Goal: Task Accomplishment & Management: Manage account settings

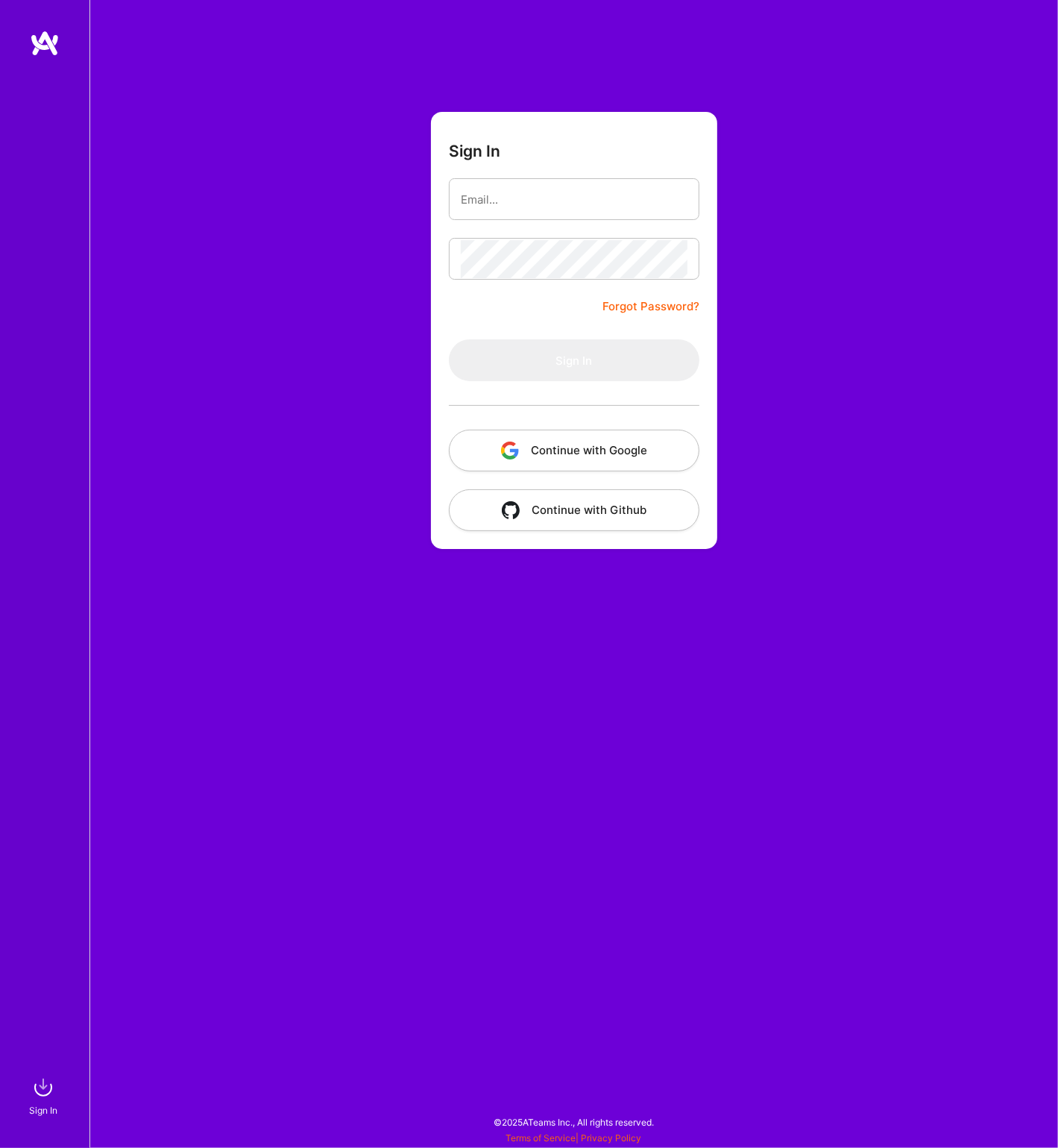
click at [613, 458] on button "Continue with Google" at bounding box center [575, 450] width 250 height 41
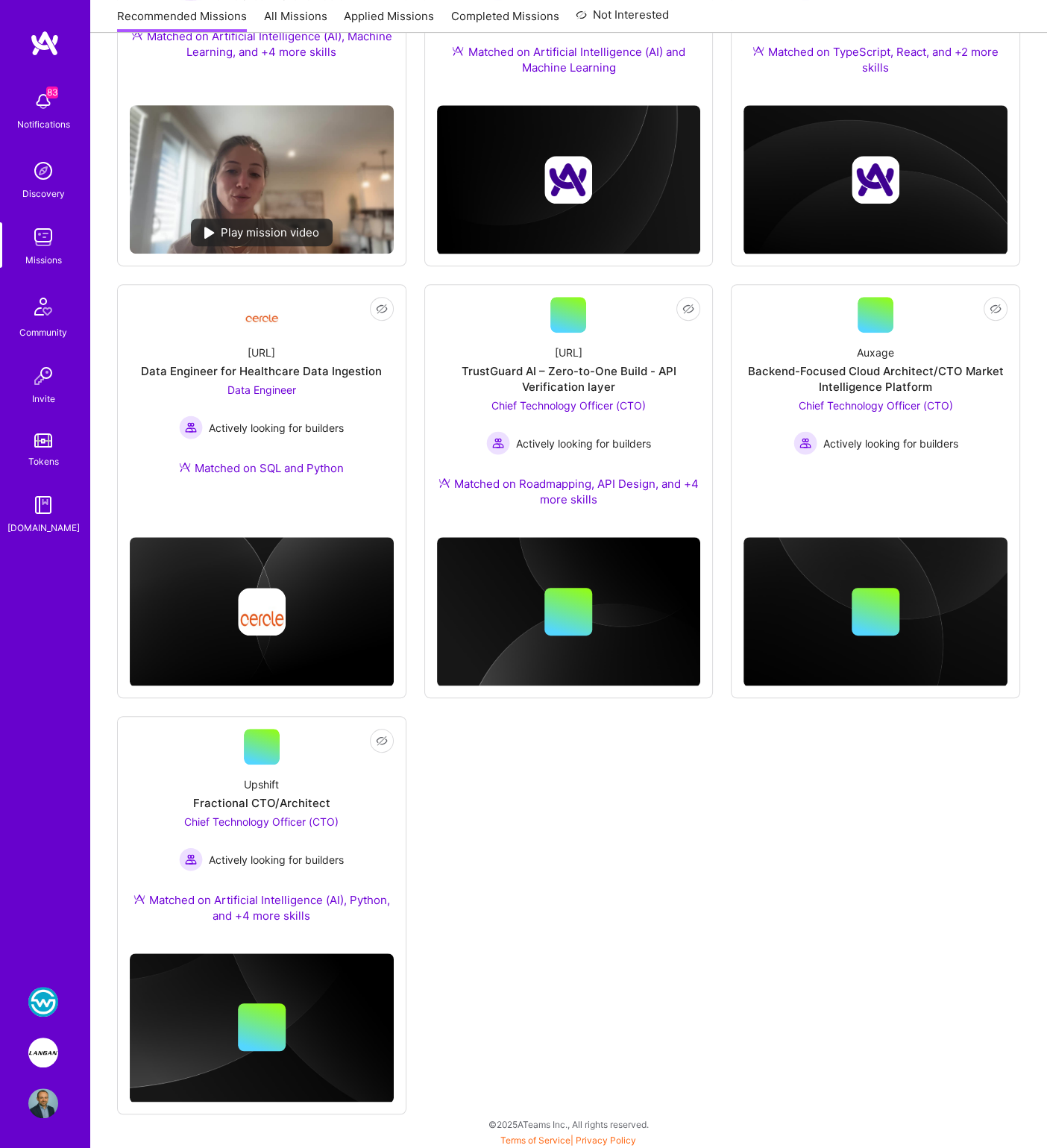
scroll to position [800, 0]
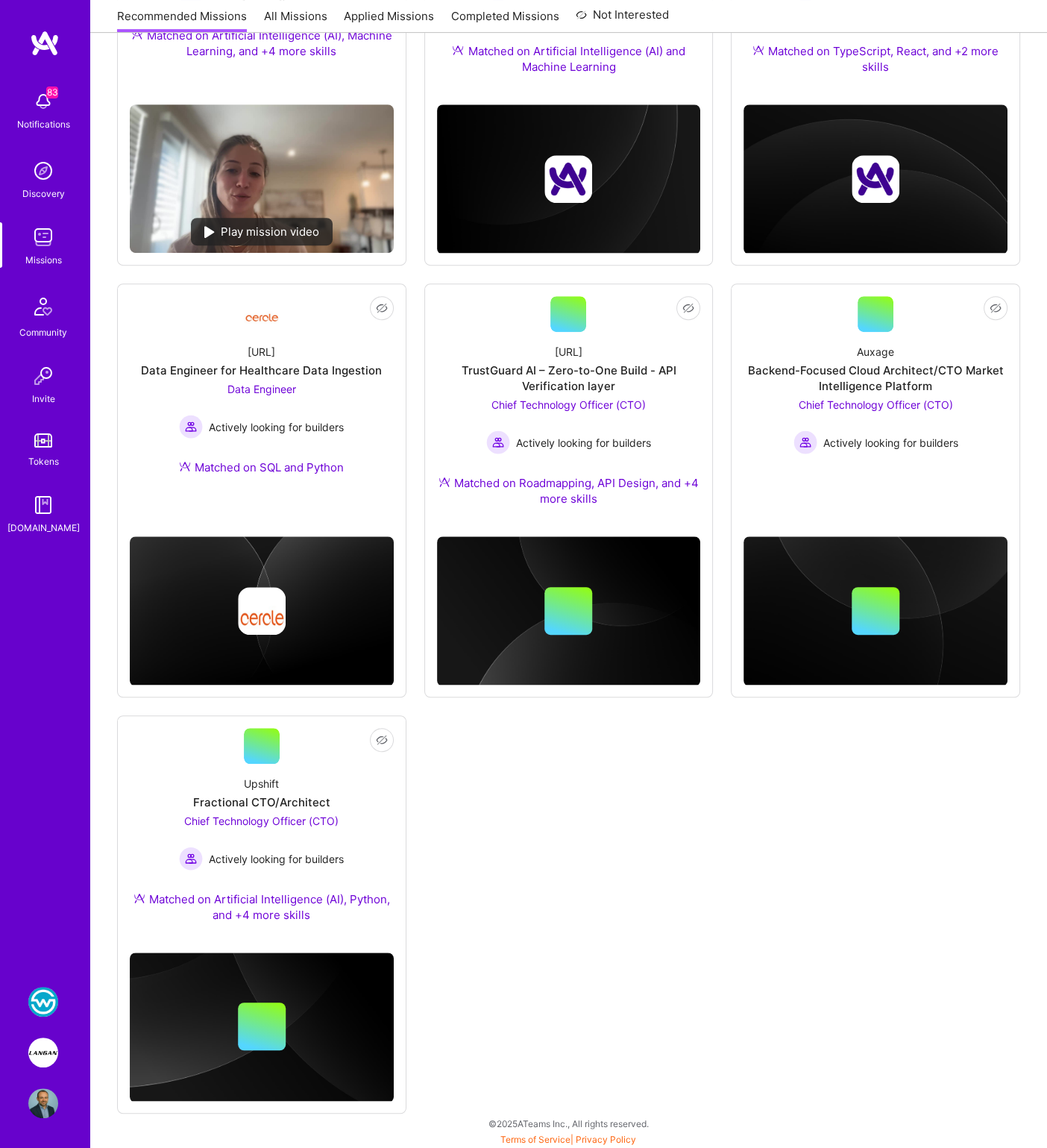
click at [46, 1053] on img at bounding box center [43, 1052] width 29 height 29
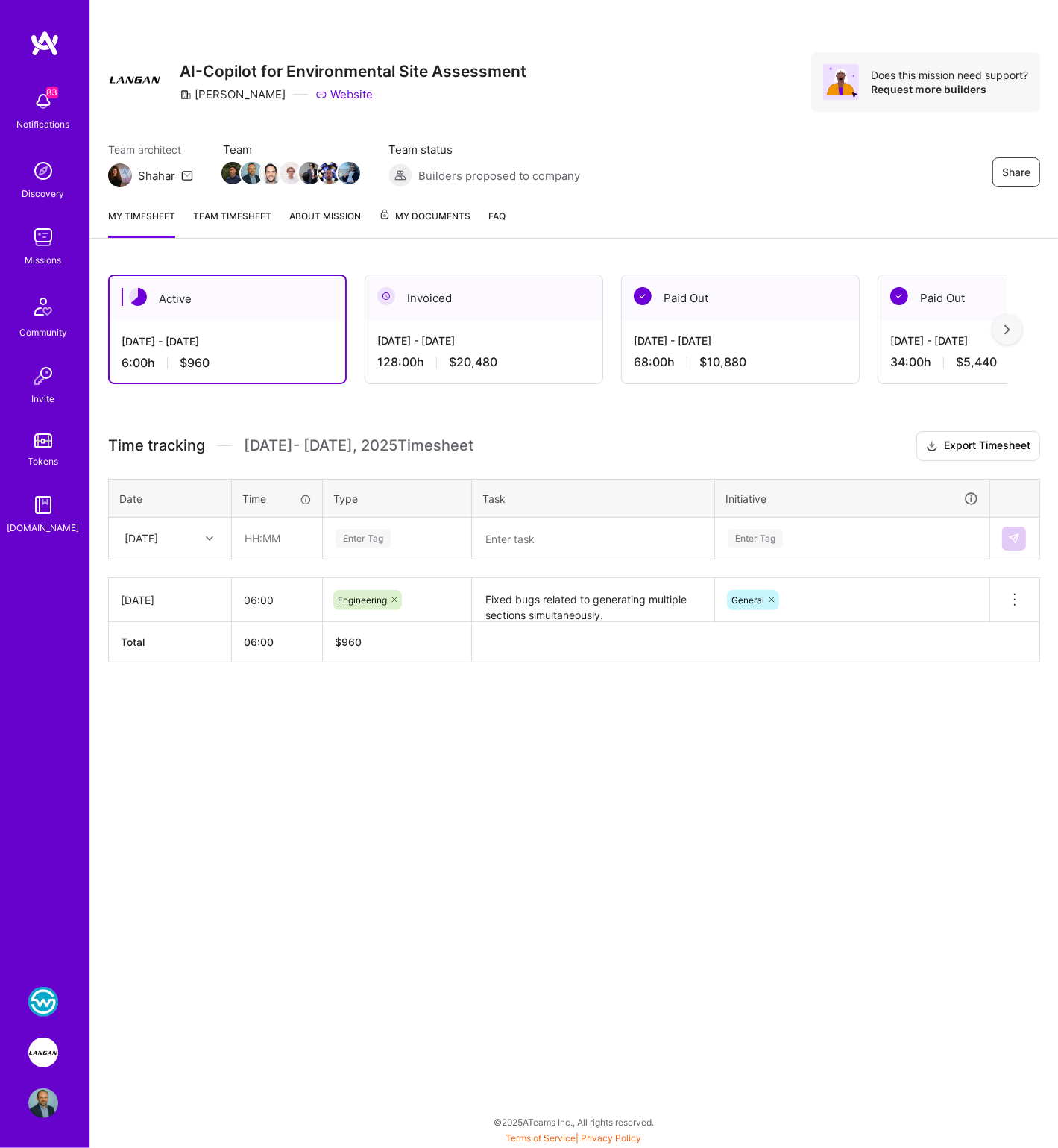
click at [449, 363] on span "$20,480" at bounding box center [473, 362] width 49 height 16
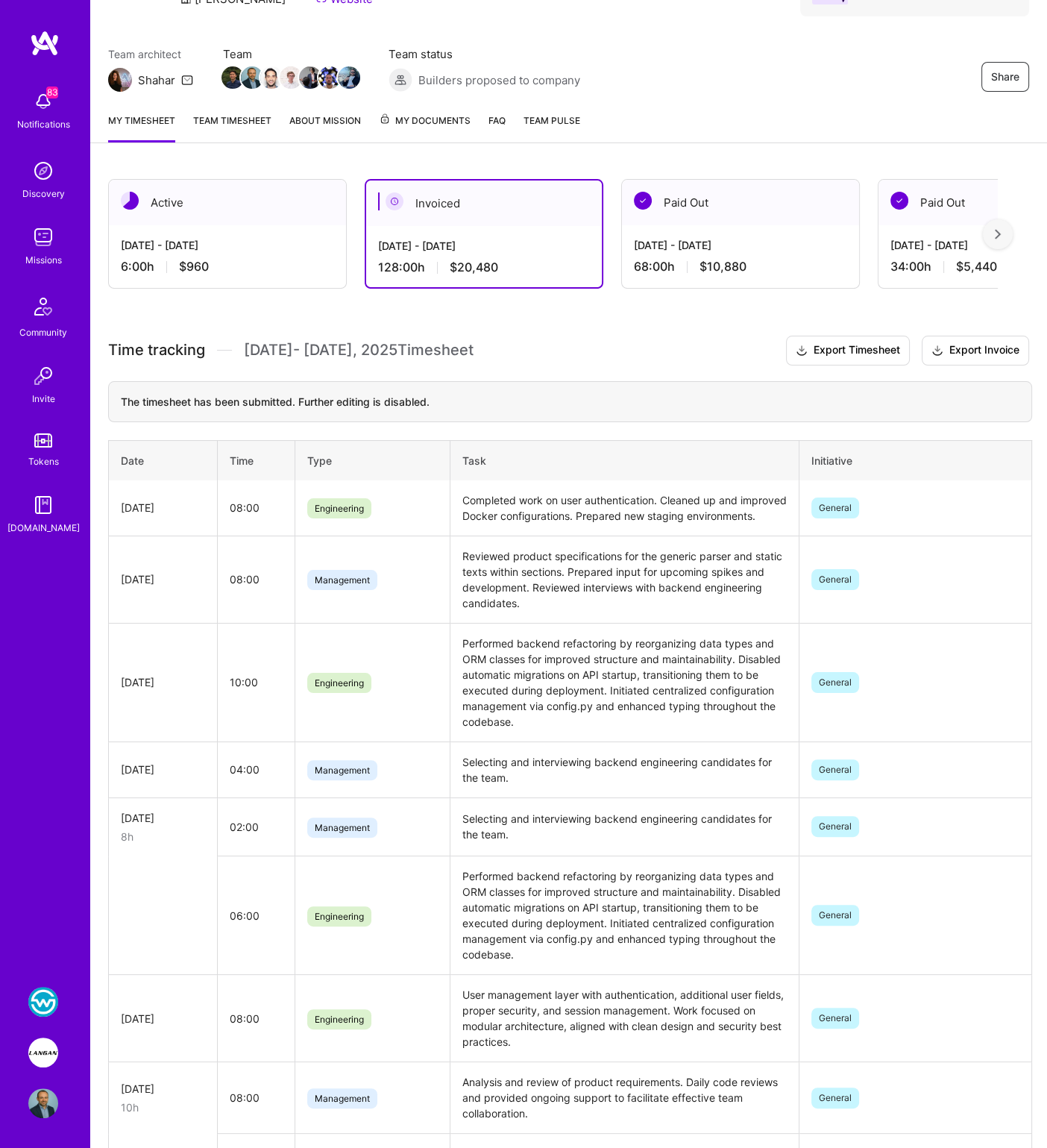
scroll to position [95, 0]
click at [194, 249] on div "[DATE] - [DATE]" at bounding box center [227, 245] width 214 height 16
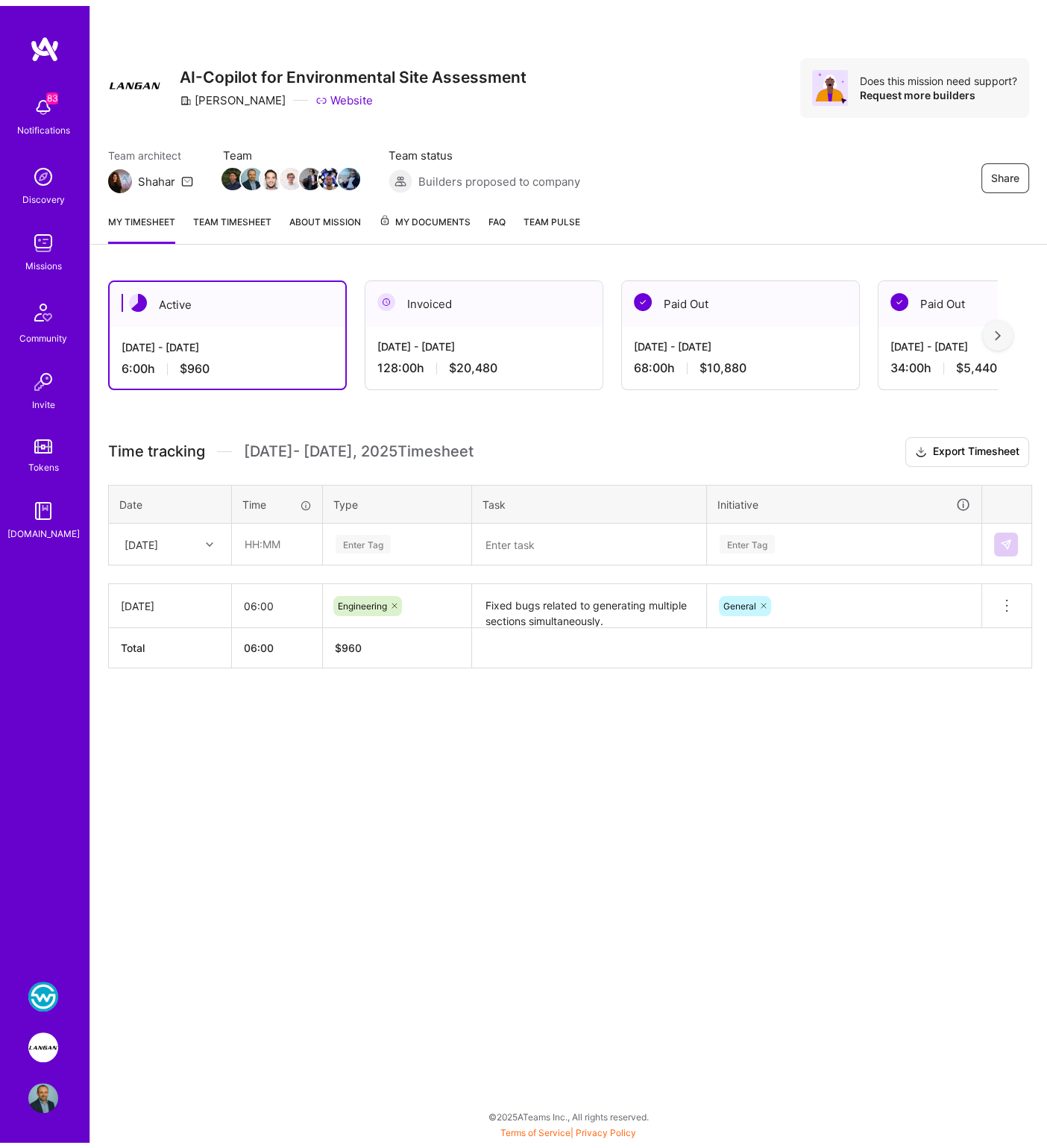
scroll to position [0, 0]
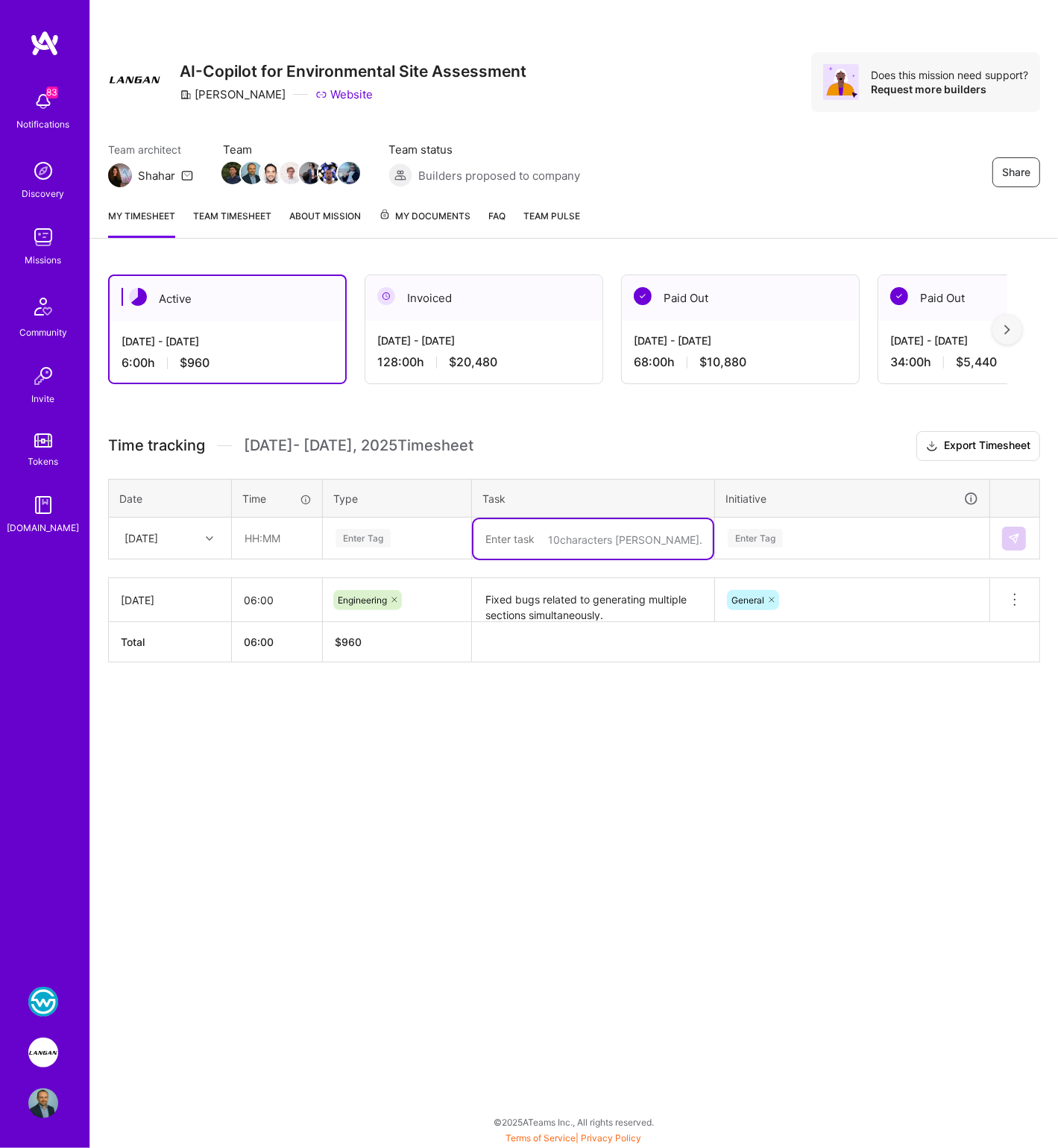
click at [496, 538] on textarea at bounding box center [593, 539] width 239 height 40
type textarea "reviewing multiple produce documents and PRs"
click at [431, 324] on div "Sep 1 - Sep 15, 2025 128:00 h $20,480" at bounding box center [484, 351] width 238 height 61
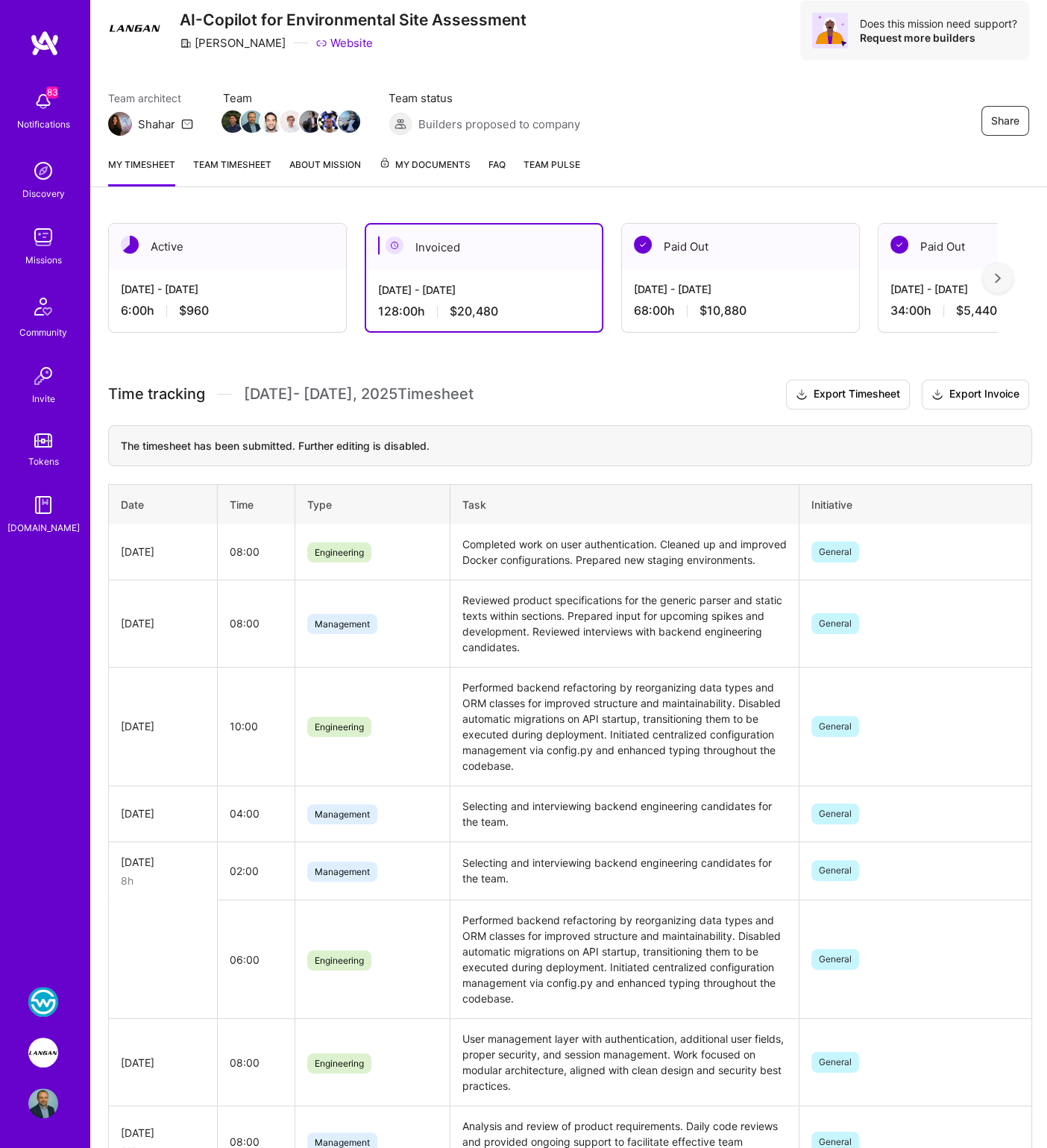
scroll to position [84, 0]
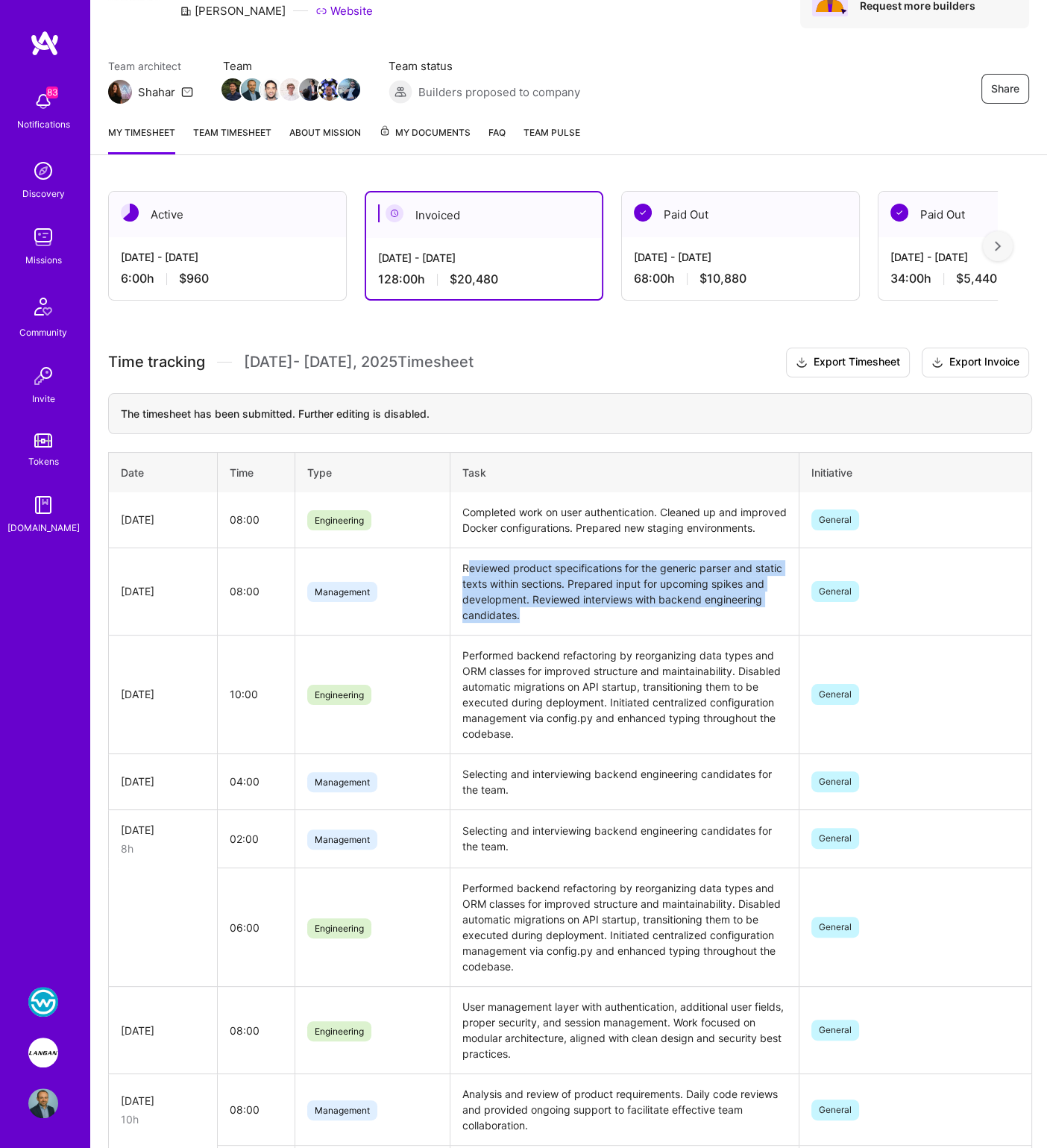
drag, startPoint x: 465, startPoint y: 576, endPoint x: 575, endPoint y: 628, distance: 121.7
click at [575, 628] on td "Reviewed product specifications for the generic parser and static texts within …" at bounding box center [623, 591] width 349 height 87
click at [561, 632] on td "Reviewed product specifications for the generic parser and static texts within …" at bounding box center [623, 591] width 349 height 87
drag, startPoint x: 555, startPoint y: 633, endPoint x: 451, endPoint y: 585, distance: 114.5
click at [451, 585] on td "Reviewed product specifications for the generic parser and static texts within …" at bounding box center [623, 591] width 349 height 87
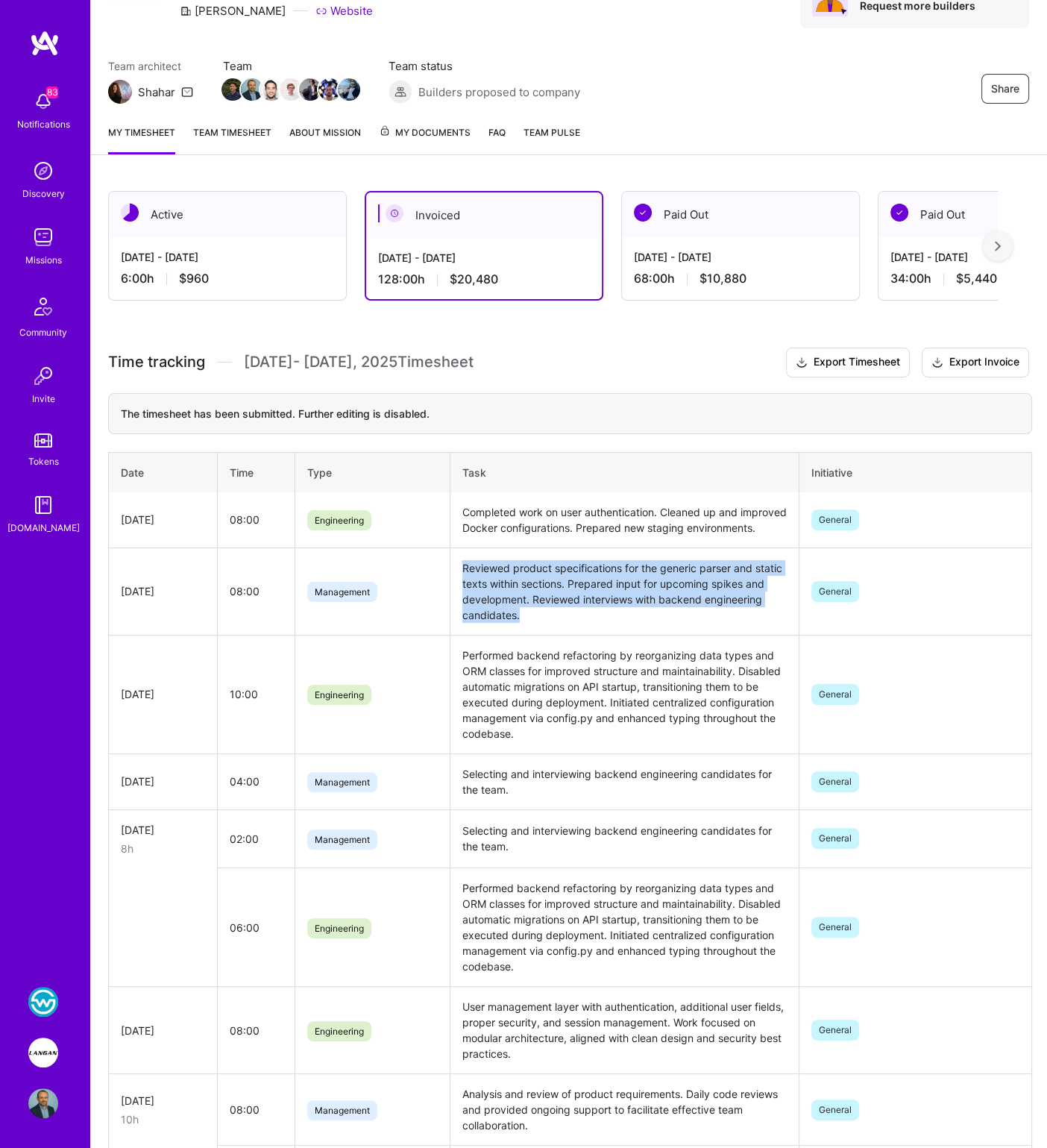
copy td "Reviewed product specifications for the generic parser and static texts within …"
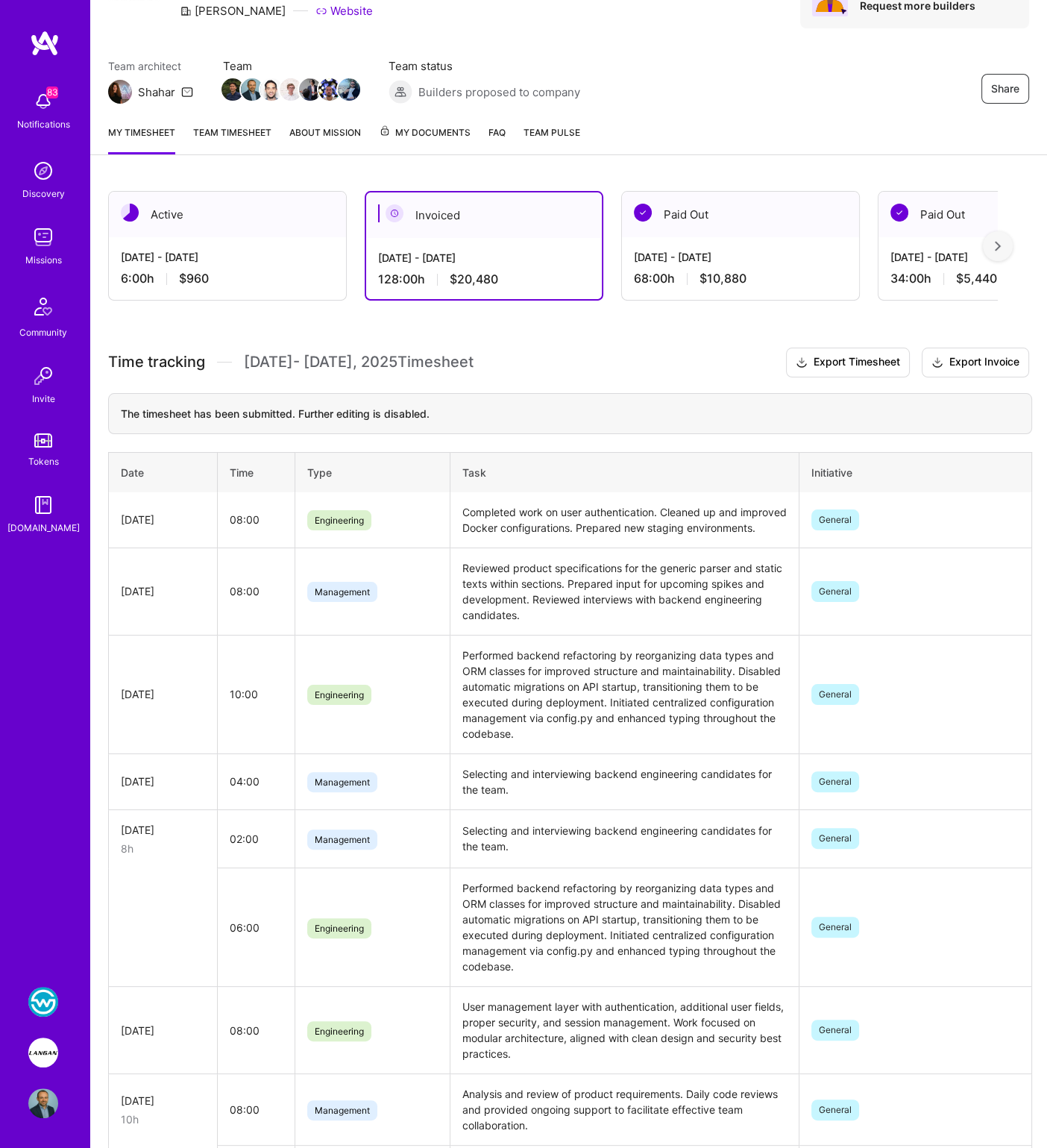
click at [219, 223] on div "Active" at bounding box center [227, 214] width 238 height 45
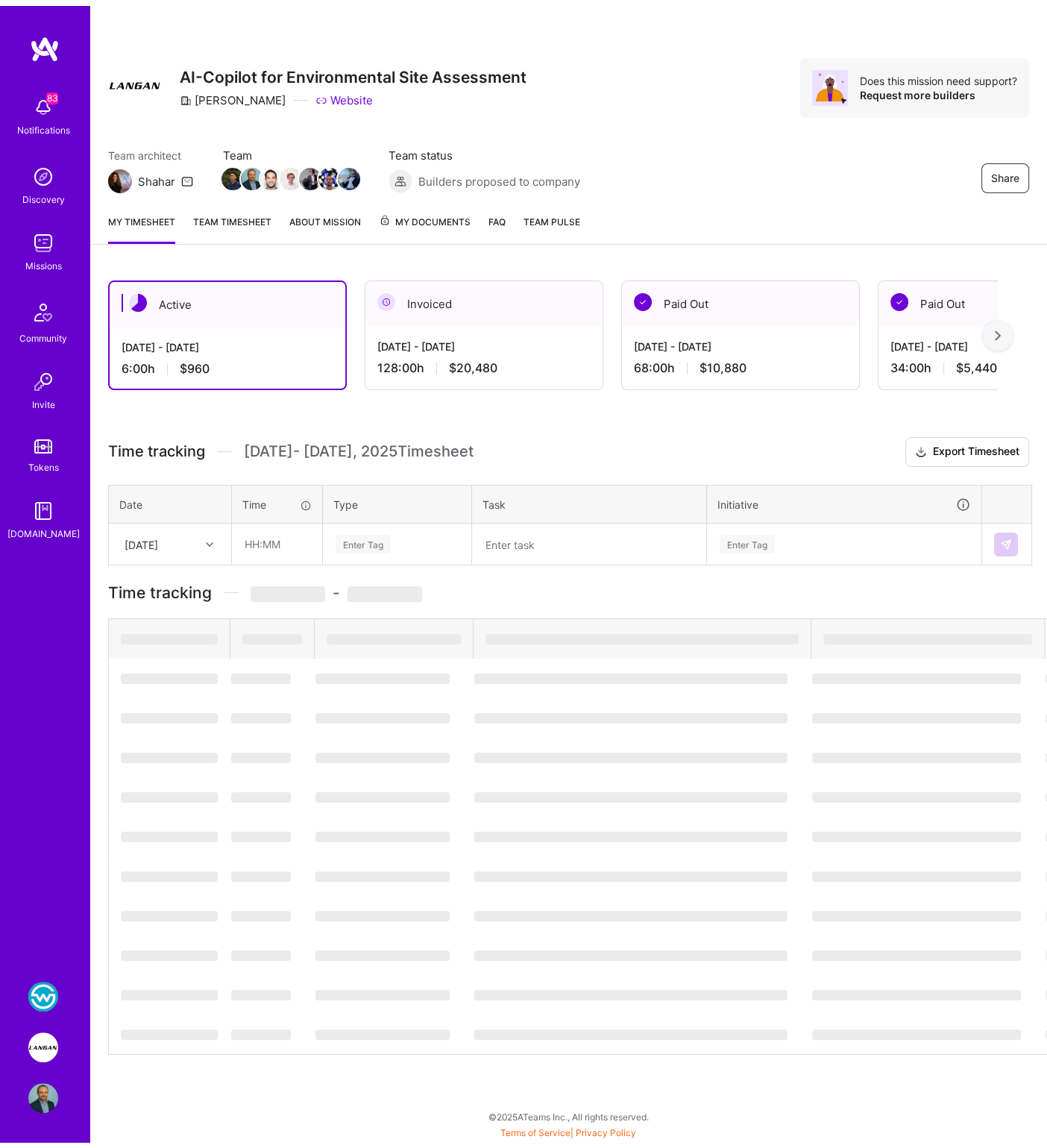
scroll to position [0, 0]
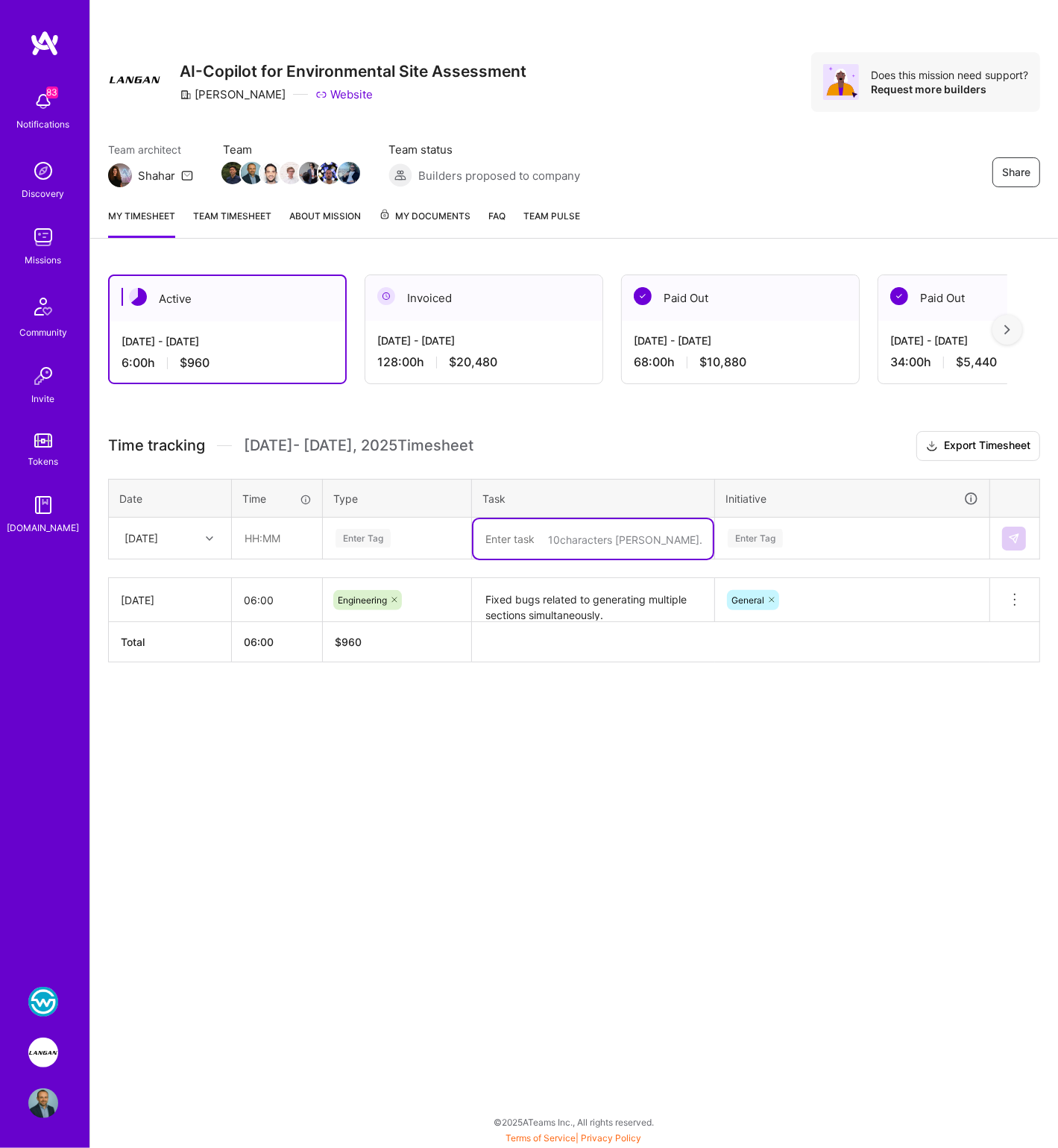
click at [532, 535] on textarea at bounding box center [593, 539] width 239 height 40
click at [436, 343] on div "[DATE] - [DATE]" at bounding box center [484, 340] width 214 height 16
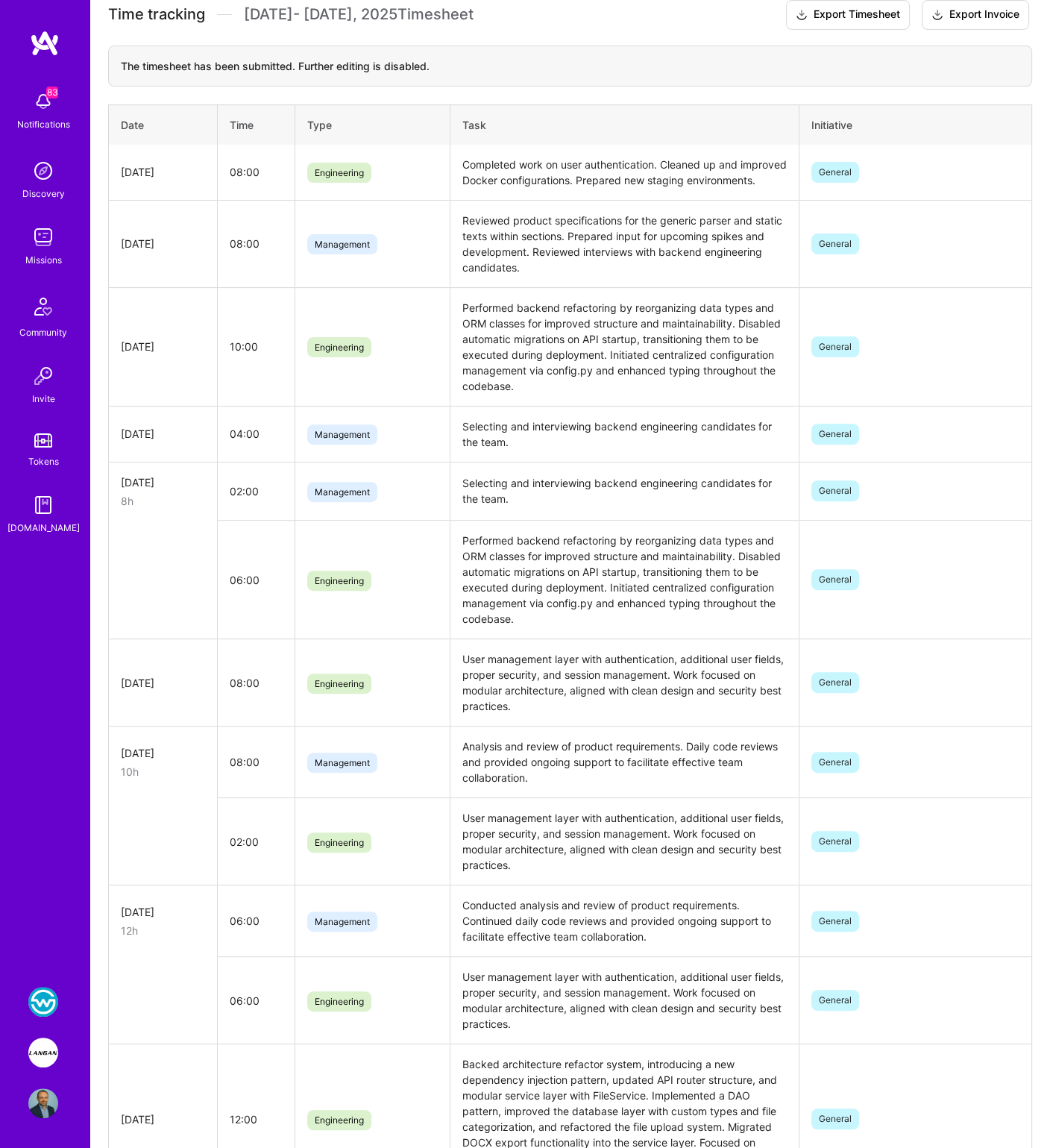
scroll to position [453, 0]
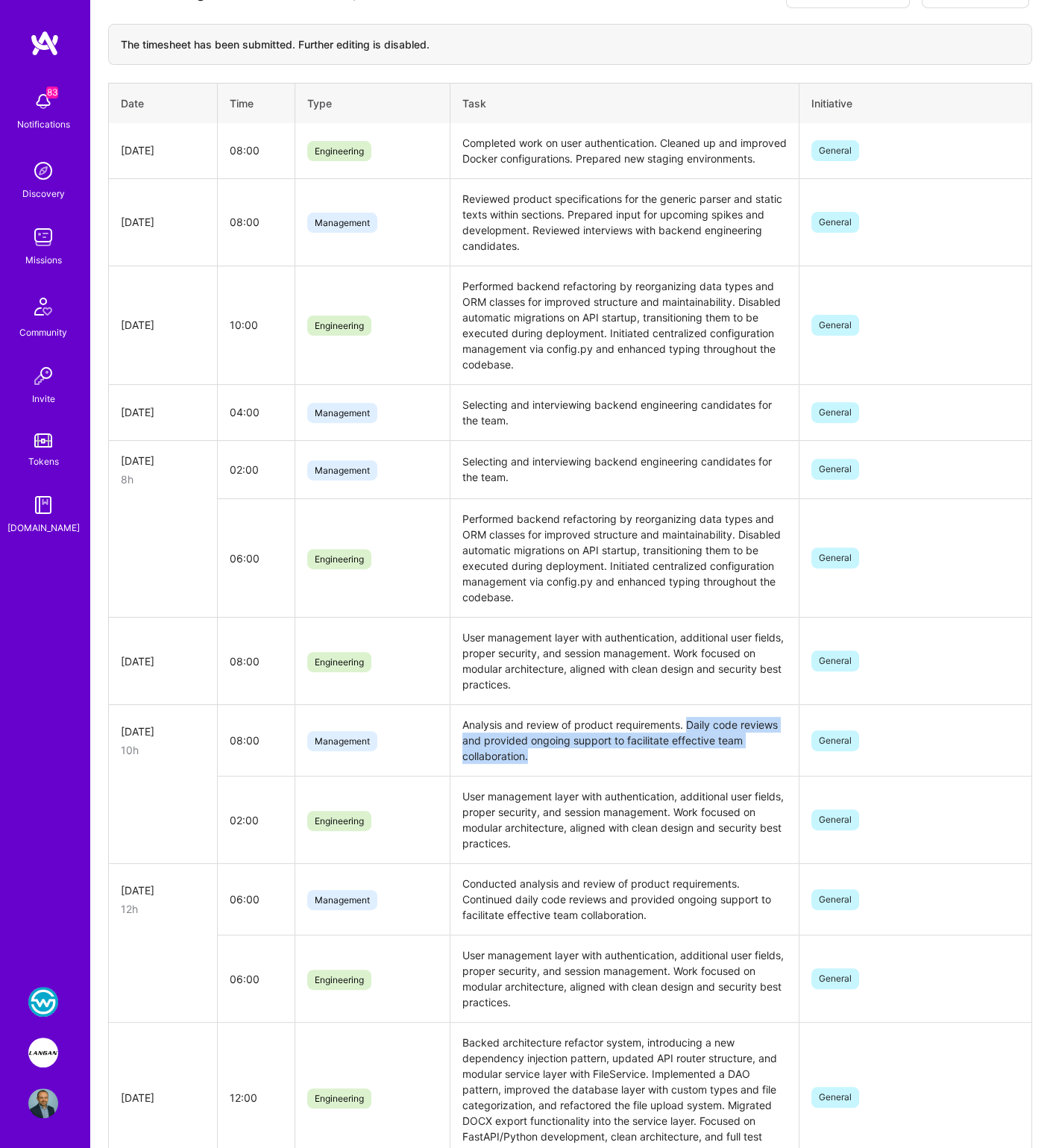
drag, startPoint x: 689, startPoint y: 734, endPoint x: 693, endPoint y: 773, distance: 39.2
click at [693, 773] on td "Analysis and review of product requirements. Daily code reviews and provided on…" at bounding box center [623, 740] width 349 height 72
copy td "Daily code reviews and provided ongoing support to facilitate effective team co…"
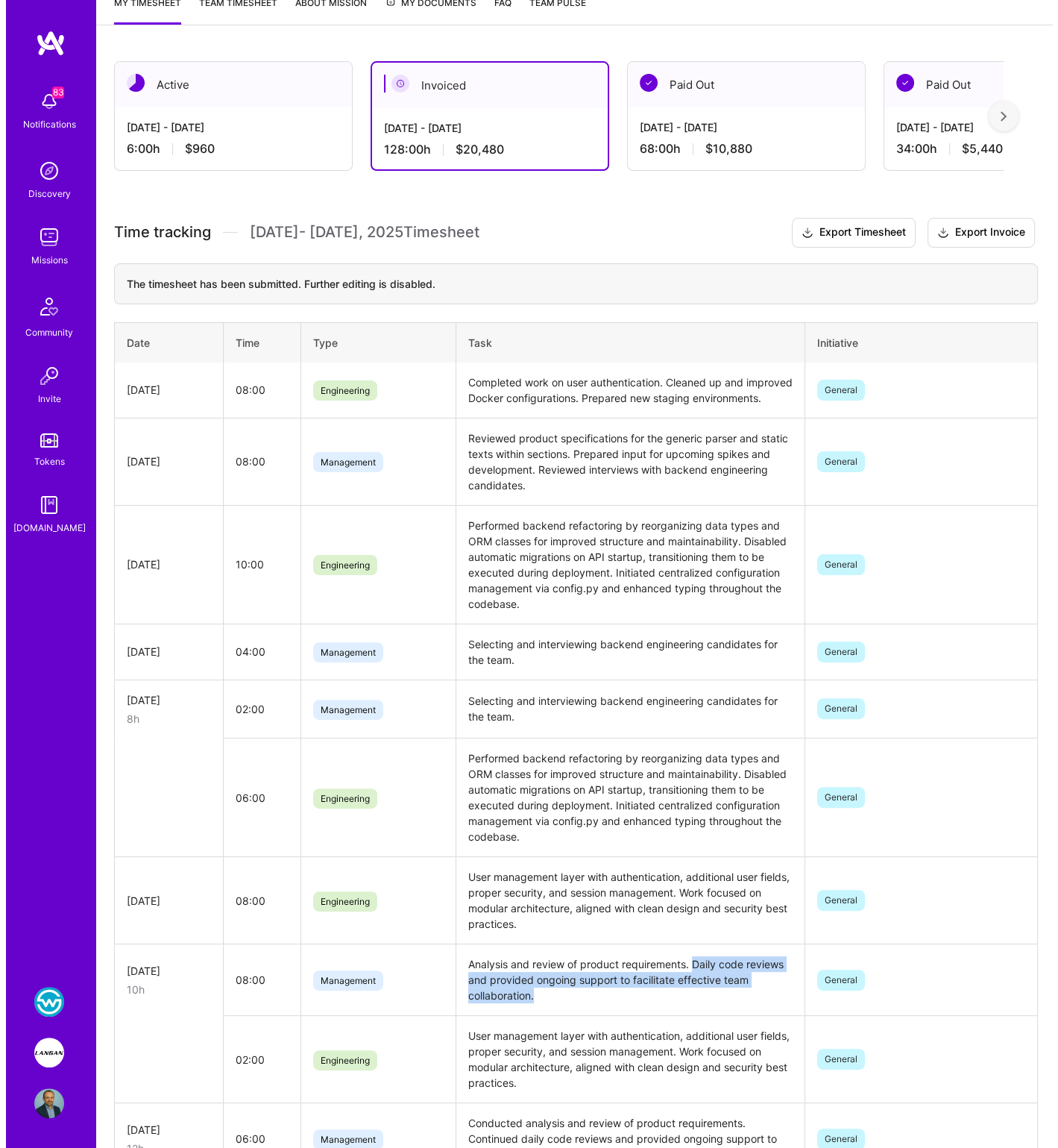
scroll to position [0, 0]
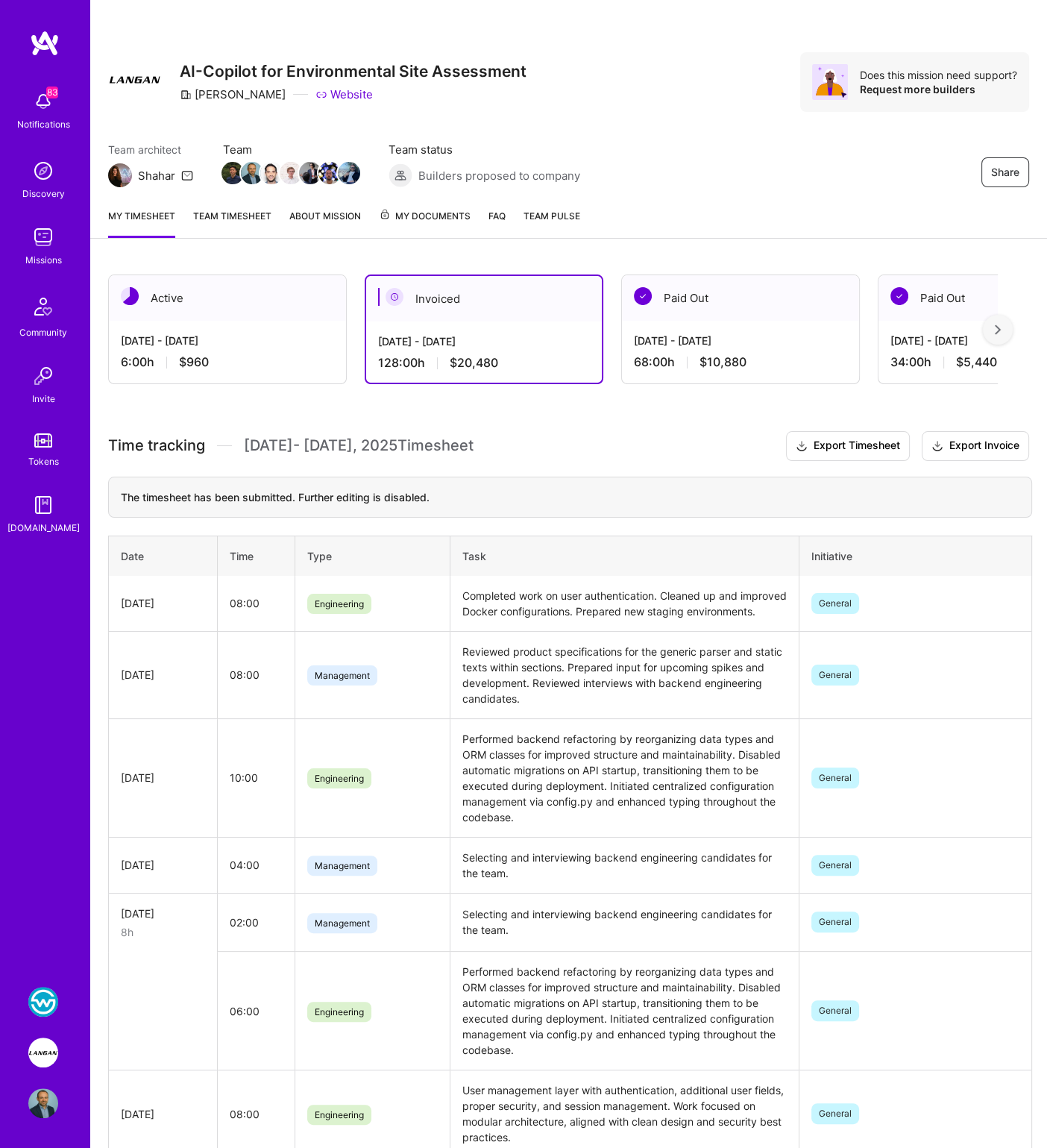
click at [223, 340] on div "[DATE] - [DATE]" at bounding box center [227, 340] width 214 height 16
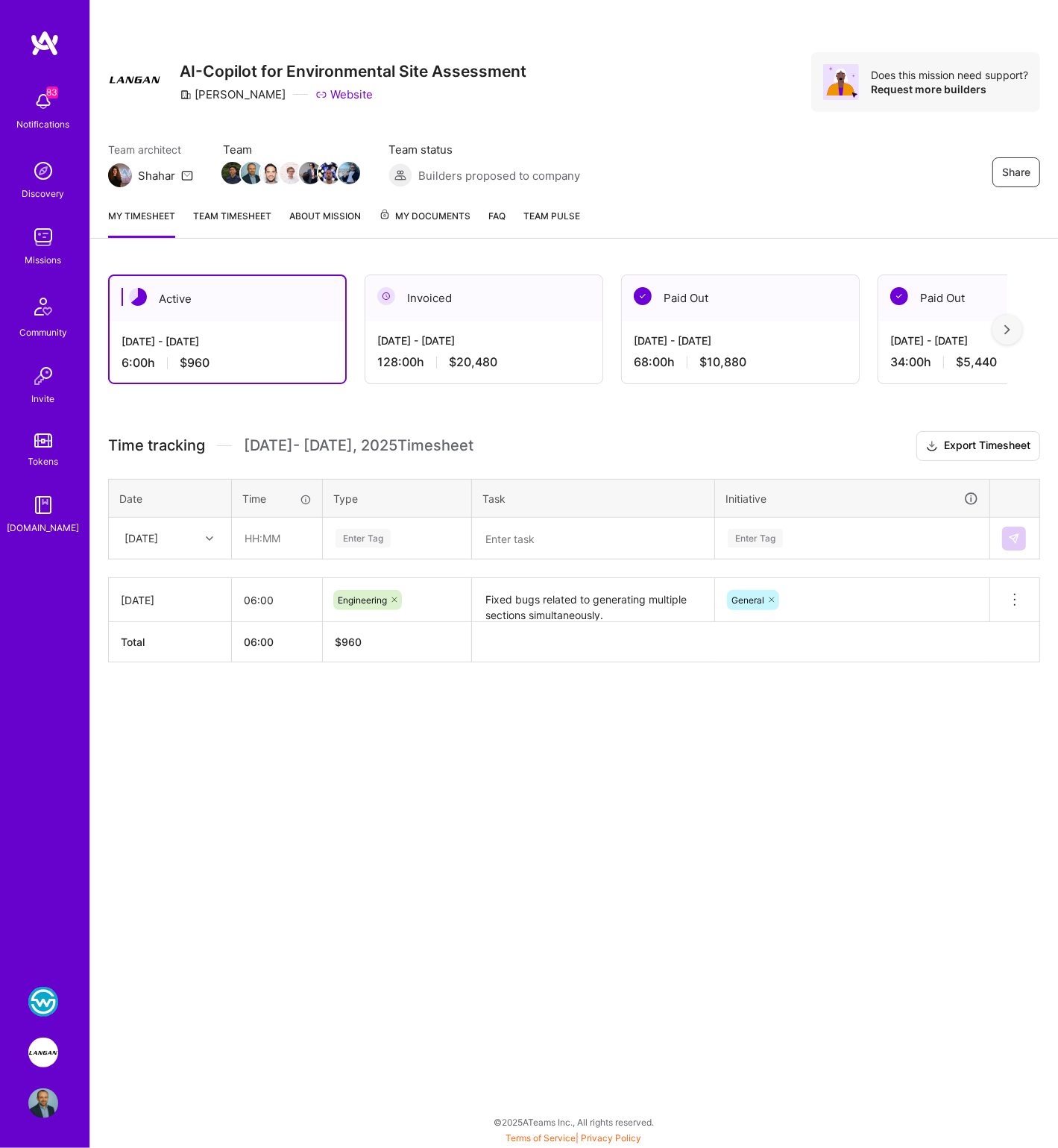
click at [532, 539] on textarea at bounding box center [593, 539] width 239 height 39
click at [262, 532] on input "text" at bounding box center [277, 538] width 88 height 40
click at [549, 544] on textarea at bounding box center [593, 539] width 239 height 40
paste textarea "Reviewed and elaborated on multiple product documents and pull requests. Onboar…"
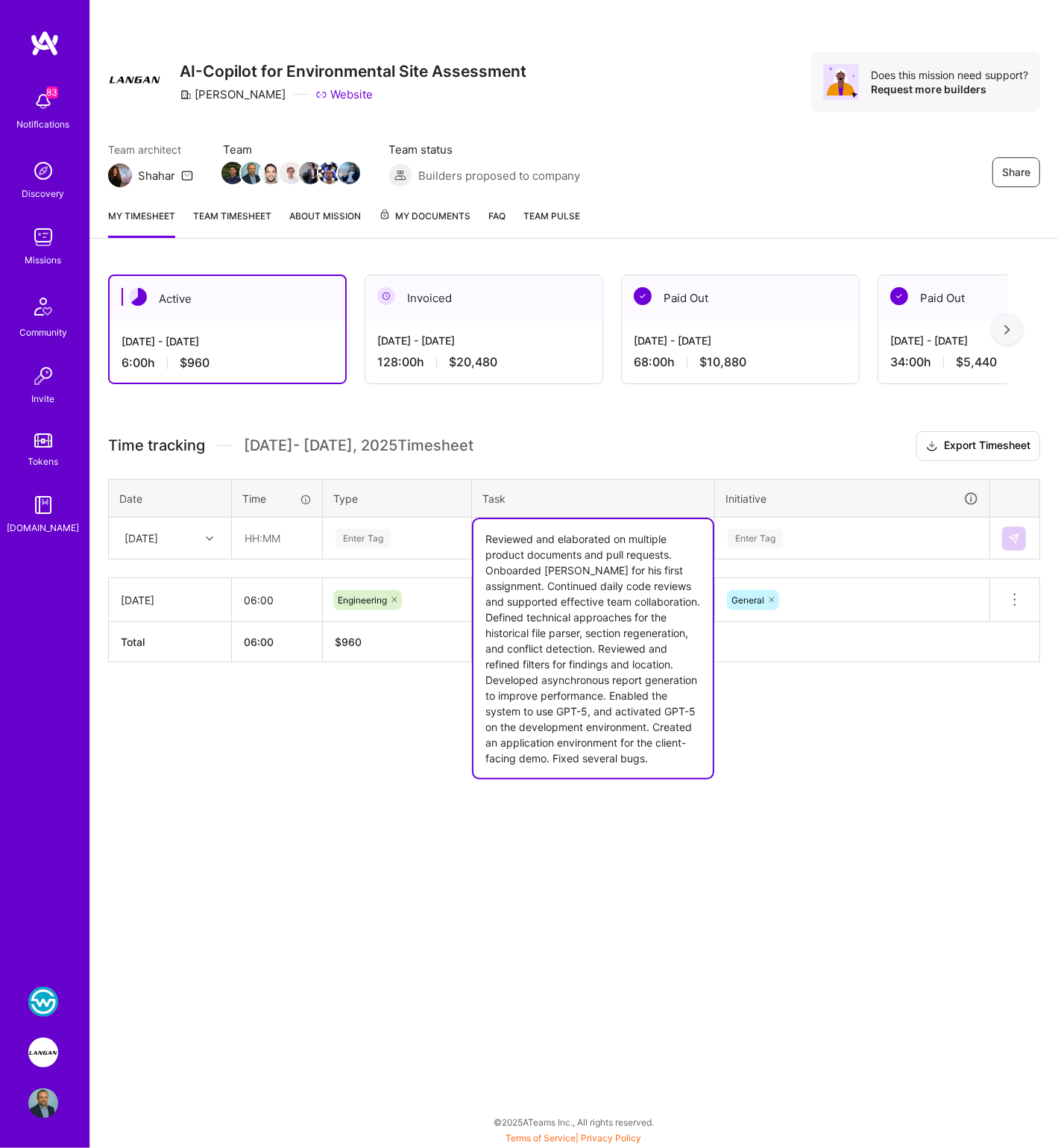
type textarea "Reviewed and elaborated on multiple product documents and pull requests. Onboar…"
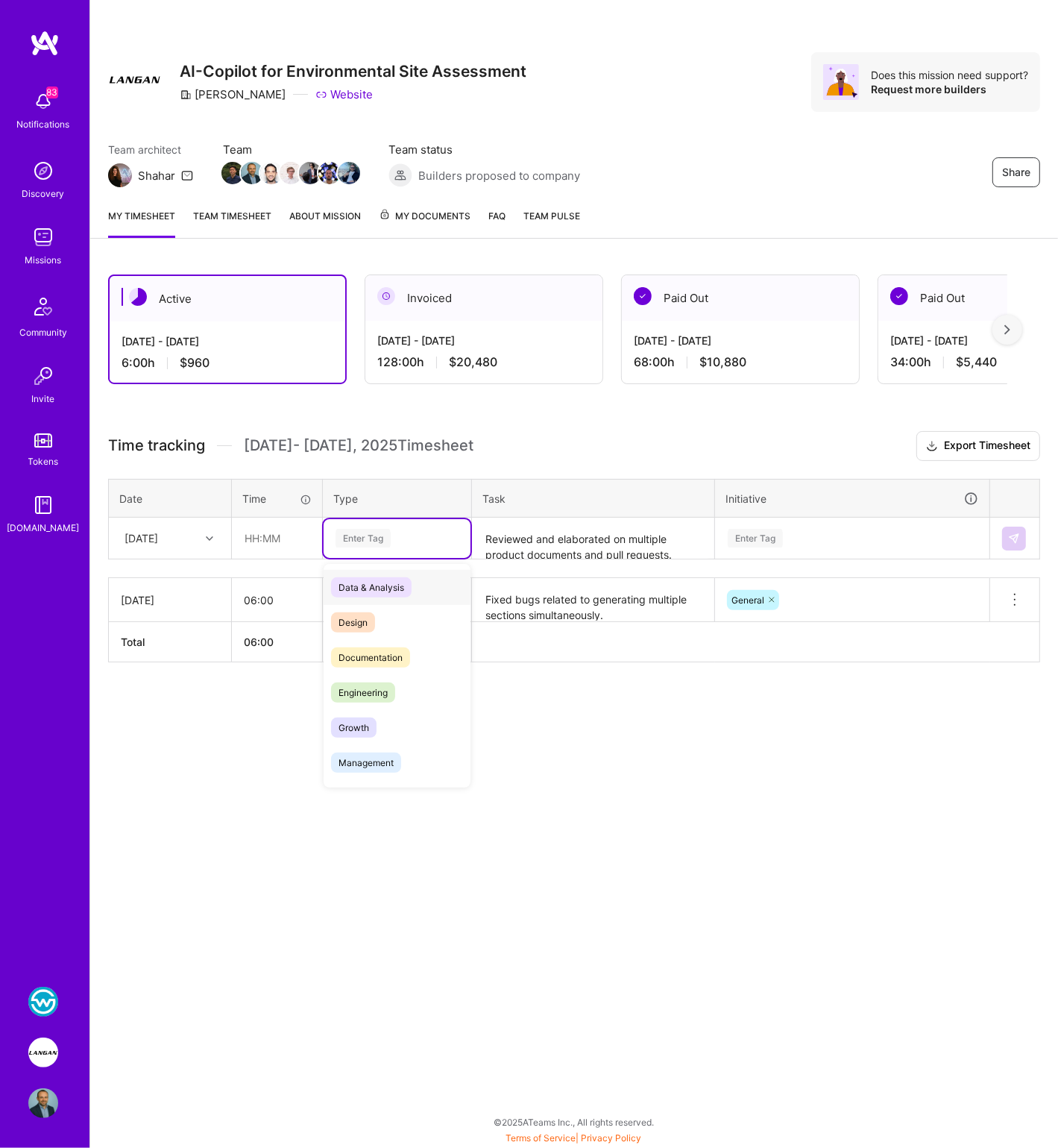
click at [391, 536] on div "Enter Tag" at bounding box center [397, 538] width 126 height 18
click at [365, 552] on div "Enter Tag" at bounding box center [398, 539] width 147 height 39
click at [365, 686] on span "Engineering" at bounding box center [364, 692] width 64 height 20
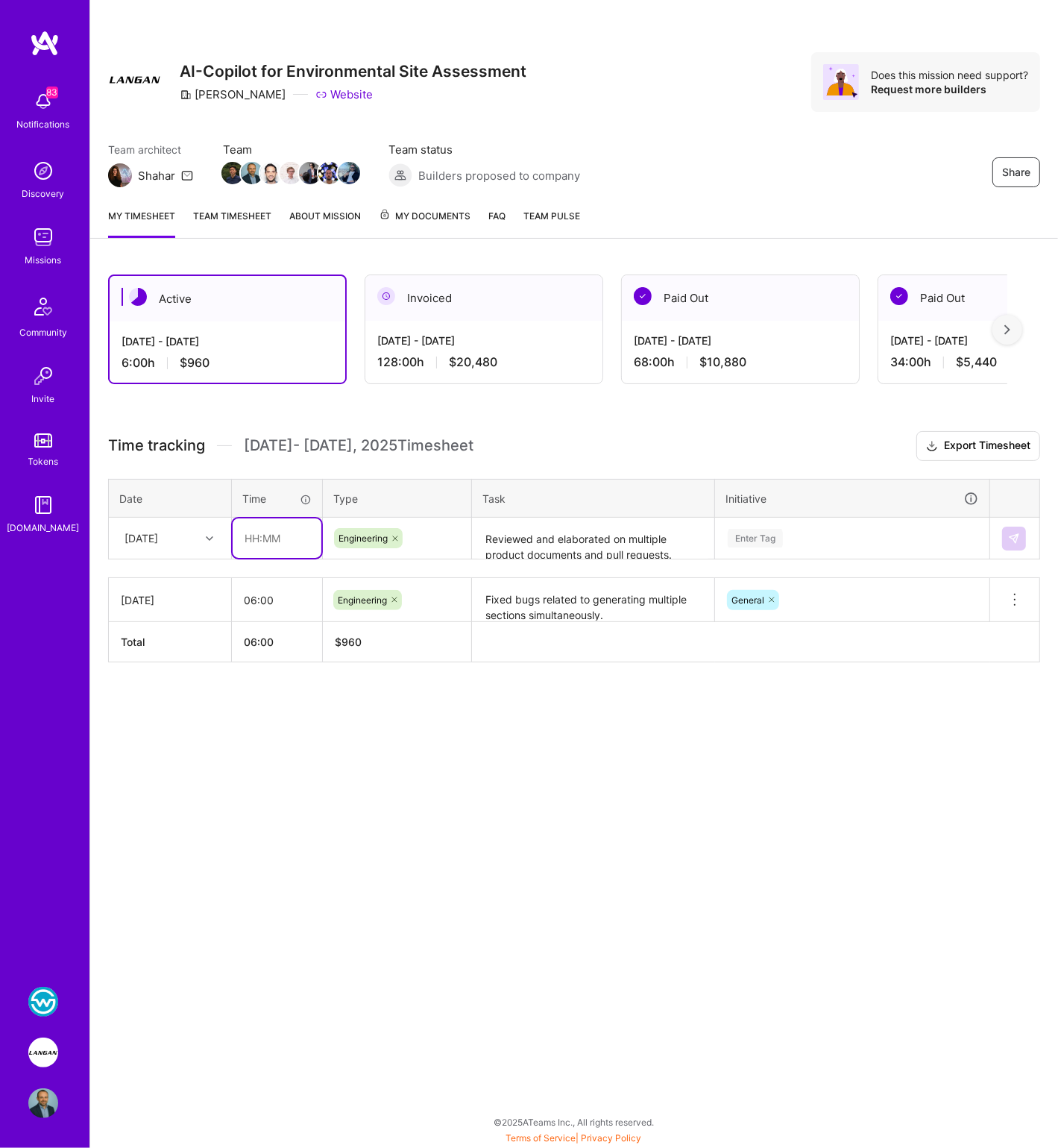
click at [288, 534] on input "text" at bounding box center [277, 538] width 88 height 40
click at [761, 542] on div "Enter Tag" at bounding box center [756, 538] width 55 height 23
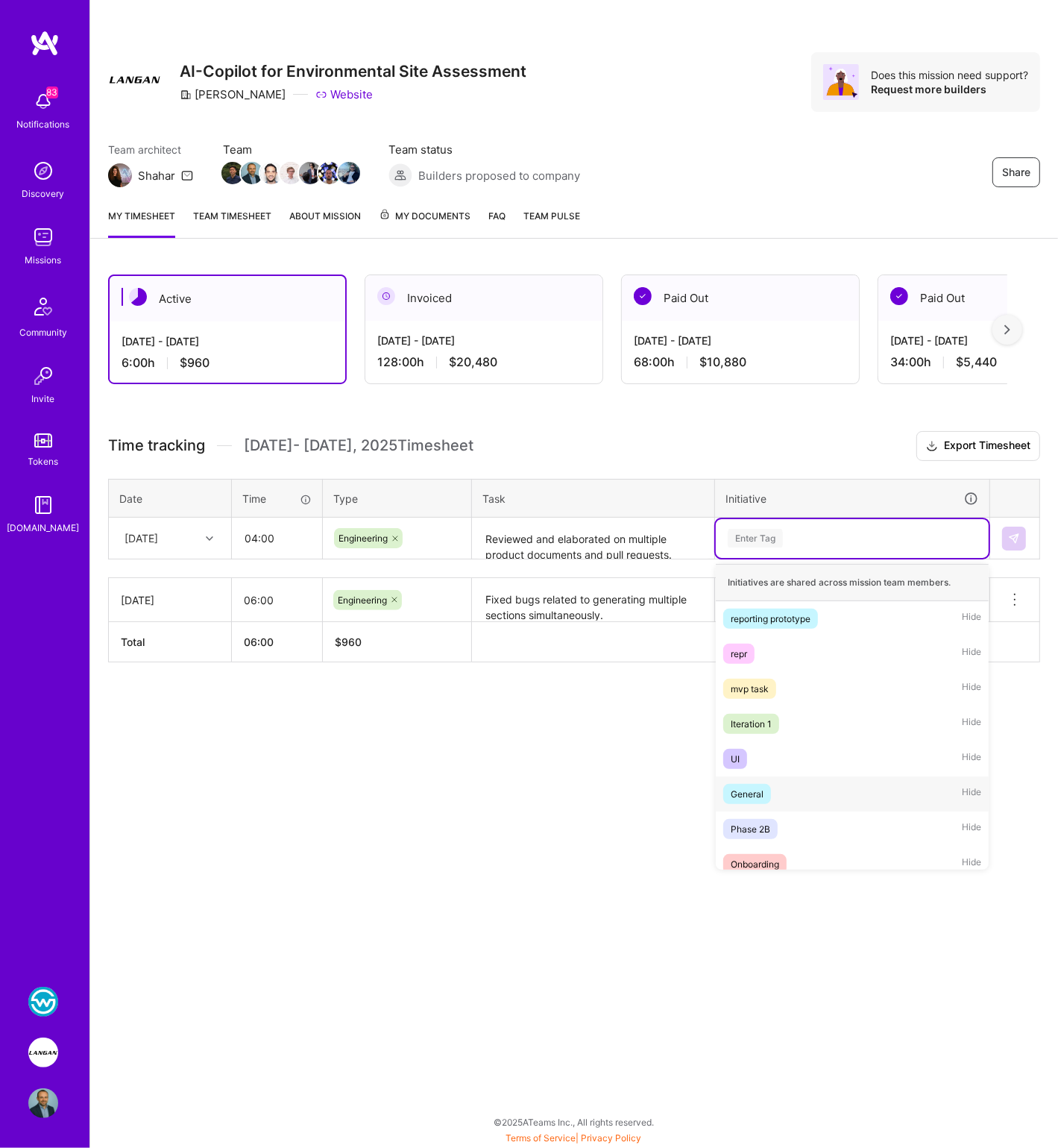
click at [765, 783] on span "General" at bounding box center [748, 794] width 48 height 20
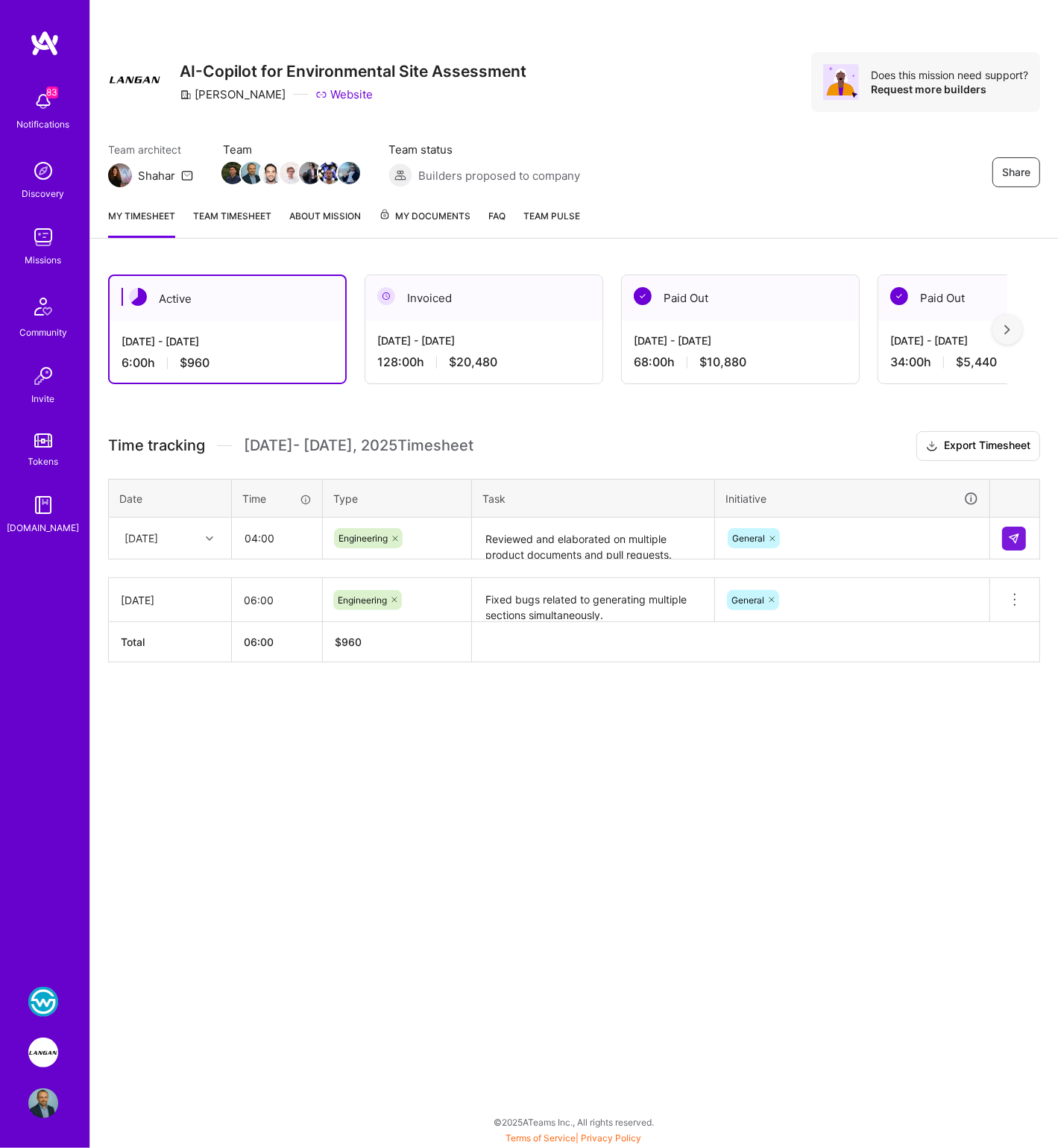
click at [636, 434] on h3 "Time tracking [DATE] - [DATE] Timesheet Export Timesheet" at bounding box center [574, 446] width 933 height 29
click at [254, 533] on input "04:00" at bounding box center [277, 538] width 88 height 40
type input "02:00"
click at [1015, 535] on img at bounding box center [1014, 538] width 12 height 12
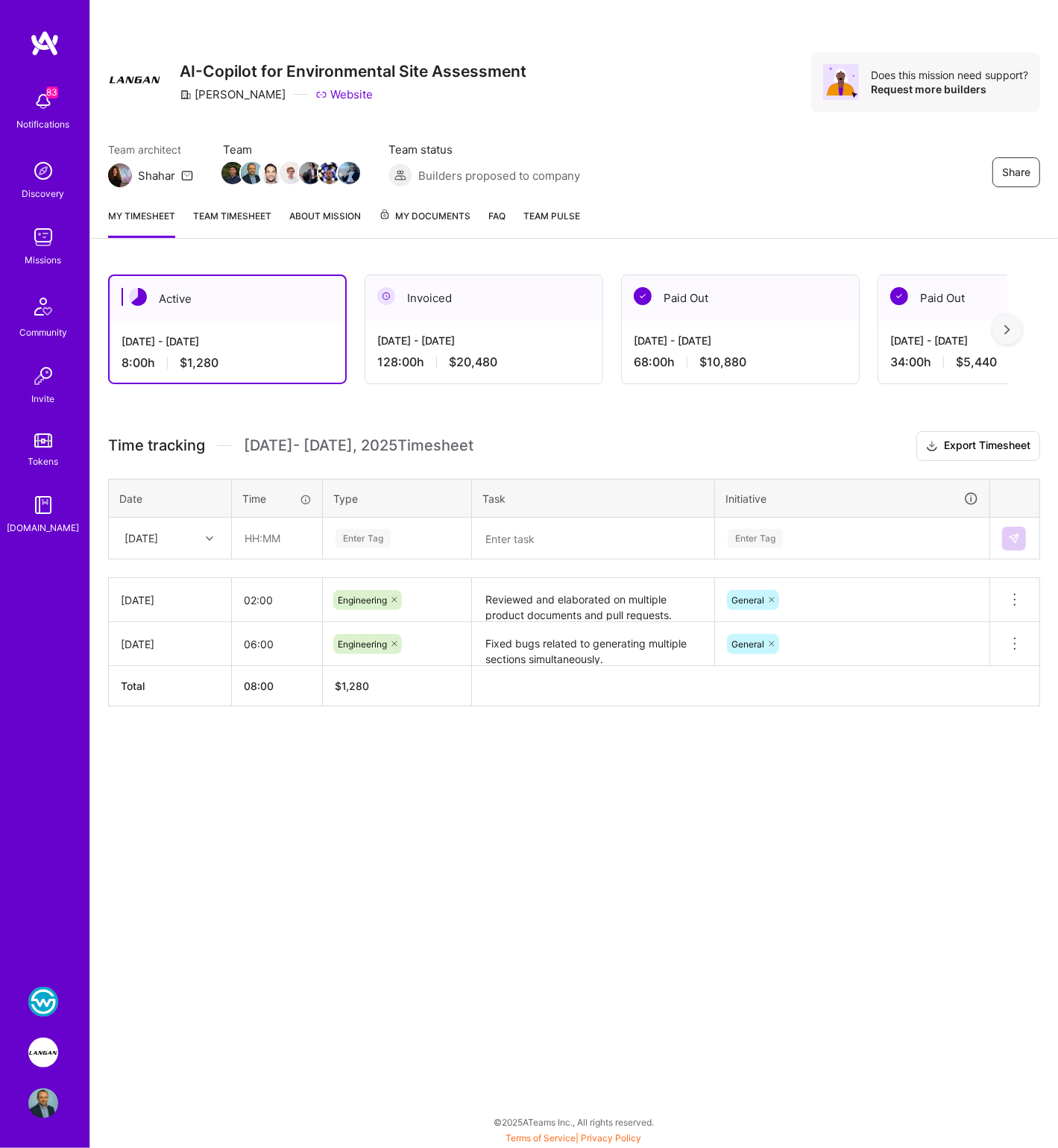
click at [129, 592] on div "[DATE]" at bounding box center [169, 599] width 99 height 16
click at [1019, 595] on icon at bounding box center [1015, 599] width 17 height 17
click at [994, 618] on button "Delete row" at bounding box center [979, 625] width 77 height 37
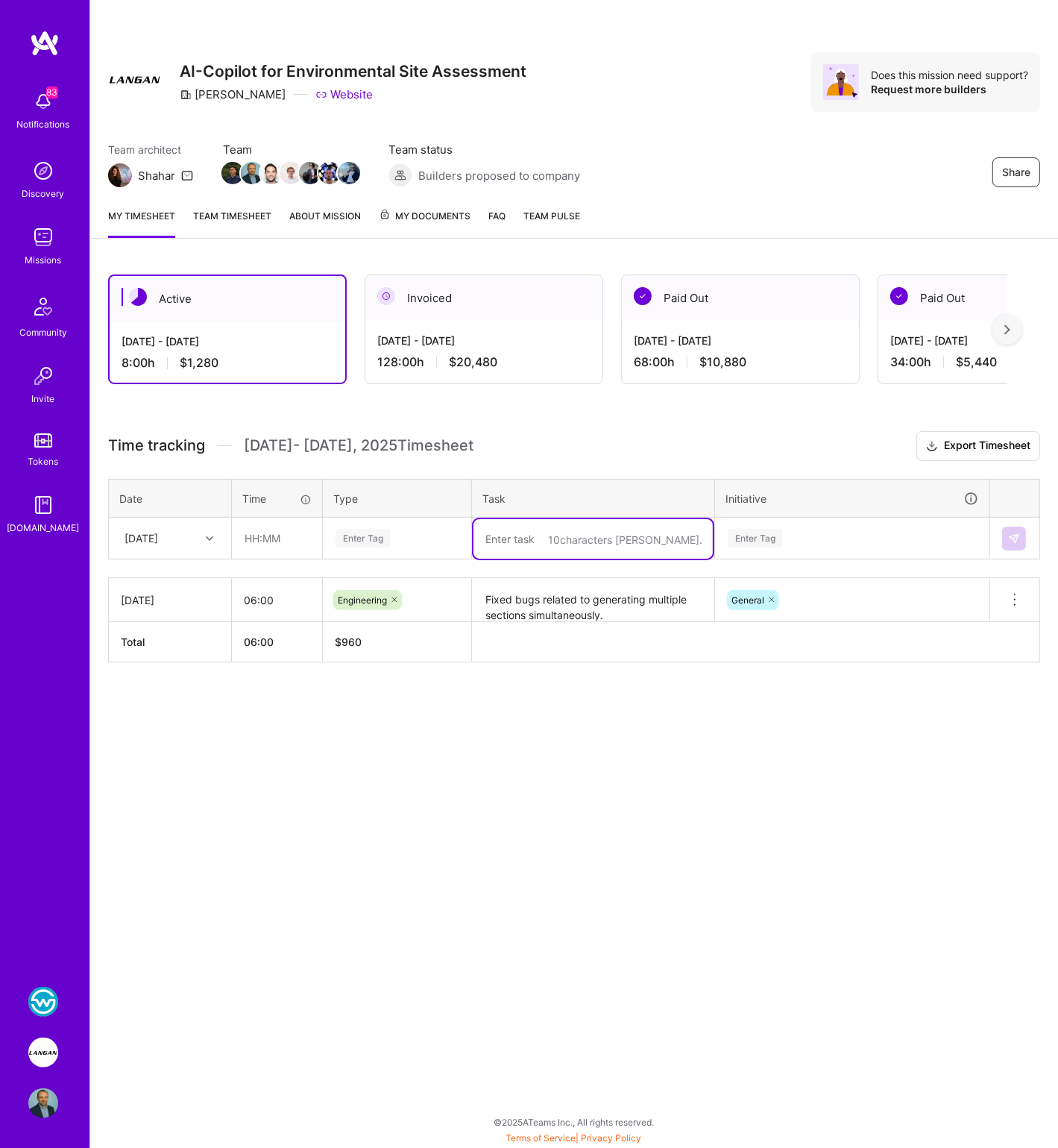
click at [536, 529] on textarea at bounding box center [593, 539] width 239 height 40
click at [253, 595] on input "06:00" at bounding box center [277, 599] width 90 height 40
type input "08:00"
click at [546, 533] on textarea at bounding box center [593, 539] width 239 height 40
paste textarea "Reviewed and elaborated on multiple product documents and pull requests. Onboar…"
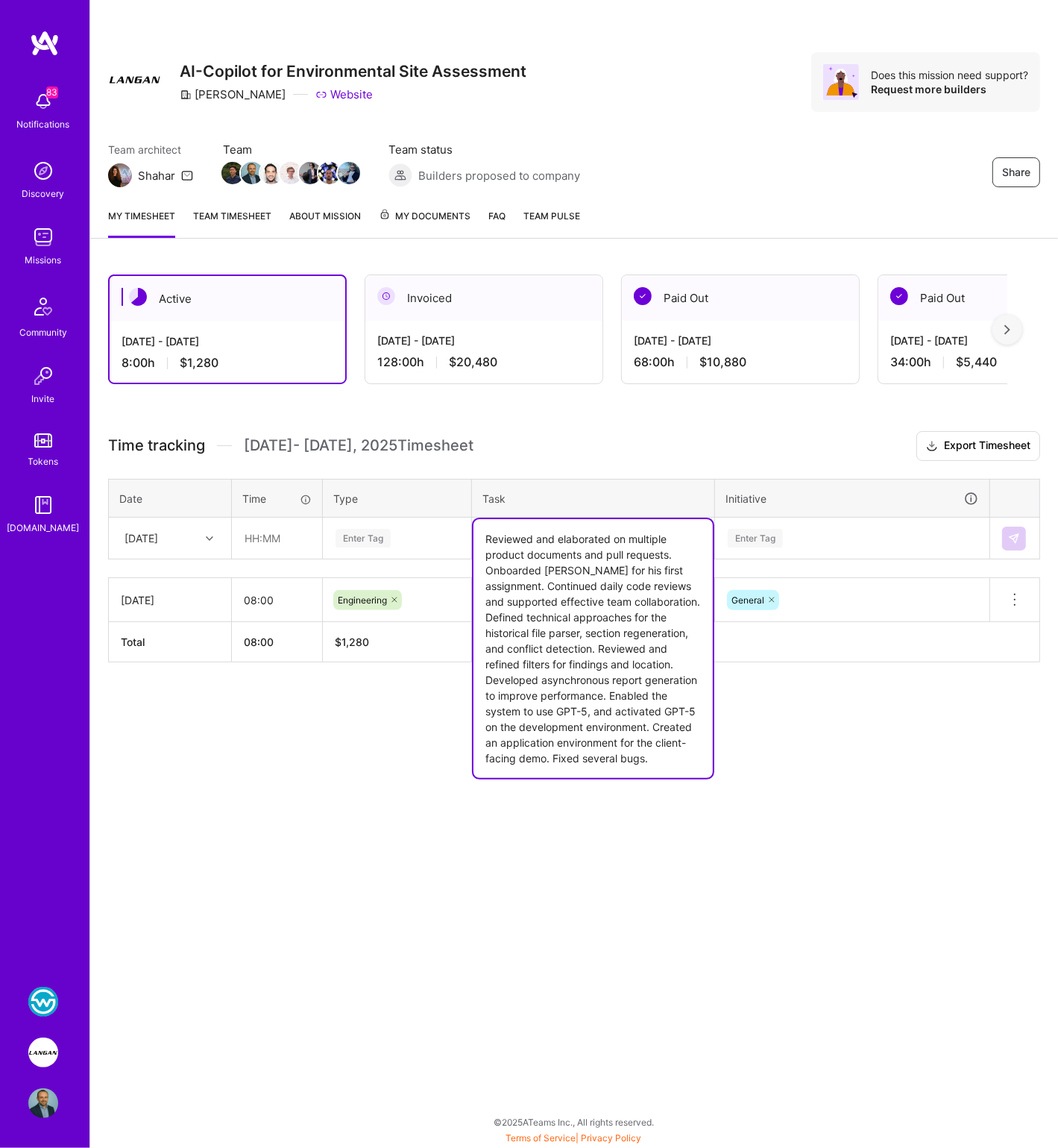
type textarea "Reviewed and elaborated on multiple product documents and pull requests. Onboar…"
click at [264, 538] on input "text" at bounding box center [277, 538] width 88 height 40
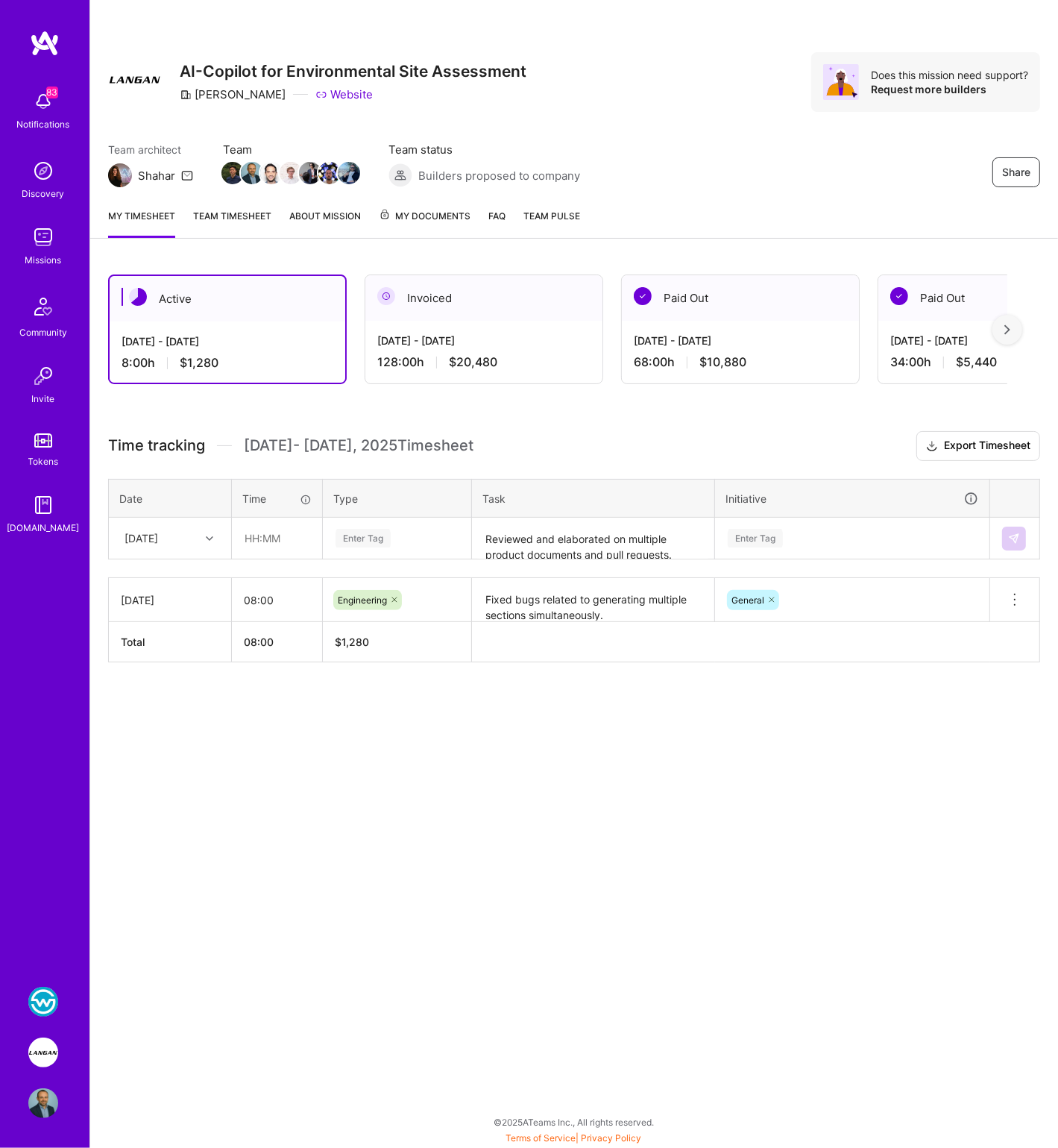
click at [184, 535] on div "[DATE]" at bounding box center [158, 538] width 83 height 25
click at [157, 614] on div "[DATE]" at bounding box center [169, 609] width 121 height 28
click at [258, 537] on input "text" at bounding box center [277, 538] width 88 height 40
type input "08:00"
click at [766, 540] on div "Enter Tag" at bounding box center [756, 538] width 55 height 23
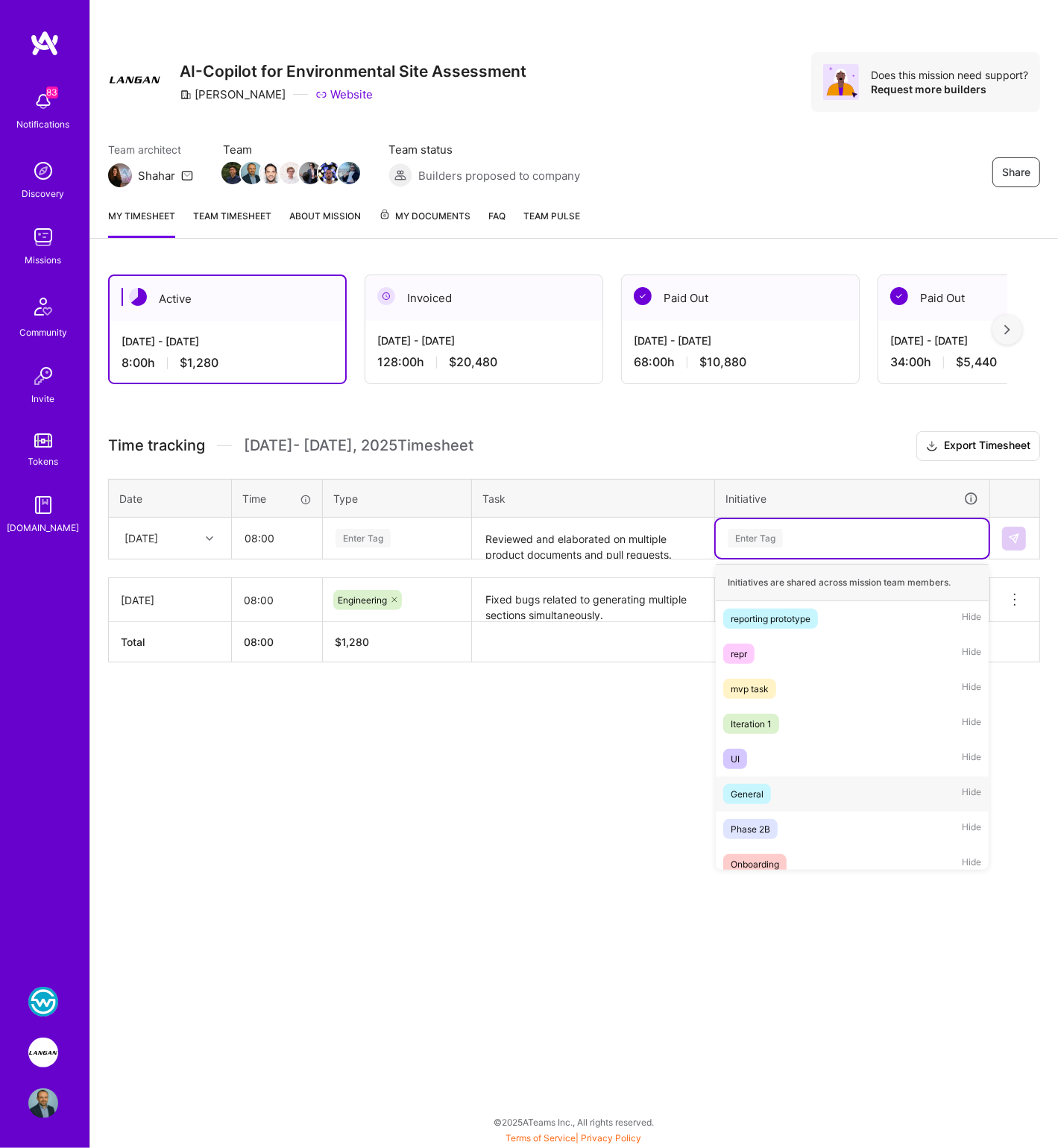
click at [762, 783] on span "General" at bounding box center [748, 794] width 48 height 20
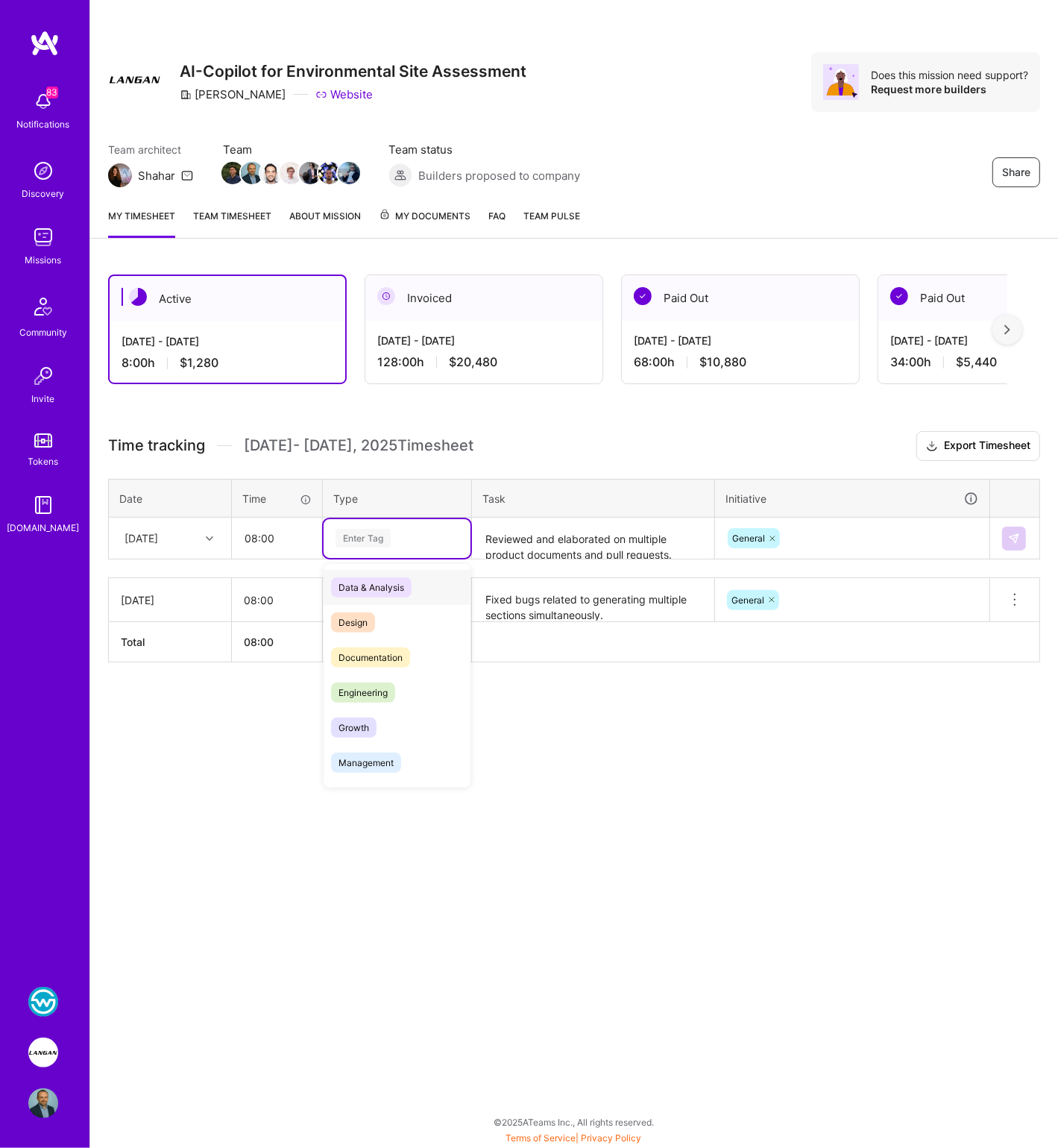
click at [375, 536] on div "Enter Tag" at bounding box center [364, 538] width 55 height 23
click at [380, 689] on span "Engineering" at bounding box center [364, 692] width 64 height 20
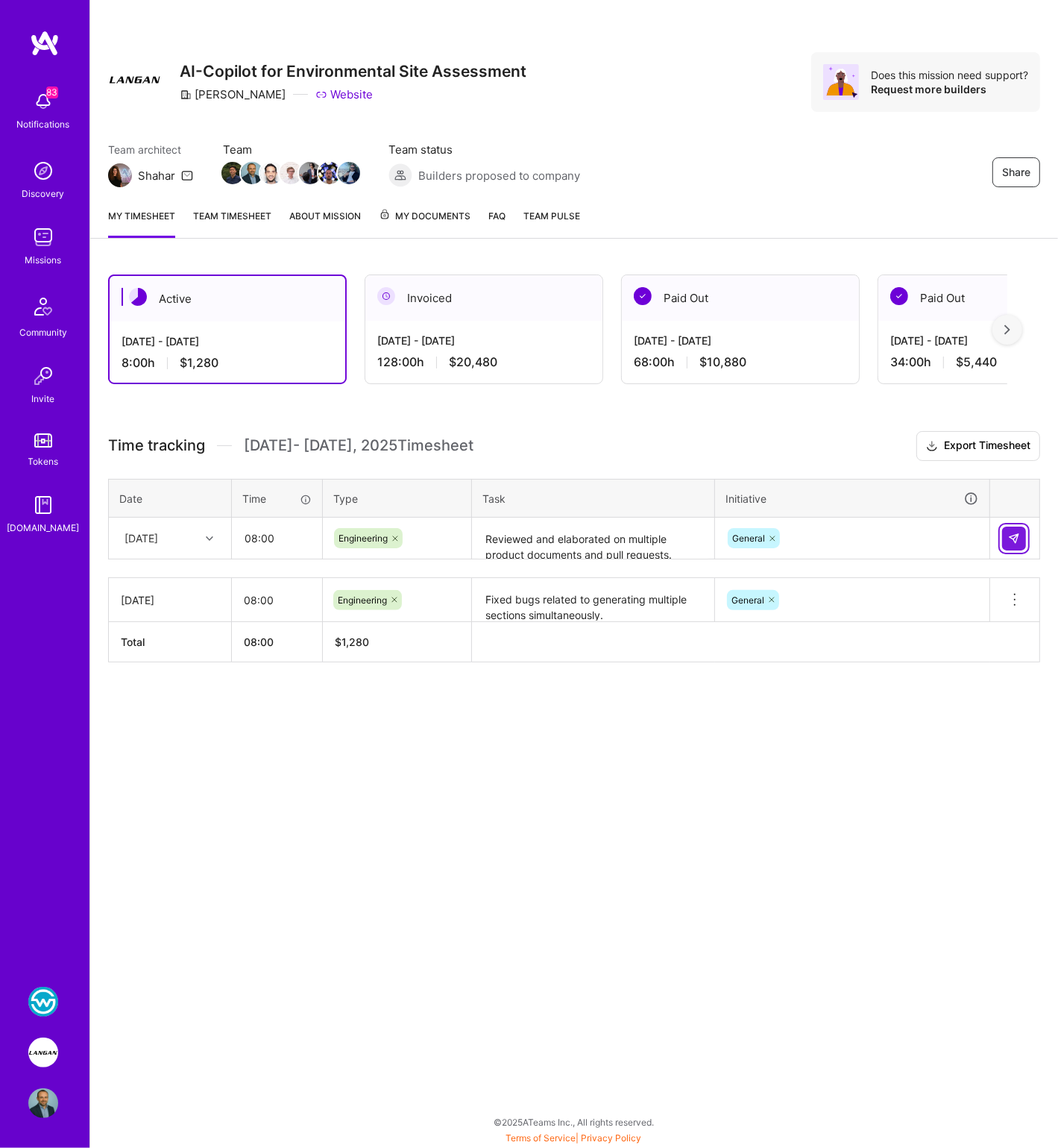
click at [1021, 539] on button at bounding box center [1015, 539] width 24 height 24
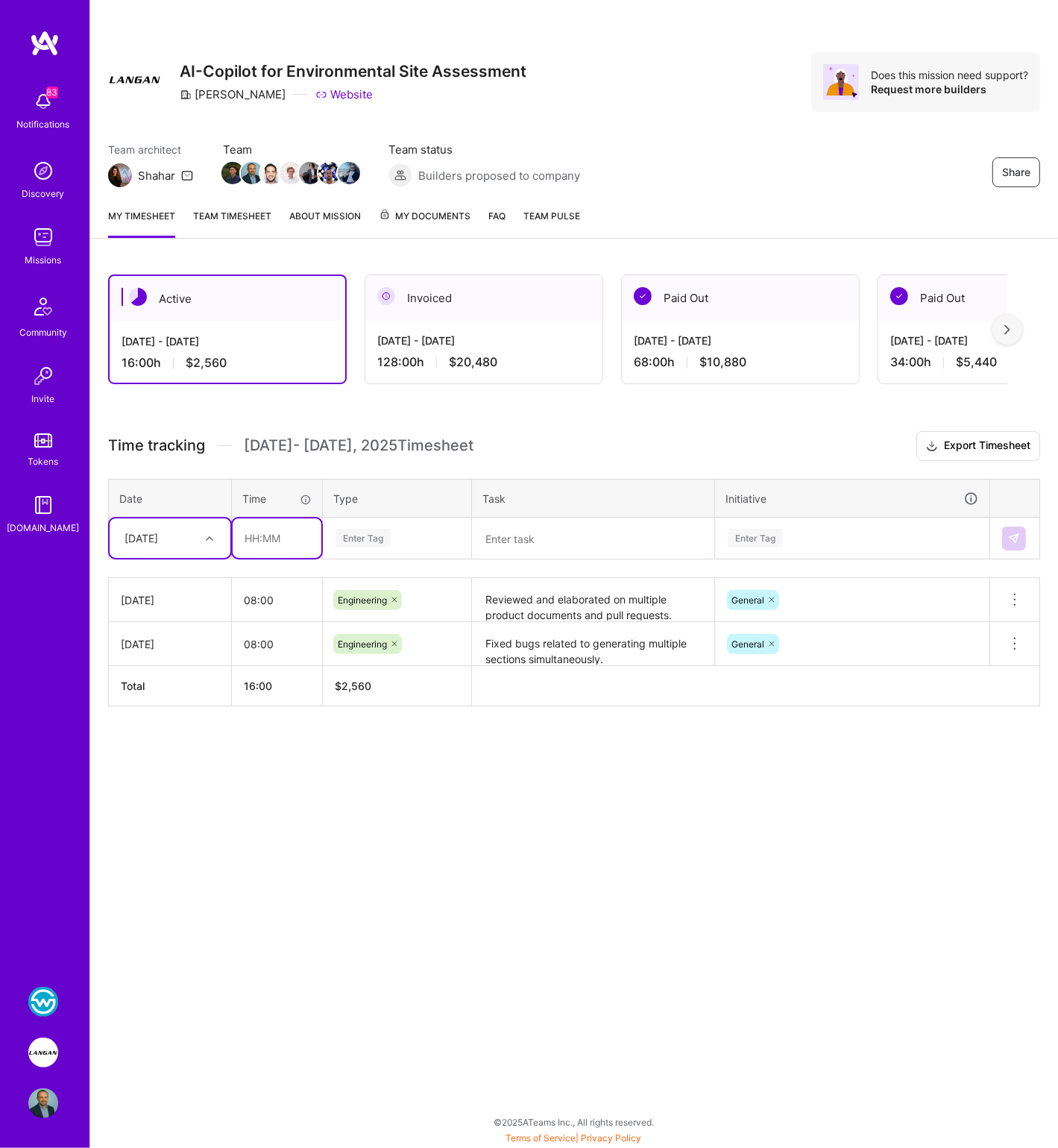
click at [266, 536] on input "text" at bounding box center [277, 538] width 88 height 40
type input "08:00"
click at [158, 537] on div "[DATE]" at bounding box center [141, 538] width 33 height 16
click at [140, 604] on div "[DATE]" at bounding box center [169, 609] width 121 height 28
click at [505, 536] on textarea at bounding box center [593, 539] width 239 height 40
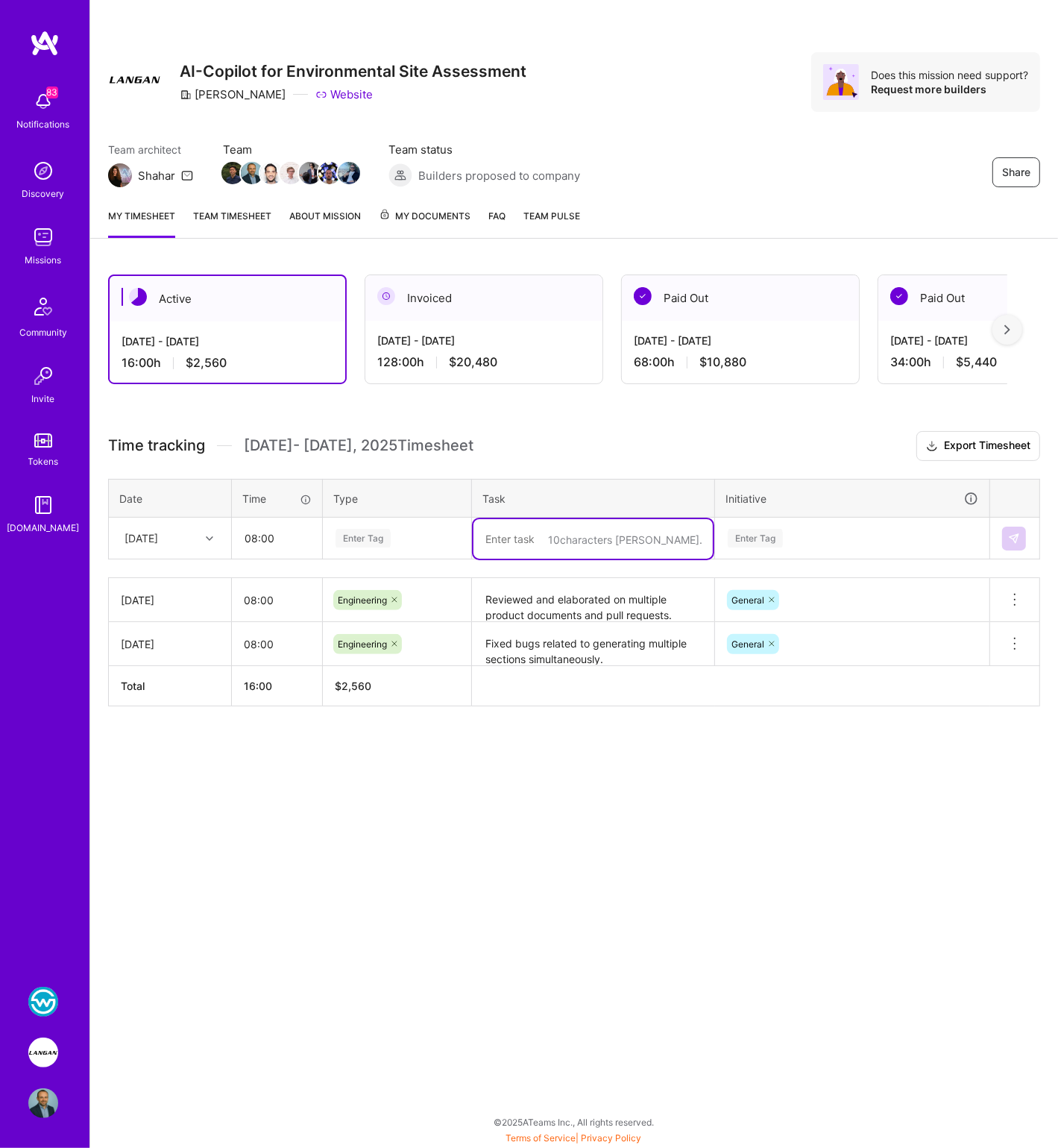
paste textarea "Reviewed and elaborated on multiple product documents and pull requests. Onboar…"
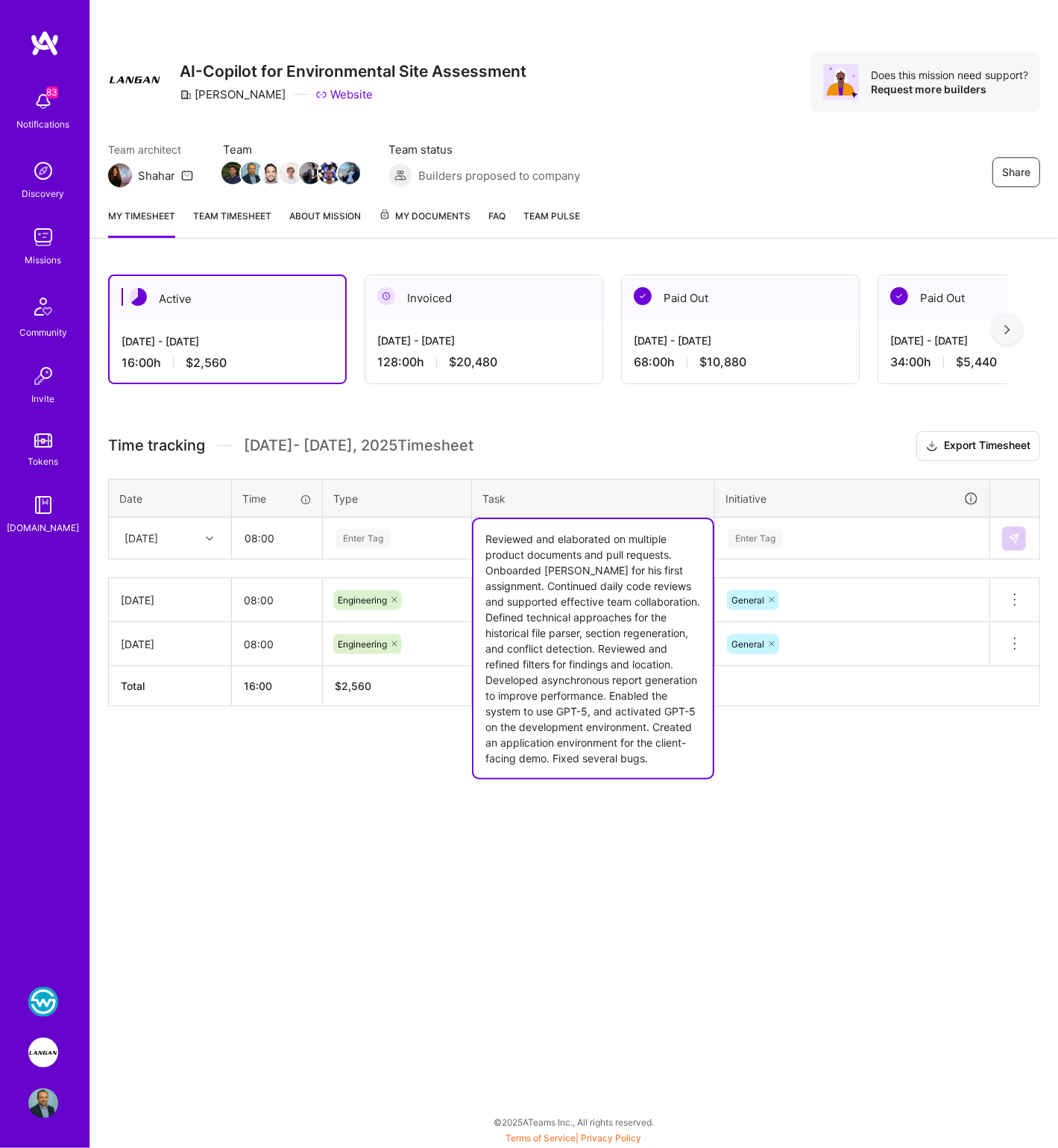
type textarea "Reviewed and elaborated on multiple product documents and pull requests. Onboar…"
click at [381, 529] on div "Enter Tag" at bounding box center [364, 538] width 55 height 23
click at [380, 529] on div "Enter Tag" at bounding box center [364, 538] width 55 height 23
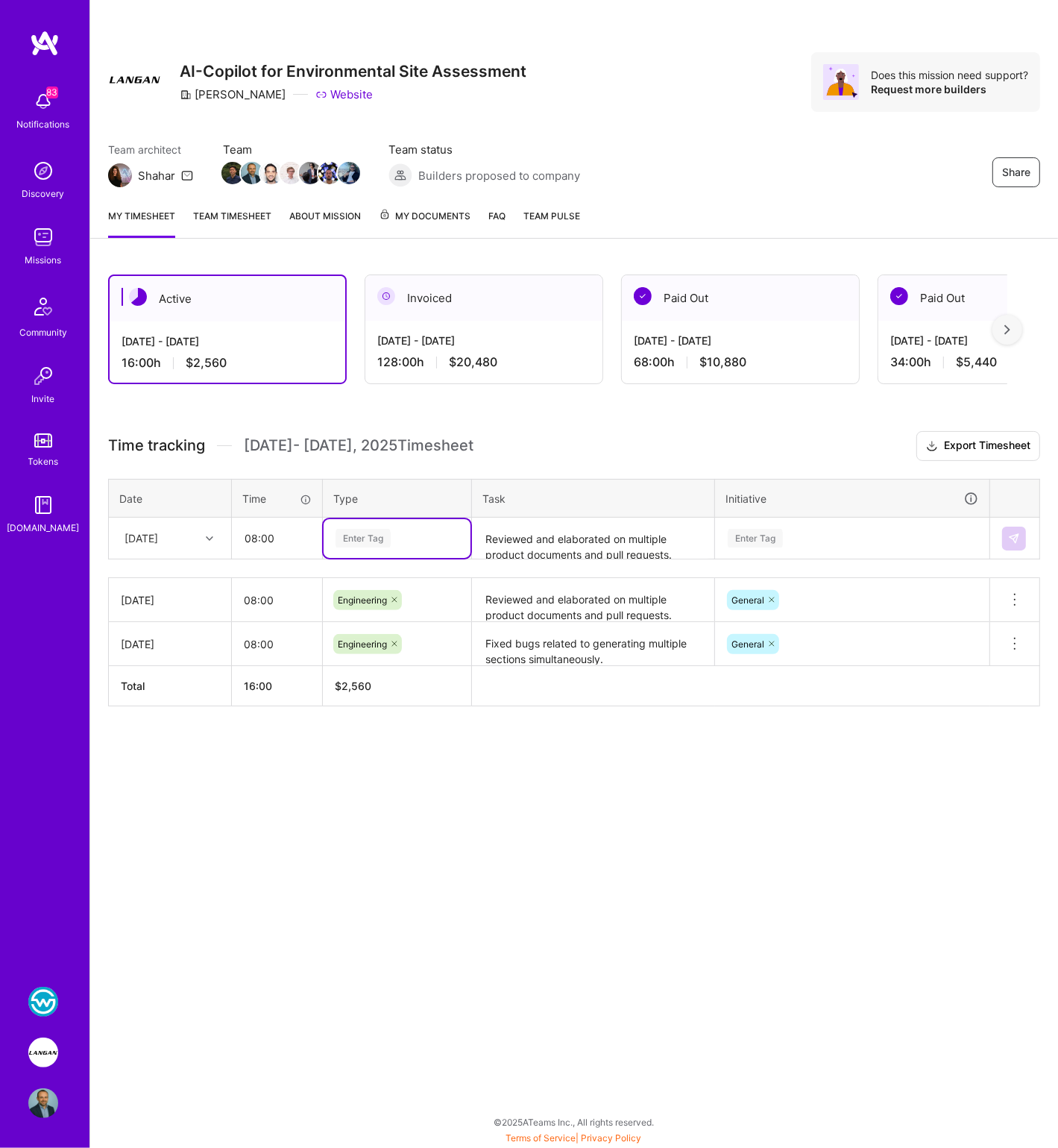
click at [360, 541] on div "Enter Tag" at bounding box center [364, 538] width 55 height 23
click at [362, 690] on span "Engineering" at bounding box center [364, 692] width 64 height 20
click at [747, 525] on div "Enter Tag" at bounding box center [853, 539] width 273 height 39
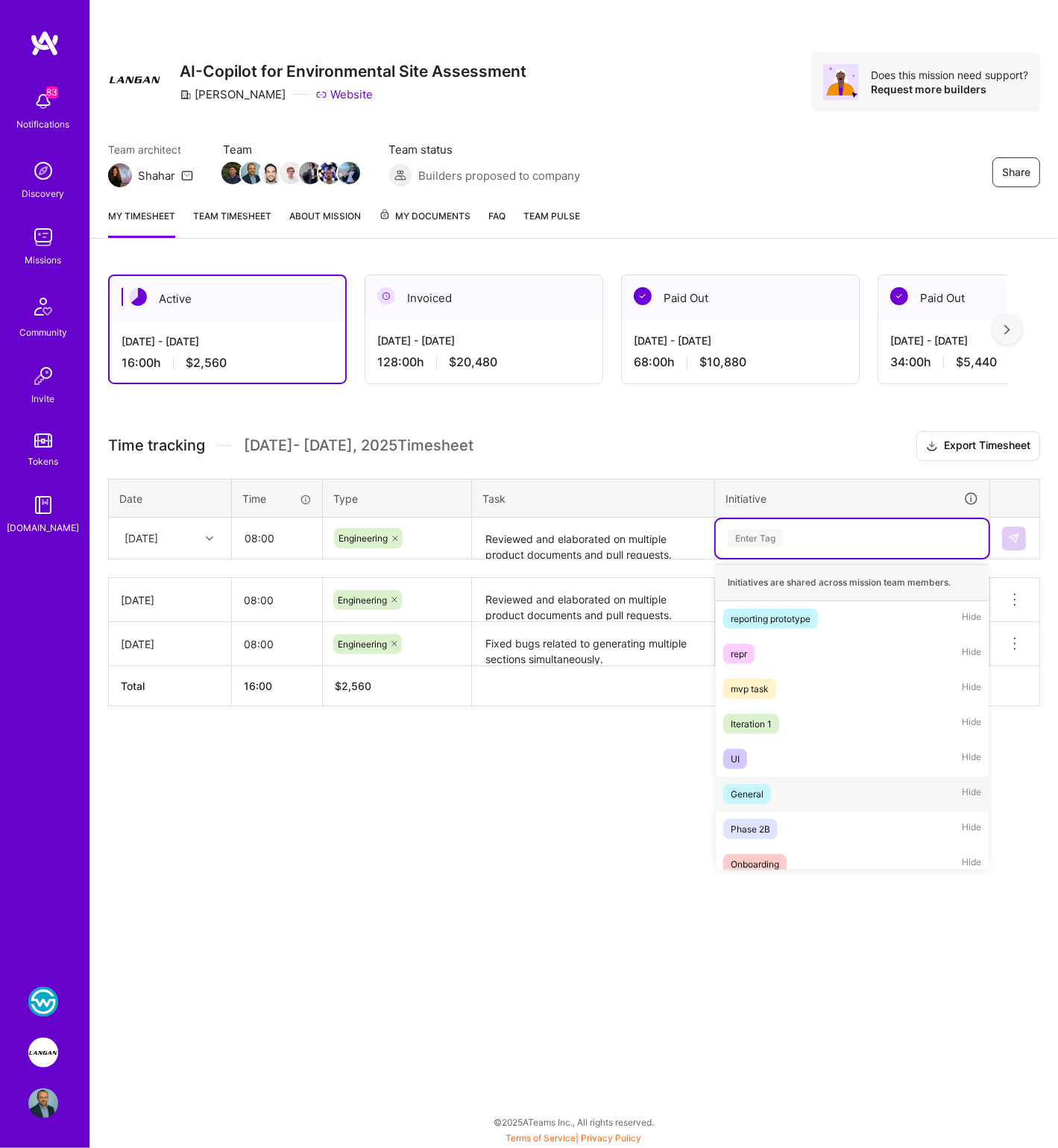
click at [757, 790] on div "General" at bounding box center [748, 794] width 33 height 16
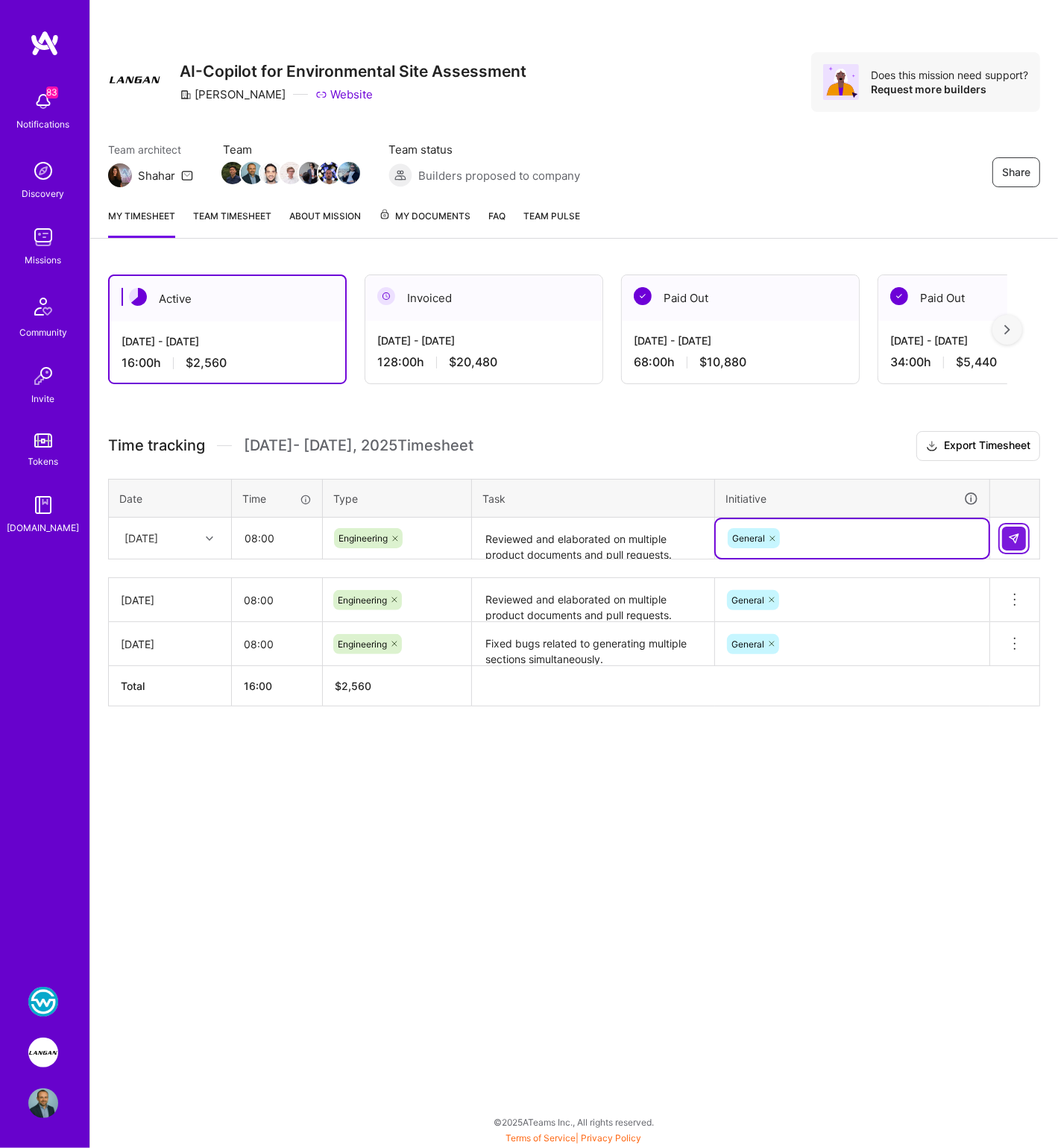
click at [1011, 532] on img at bounding box center [1014, 538] width 12 height 12
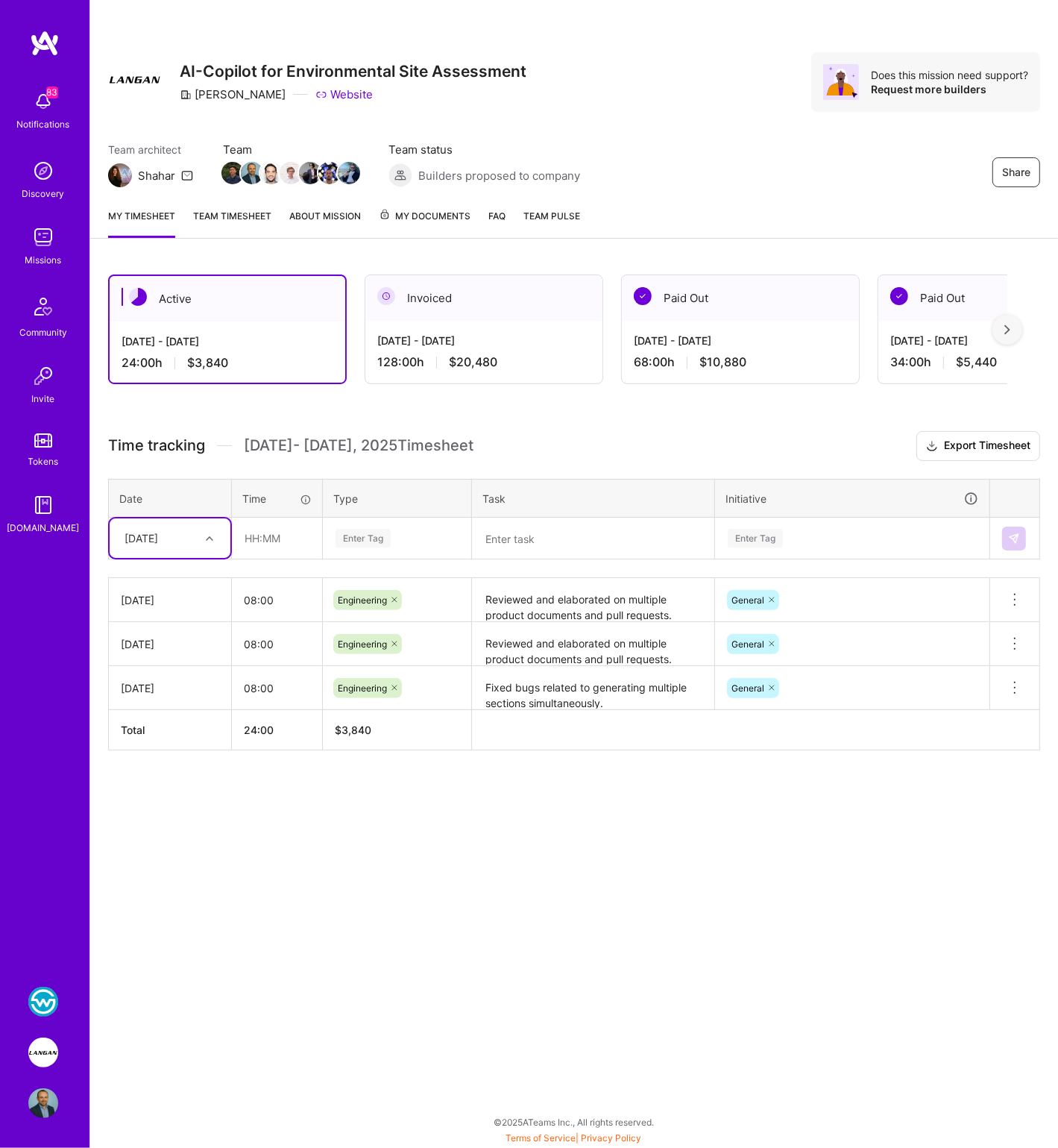
click at [158, 532] on div "[DATE]" at bounding box center [141, 538] width 33 height 16
click at [155, 635] on div "[DATE]" at bounding box center [169, 636] width 121 height 28
click at [257, 539] on input "text" at bounding box center [277, 538] width 88 height 40
type input "08:00"
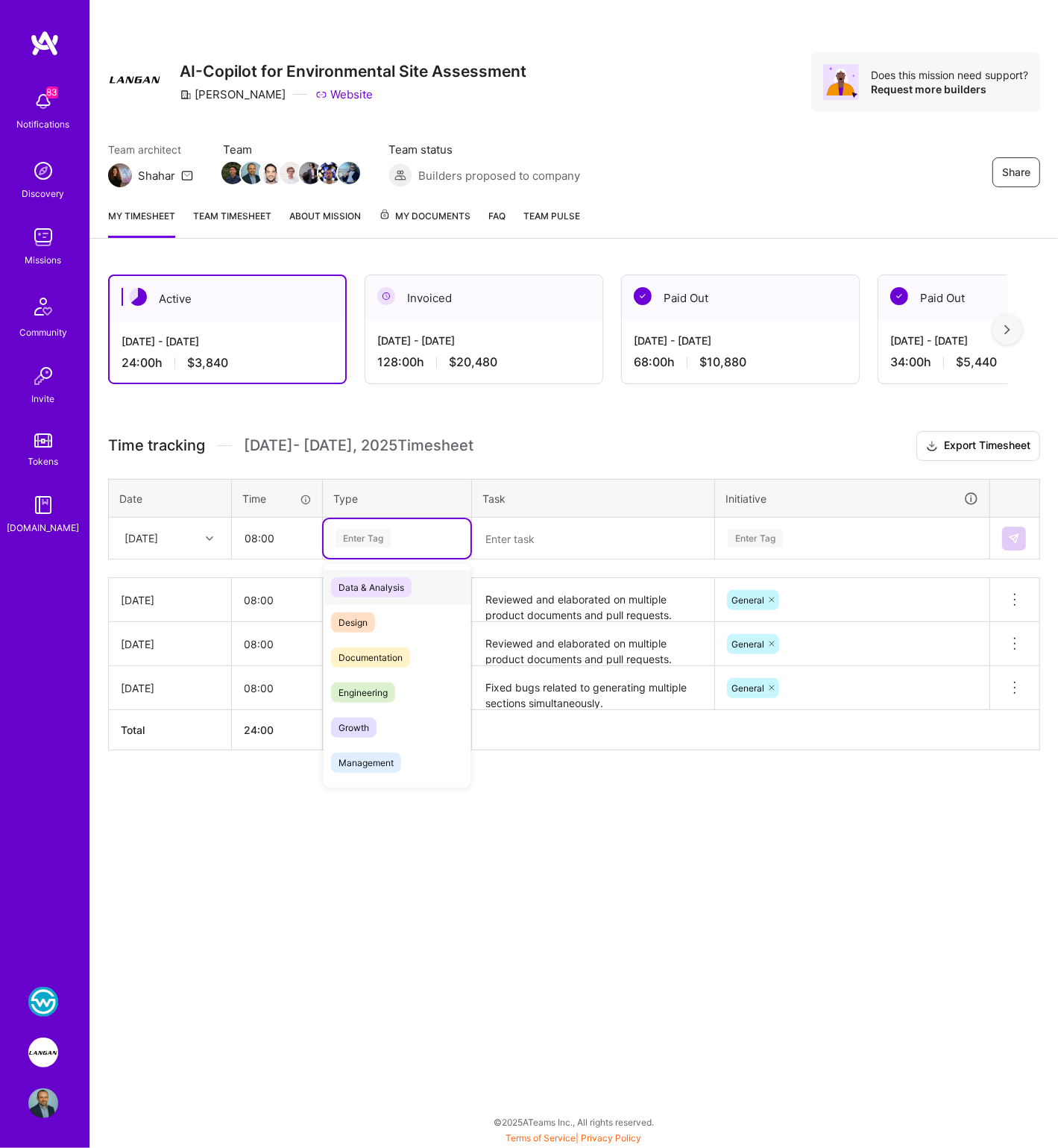
click at [365, 536] on div "Enter Tag" at bounding box center [364, 538] width 55 height 23
click at [362, 687] on span "Engineering" at bounding box center [364, 692] width 64 height 20
click at [541, 527] on textarea at bounding box center [593, 539] width 239 height 40
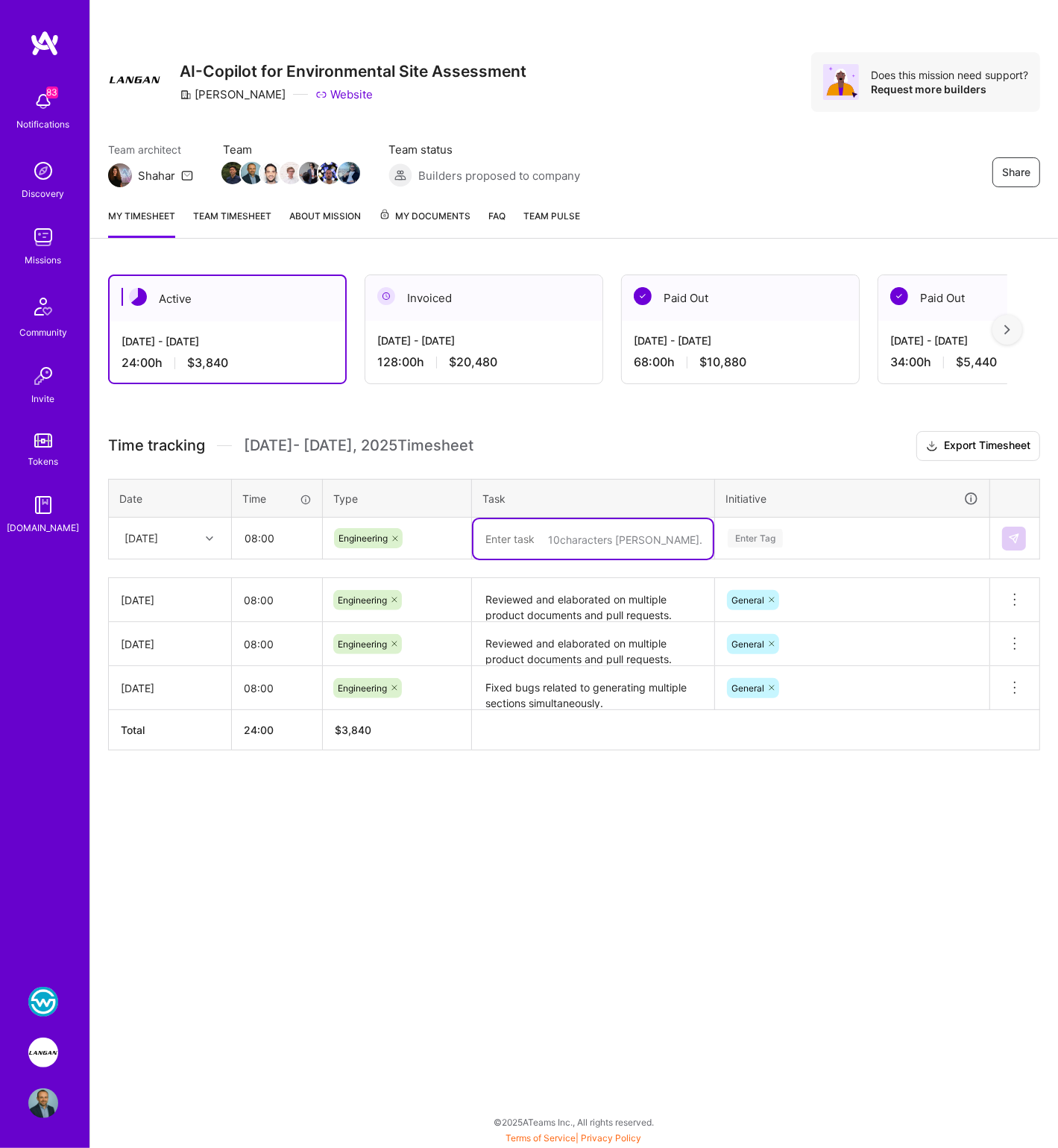
paste textarea "Reviewed and elaborated on multiple product documents and pull requests. Onboar…"
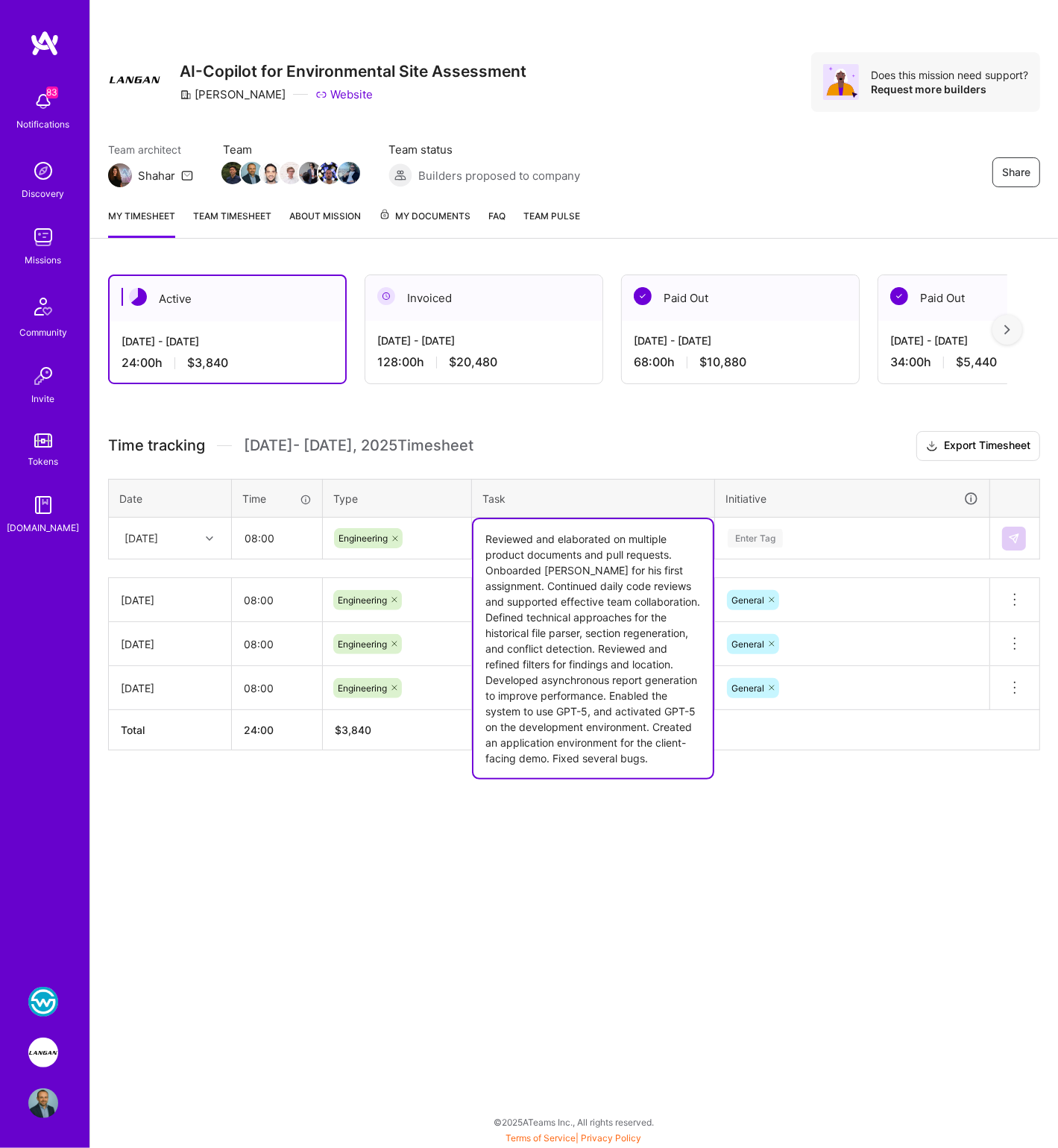
type textarea "Reviewed and elaborated on multiple product documents and pull requests. Onboar…"
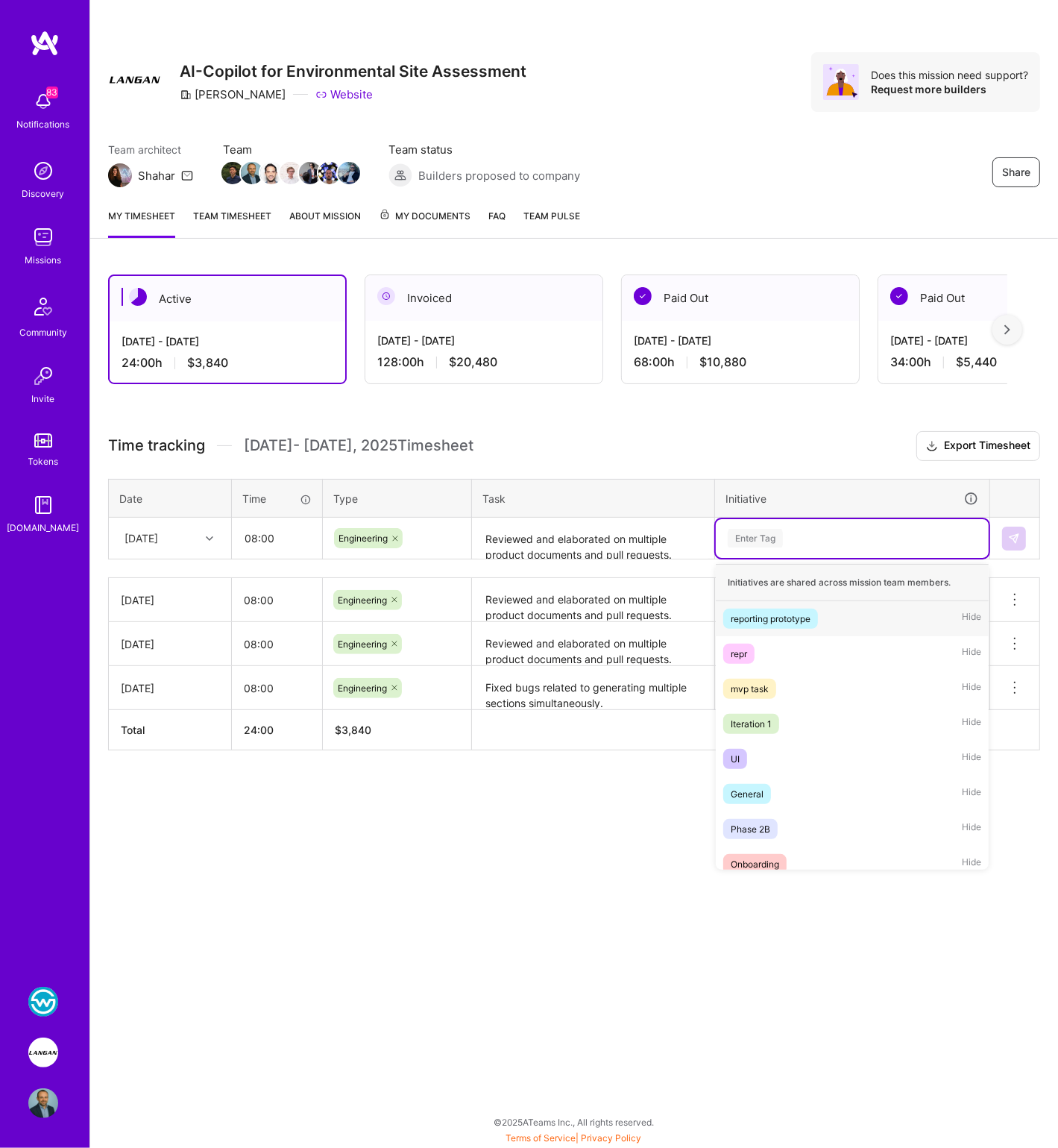
click at [784, 536] on div "Enter Tag" at bounding box center [756, 538] width 55 height 23
click at [765, 716] on div "Iteration 1" at bounding box center [751, 724] width 41 height 16
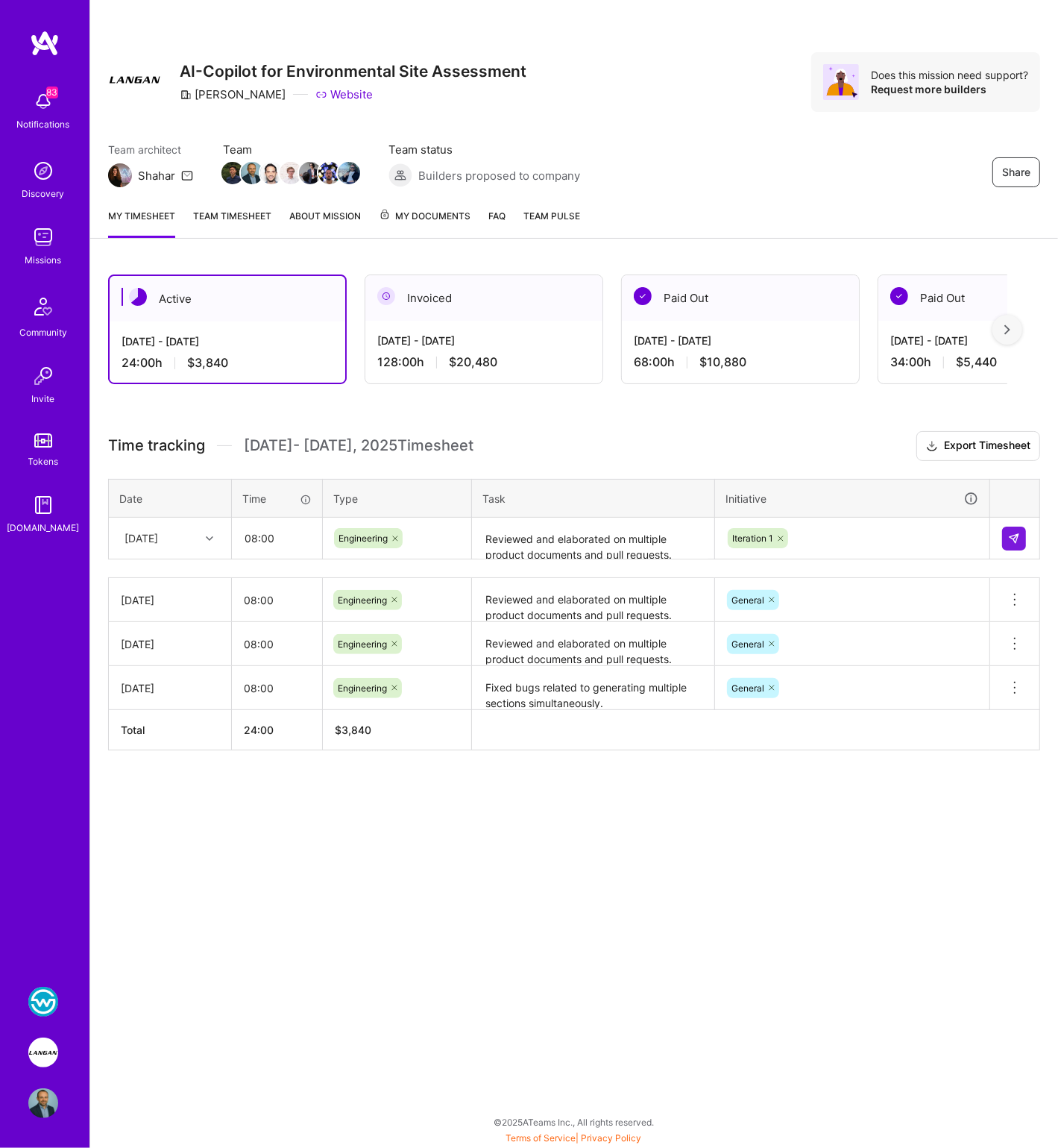
drag, startPoint x: 765, startPoint y: 713, endPoint x: 812, endPoint y: 687, distance: 53.7
click at [765, 713] on th at bounding box center [756, 730] width 568 height 41
click at [777, 536] on icon at bounding box center [781, 539] width 9 height 9
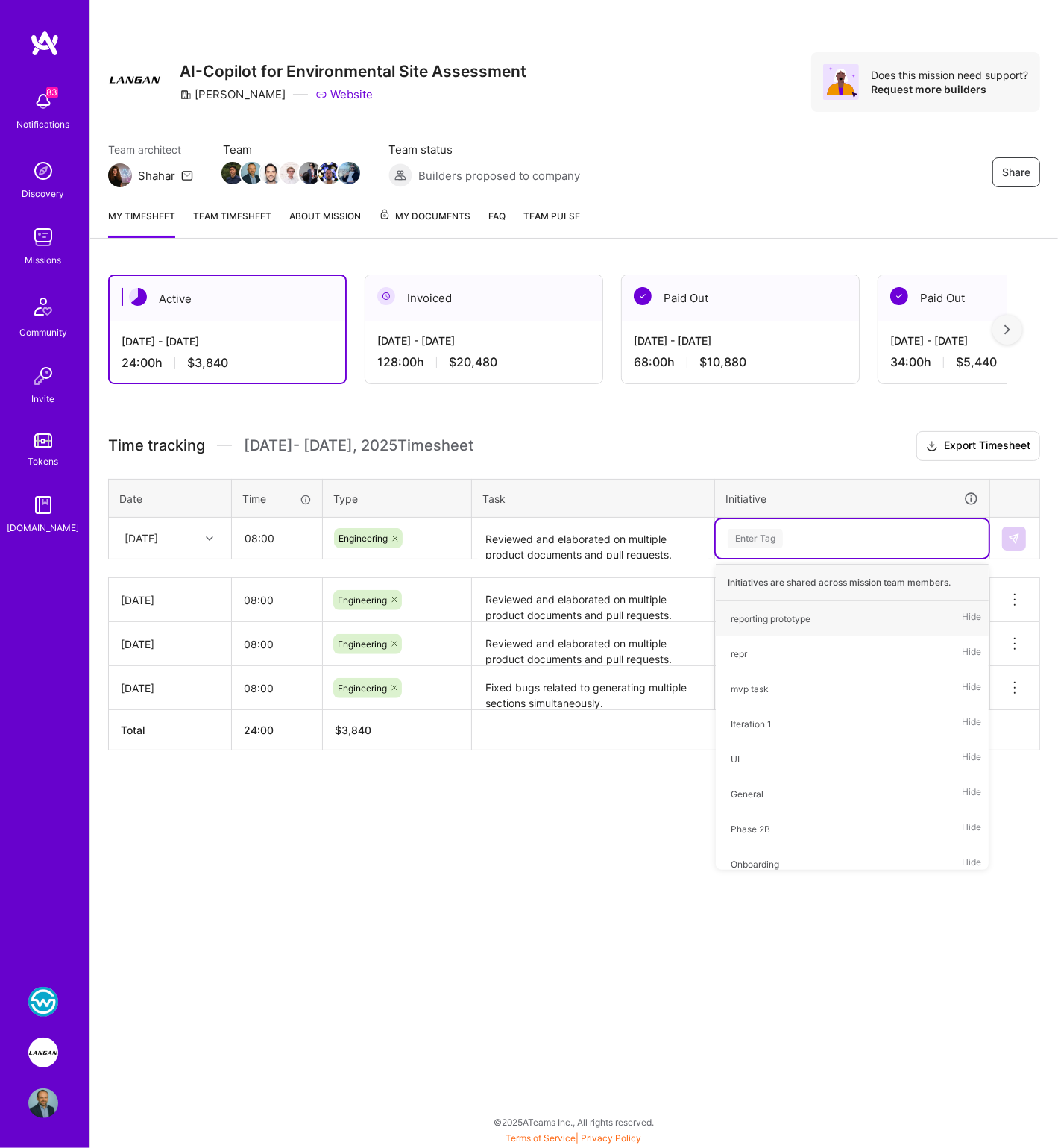
click at [777, 536] on div "Enter Tag" at bounding box center [756, 538] width 55 height 23
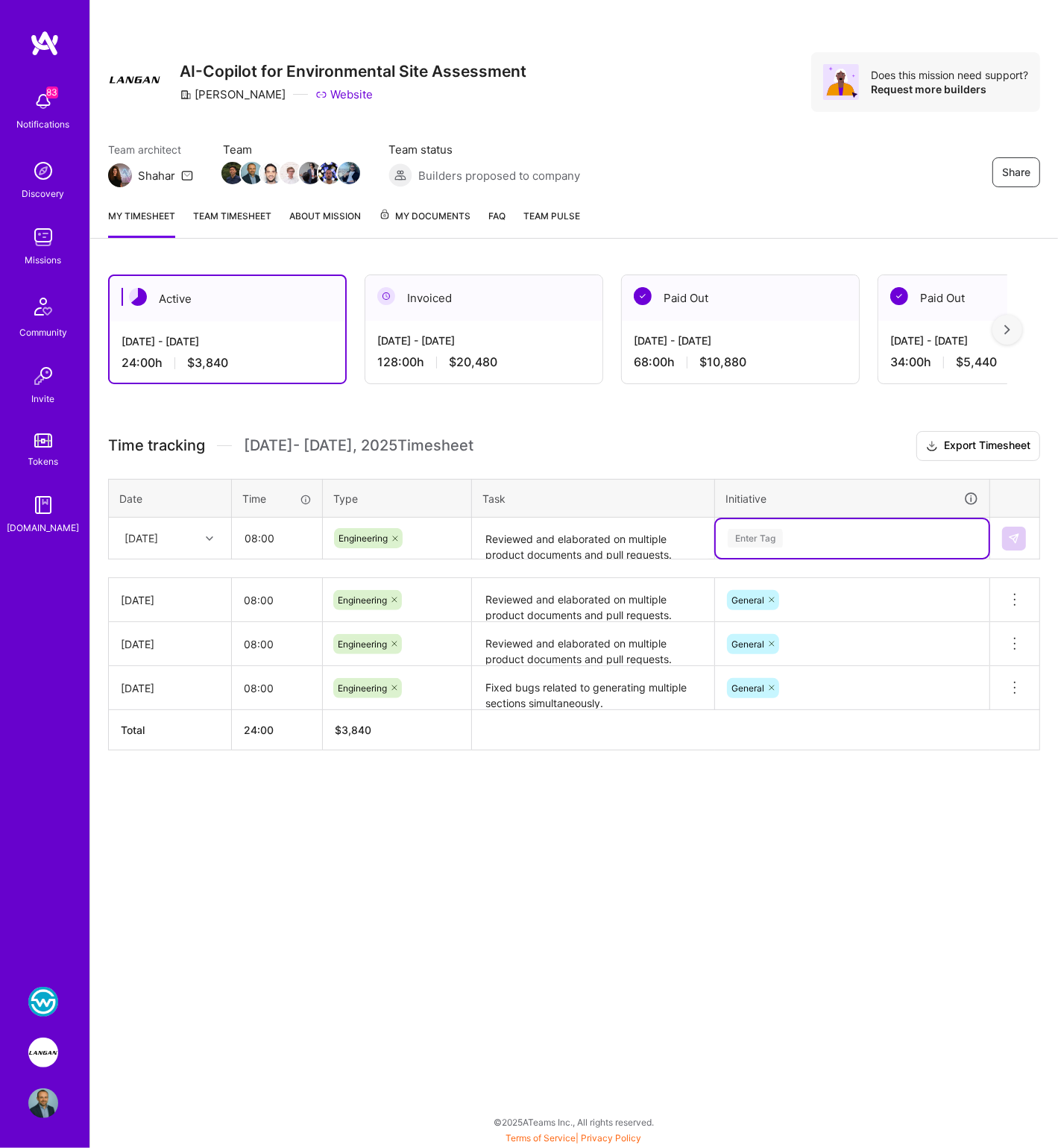
click at [776, 539] on div "Enter Tag" at bounding box center [756, 538] width 55 height 23
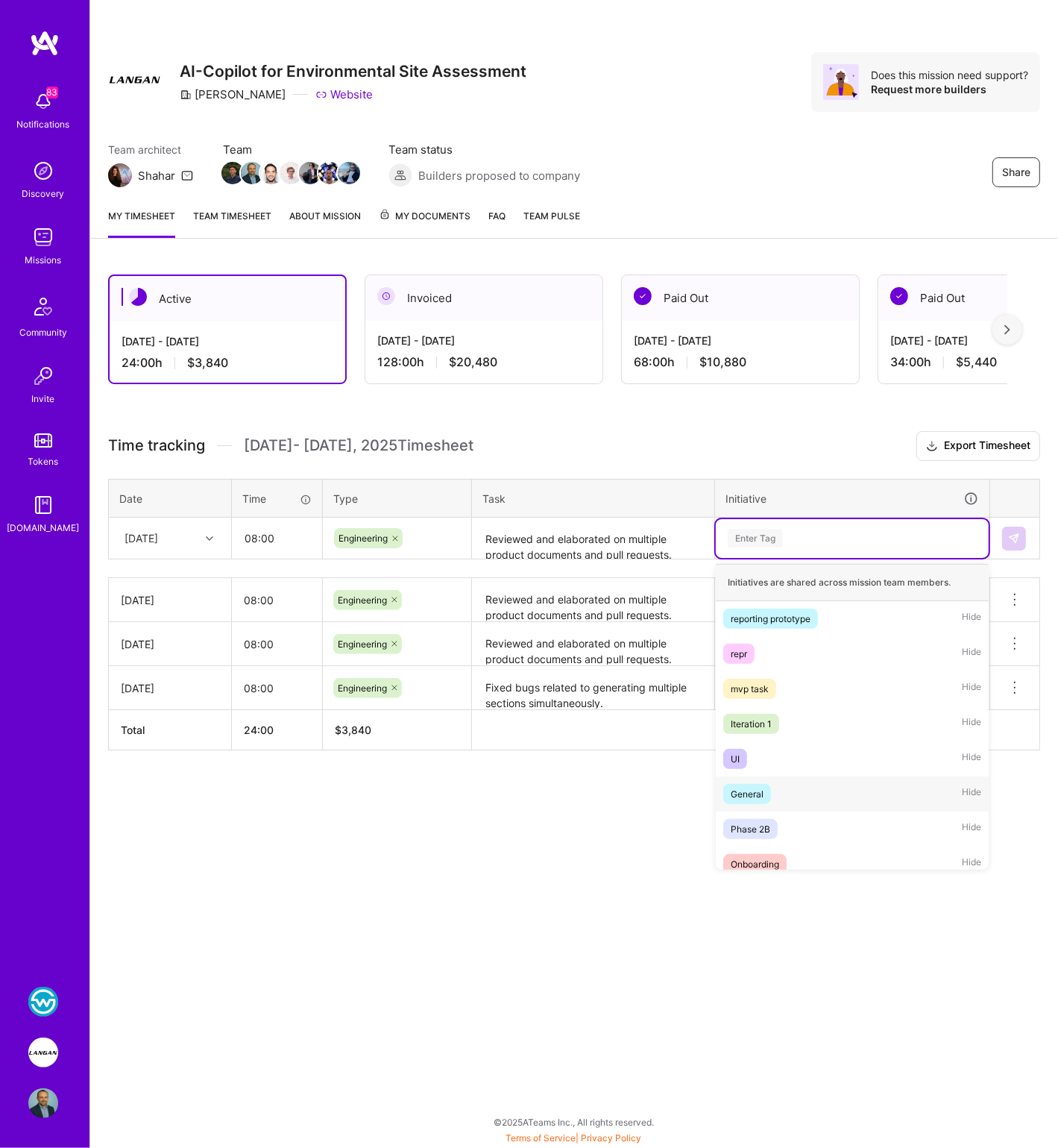
click at [777, 791] on div "General Hide" at bounding box center [853, 794] width 273 height 35
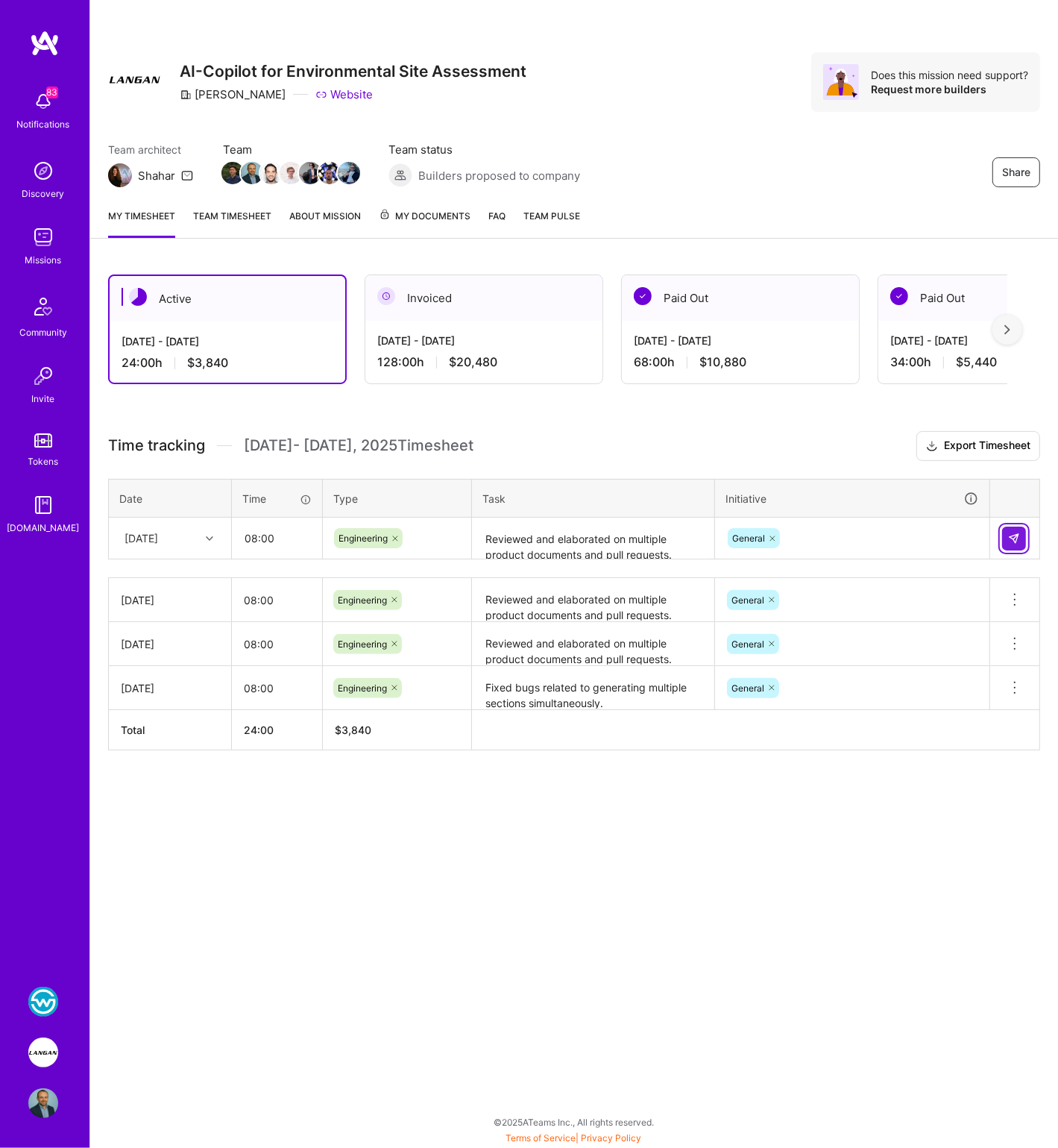
click at [1023, 538] on button at bounding box center [1015, 539] width 24 height 24
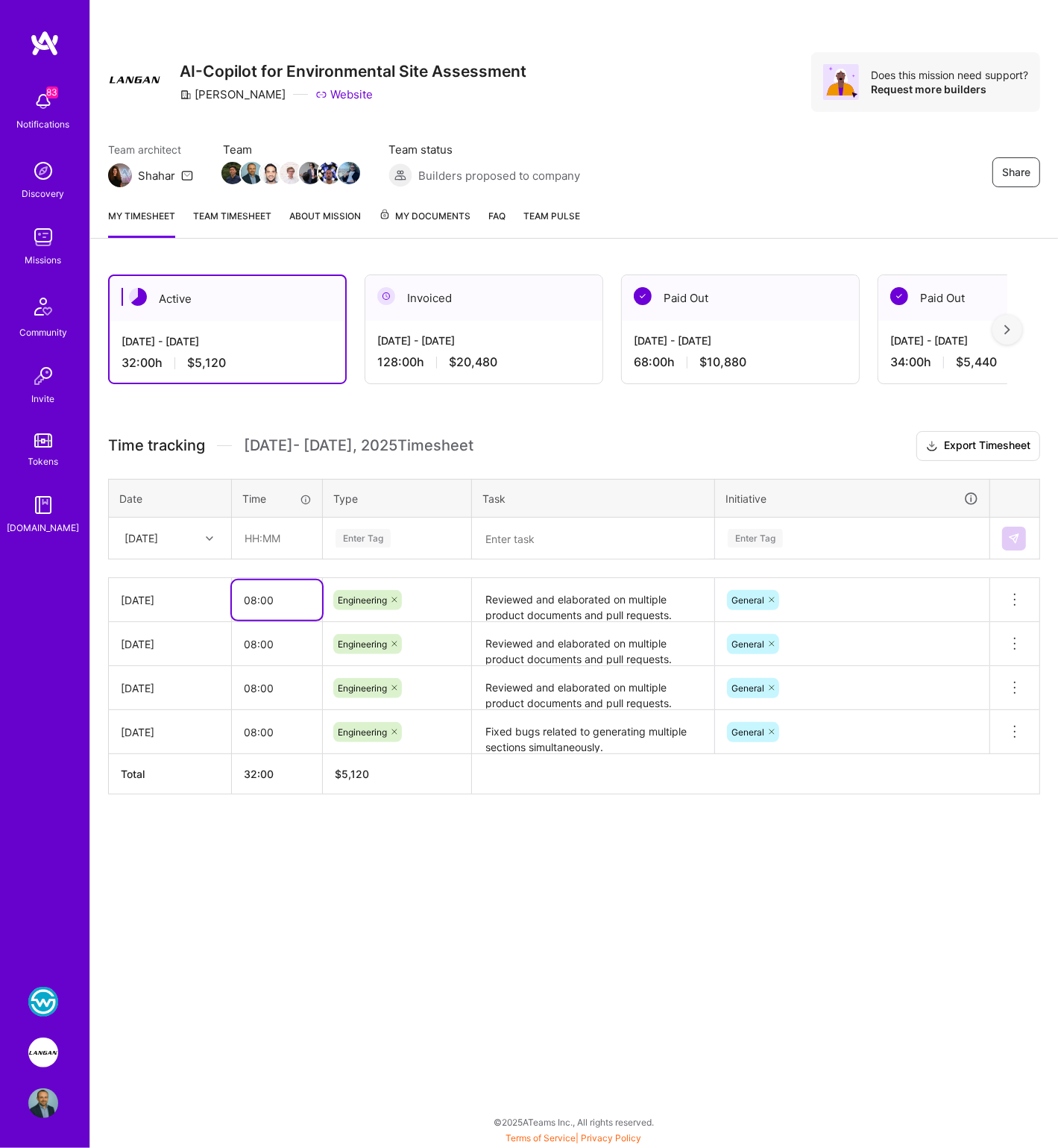
click at [254, 595] on input "08:00" at bounding box center [277, 599] width 90 height 40
type input "09:00"
click at [290, 423] on div "Active Sep 16 - Sep 30, 2025 32:00 h $5,120 Invoiced Sep 1 - Sep 15, 2025 128:0…" at bounding box center [574, 562] width 968 height 610
click at [138, 539] on div "[DATE]" at bounding box center [141, 538] width 33 height 16
click at [144, 714] on div "[DATE]" at bounding box center [169, 718] width 121 height 28
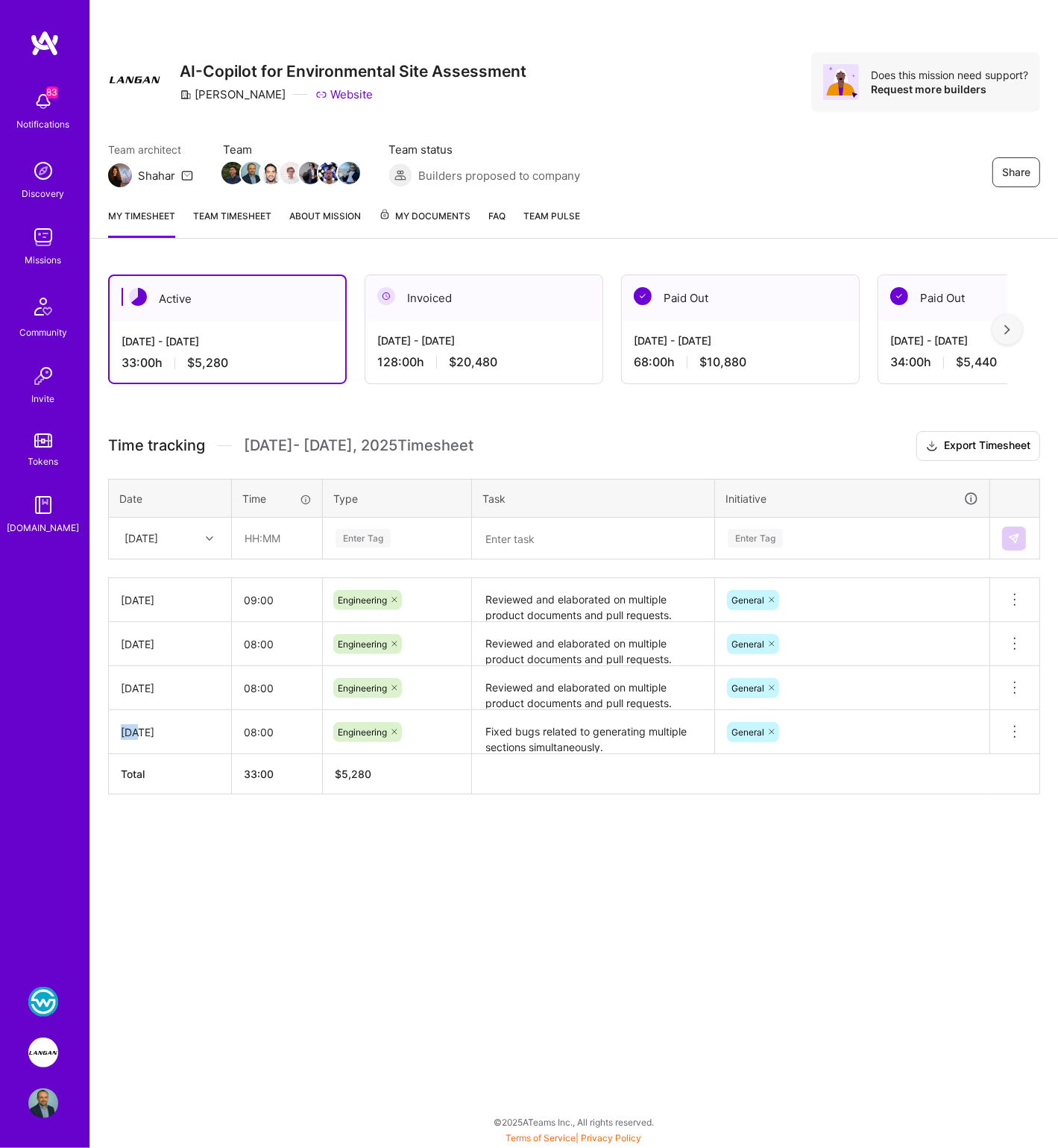
drag, startPoint x: 144, startPoint y: 714, endPoint x: 241, endPoint y: 609, distance: 142.9
click at [145, 713] on td "[DATE]" at bounding box center [170, 732] width 123 height 44
click at [264, 539] on input "text" at bounding box center [277, 538] width 88 height 40
type input "06:00"
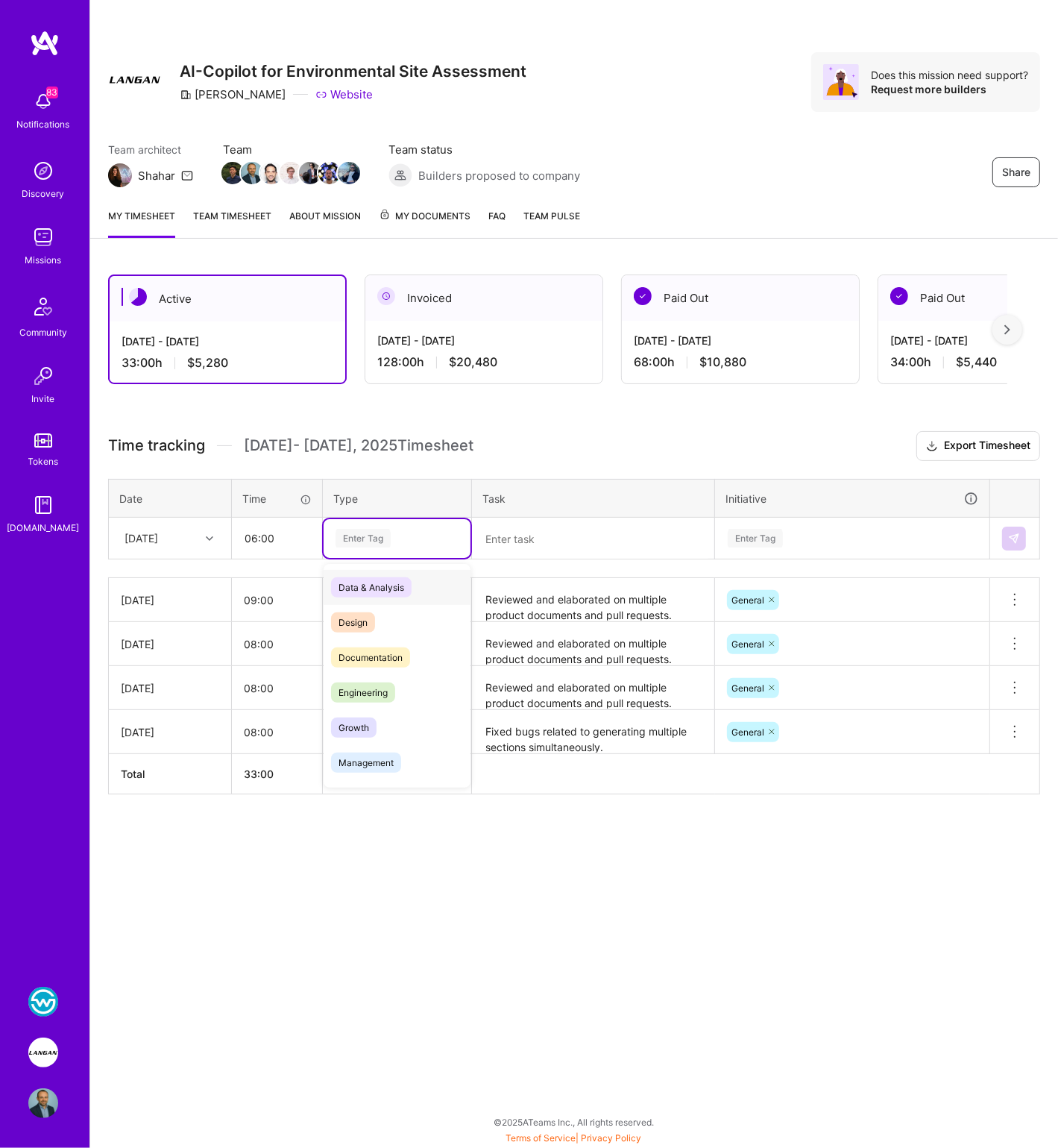
click at [384, 532] on div "Enter Tag" at bounding box center [364, 538] width 55 height 23
click at [370, 758] on span "Management" at bounding box center [366, 762] width 70 height 20
click at [528, 539] on textarea at bounding box center [593, 539] width 239 height 40
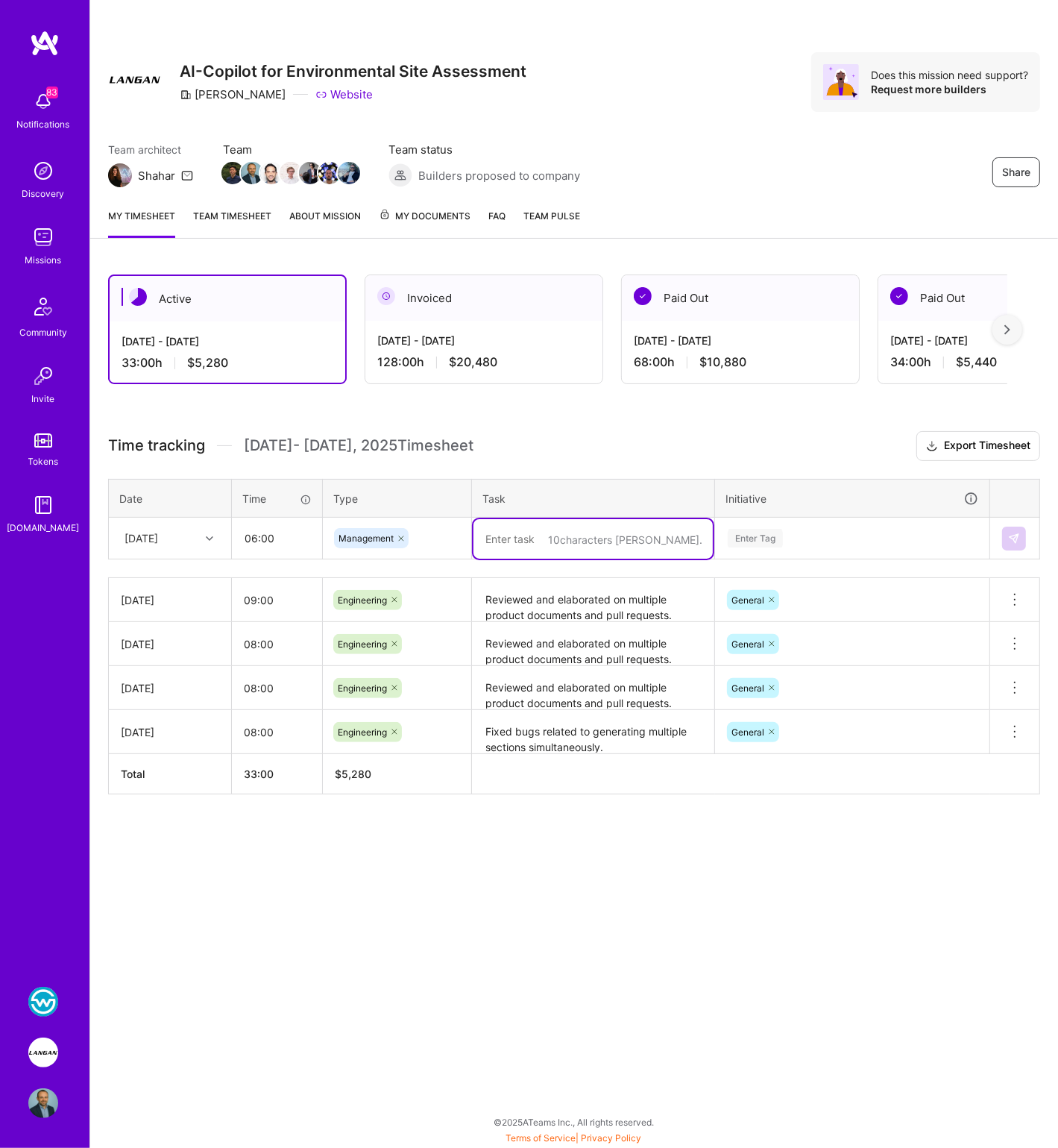
paste textarea "Reviewed and elaborated on multiple product documents and pull requests. Onboar…"
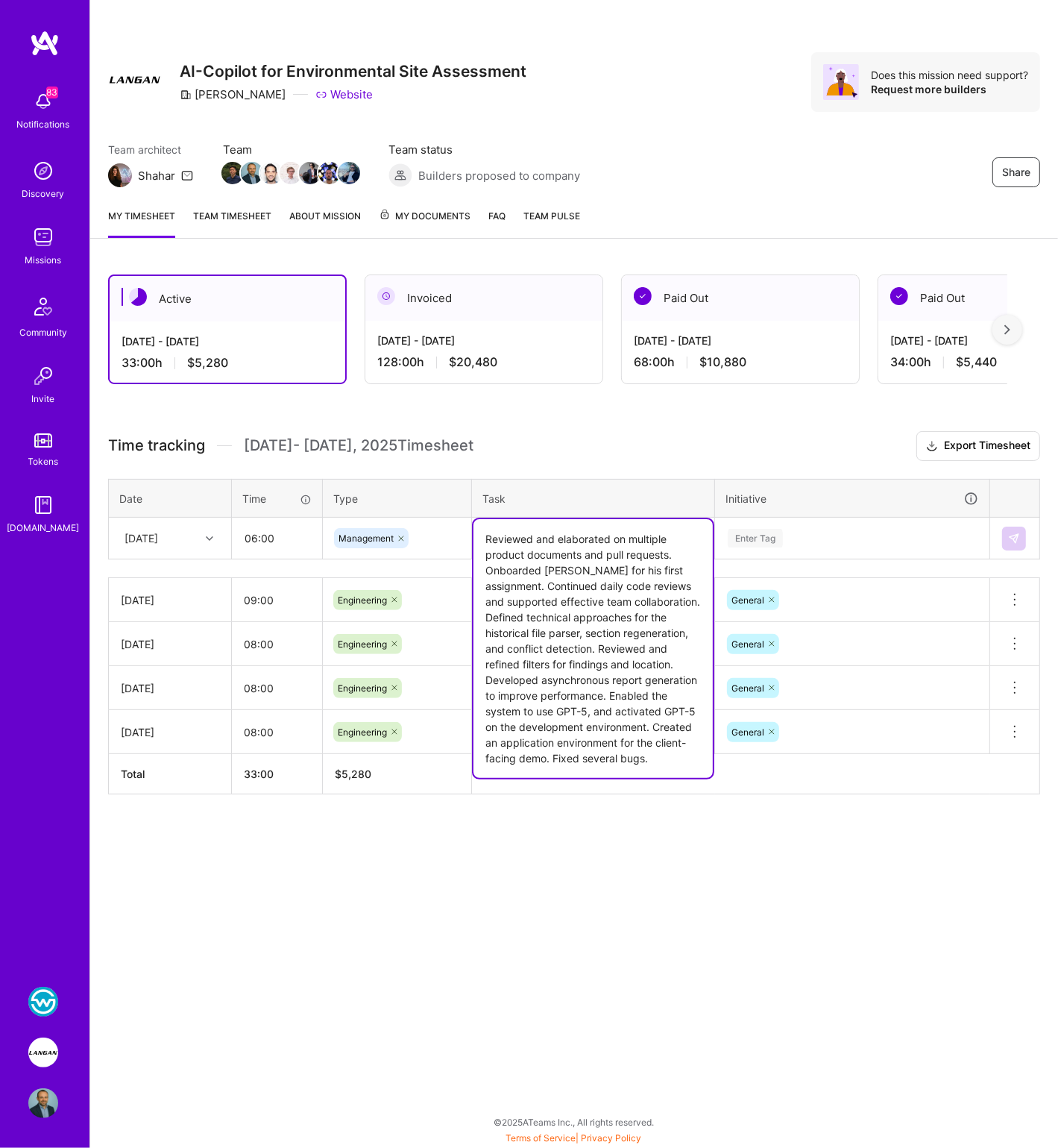
type textarea "Reviewed and elaborated on multiple product documents and pull requests. Onboar…"
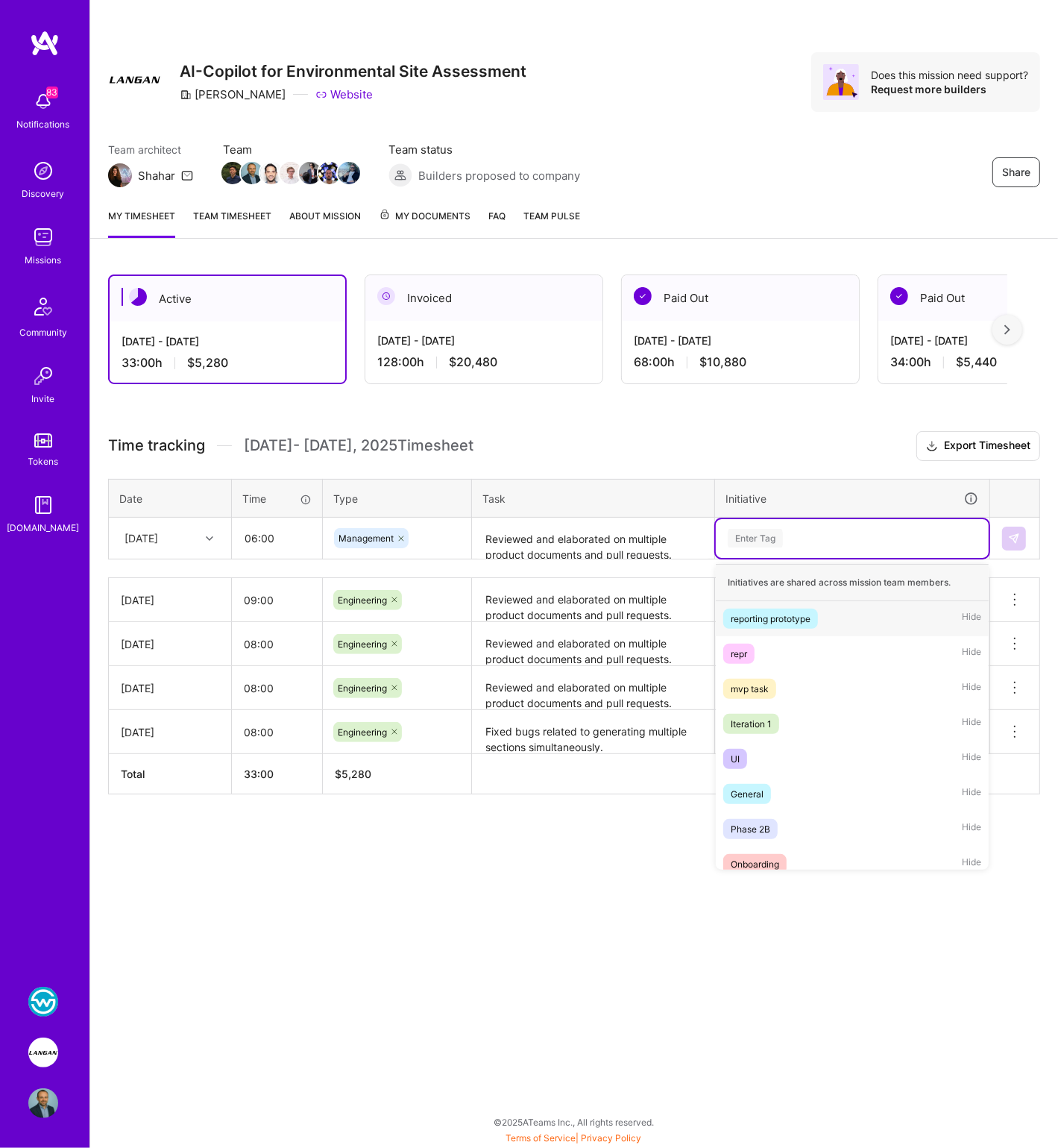
click at [752, 528] on div "Enter Tag" at bounding box center [756, 538] width 55 height 23
click at [765, 783] on span "General" at bounding box center [748, 794] width 48 height 20
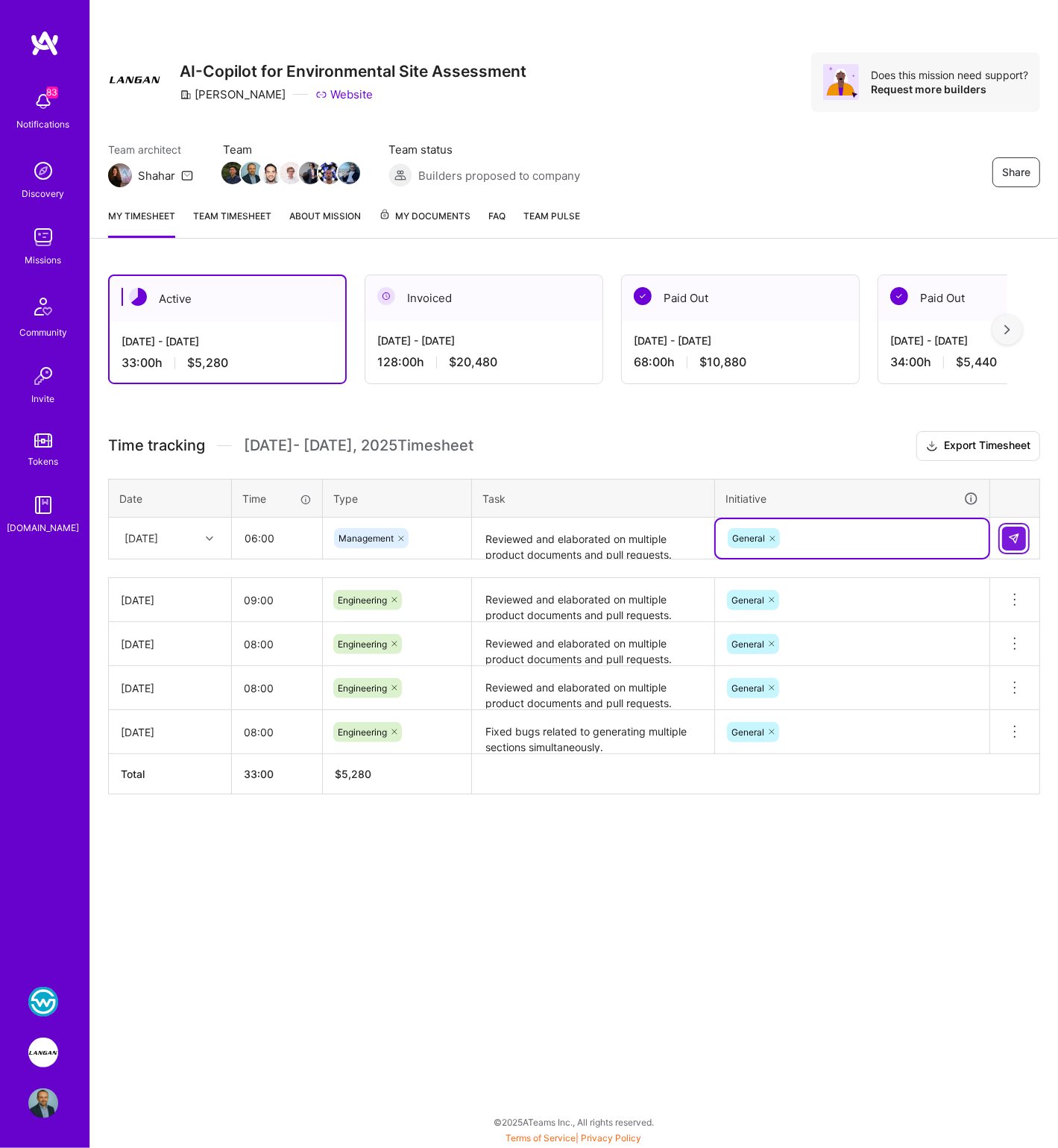
click at [1014, 536] on img at bounding box center [1014, 538] width 12 height 12
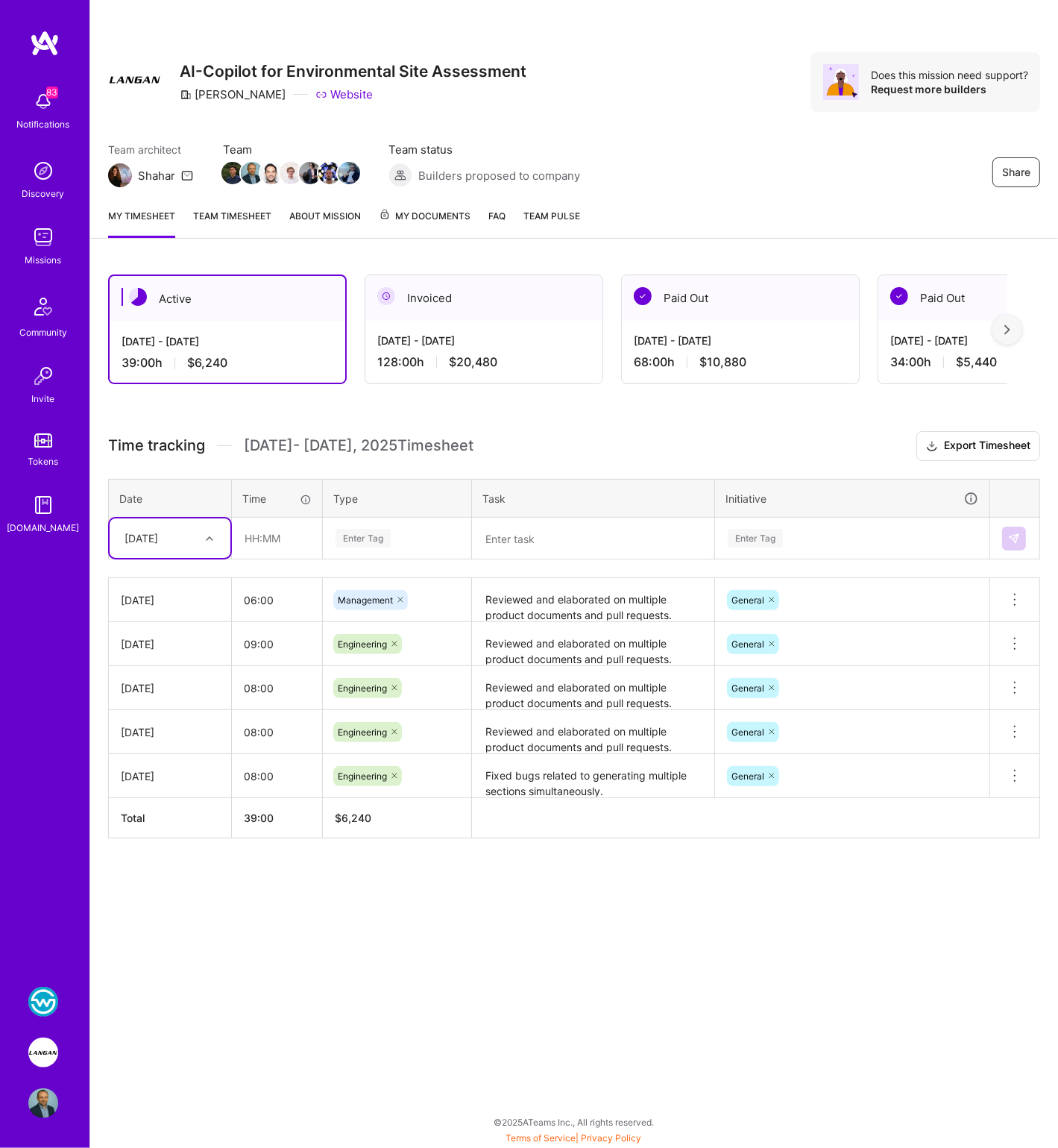
click at [158, 539] on div "[DATE]" at bounding box center [141, 538] width 33 height 16
click at [163, 645] on div "[DATE]" at bounding box center [169, 644] width 121 height 28
click at [250, 539] on input "text" at bounding box center [277, 538] width 88 height 40
paste input "text"
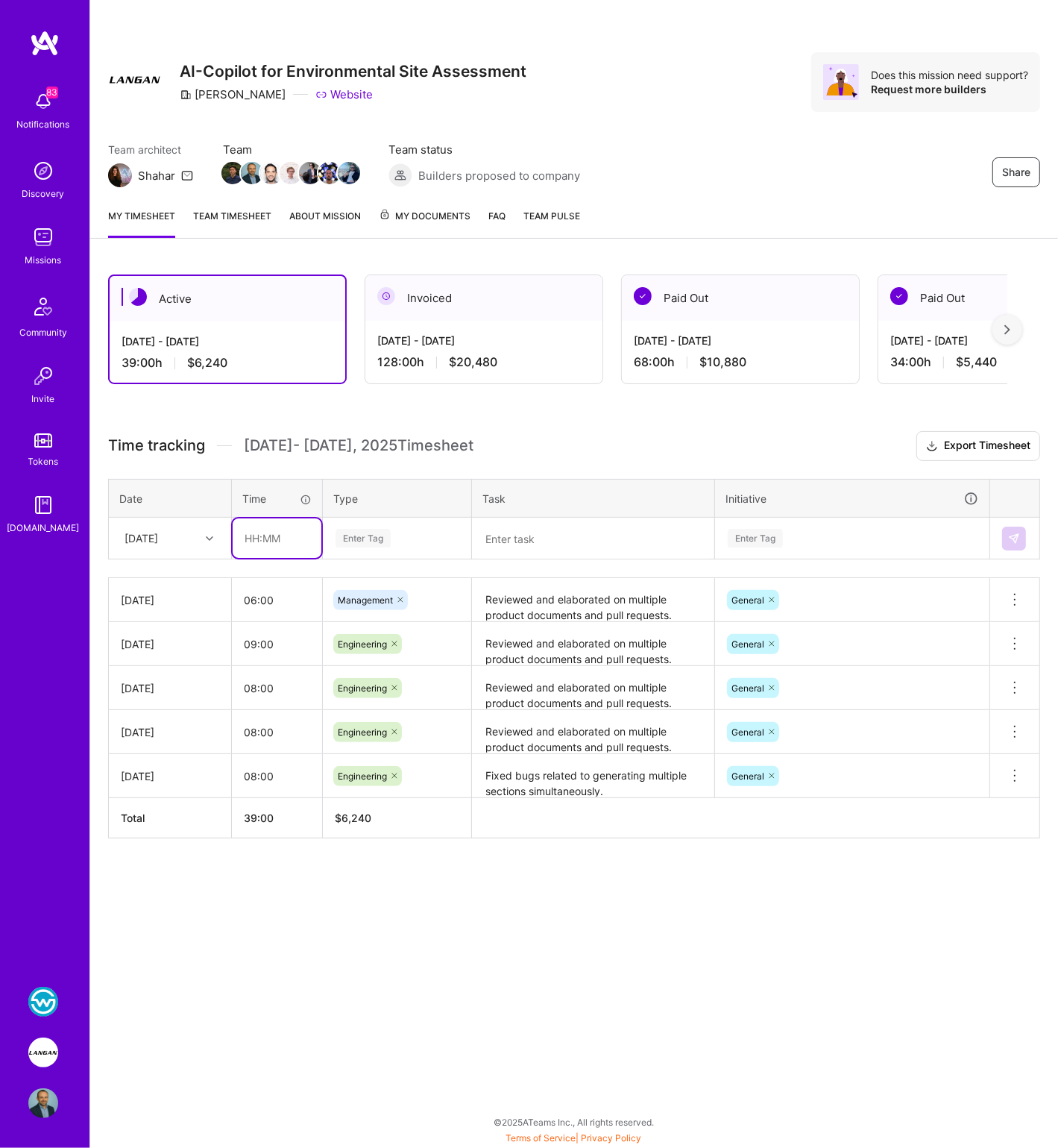
click at [269, 532] on input "text" at bounding box center [277, 538] width 88 height 40
type input "07:00"
click at [360, 534] on div "Enter Tag" at bounding box center [364, 538] width 55 height 23
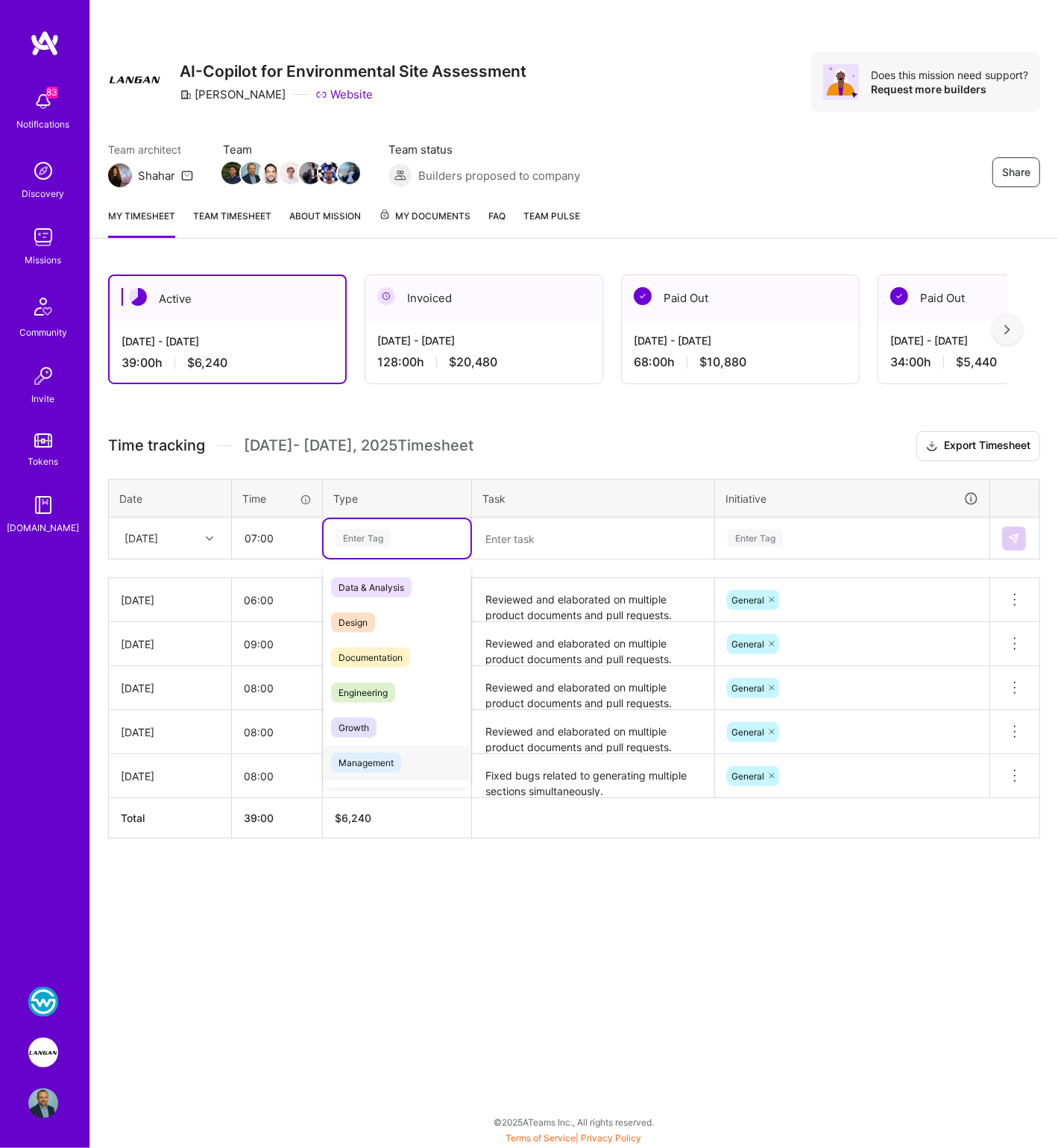
click at [374, 752] on span "Management" at bounding box center [366, 762] width 70 height 20
click at [515, 545] on textarea at bounding box center [593, 539] width 239 height 40
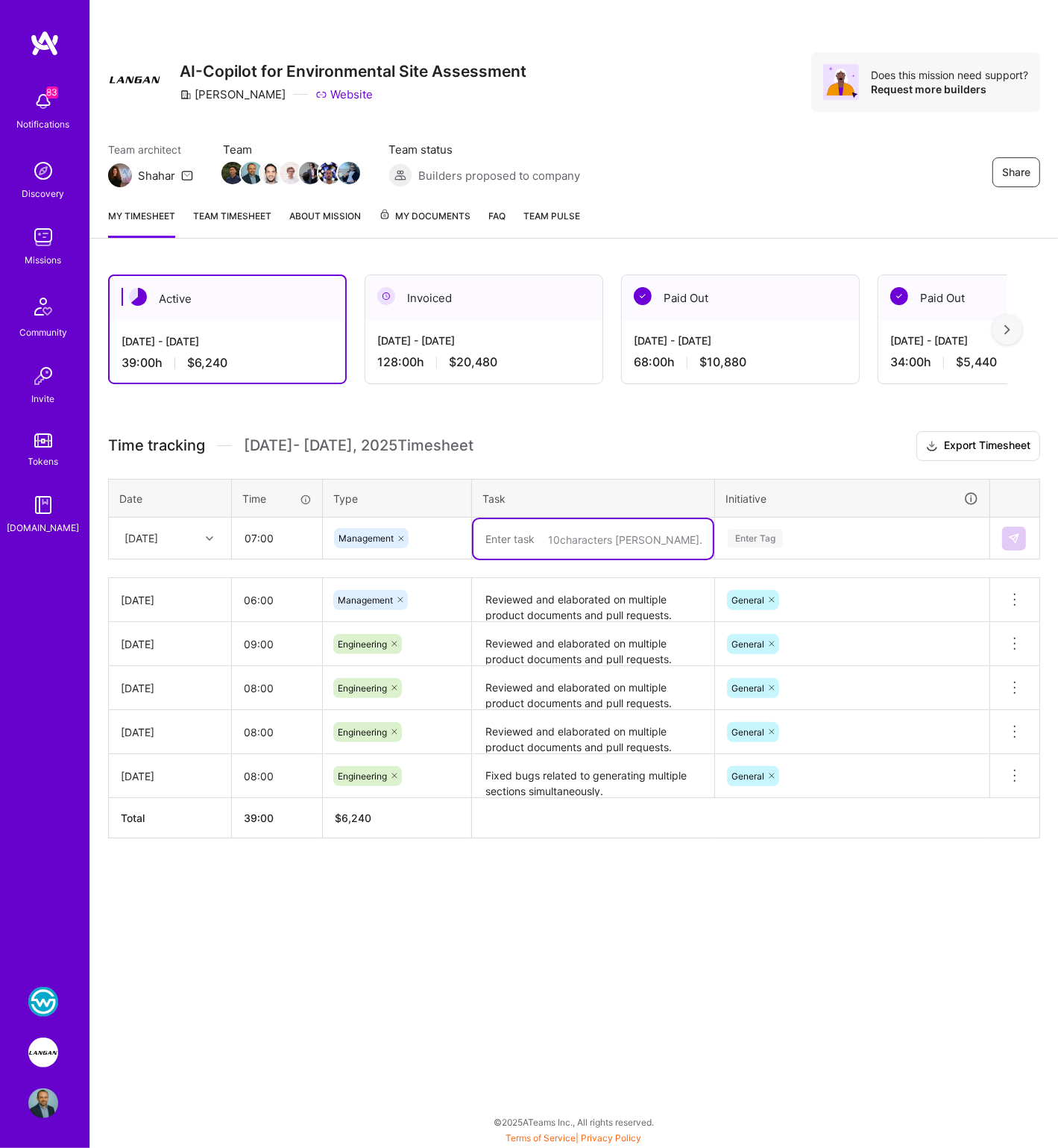
paste textarea "Reviewed and elaborated on multiple product documents and pull requests. Onboar…"
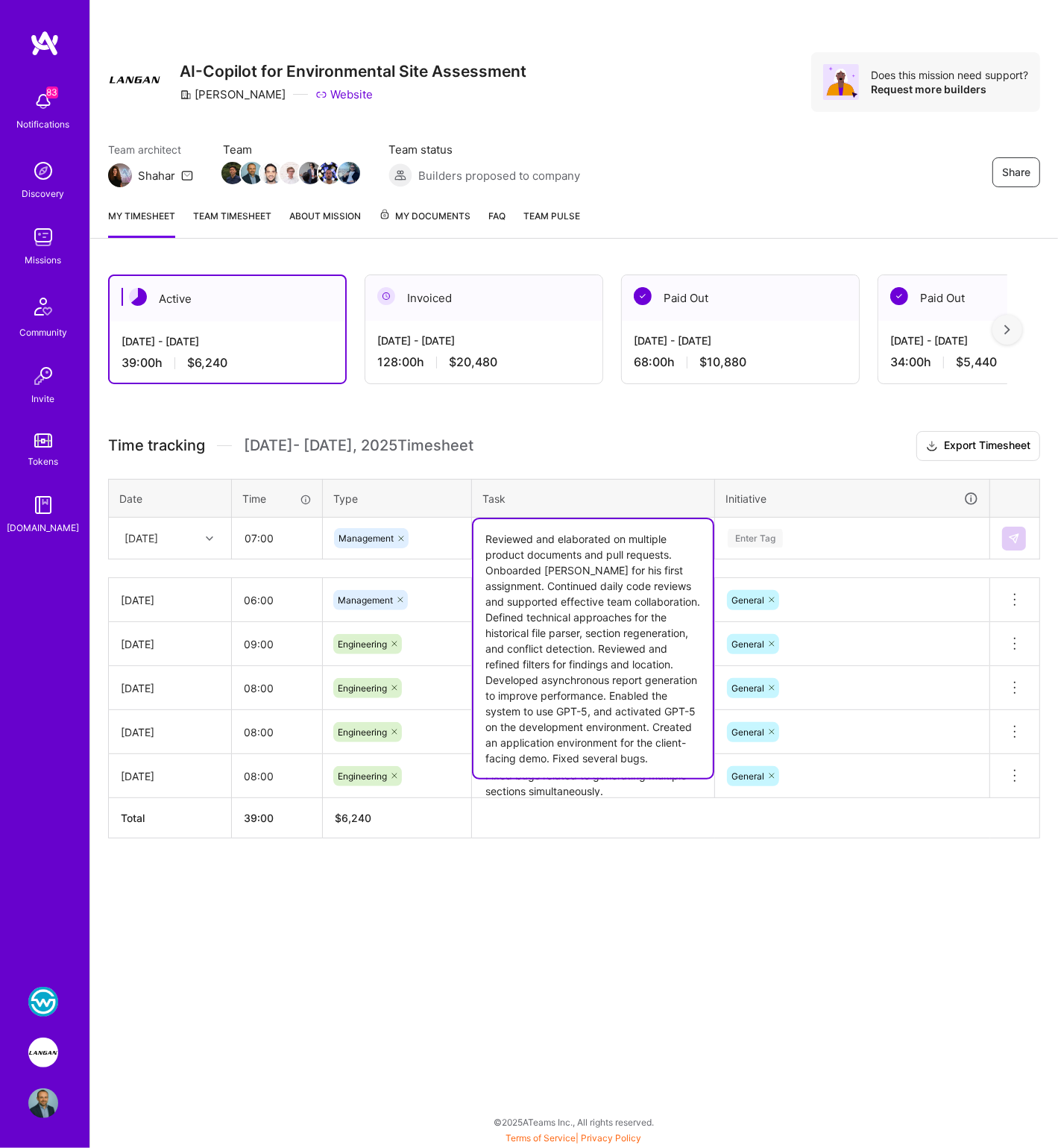
type textarea "Reviewed and elaborated on multiple product documents and pull requests. Onboar…"
click at [743, 539] on div "Enter Tag" at bounding box center [756, 538] width 55 height 23
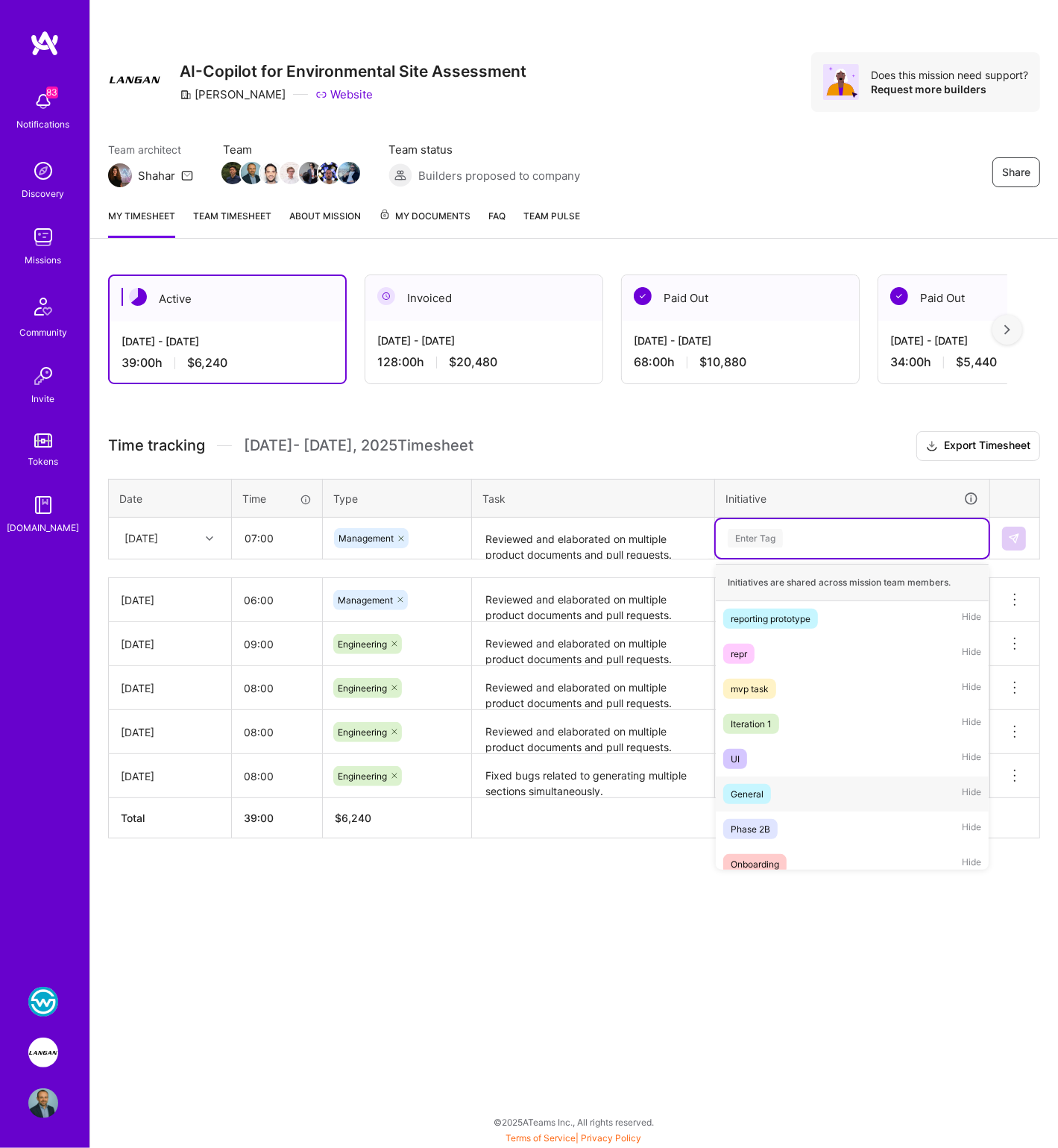
click at [755, 787] on div "General" at bounding box center [748, 794] width 33 height 16
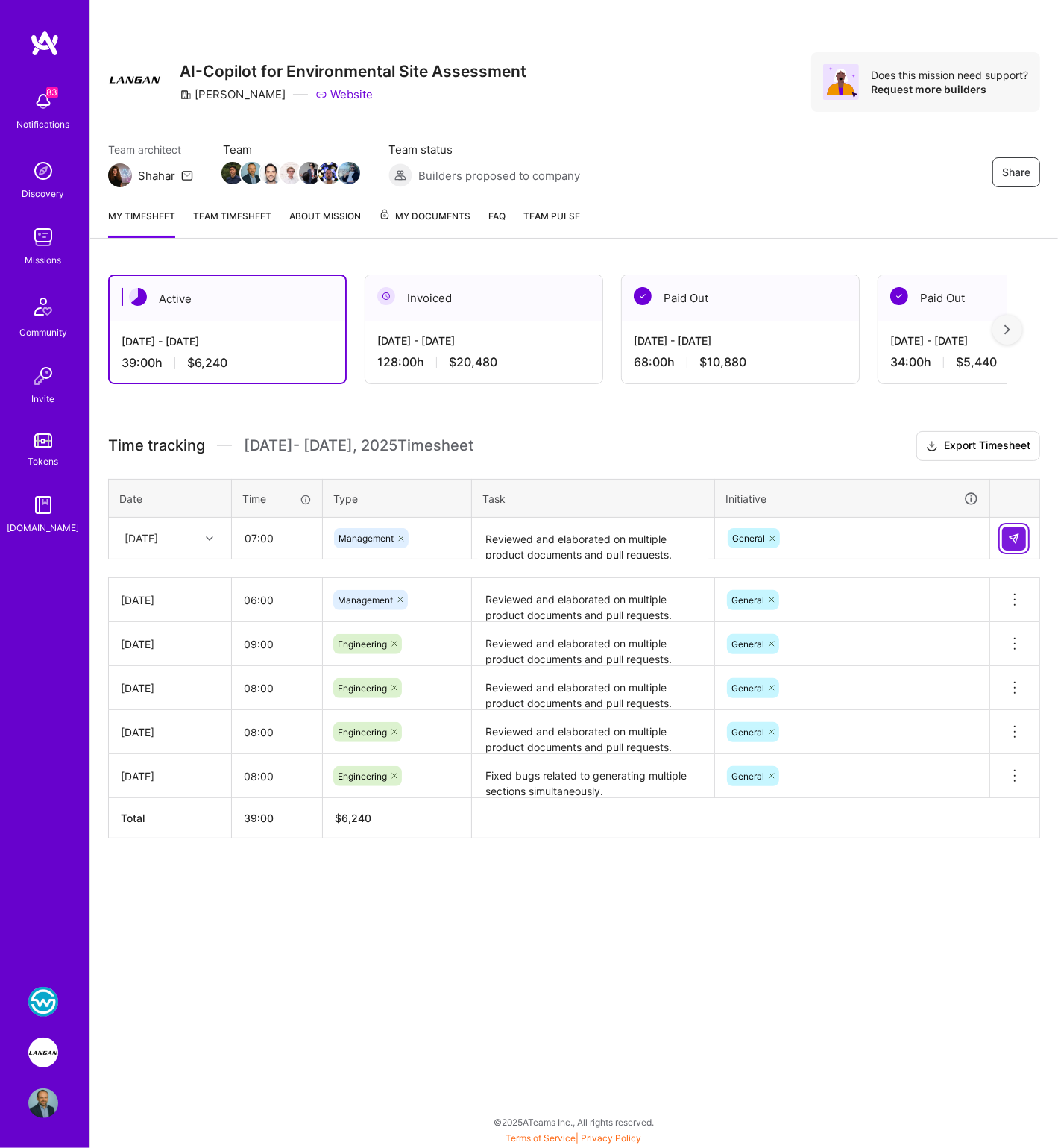
click at [1017, 533] on img at bounding box center [1014, 538] width 12 height 12
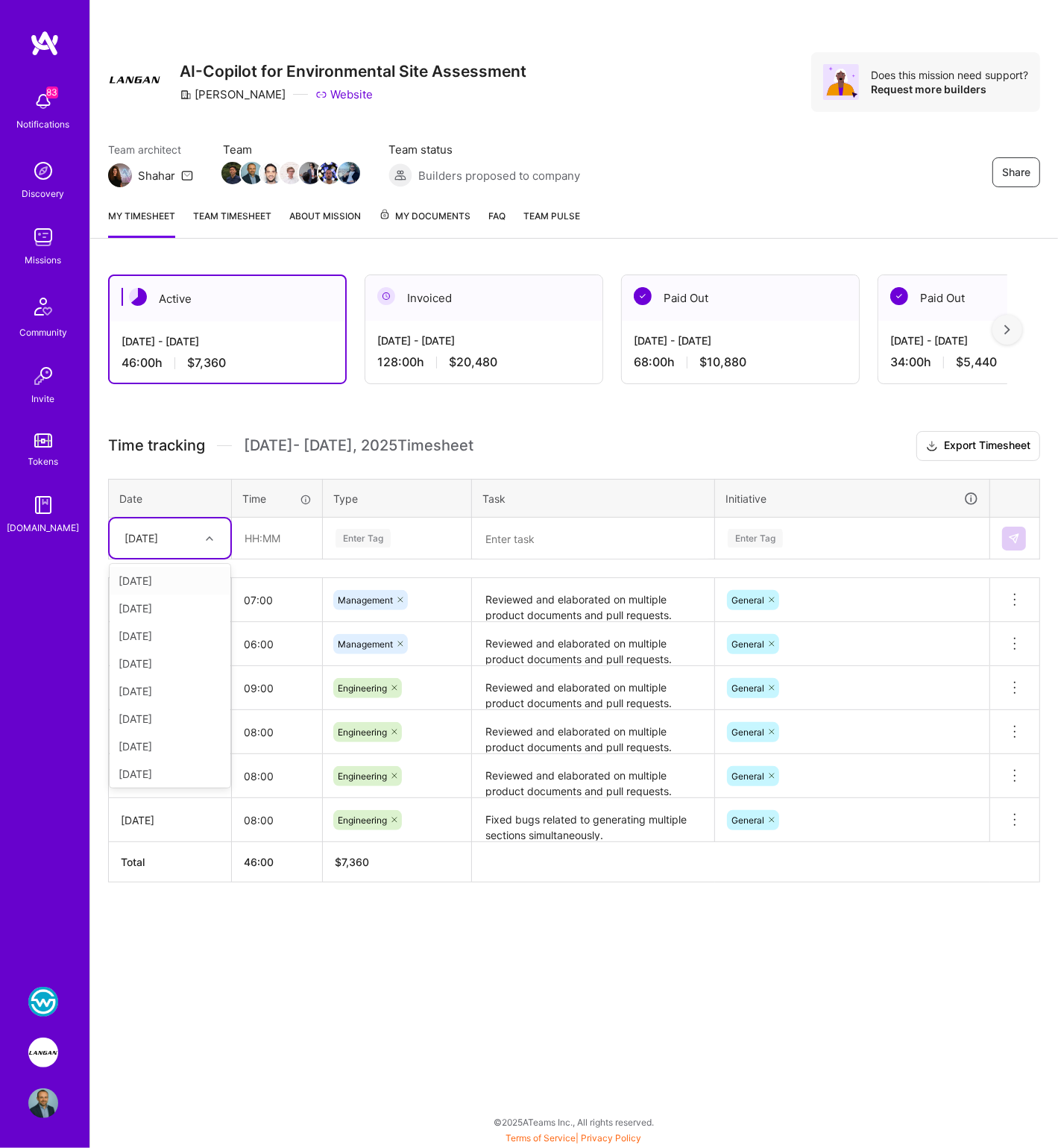
click at [182, 538] on div "[DATE]" at bounding box center [158, 538] width 83 height 25
click at [162, 658] on div "[DATE]" at bounding box center [169, 661] width 121 height 28
click at [257, 544] on input "text" at bounding box center [277, 538] width 88 height 40
type input "07:00"
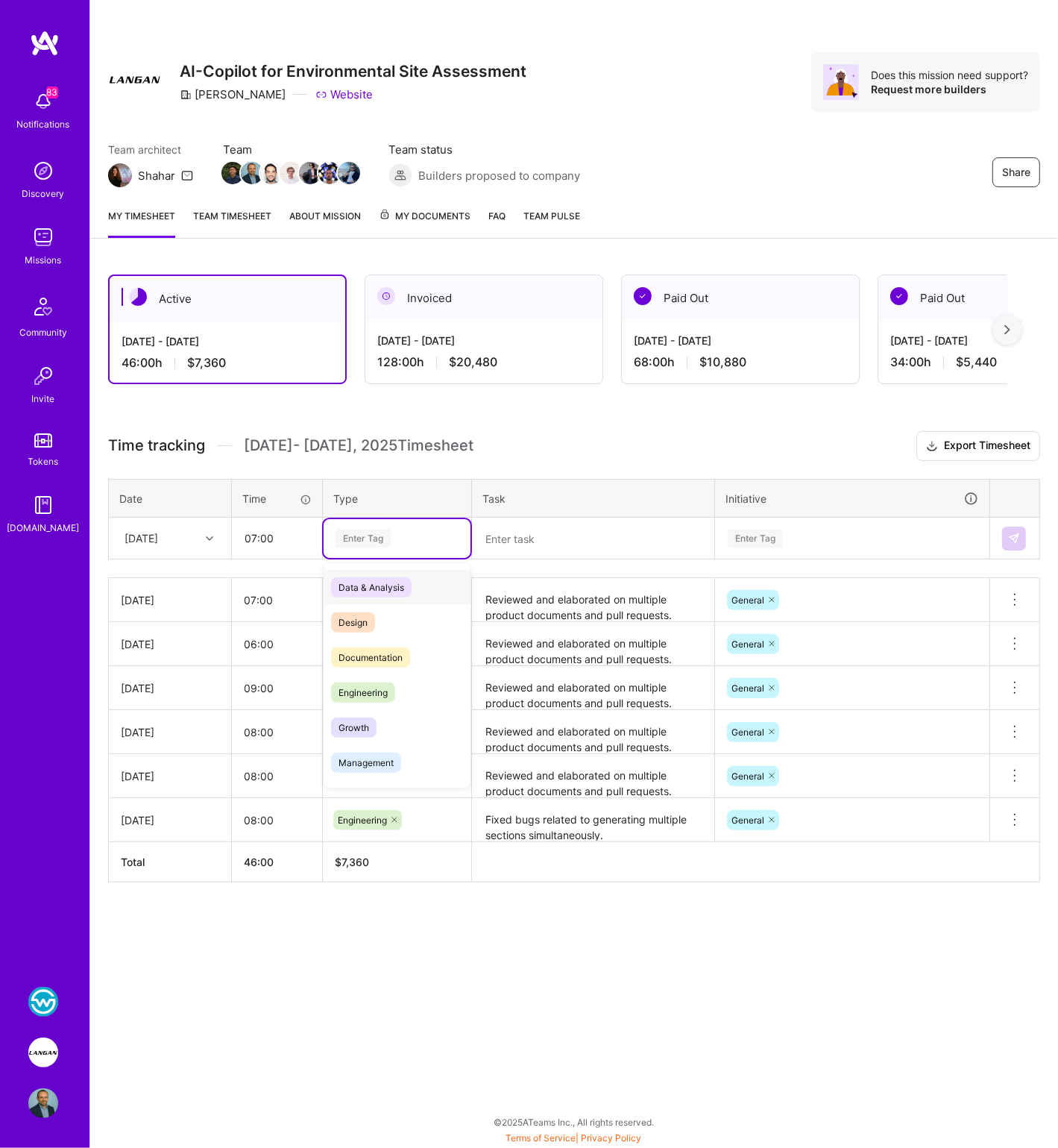
click at [366, 532] on div "Enter Tag" at bounding box center [364, 538] width 55 height 23
click at [367, 755] on span "Management" at bounding box center [366, 762] width 70 height 20
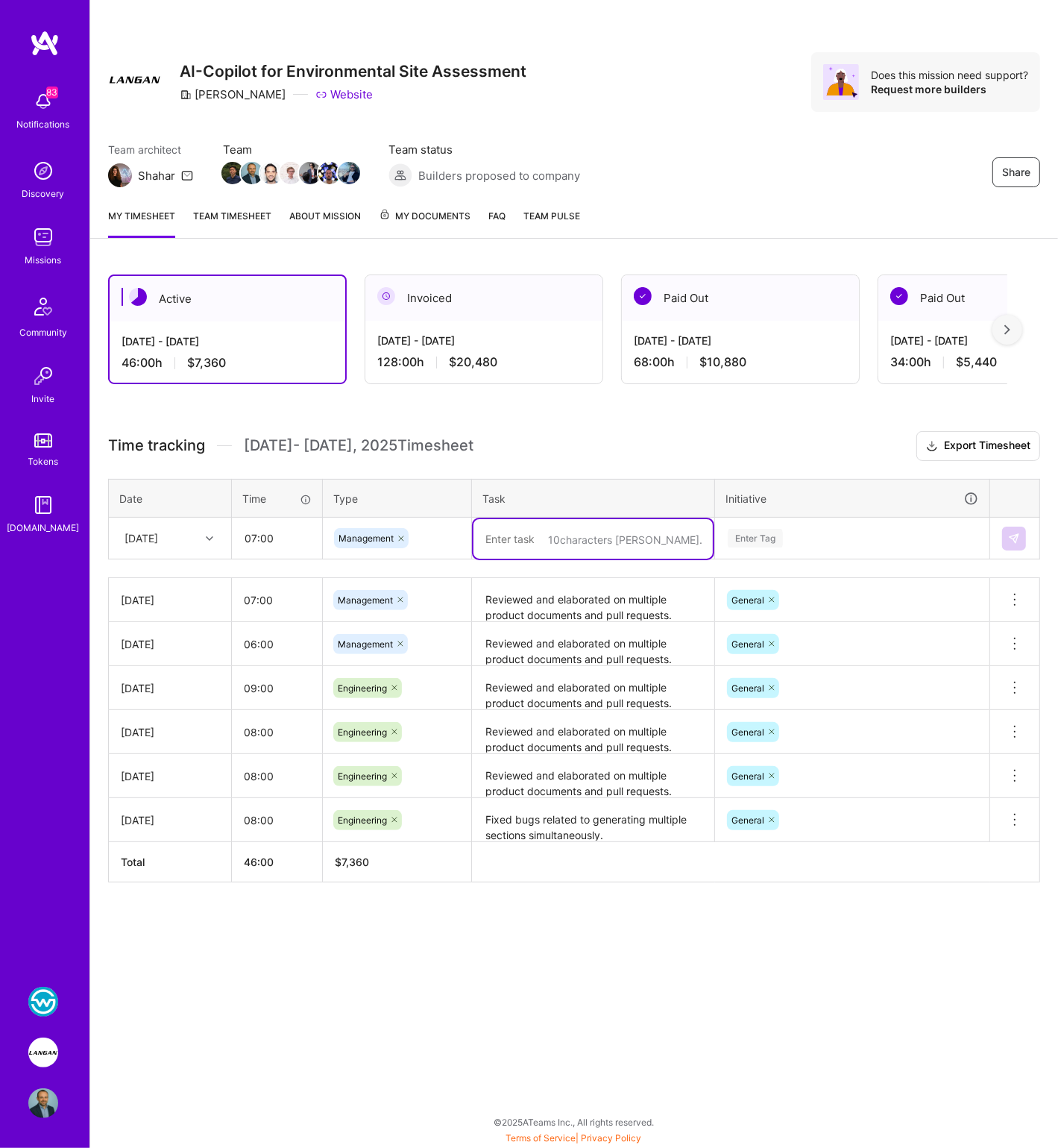
click at [510, 538] on textarea at bounding box center [593, 539] width 239 height 40
paste textarea "Reviewed and elaborated on multiple product documents and pull requests. Onboar…"
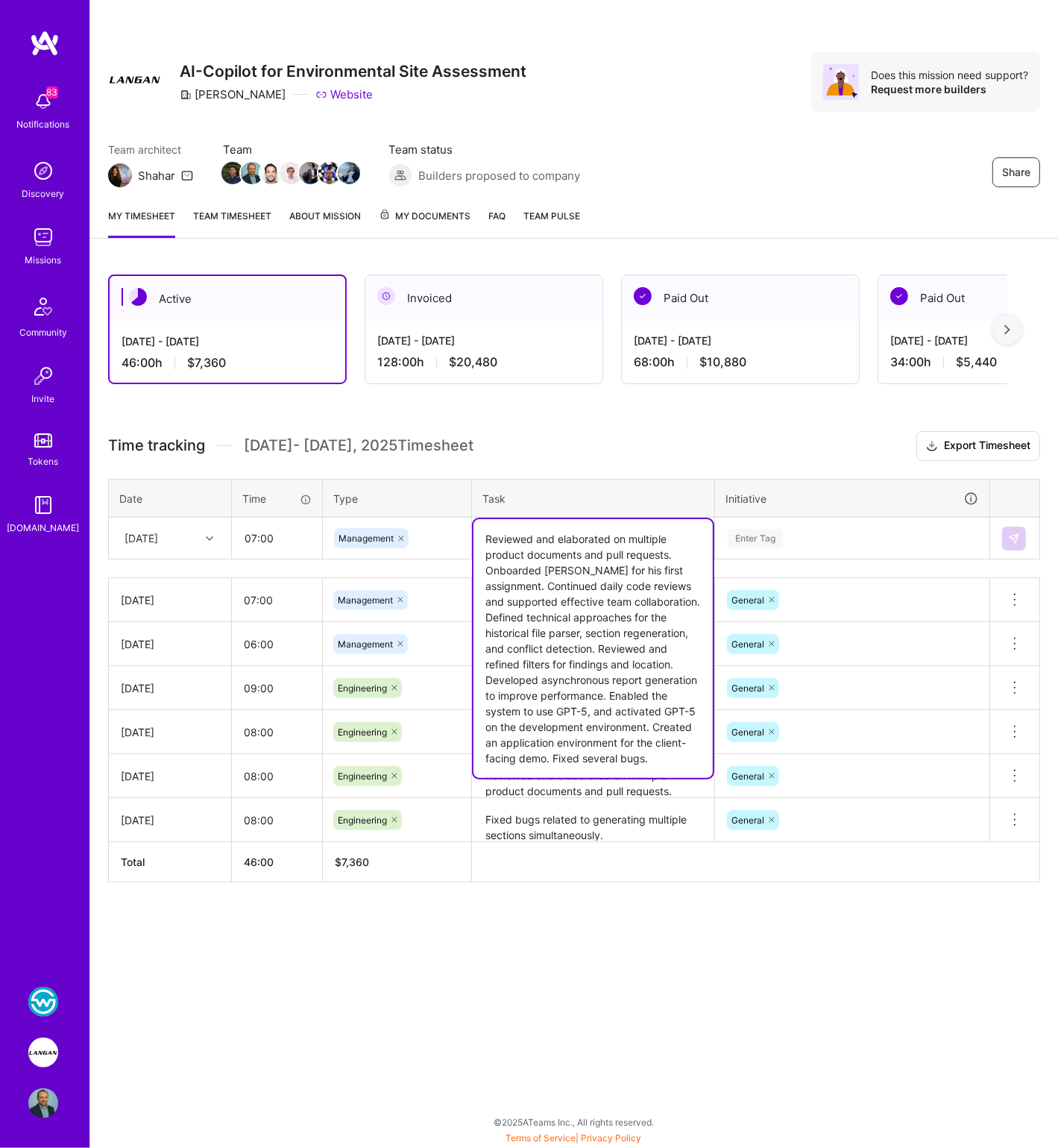
type textarea "Reviewed and elaborated on multiple product documents and pull requests. Onboar…"
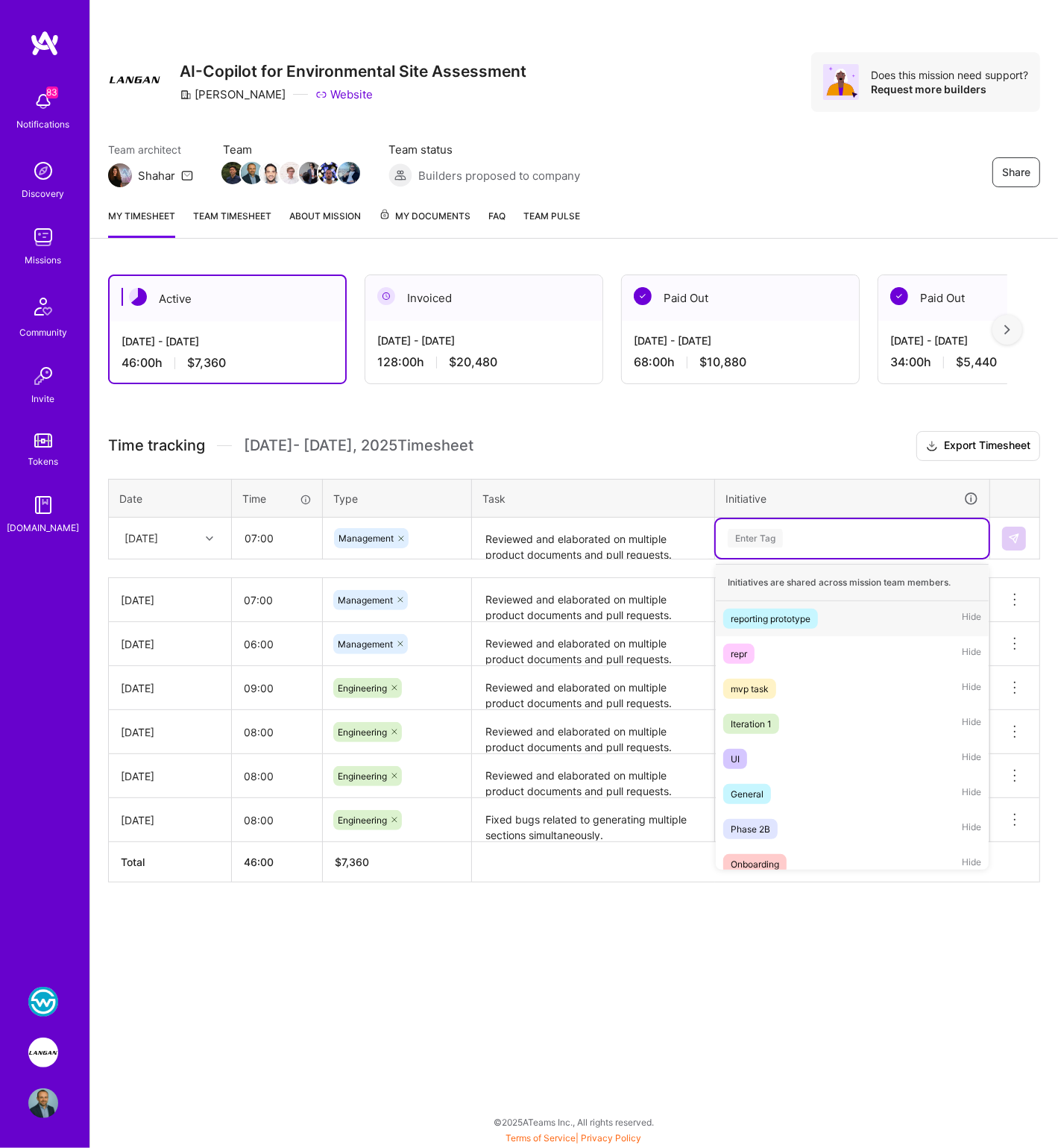
click at [759, 536] on div "Enter Tag" at bounding box center [756, 538] width 55 height 23
click at [766, 793] on span "General" at bounding box center [748, 794] width 48 height 20
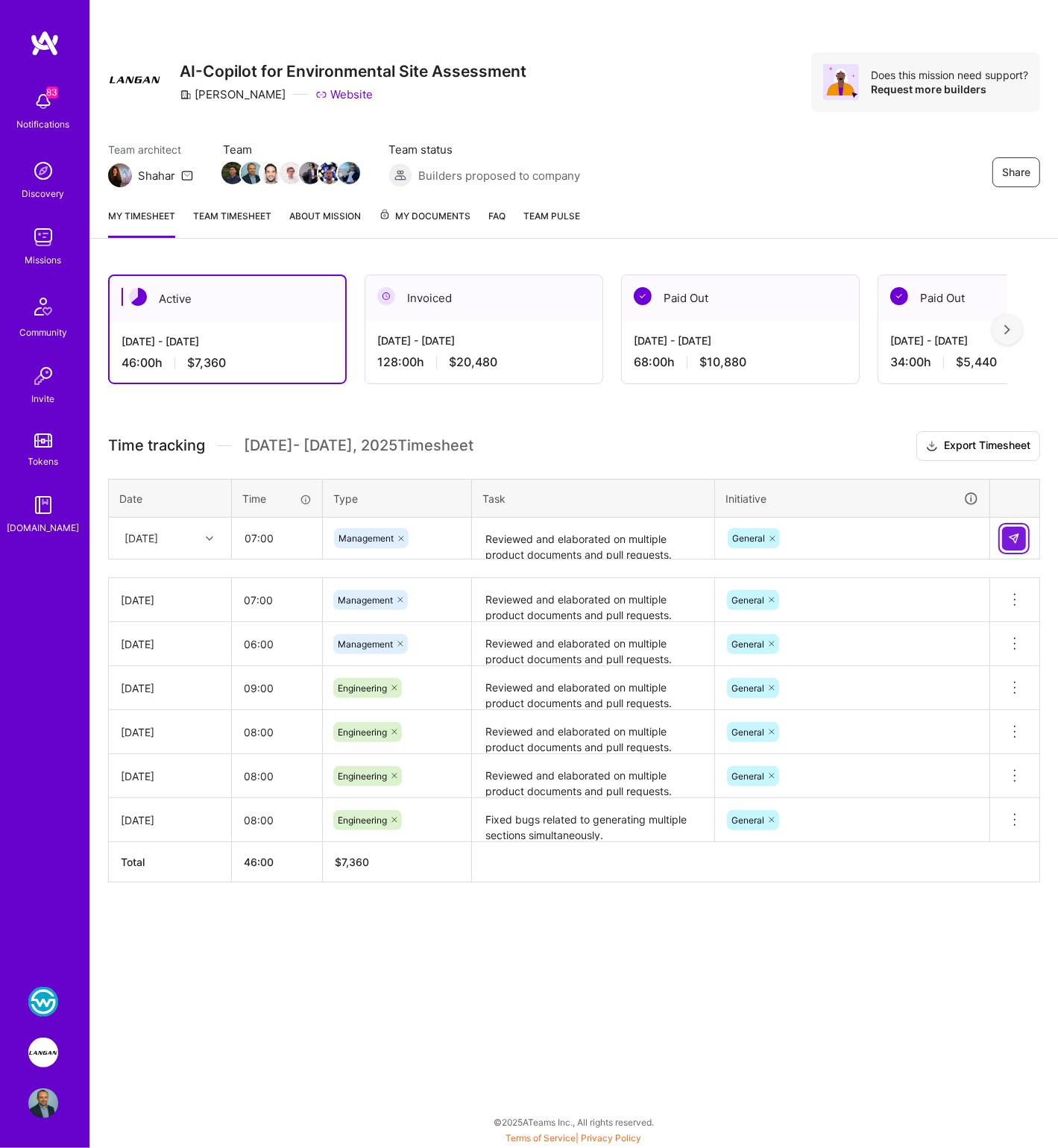
click at [1016, 536] on img at bounding box center [1014, 538] width 12 height 12
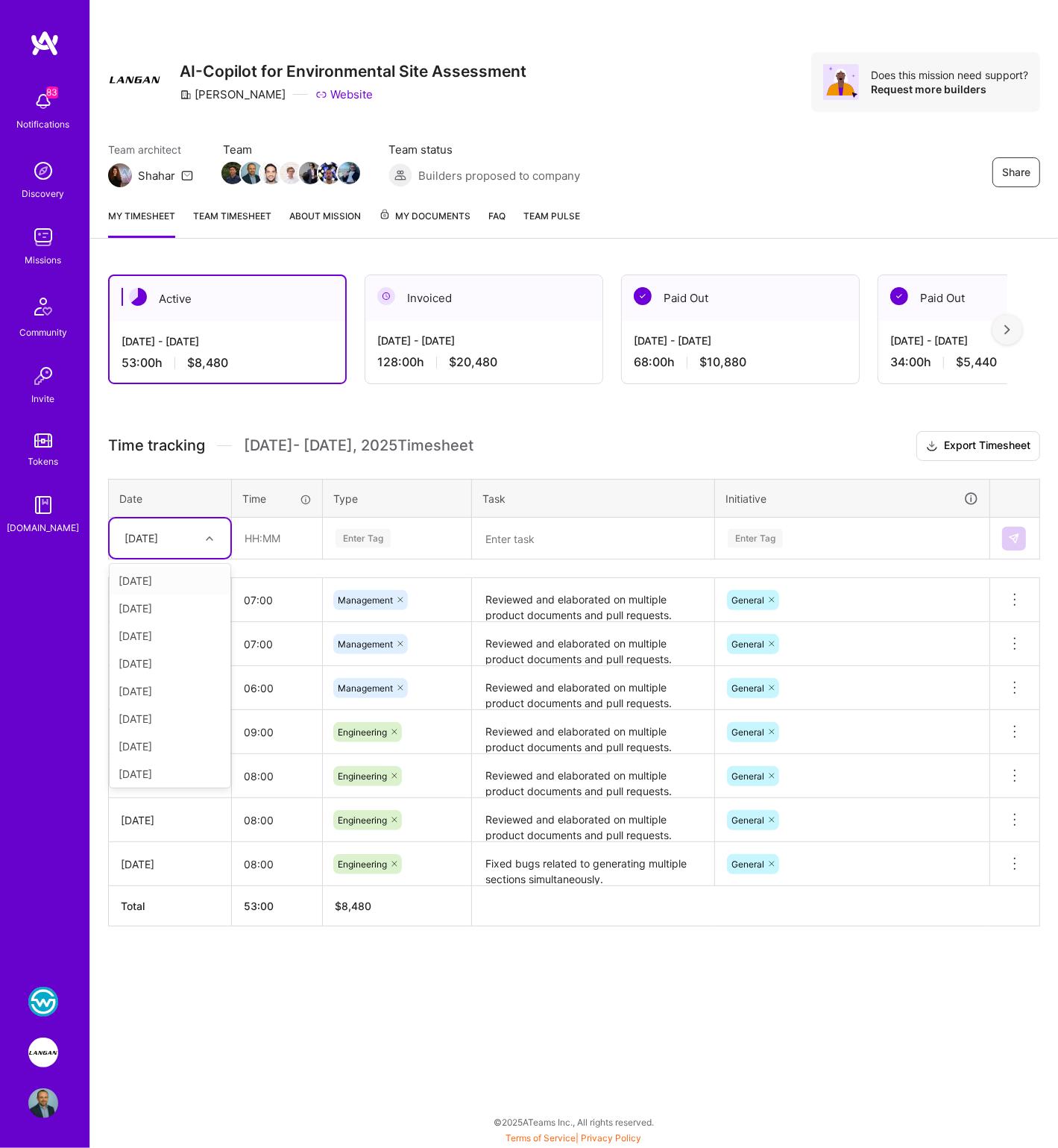
click at [158, 536] on div "[DATE]" at bounding box center [141, 538] width 33 height 16
click at [152, 725] on div "[DATE]" at bounding box center [169, 725] width 121 height 28
click at [262, 536] on input "text" at bounding box center [277, 538] width 88 height 40
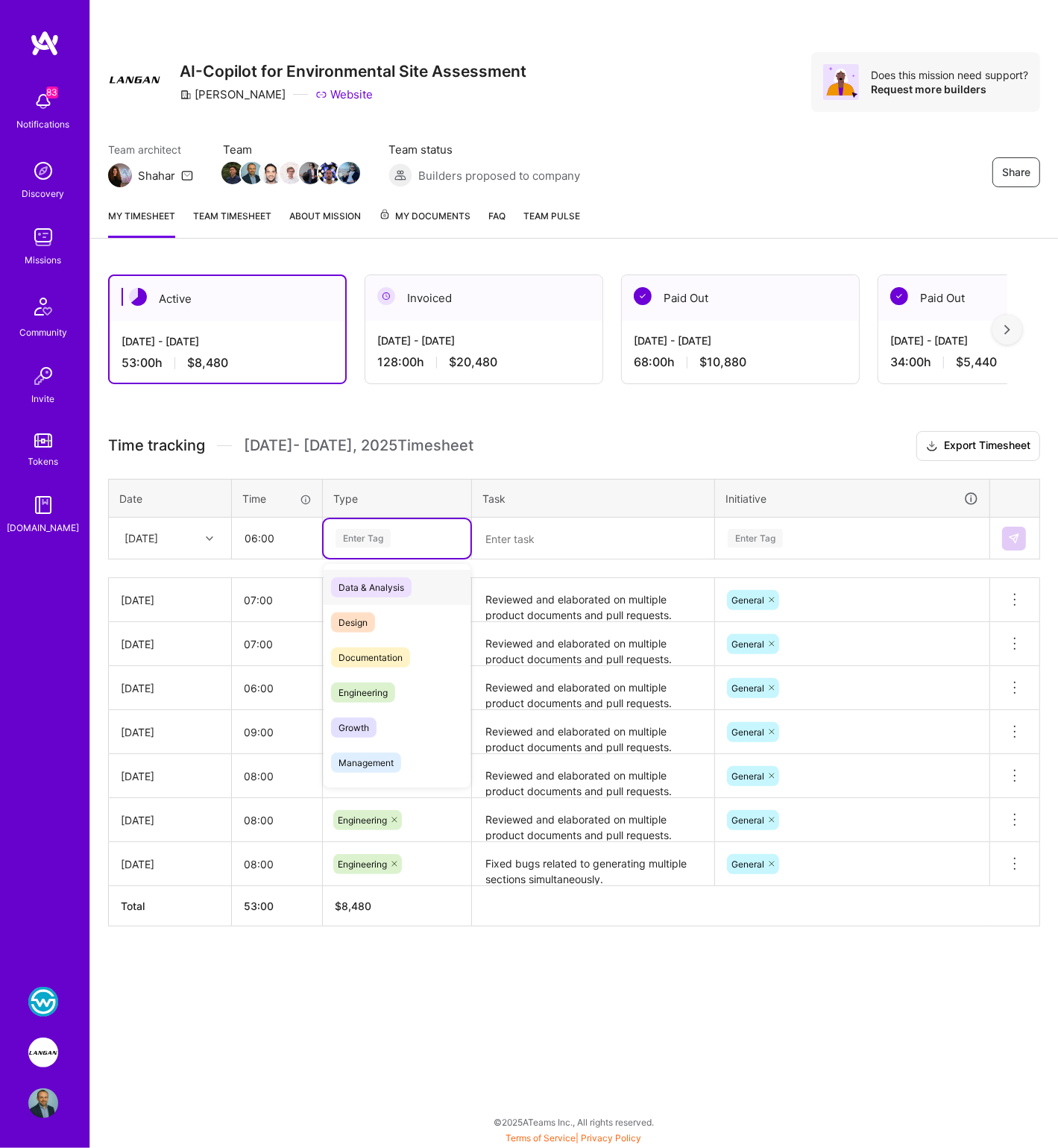
click at [365, 536] on div "Enter Tag" at bounding box center [364, 538] width 55 height 23
click at [355, 757] on span "Management" at bounding box center [366, 762] width 70 height 20
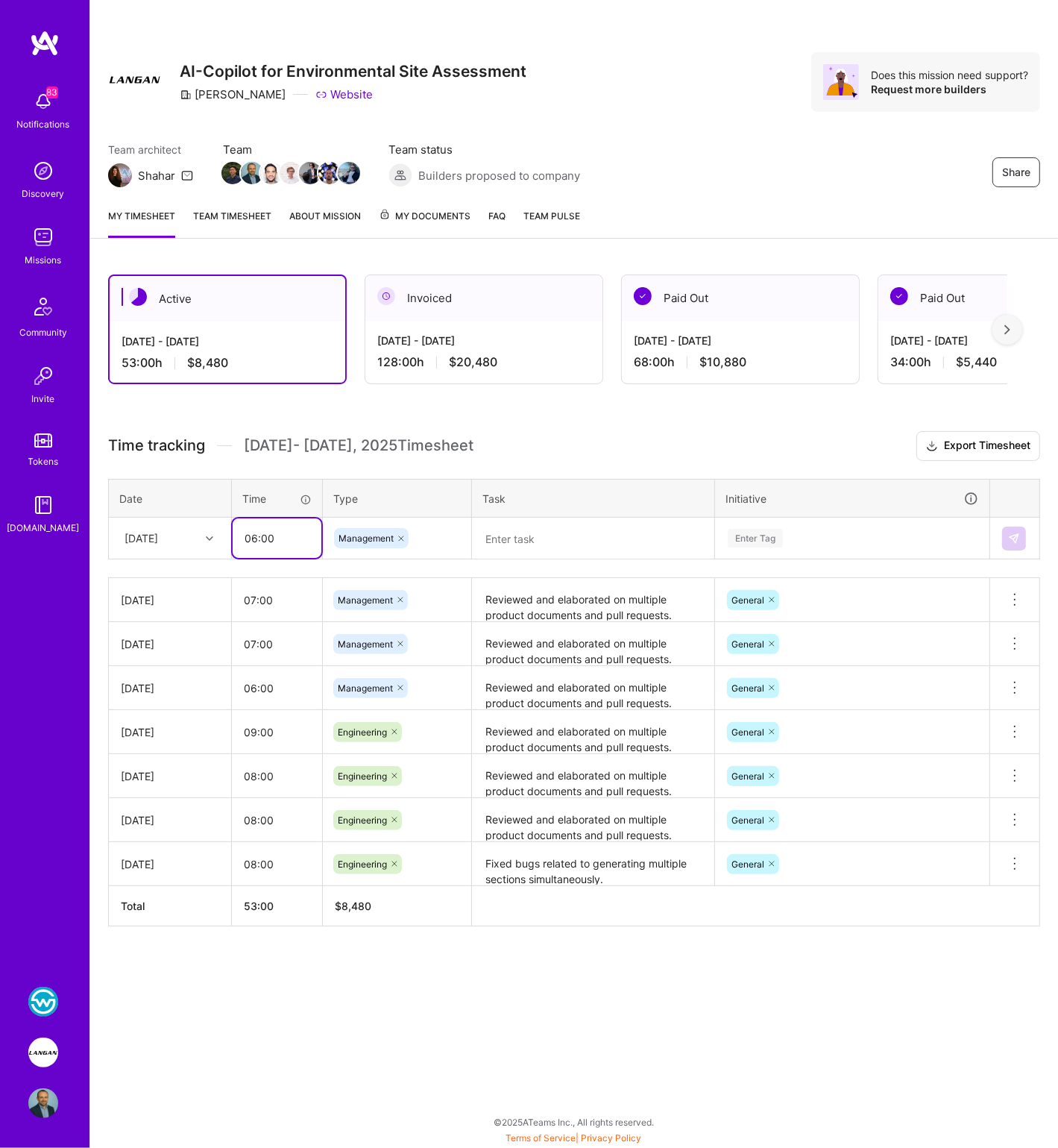
click at [254, 535] on input "06:00" at bounding box center [277, 538] width 88 height 40
type input "03:00"
click at [515, 538] on textarea at bounding box center [593, 539] width 239 height 40
paste textarea "Reviewed and elaborated on multiple product documents and pull requests. Onboar…"
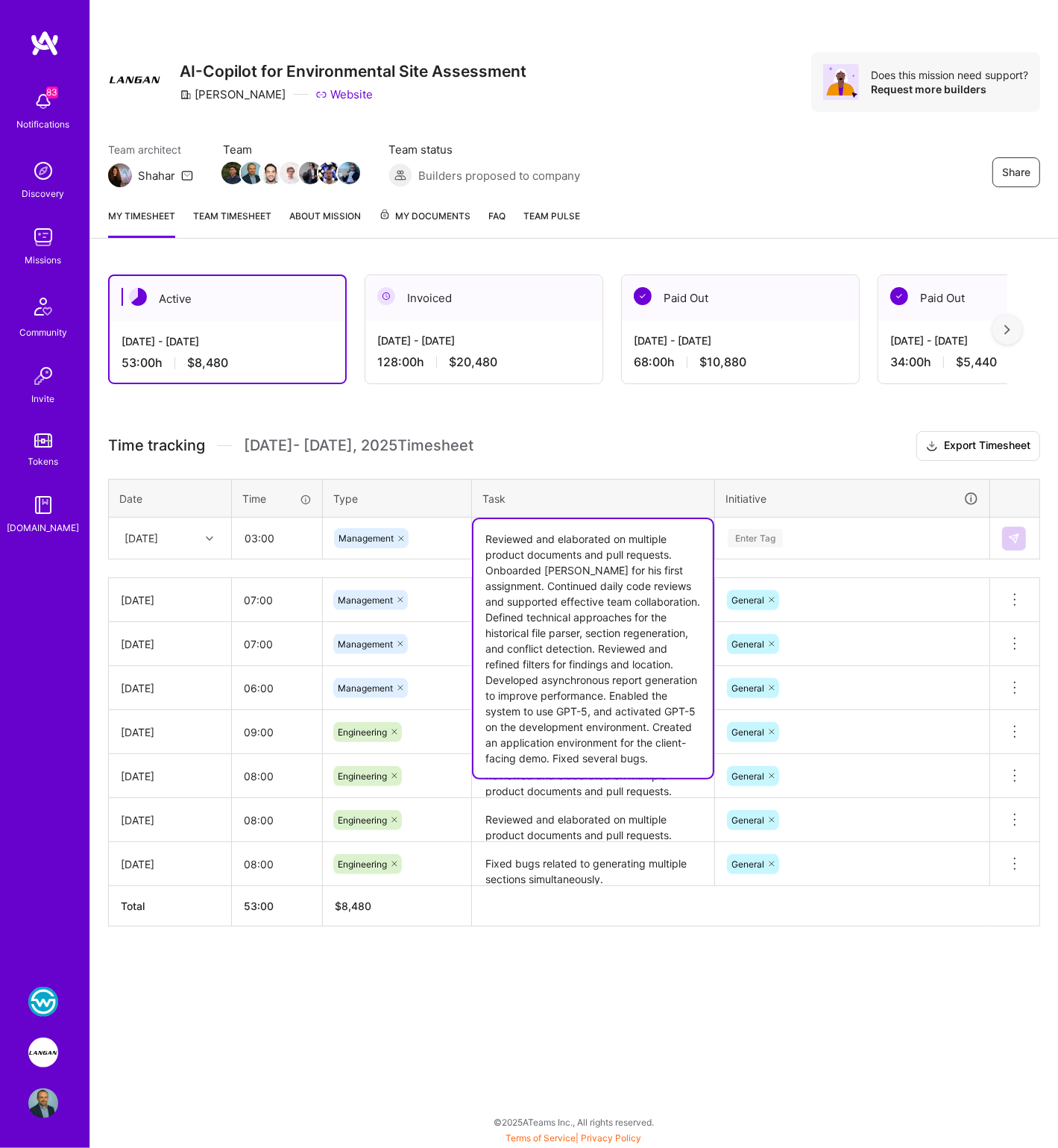
type textarea "Reviewed and elaborated on multiple product documents and pull requests. Onboar…"
click at [753, 535] on div "Enter Tag" at bounding box center [756, 538] width 55 height 23
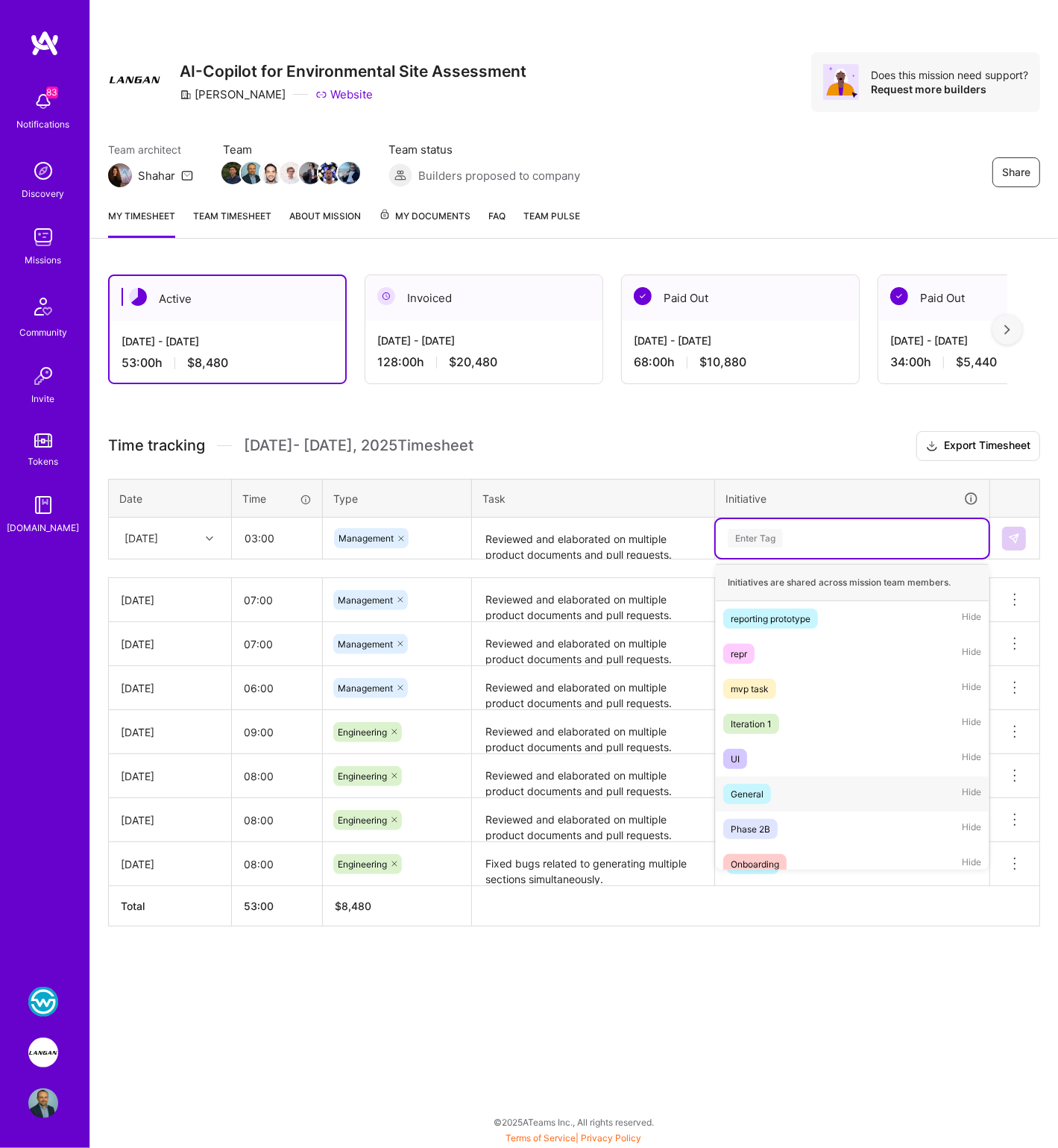
click at [748, 792] on div "General" at bounding box center [748, 794] width 33 height 16
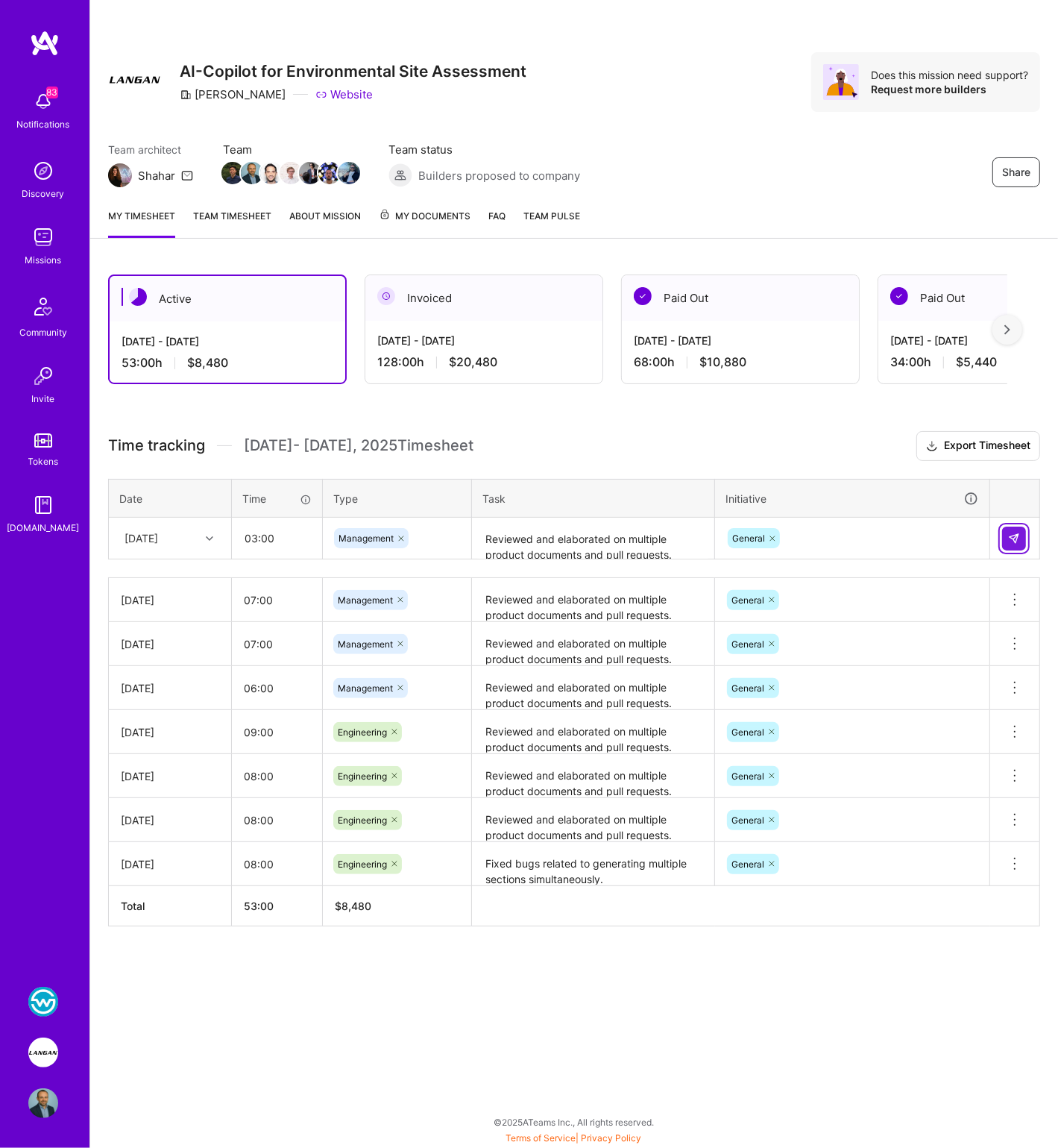
click at [1011, 538] on img at bounding box center [1014, 538] width 12 height 12
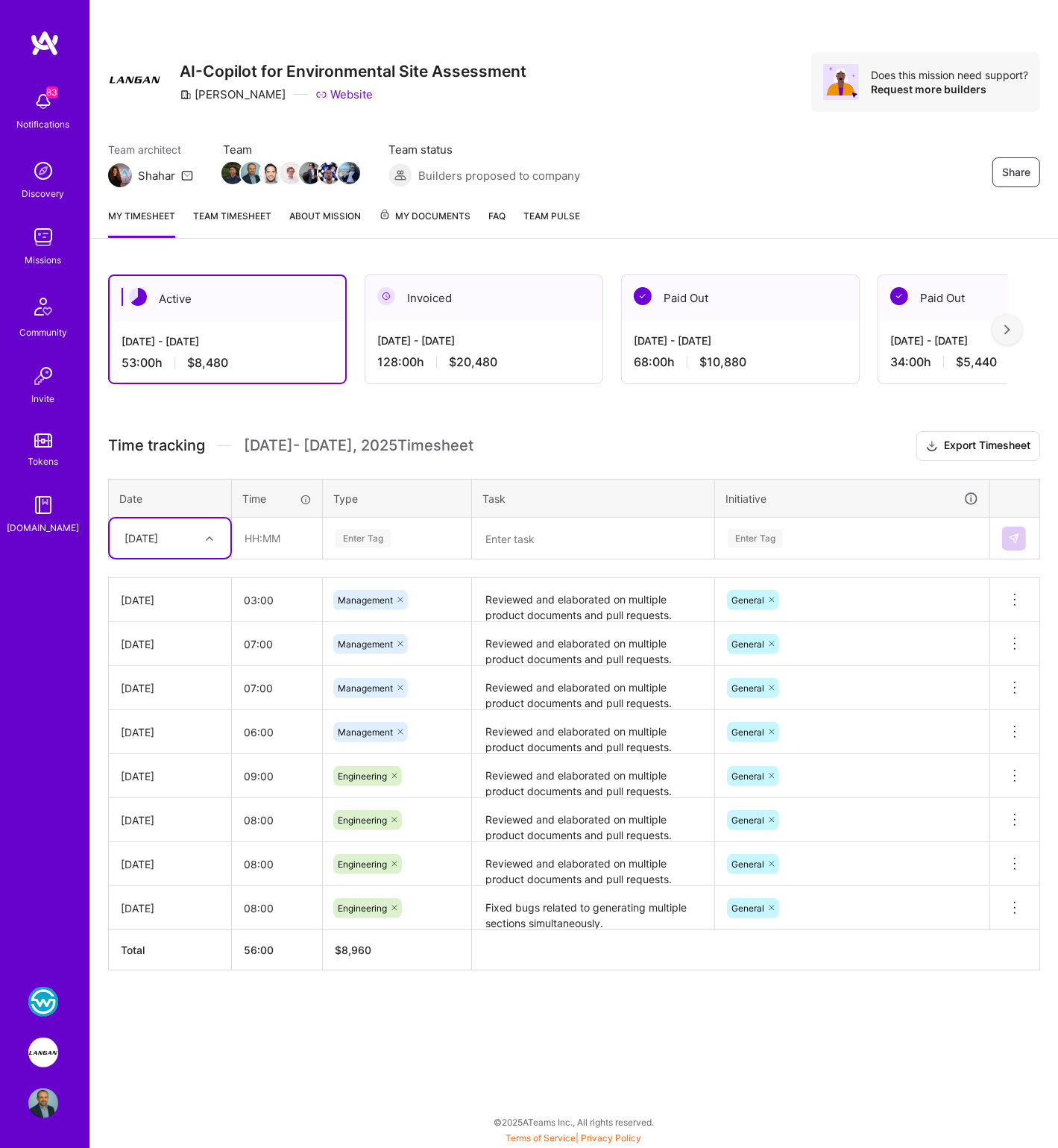
click at [158, 532] on div "[DATE]" at bounding box center [141, 538] width 33 height 16
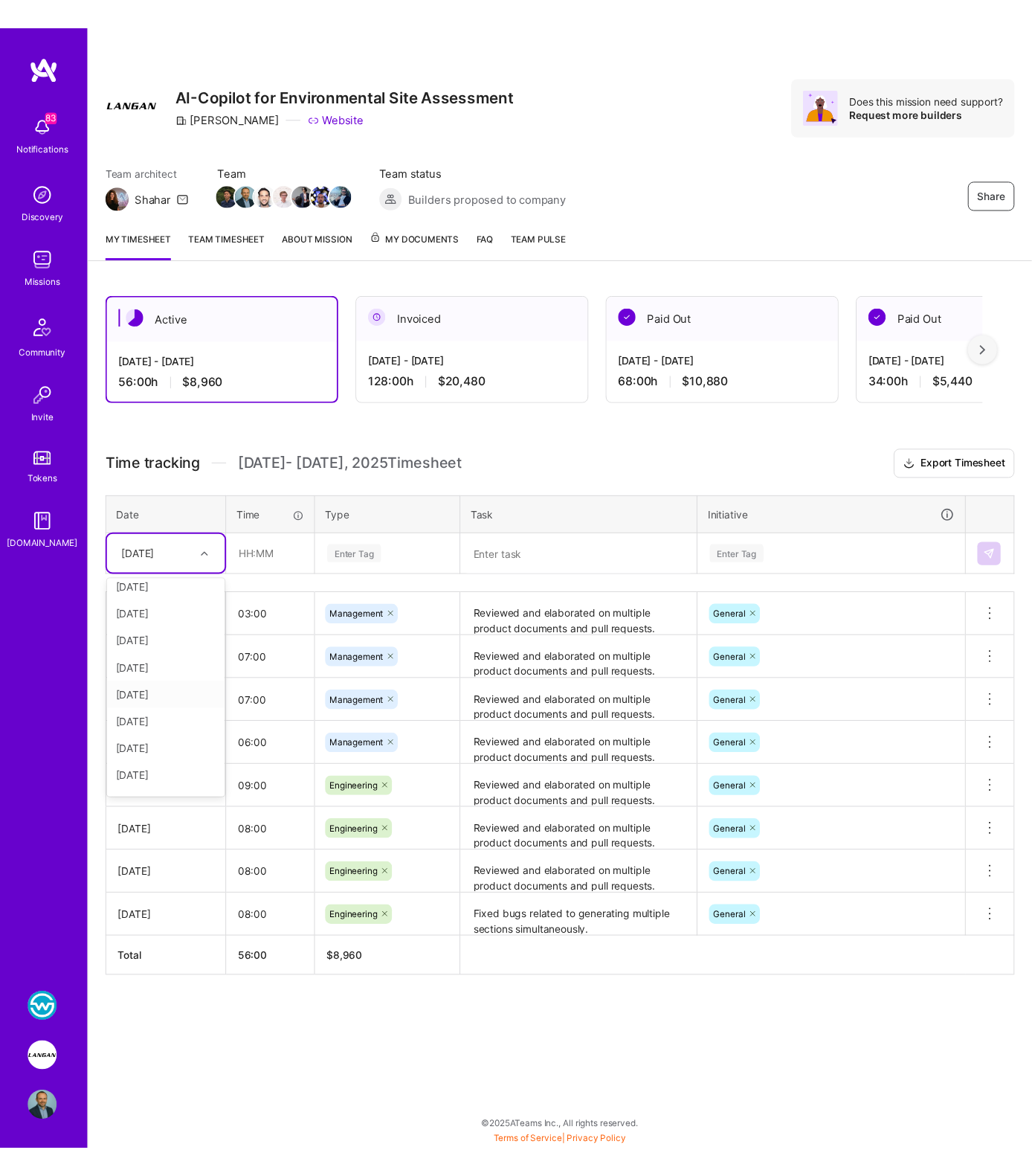
scroll to position [112, 0]
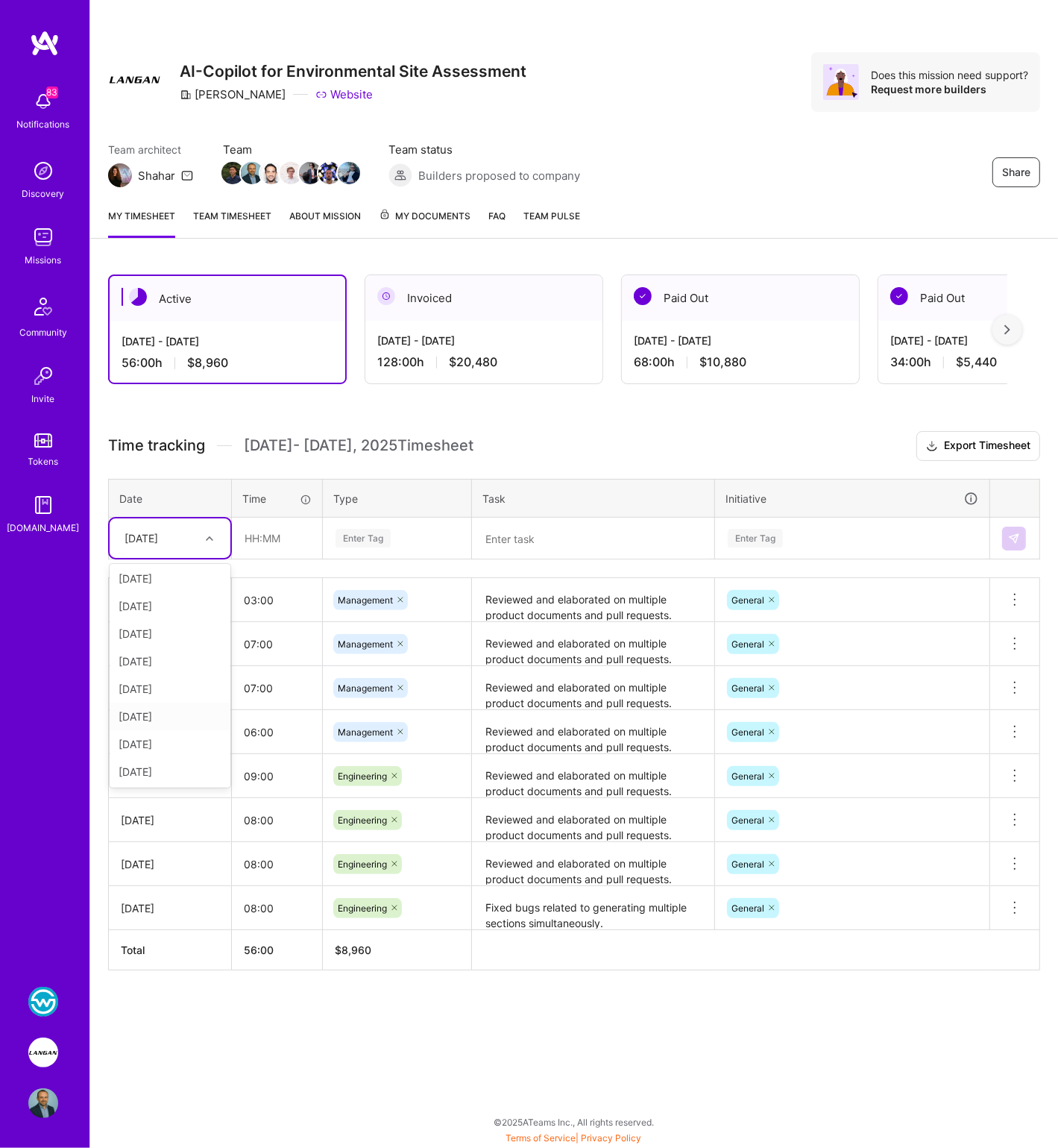
click at [152, 713] on div "[DATE]" at bounding box center [169, 716] width 121 height 28
click at [279, 528] on input "text" at bounding box center [277, 538] width 88 height 40
type input "10:00"
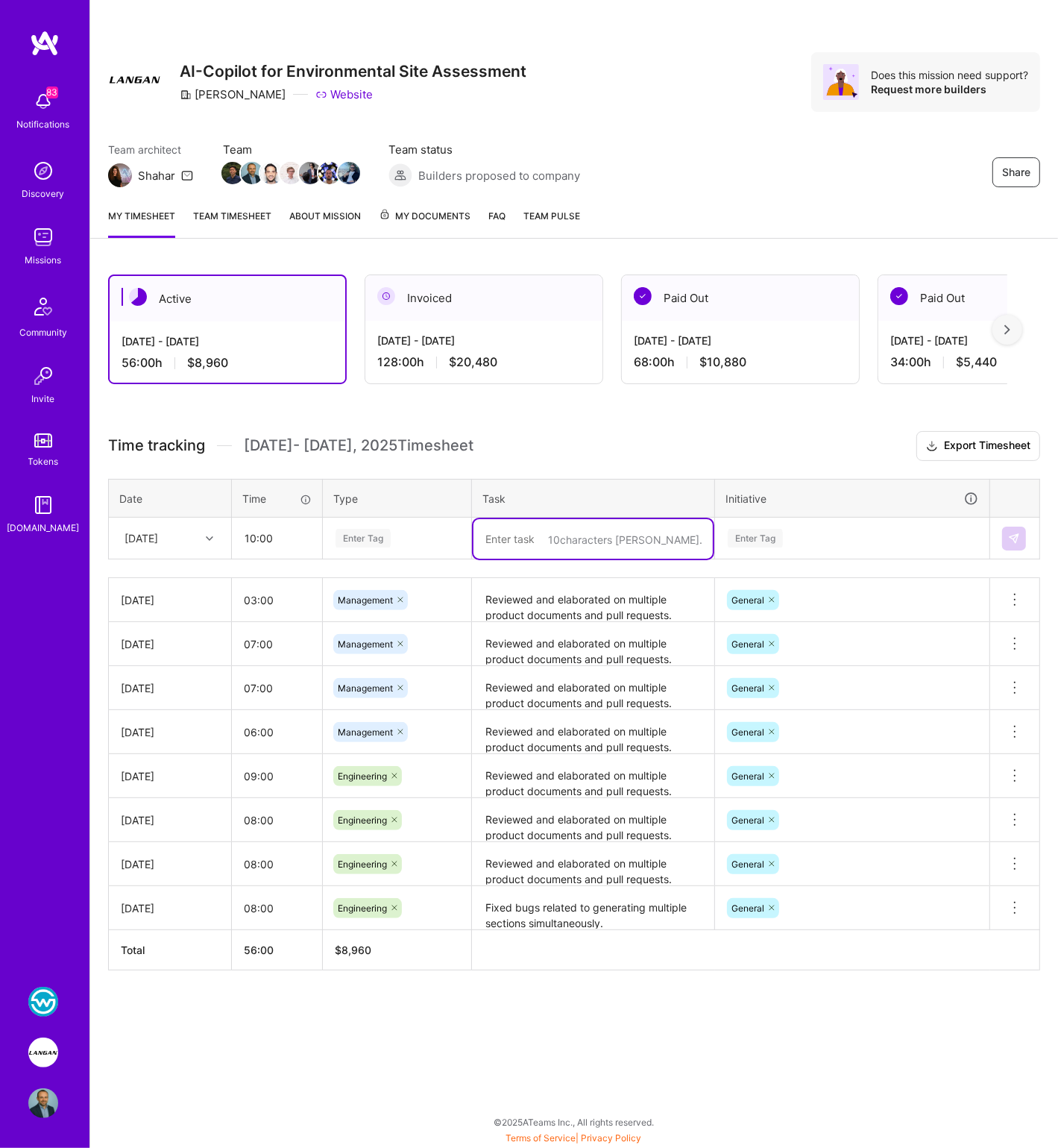
click at [513, 536] on textarea at bounding box center [593, 539] width 239 height 40
paste textarea "Reviewed and elaborated on multiple product documents and pull requests. Onboar…"
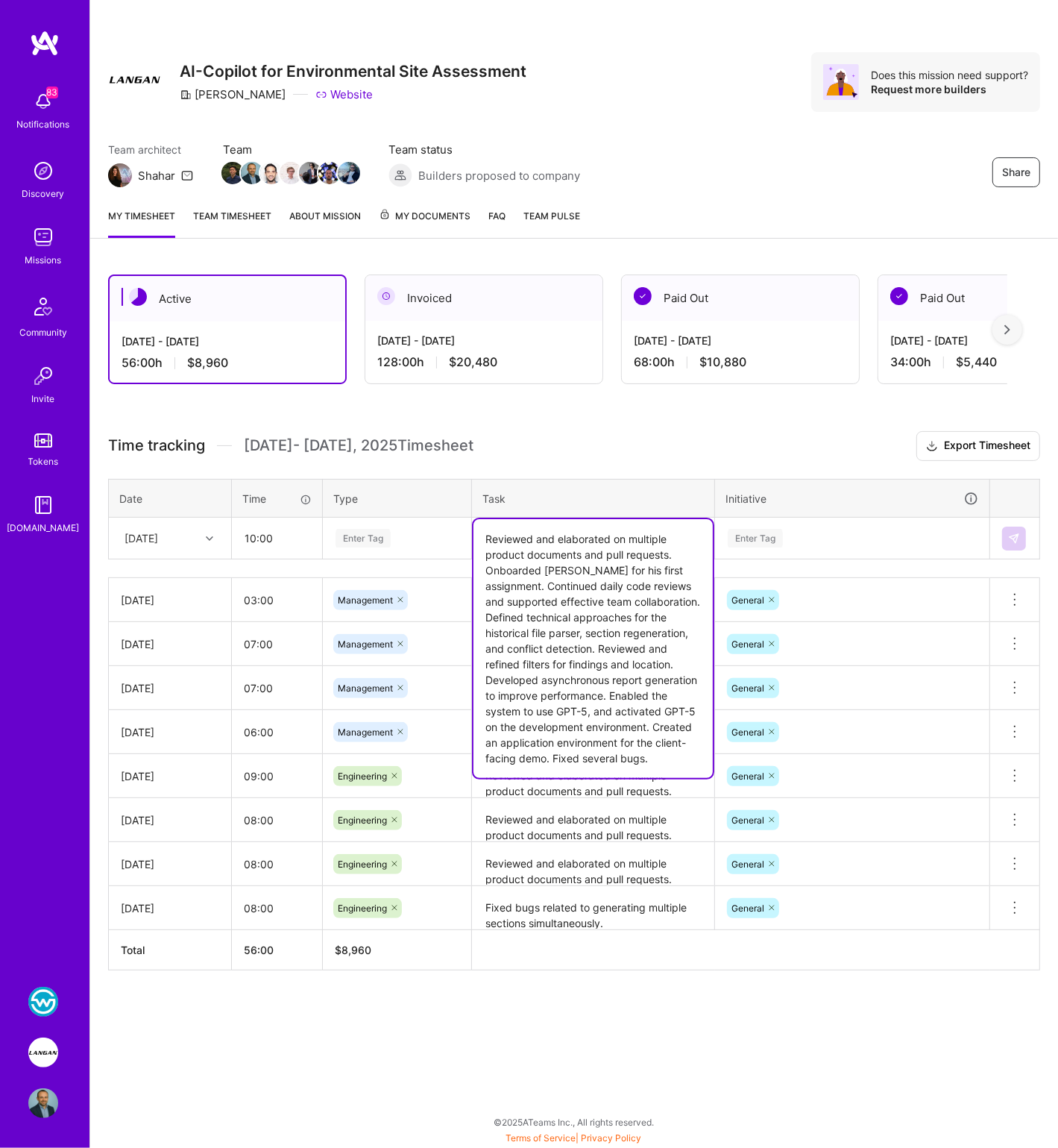
type textarea "Reviewed and elaborated on multiple product documents and pull requests. Onboar…"
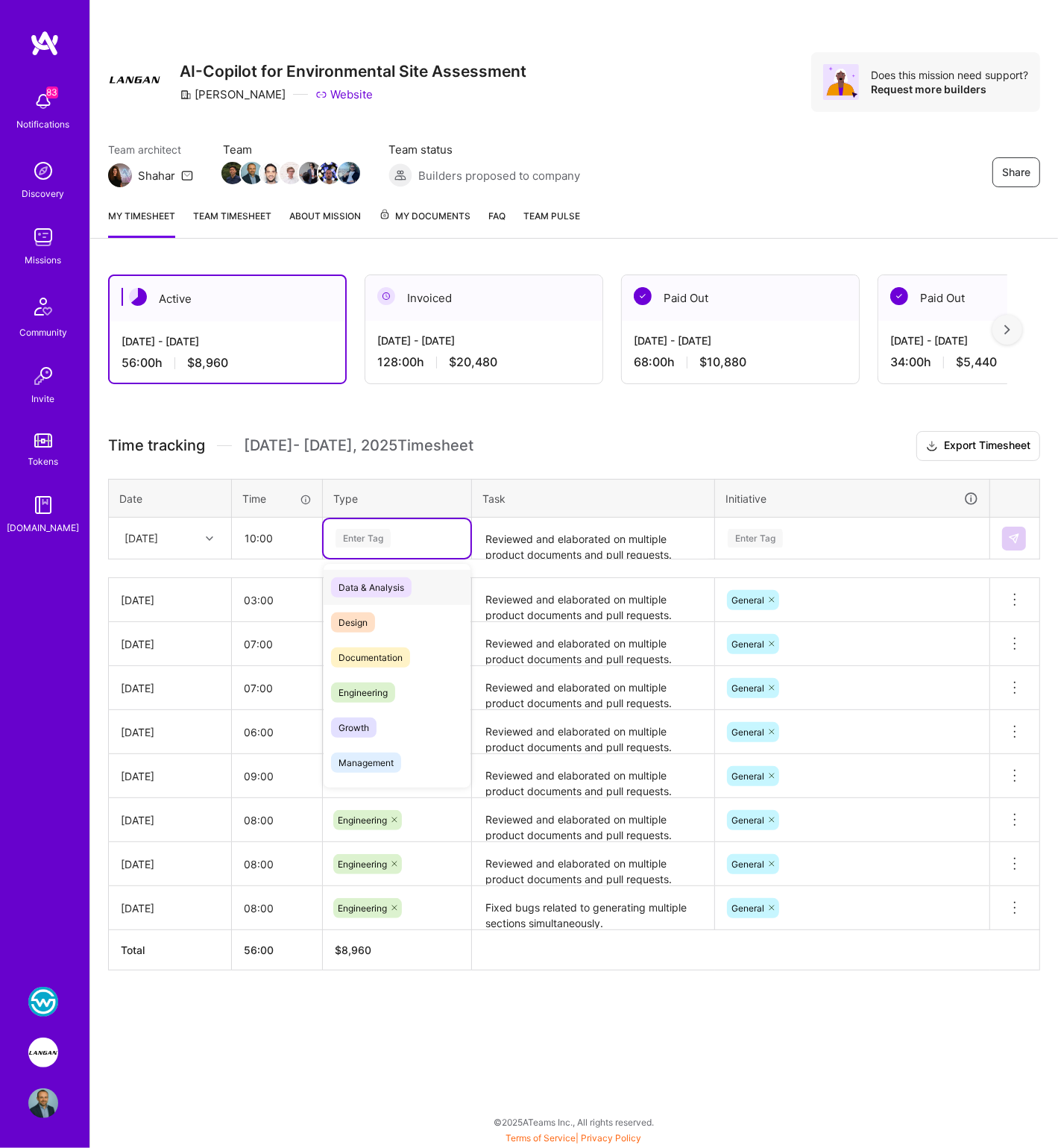
click at [357, 535] on div "Enter Tag" at bounding box center [364, 538] width 55 height 23
drag, startPoint x: 368, startPoint y: 752, endPoint x: 370, endPoint y: 697, distance: 55.0
click at [370, 697] on div "Data & Analysis Design Documentation Engineering Growth Management Marketing Me…" at bounding box center [398, 815] width 147 height 491
click at [379, 686] on span "Engineering" at bounding box center [364, 692] width 64 height 20
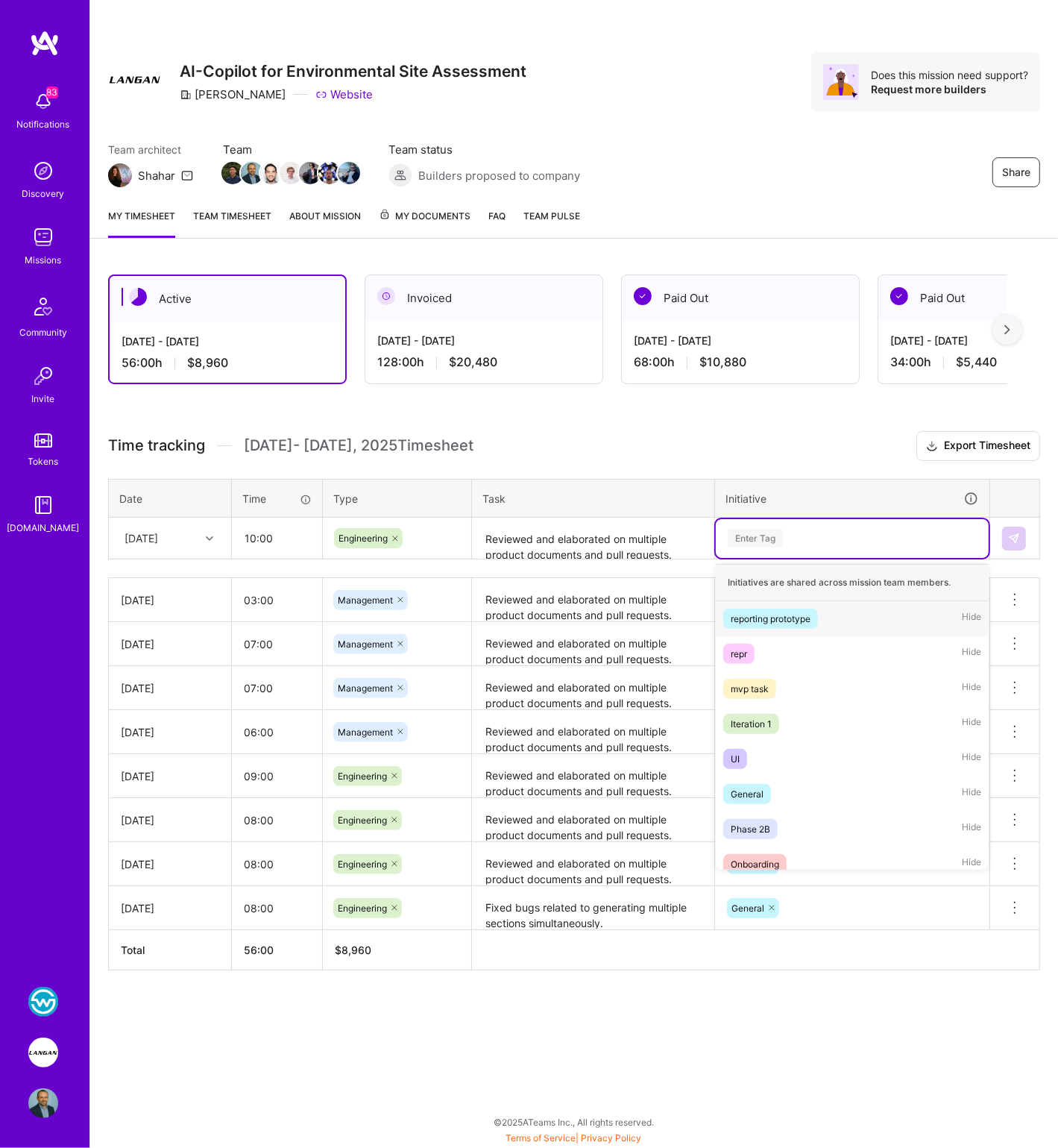
click at [752, 536] on div "Enter Tag" at bounding box center [756, 538] width 55 height 23
click at [757, 786] on div "General" at bounding box center [748, 794] width 33 height 16
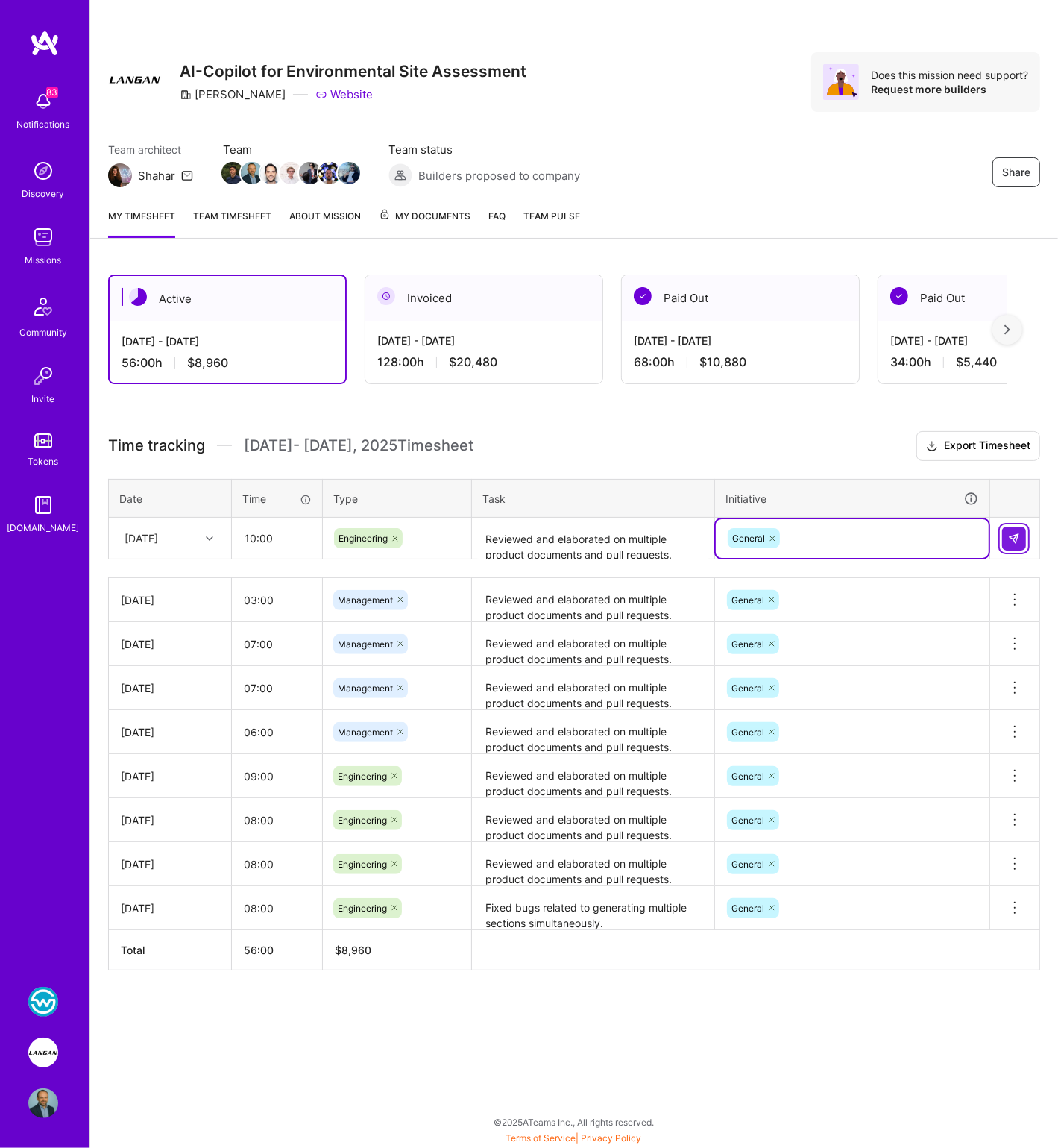
click at [1018, 539] on img at bounding box center [1014, 538] width 12 height 12
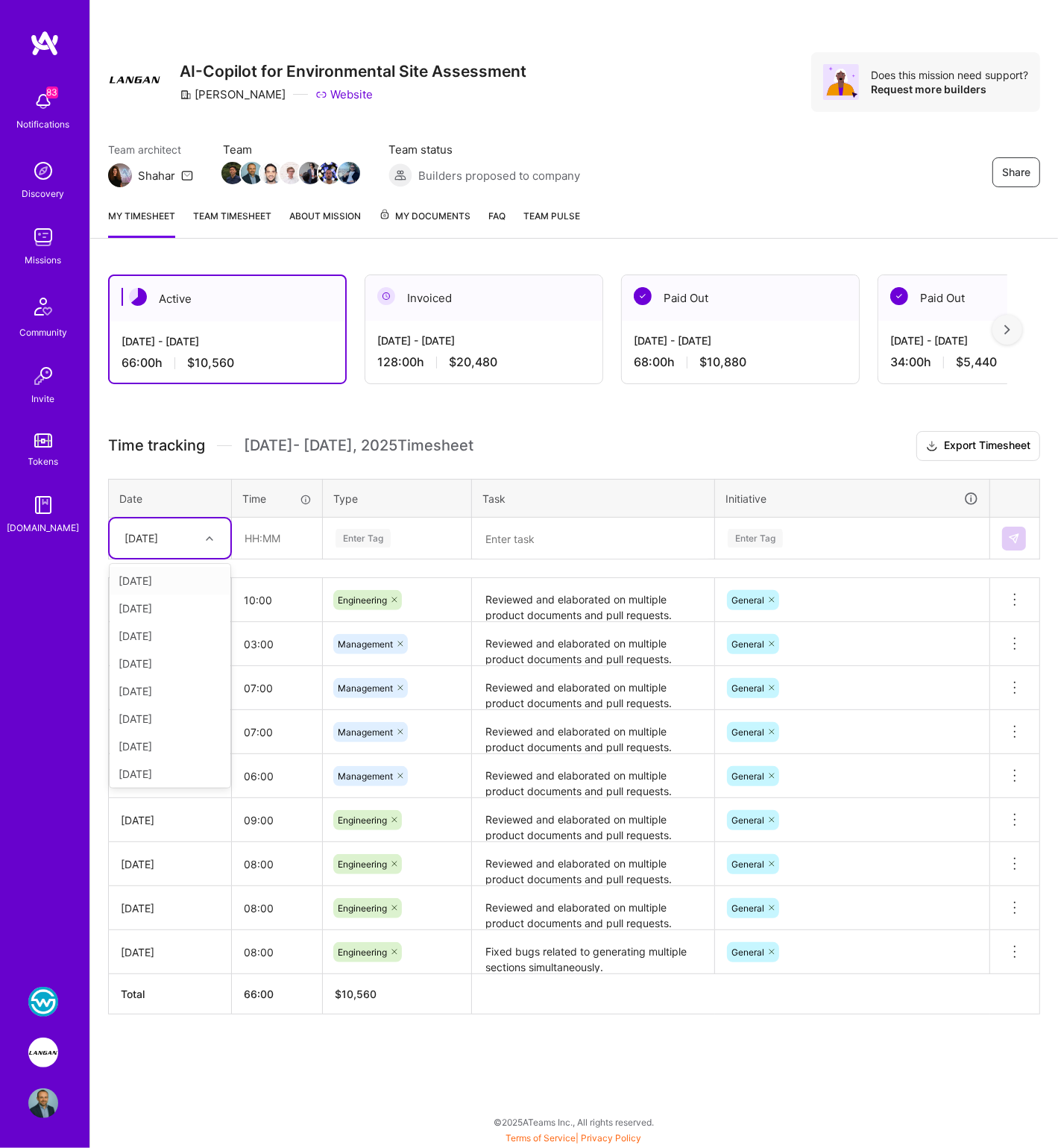
click at [191, 531] on div "[DATE]" at bounding box center [158, 538] width 83 height 25
click at [251, 602] on input "10:00" at bounding box center [277, 599] width 90 height 40
type input "11:00"
click at [256, 552] on input "text" at bounding box center [277, 538] width 88 height 40
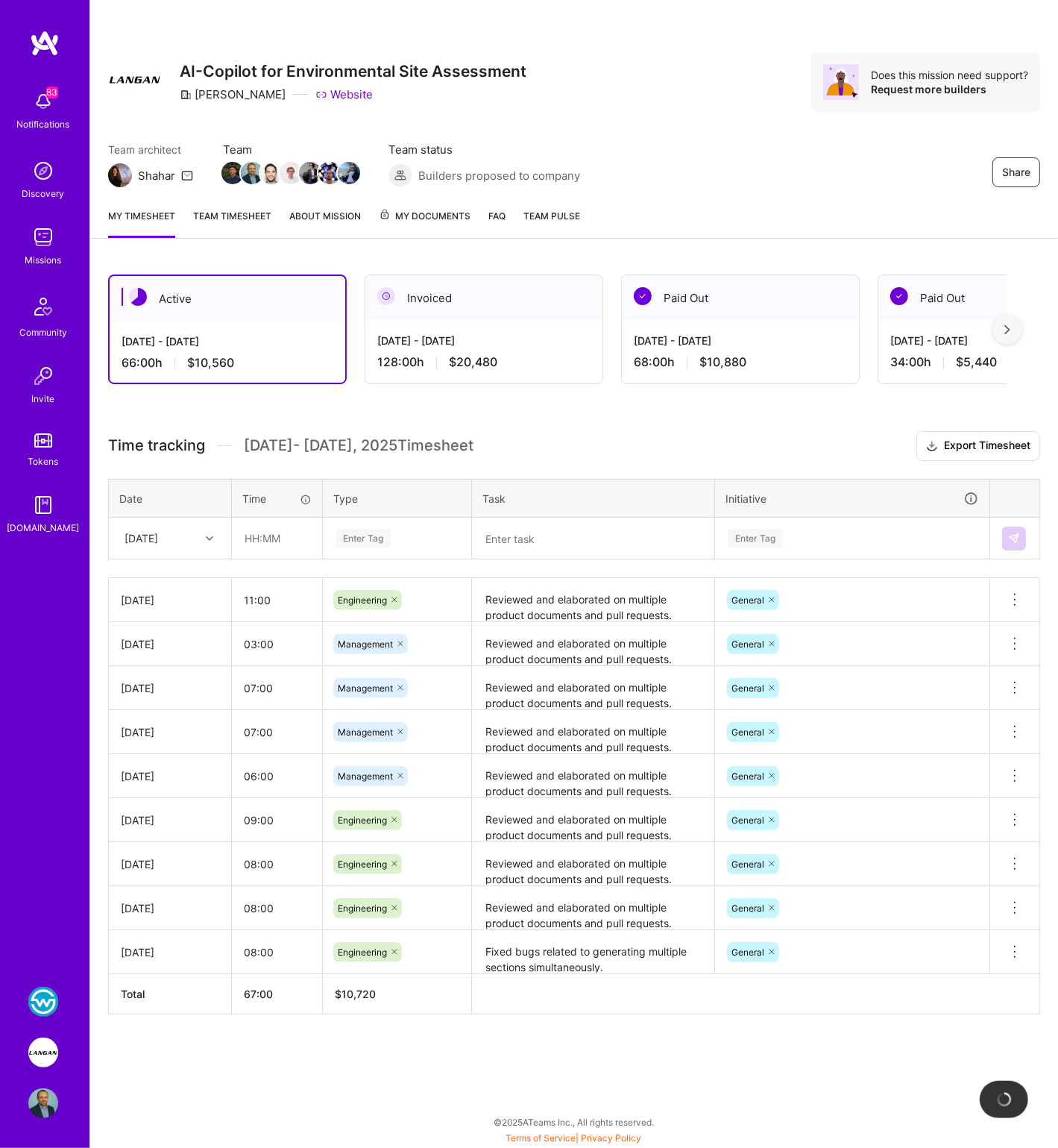
click at [286, 440] on span "[DATE] - [DATE] Timesheet" at bounding box center [358, 446] width 229 height 18
click at [255, 903] on input "08:00" at bounding box center [277, 908] width 90 height 40
type input "09:00"
click at [254, 861] on input "08:00" at bounding box center [277, 864] width 90 height 40
type input "09:00"
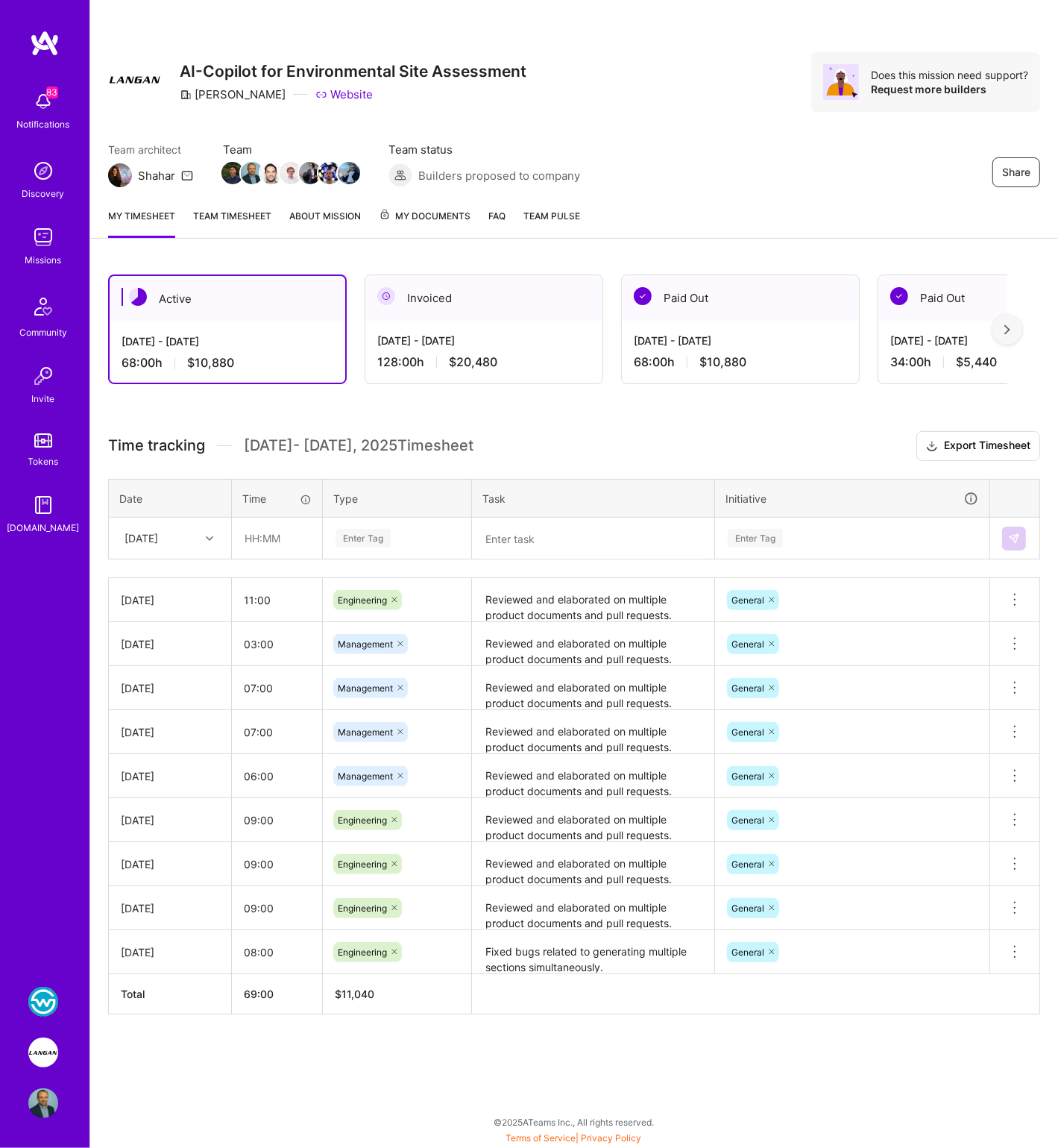
click at [328, 431] on h3 "Time tracking [DATE] - [DATE] Timesheet Export Timesheet" at bounding box center [574, 446] width 933 height 29
click at [361, 16] on div "Share AI-Copilot for Environmental Site Assessment Langan Website Does this mis…" at bounding box center [574, 98] width 968 height 196
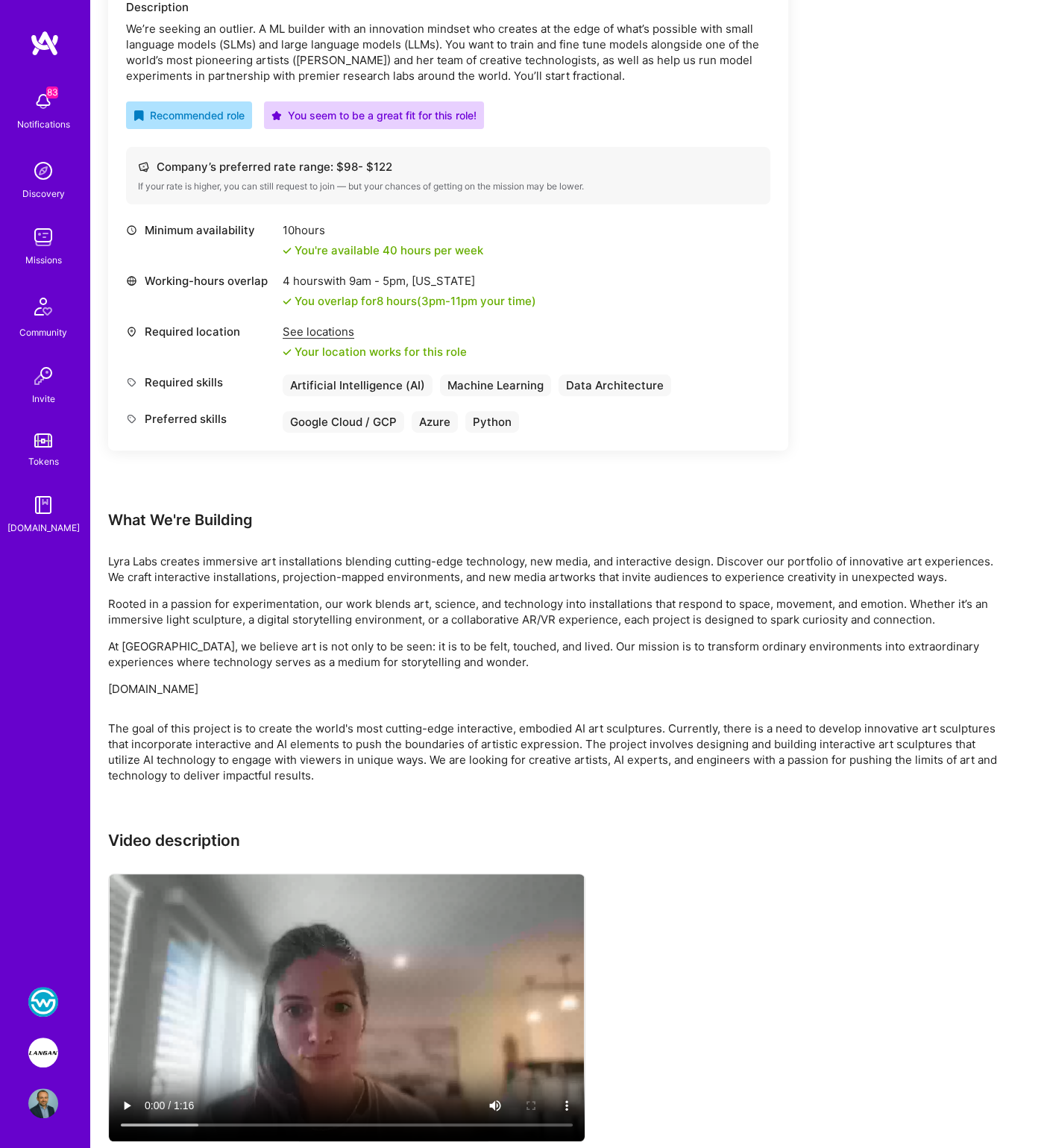
scroll to position [471, 0]
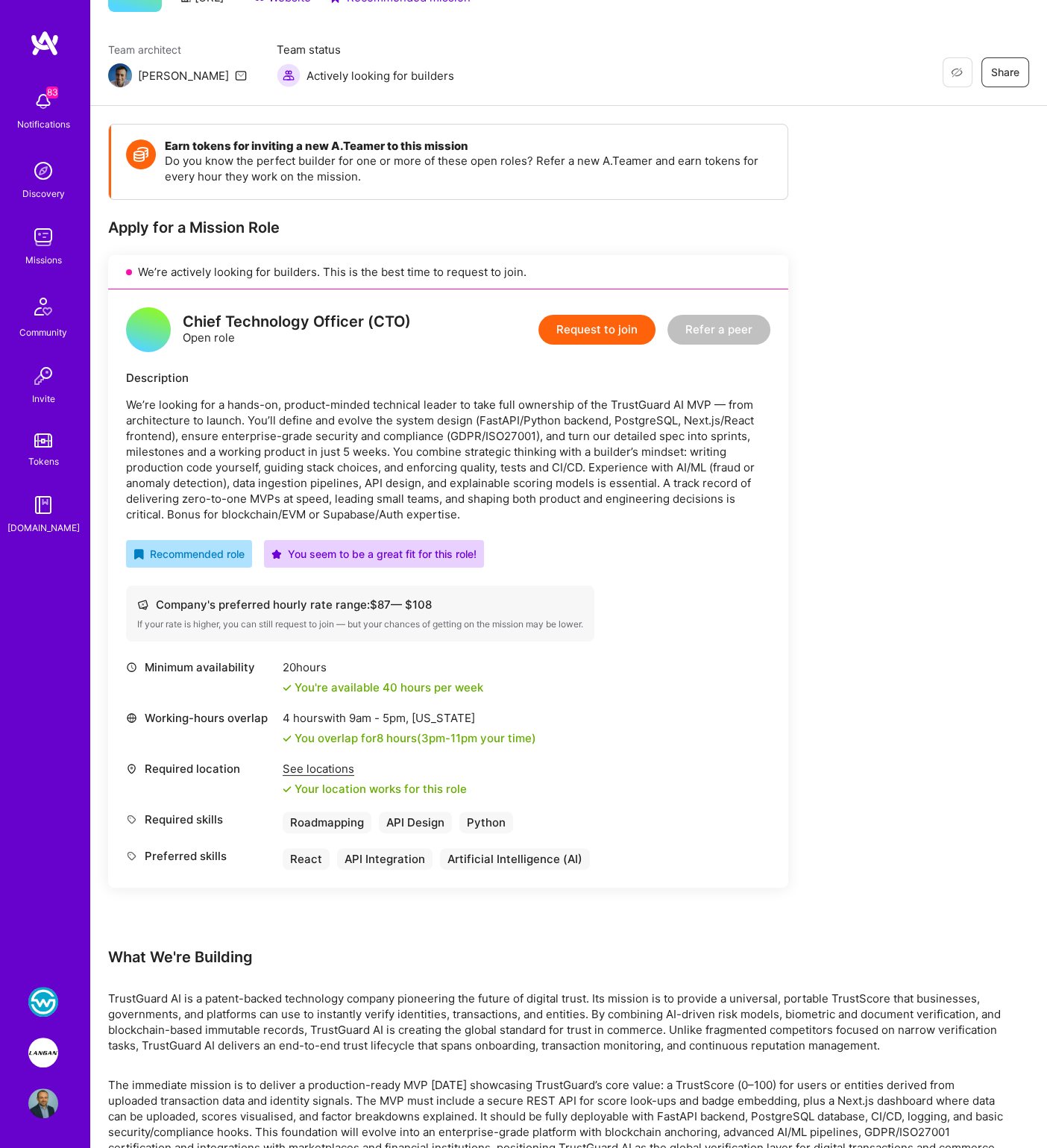
scroll to position [95, 0]
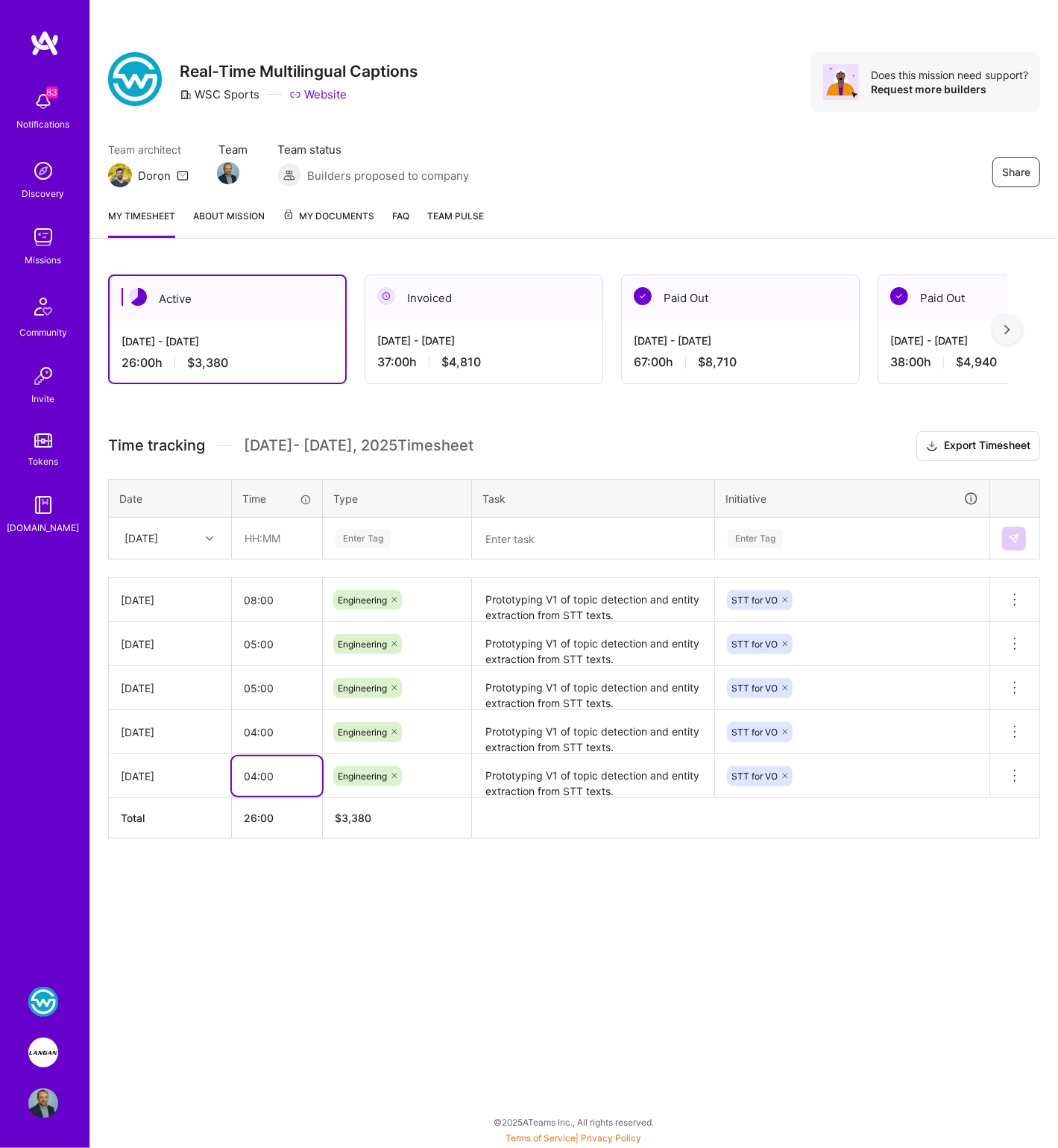
click at [254, 768] on input "04:00" at bounding box center [277, 775] width 90 height 40
type input "03:00"
click at [257, 727] on input "04:00" at bounding box center [277, 732] width 90 height 40
type input "02:00"
click at [257, 683] on input "05:00" at bounding box center [277, 688] width 90 height 40
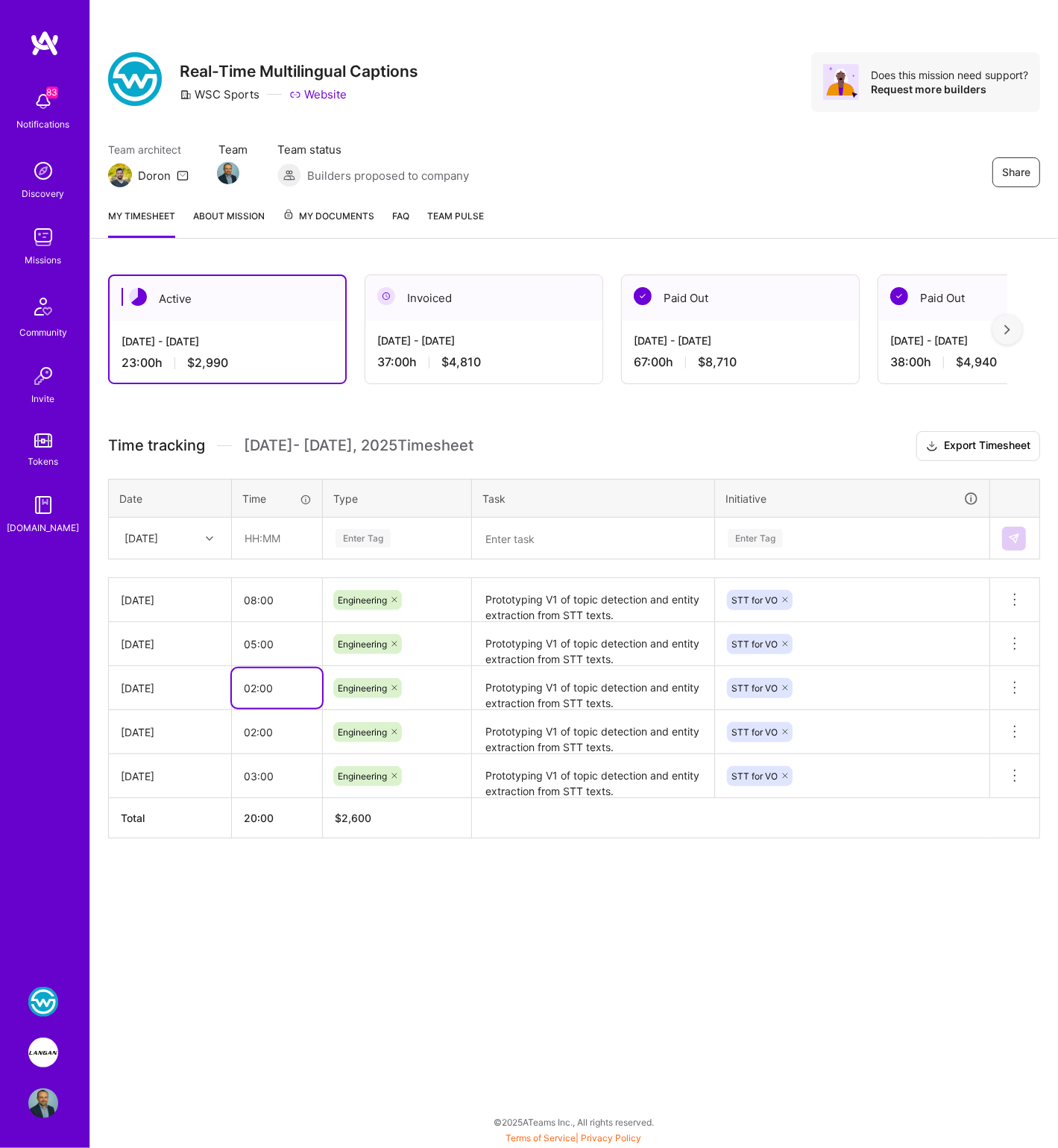
type input "02:00"
click at [257, 642] on input "05:00" at bounding box center [277, 644] width 90 height 40
click at [253, 595] on input "08:00" at bounding box center [277, 599] width 90 height 40
click at [253, 638] on input "03:00" at bounding box center [277, 644] width 90 height 40
type input "02:00"
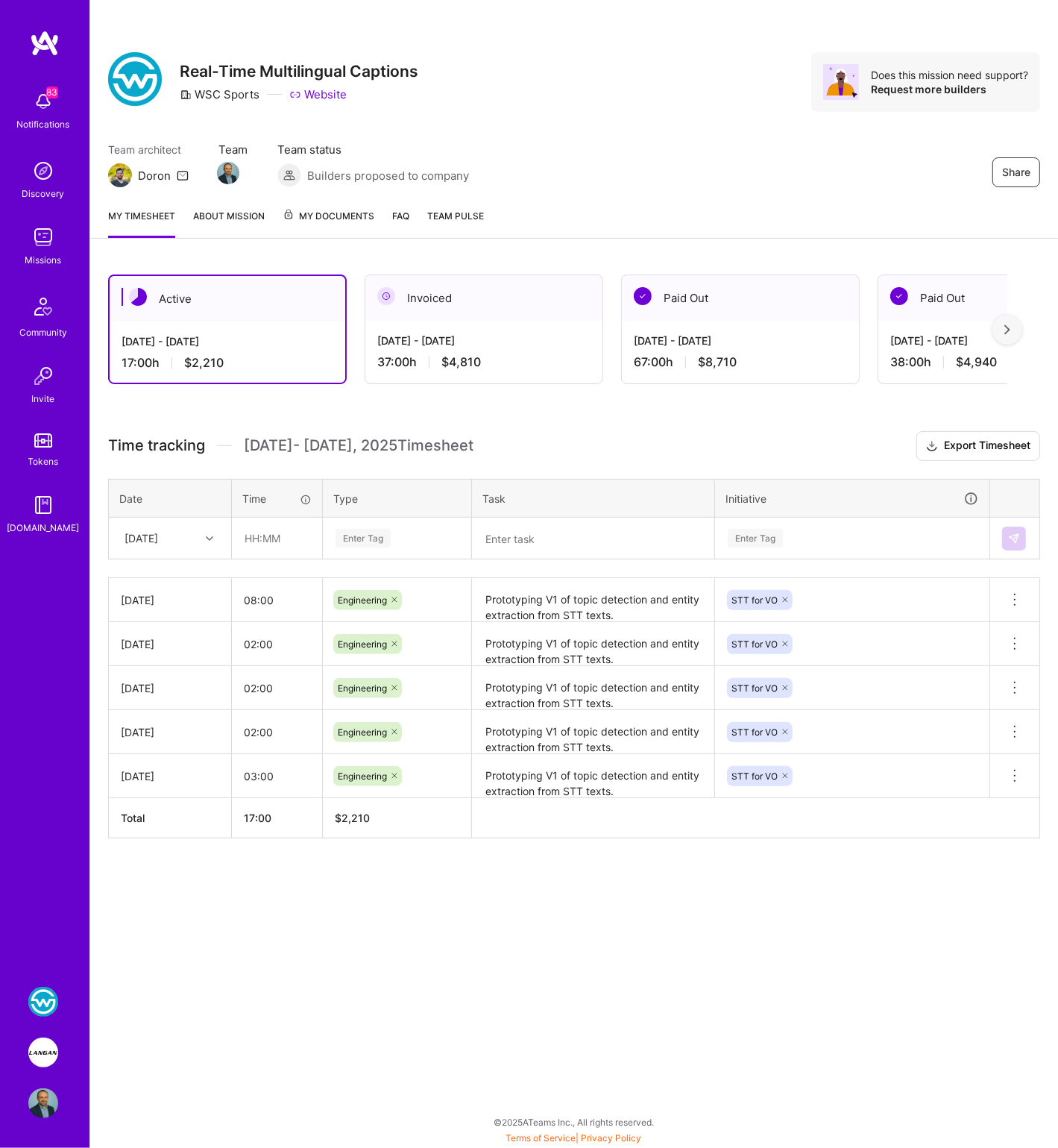
click at [198, 536] on div "[DATE]" at bounding box center [158, 538] width 83 height 25
click at [167, 721] on div "[DATE]" at bounding box center [169, 718] width 121 height 28
click at [264, 534] on input "text" at bounding box center [277, 538] width 88 height 40
type input "08:00"
drag, startPoint x: 485, startPoint y: 599, endPoint x: 541, endPoint y: 563, distance: 66.6
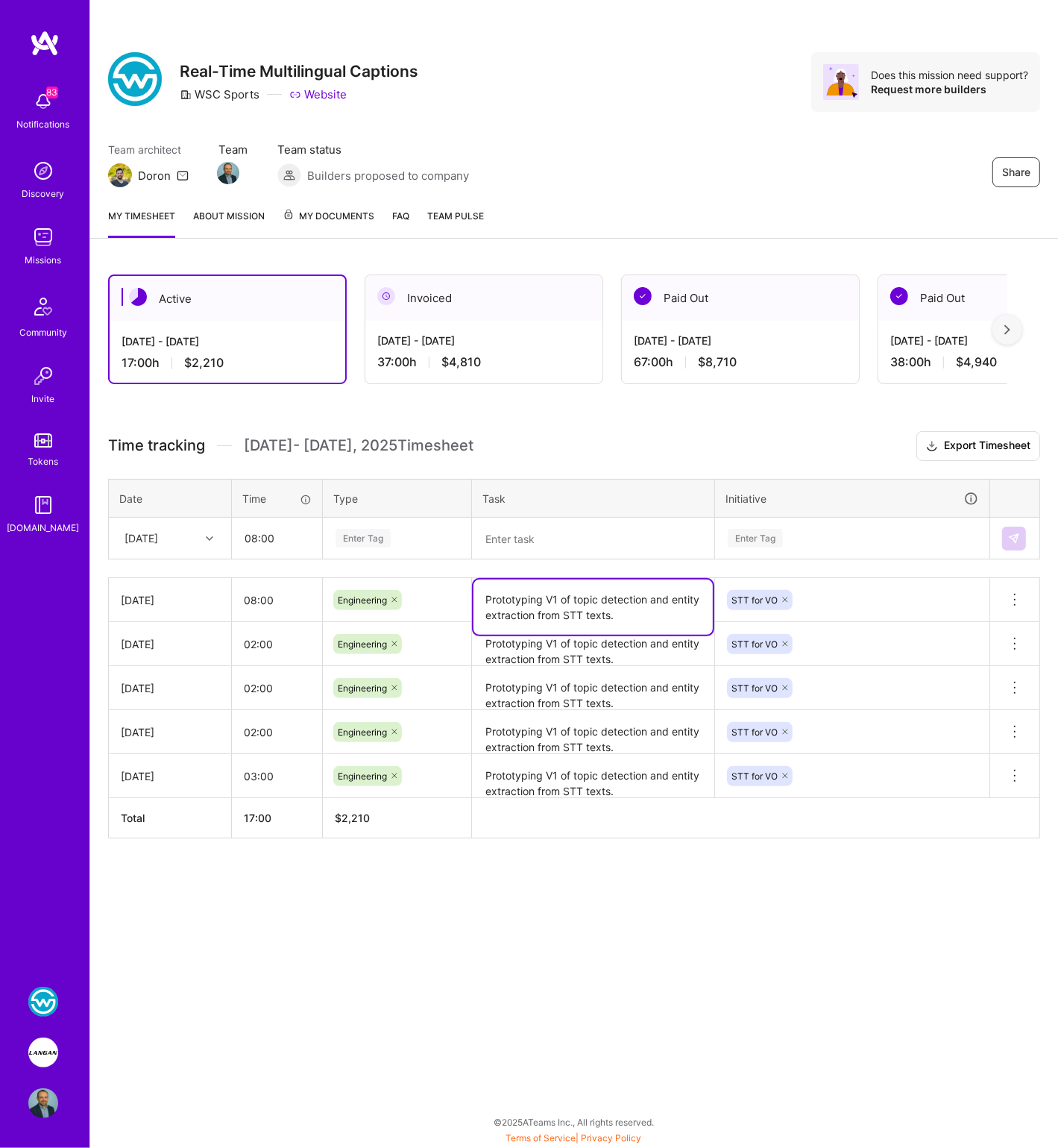
click at [630, 616] on textarea "Prototyping V1 of topic detection and entity extraction from STT texts." at bounding box center [593, 607] width 239 height 55
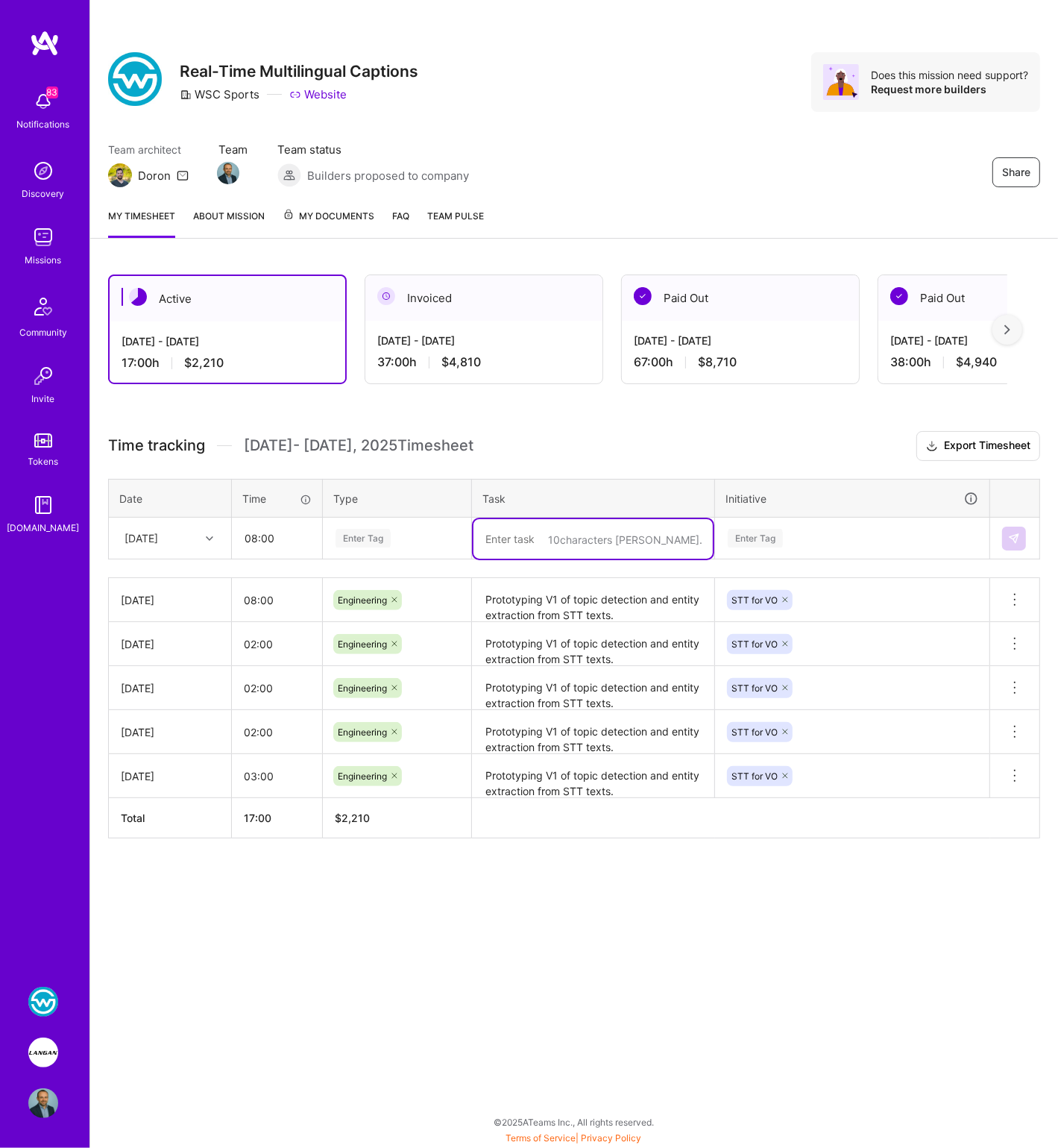
click at [524, 536] on textarea at bounding box center [593, 539] width 239 height 40
paste textarea "Prototyping V1 of topic detection and entity extraction from STT texts."
type textarea "Prototyping V1 of topic detection and entity extraction from STT texts."
click at [356, 535] on div "Enter Tag" at bounding box center [364, 538] width 55 height 23
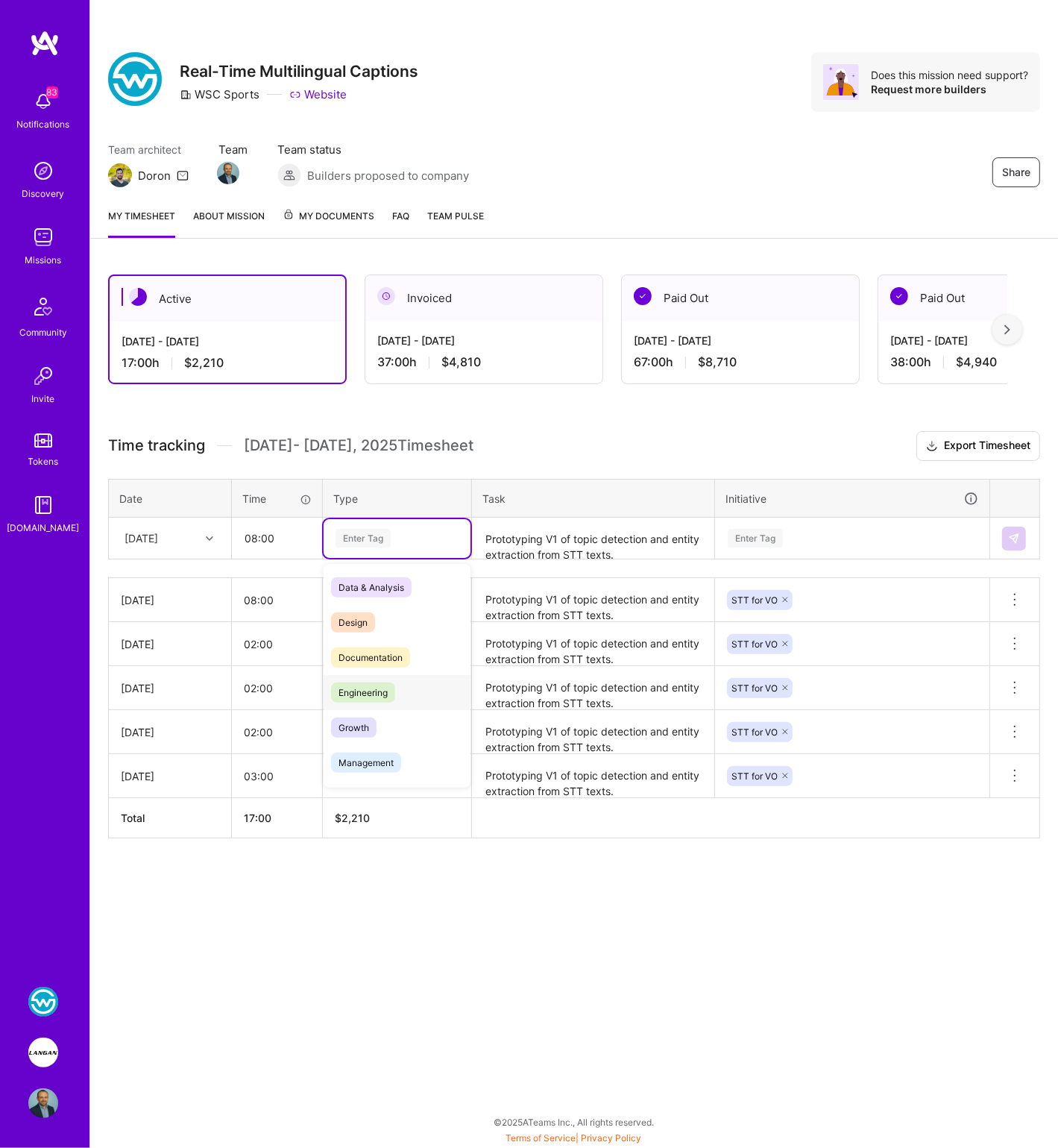
click at [358, 682] on span "Engineering" at bounding box center [364, 692] width 64 height 20
click at [768, 536] on div "Enter Tag" at bounding box center [756, 538] width 55 height 23
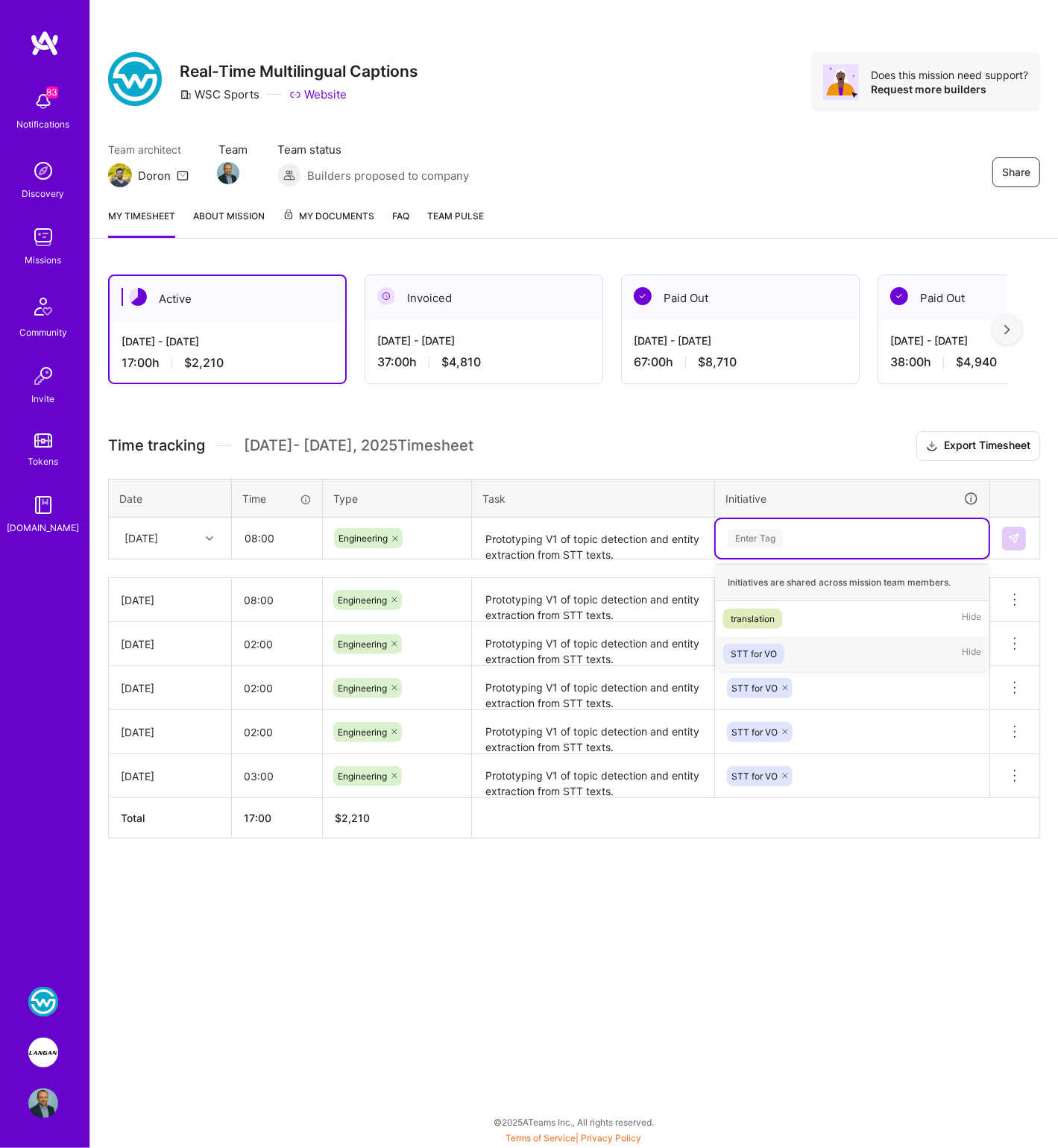
click at [736, 654] on div "STT for VO" at bounding box center [754, 653] width 46 height 16
click at [516, 446] on h3 "Time tracking [DATE] - [DATE] Timesheet Export Timesheet" at bounding box center [574, 446] width 933 height 29
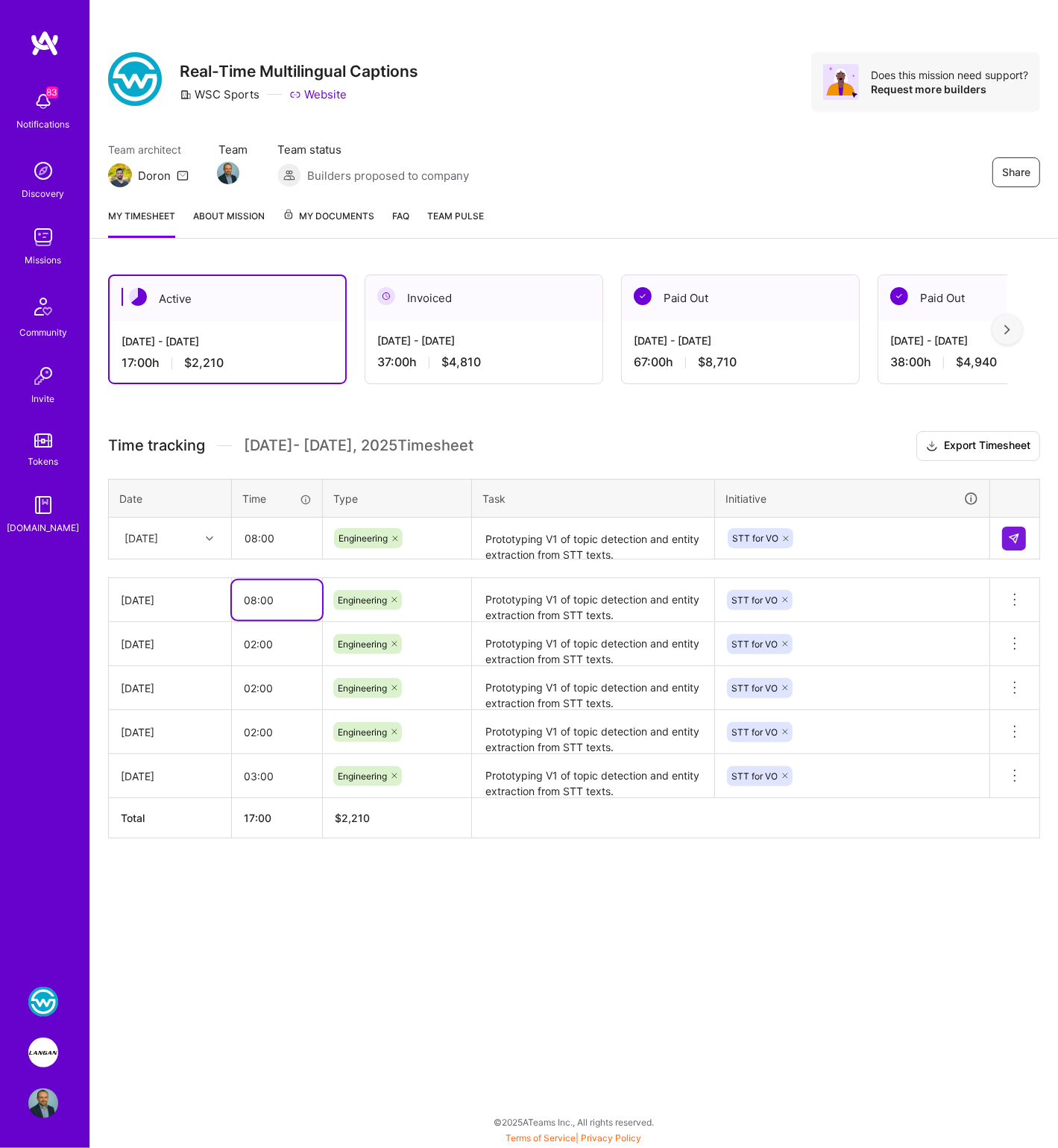
click at [256, 594] on input "08:00" at bounding box center [277, 599] width 90 height 40
type input "10:00"
click at [507, 411] on div "Active [DATE] - [DATE] 17:00 h $2,210 Invoiced [DATE] - [DATE] 37:00 h $4,810 P…" at bounding box center [574, 584] width 968 height 655
click at [627, 548] on textarea "Prototyping V1 of topic detection and entity extraction from STT texts." at bounding box center [593, 547] width 239 height 55
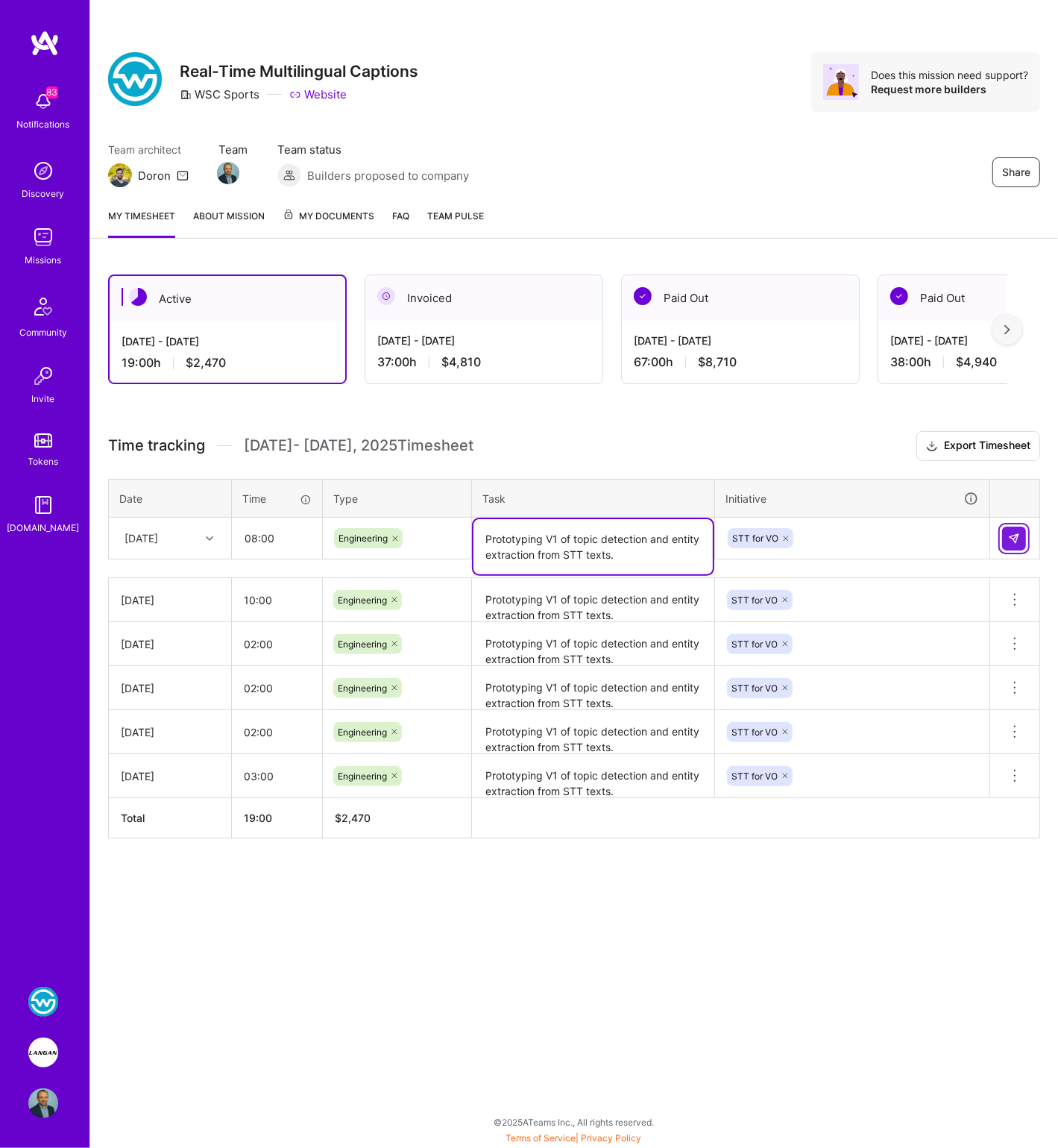
click at [1013, 539] on img at bounding box center [1014, 538] width 12 height 12
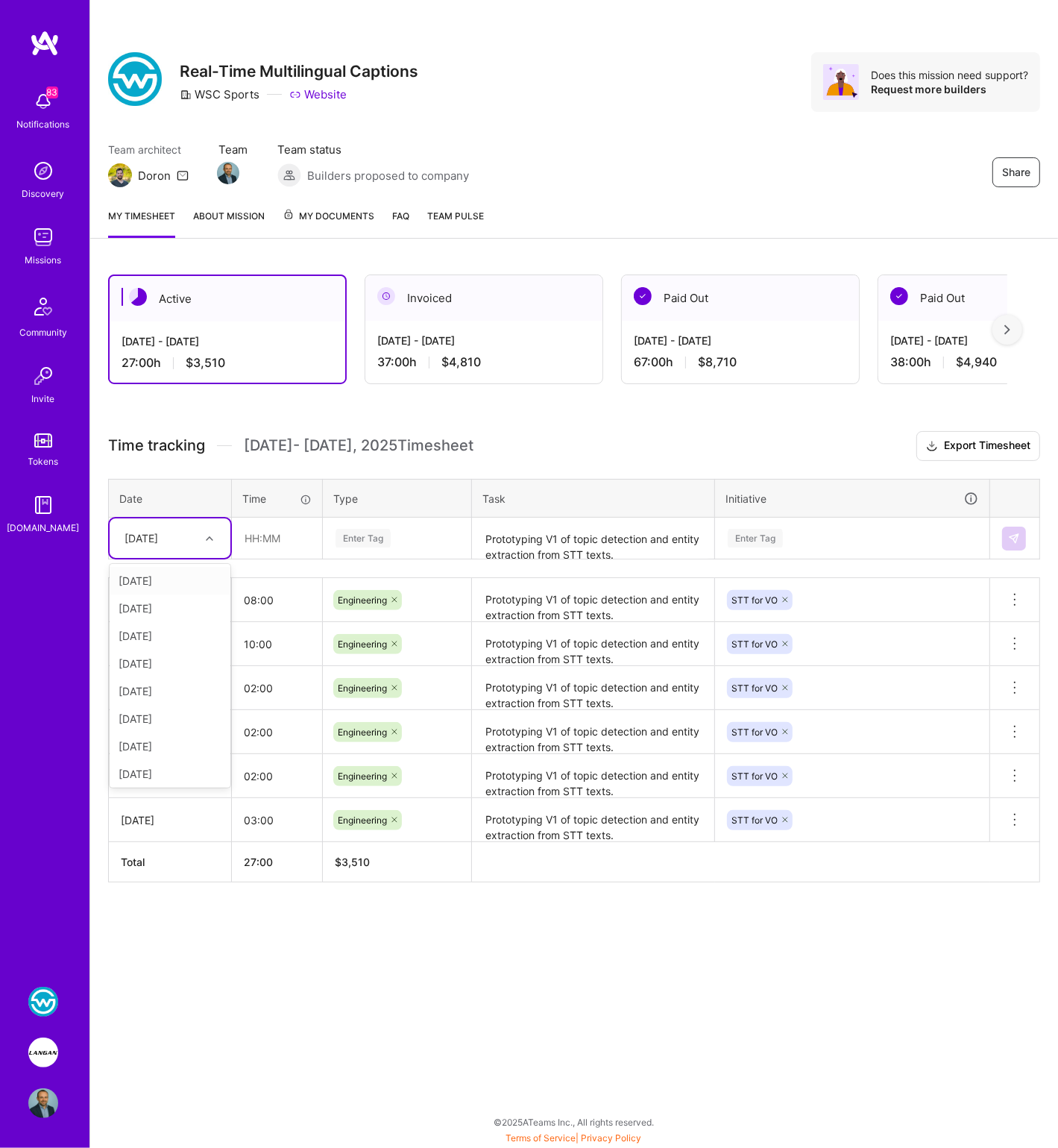
click at [147, 539] on div "[DATE]" at bounding box center [141, 538] width 33 height 16
click at [159, 716] on div "[DATE]" at bounding box center [169, 718] width 121 height 28
click at [250, 548] on input "text" at bounding box center [277, 538] width 88 height 40
type input "04:00"
click at [363, 535] on div "Enter Tag" at bounding box center [364, 538] width 55 height 23
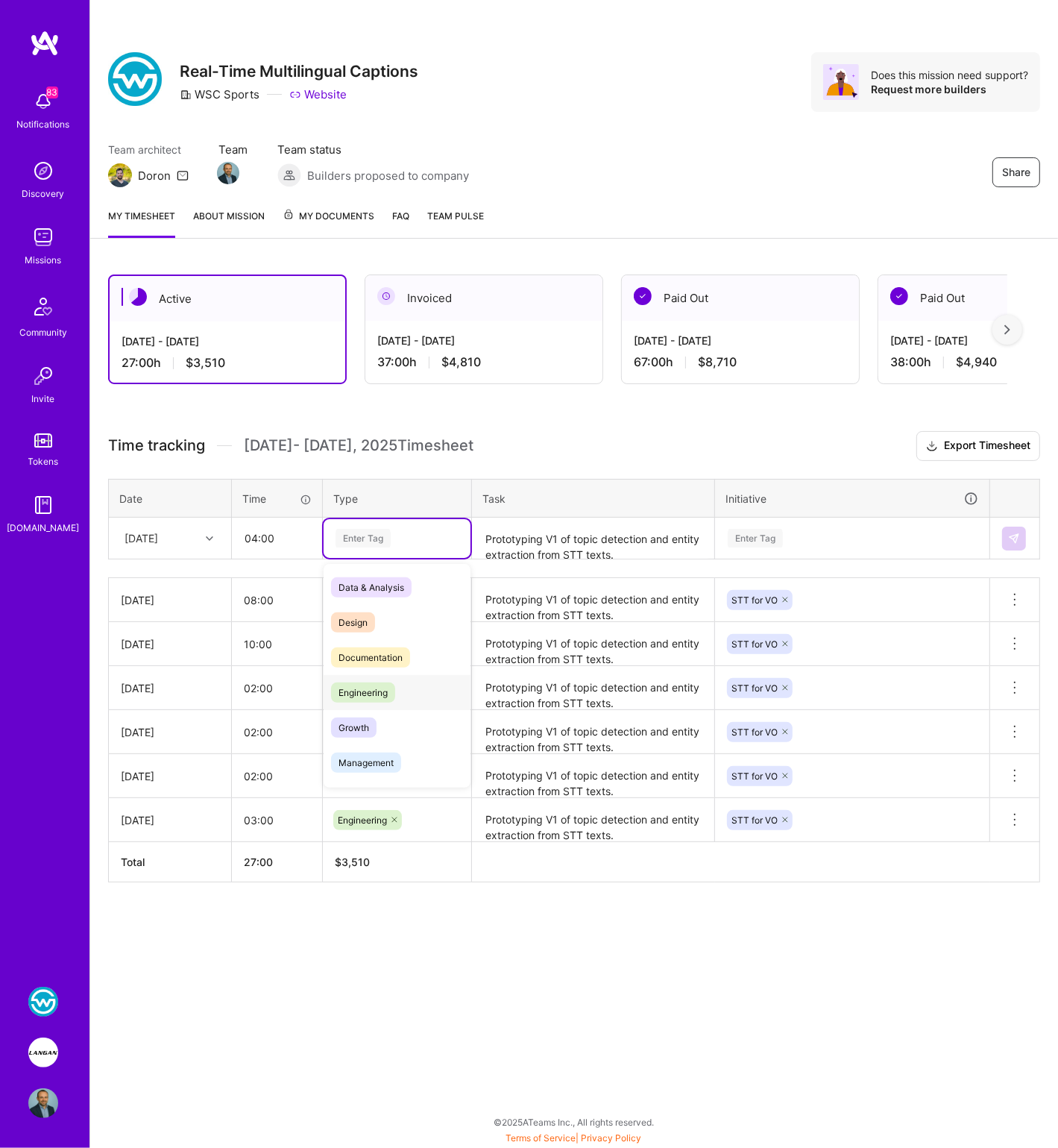
click at [372, 689] on span "Engineering" at bounding box center [364, 692] width 64 height 20
click at [526, 528] on textarea "Prototyping V1 of topic detection and entity extraction from STT texts." at bounding box center [593, 539] width 239 height 40
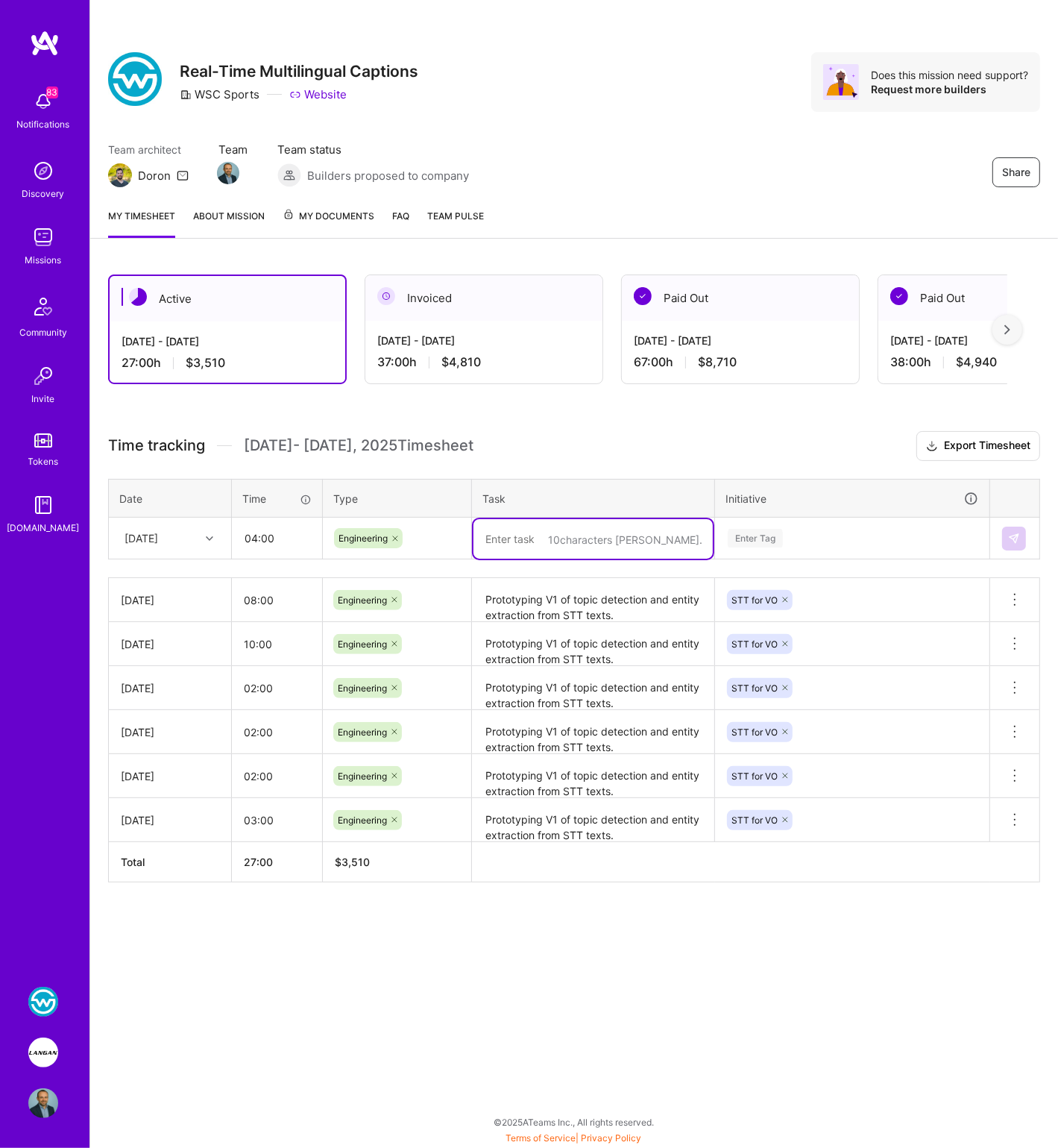
paste textarea "Prototyping V1 of topic detection and entity extraction from STT texts."
type textarea "Prototyping V1 of topic detection and entity extraction from STT texts."
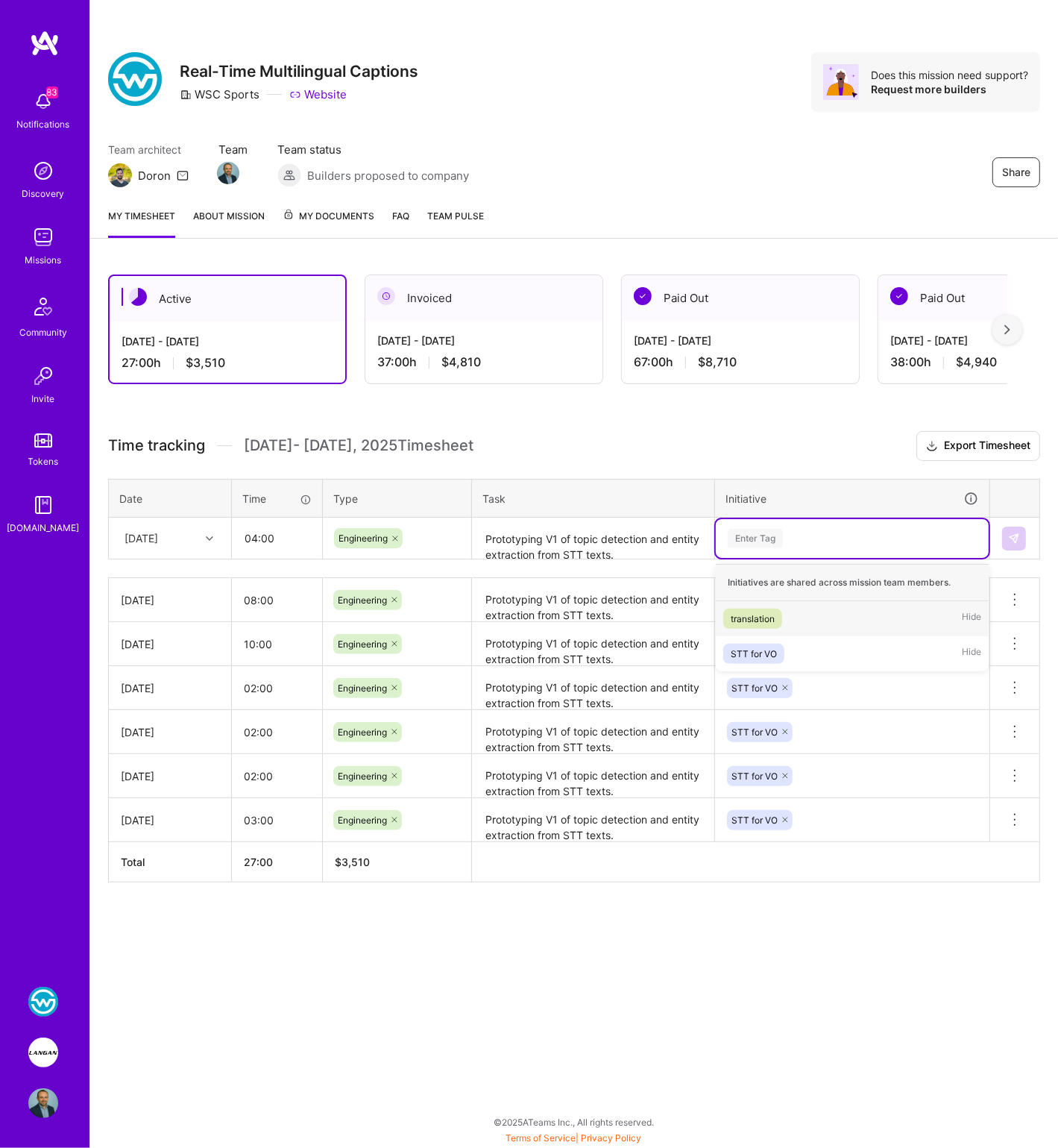
click at [759, 528] on div "Enter Tag" at bounding box center [756, 538] width 55 height 23
click at [757, 648] on div "STT for VO" at bounding box center [754, 653] width 46 height 16
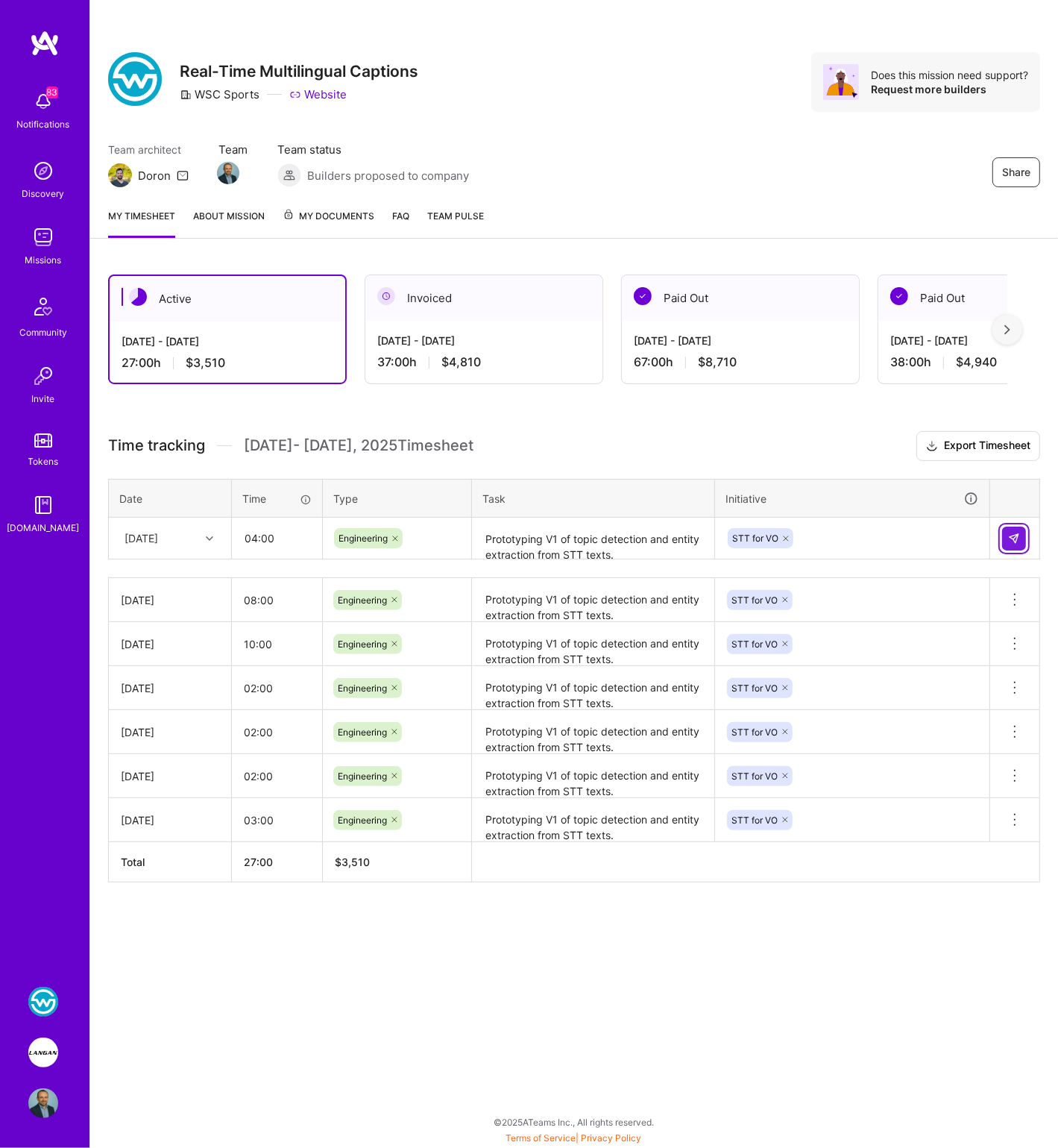
click at [1015, 537] on img at bounding box center [1014, 538] width 12 height 12
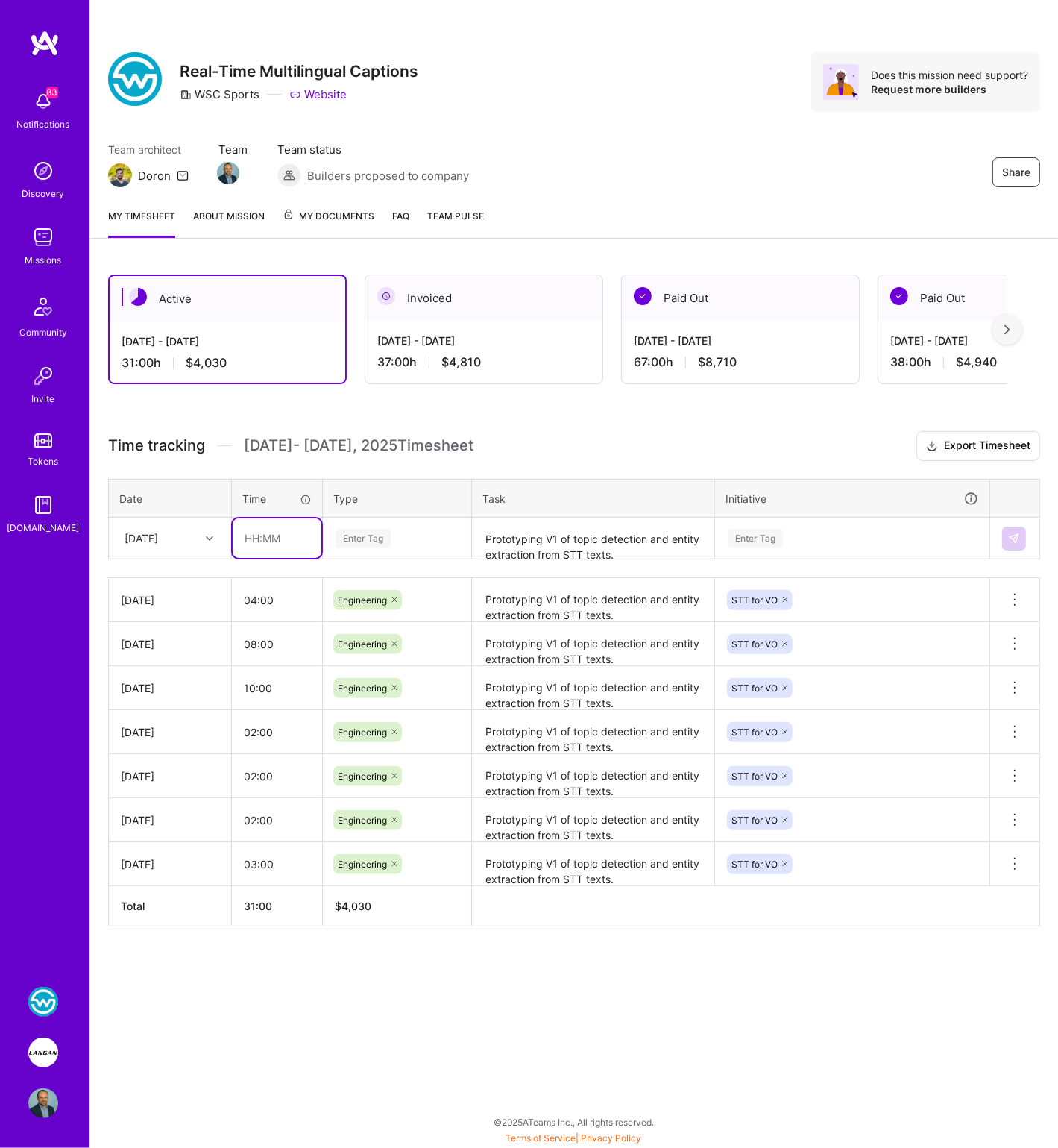
click at [265, 539] on input "text" at bounding box center [277, 538] width 88 height 40
type input "03:00"
click at [158, 536] on div "[DATE]" at bounding box center [141, 538] width 33 height 16
click at [184, 744] on div "[DATE]" at bounding box center [169, 746] width 121 height 28
click at [506, 533] on textarea "Prototyping V1 of topic detection and entity extraction from STT texts." at bounding box center [593, 539] width 239 height 40
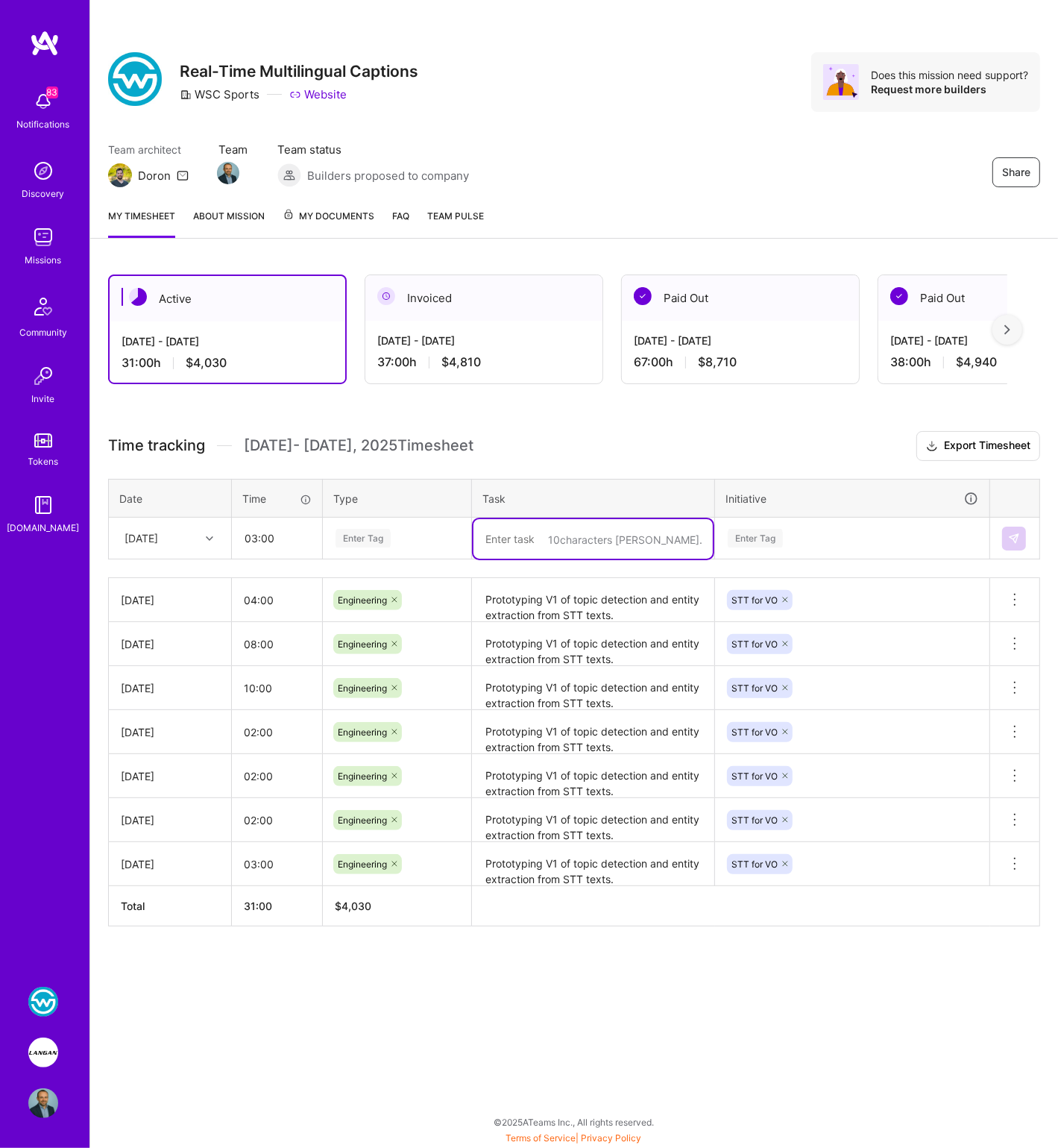
paste textarea "Prototyping V1 of topic detection and entity extraction from STT texts."
type textarea "Prototyping V1 of topic detection and entity extraction from STT texts."
click at [381, 540] on div "Enter Tag" at bounding box center [364, 538] width 55 height 23
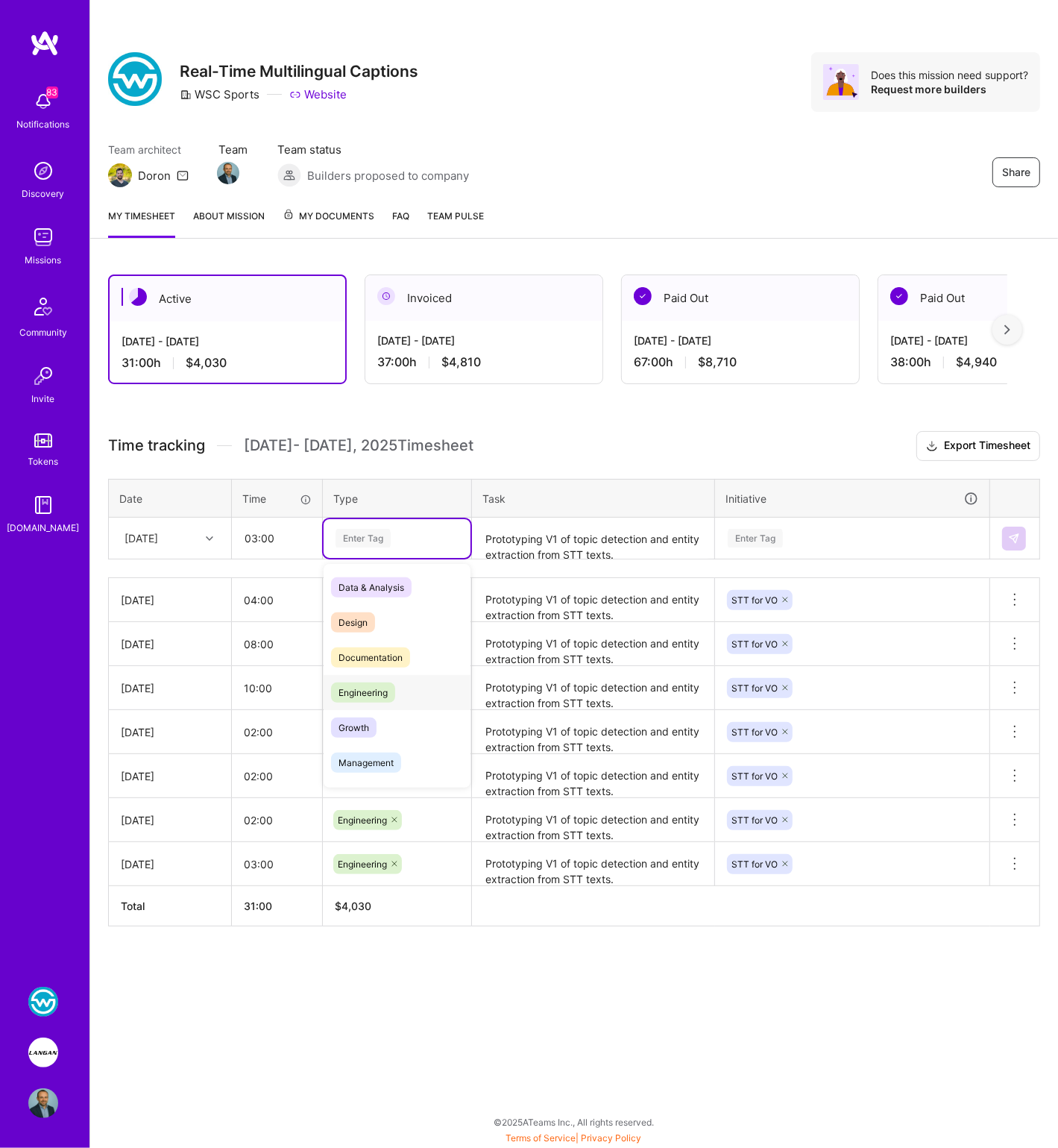
drag, startPoint x: 381, startPoint y: 692, endPoint x: 546, endPoint y: 623, distance: 178.8
click at [381, 690] on span "Engineering" at bounding box center [364, 692] width 64 height 20
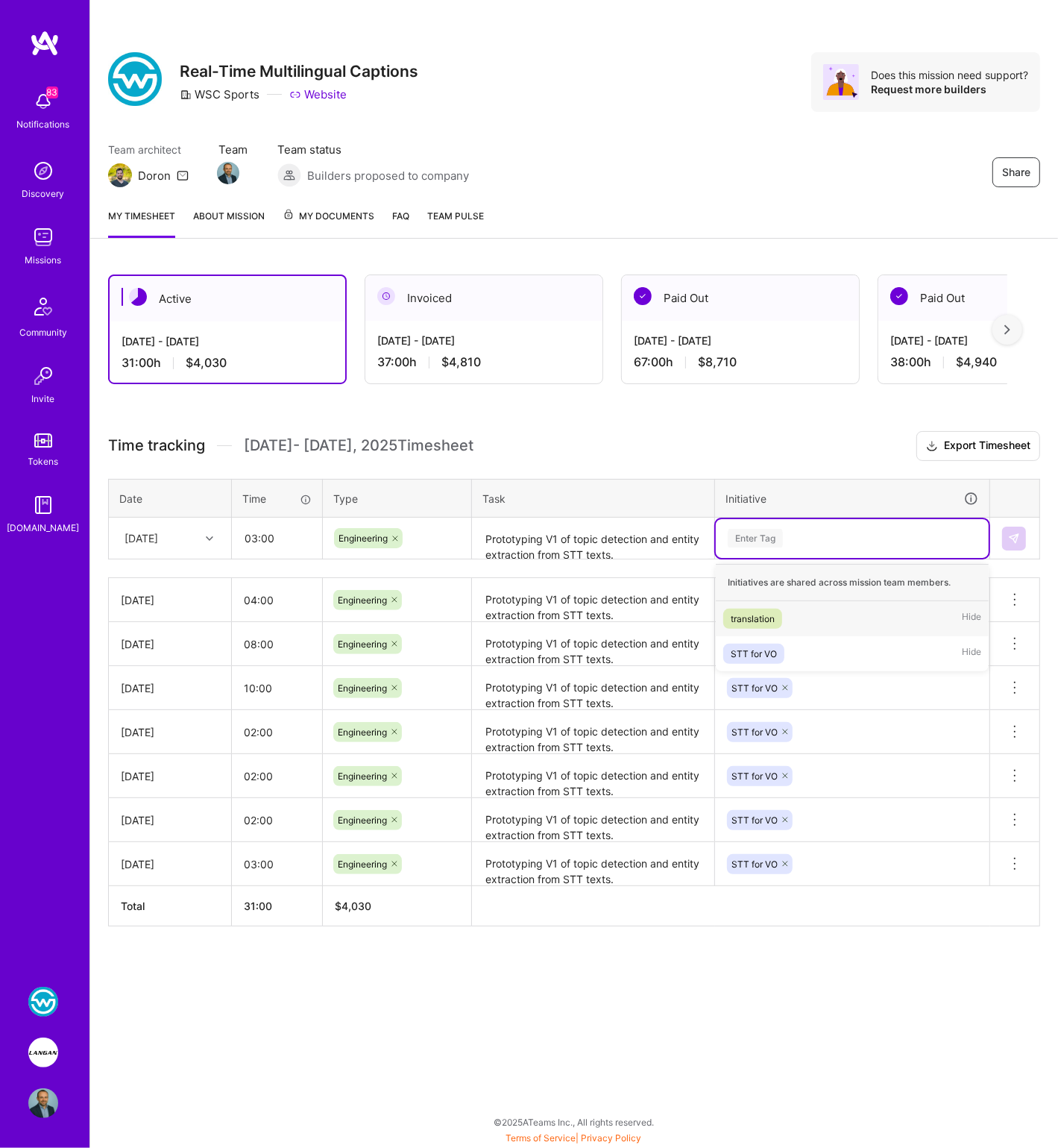
click at [790, 529] on div "Enter Tag" at bounding box center [853, 538] width 252 height 18
drag, startPoint x: 758, startPoint y: 645, endPoint x: 970, endPoint y: 532, distance: 240.2
click at [758, 645] on div "STT for VO" at bounding box center [754, 653] width 46 height 16
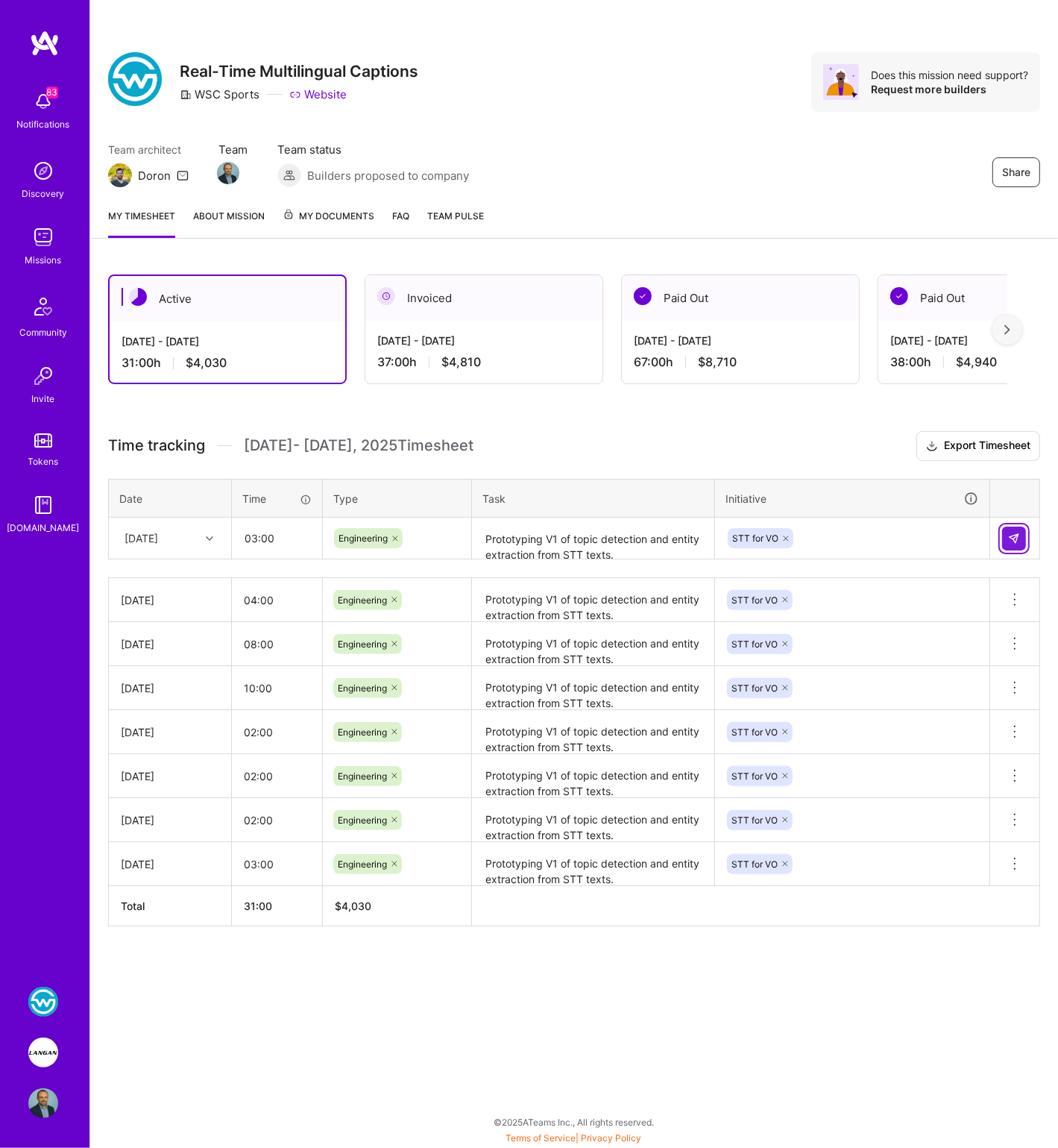
click at [1016, 537] on img at bounding box center [1014, 538] width 12 height 12
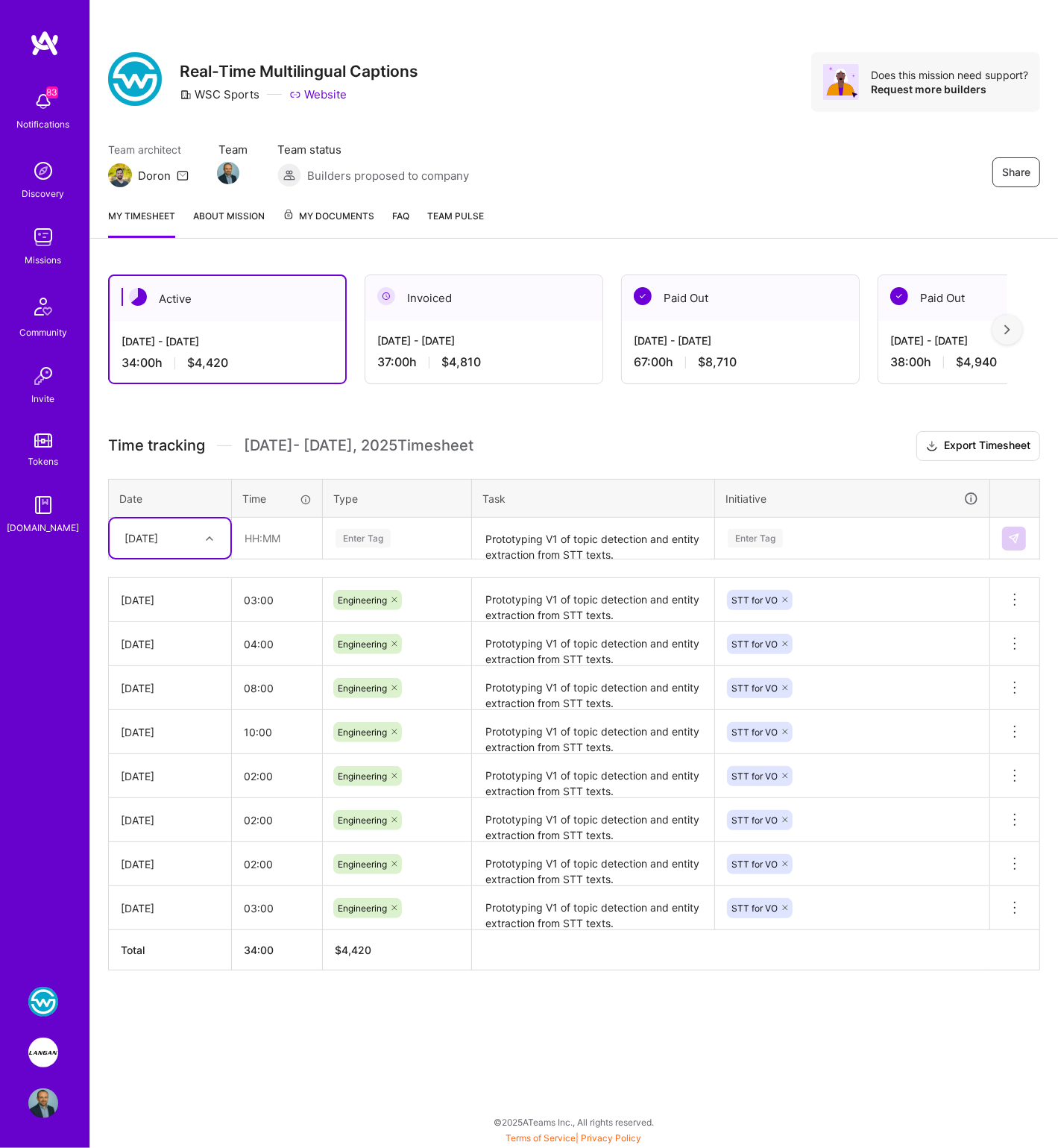
click at [158, 537] on div "[DATE]" at bounding box center [141, 538] width 33 height 16
click at [169, 763] on div "[DATE]" at bounding box center [169, 773] width 121 height 28
click at [262, 551] on input "text" at bounding box center [277, 538] width 88 height 40
type input "03:00"
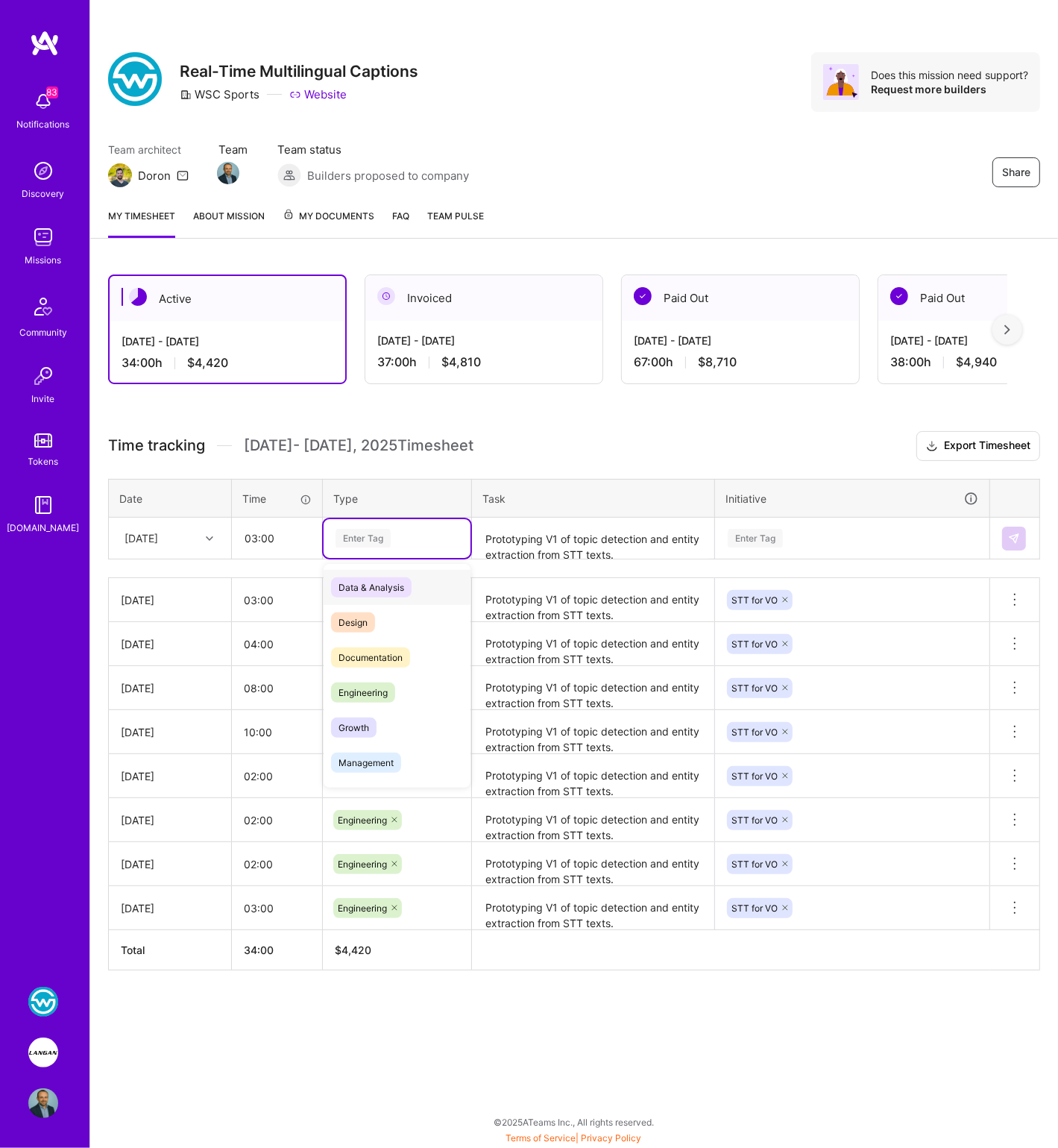
drag, startPoint x: 396, startPoint y: 534, endPoint x: 393, endPoint y: 603, distance: 69.1
click at [396, 535] on div "Enter Tag" at bounding box center [397, 538] width 126 height 18
click at [381, 690] on span "Engineering" at bounding box center [364, 692] width 64 height 20
click at [538, 551] on textarea "Prototyping V1 of topic detection and entity extraction from STT texts." at bounding box center [593, 539] width 239 height 40
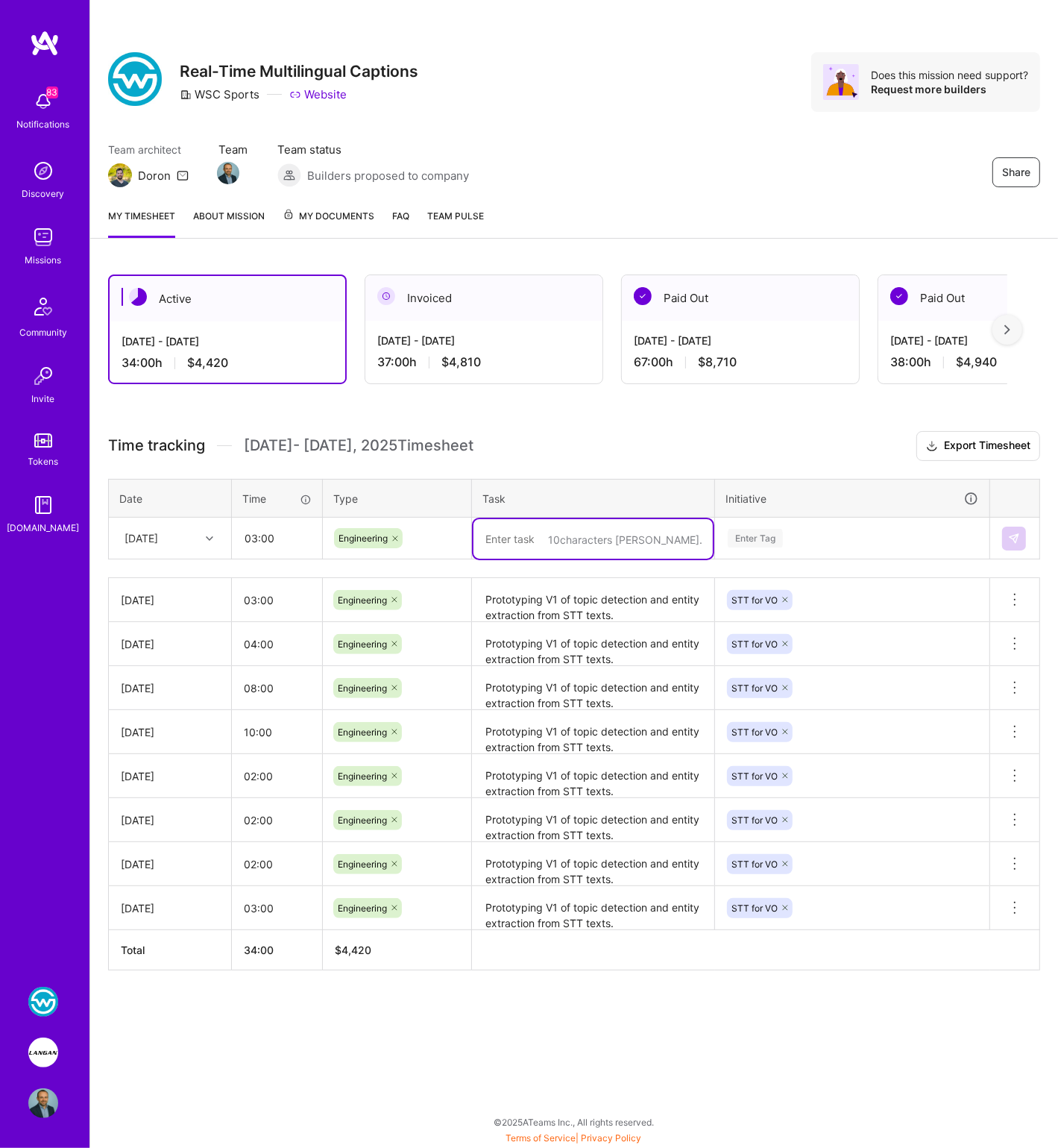
paste textarea "Prototyping V1 of topic detection and entity extraction from STT texts."
type textarea "Prototyping V1 of topic detection and entity extraction from STT texts."
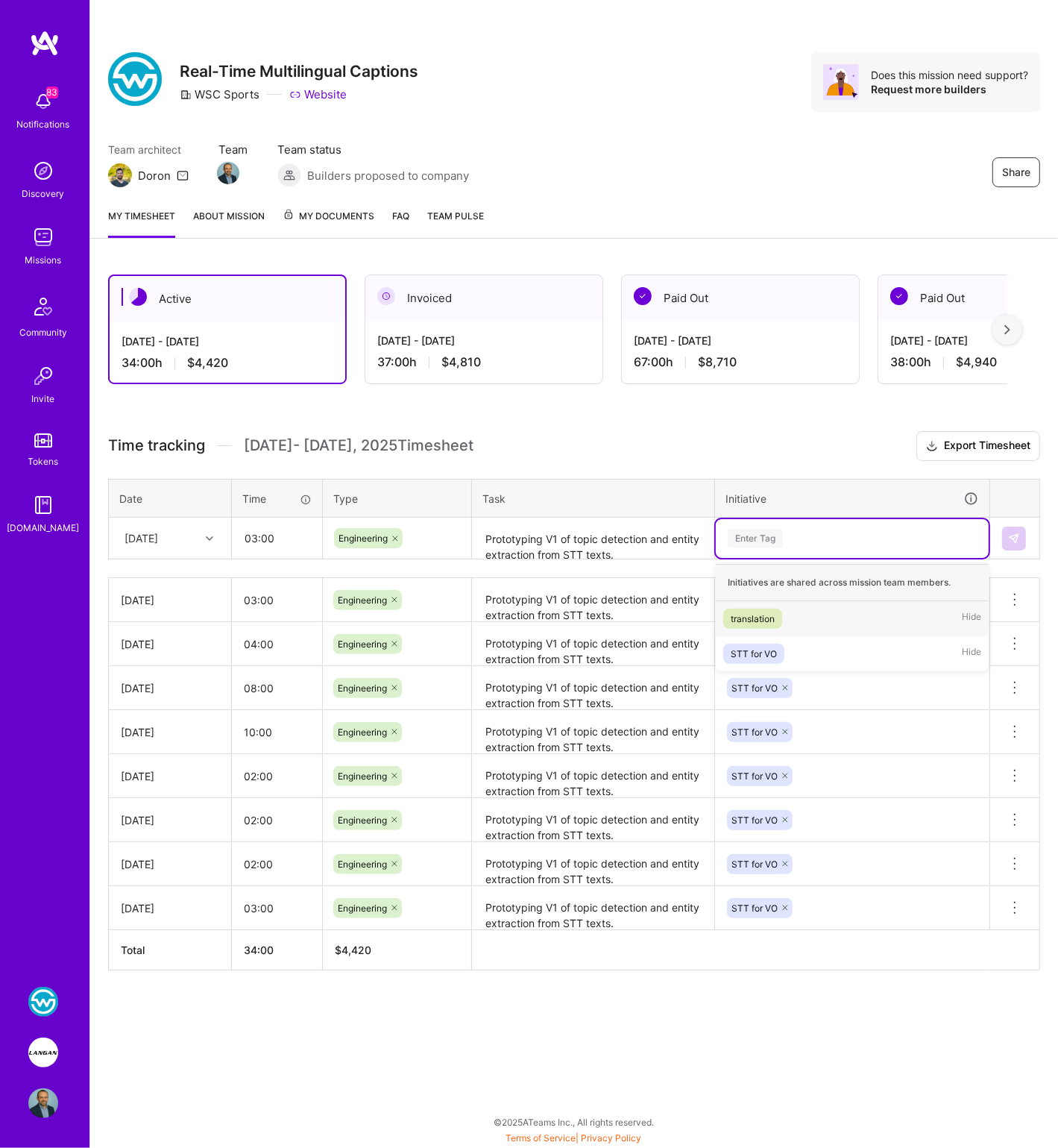
click at [742, 550] on div "Enter Tag" at bounding box center [853, 539] width 273 height 39
click at [753, 650] on div "STT for VO" at bounding box center [754, 653] width 46 height 16
click at [1022, 537] on button at bounding box center [1015, 539] width 24 height 24
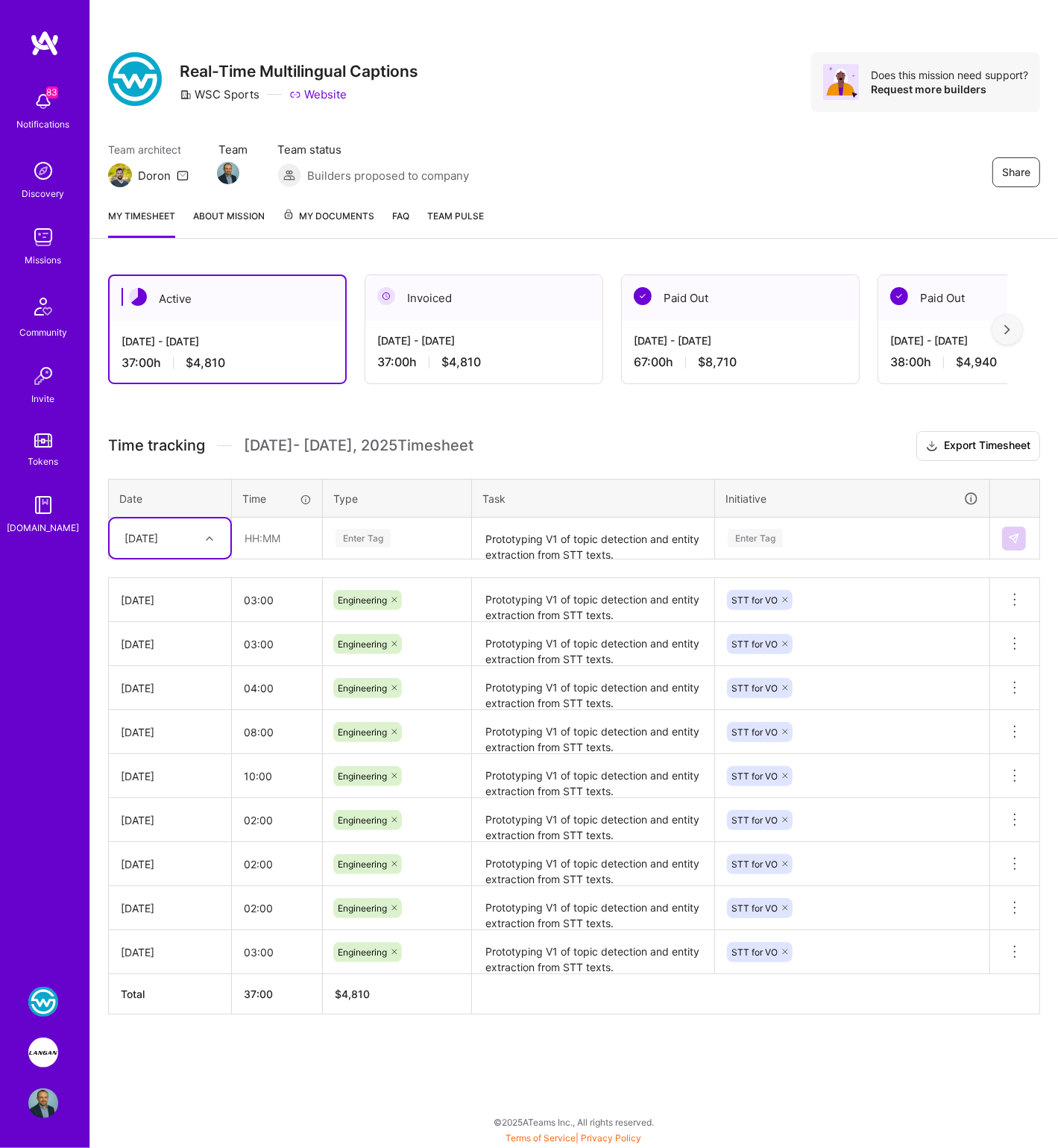
click at [145, 538] on div "[DATE]" at bounding box center [141, 538] width 33 height 16
click at [176, 713] on div "[DATE]" at bounding box center [169, 718] width 121 height 28
click at [264, 528] on input "text" at bounding box center [277, 538] width 88 height 40
type input "07:00"
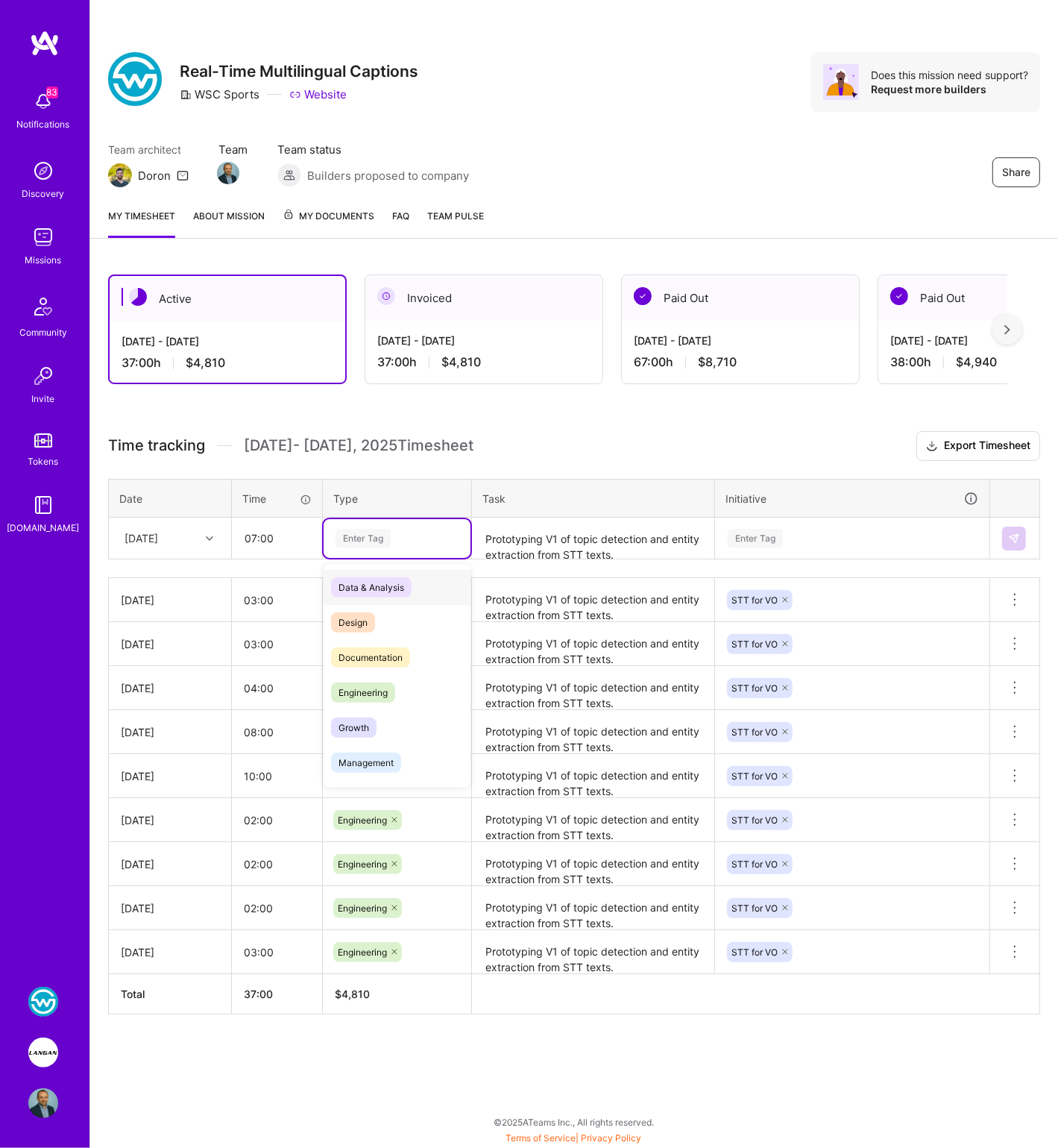
drag, startPoint x: 355, startPoint y: 536, endPoint x: 376, endPoint y: 544, distance: 22.5
click at [357, 537] on div "Enter Tag" at bounding box center [364, 538] width 55 height 23
click at [375, 687] on span "Engineering" at bounding box center [364, 692] width 64 height 20
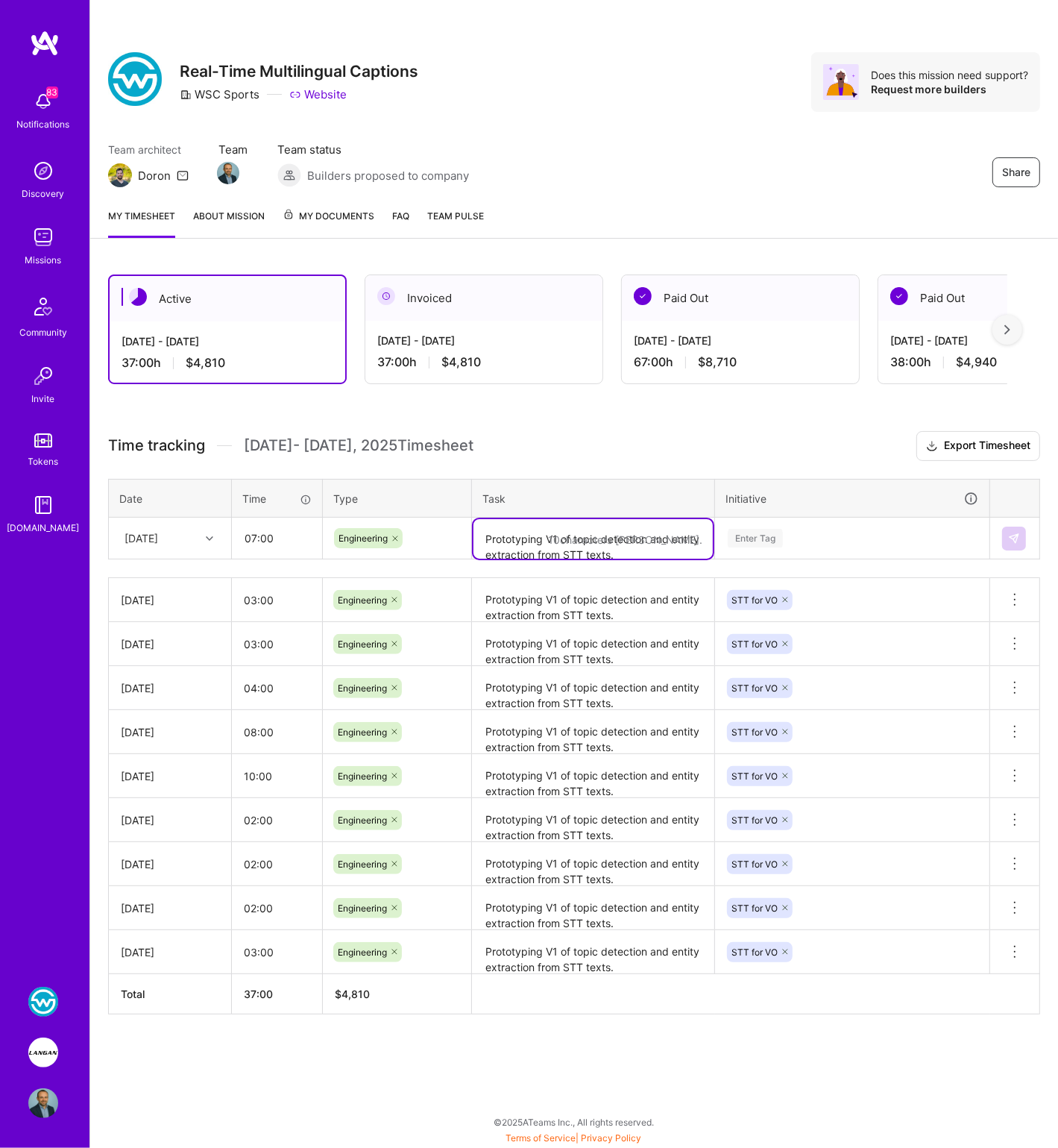
click at [505, 535] on textarea "Prototyping V1 of topic detection and entity extraction from STT texts." at bounding box center [593, 539] width 239 height 40
click at [522, 531] on textarea at bounding box center [593, 539] width 239 height 40
paste textarea "Prototyping V1 of topic detection and entity extraction from STT texts."
type textarea "Prototyping V1 of topic detection and entity extraction from STT texts."
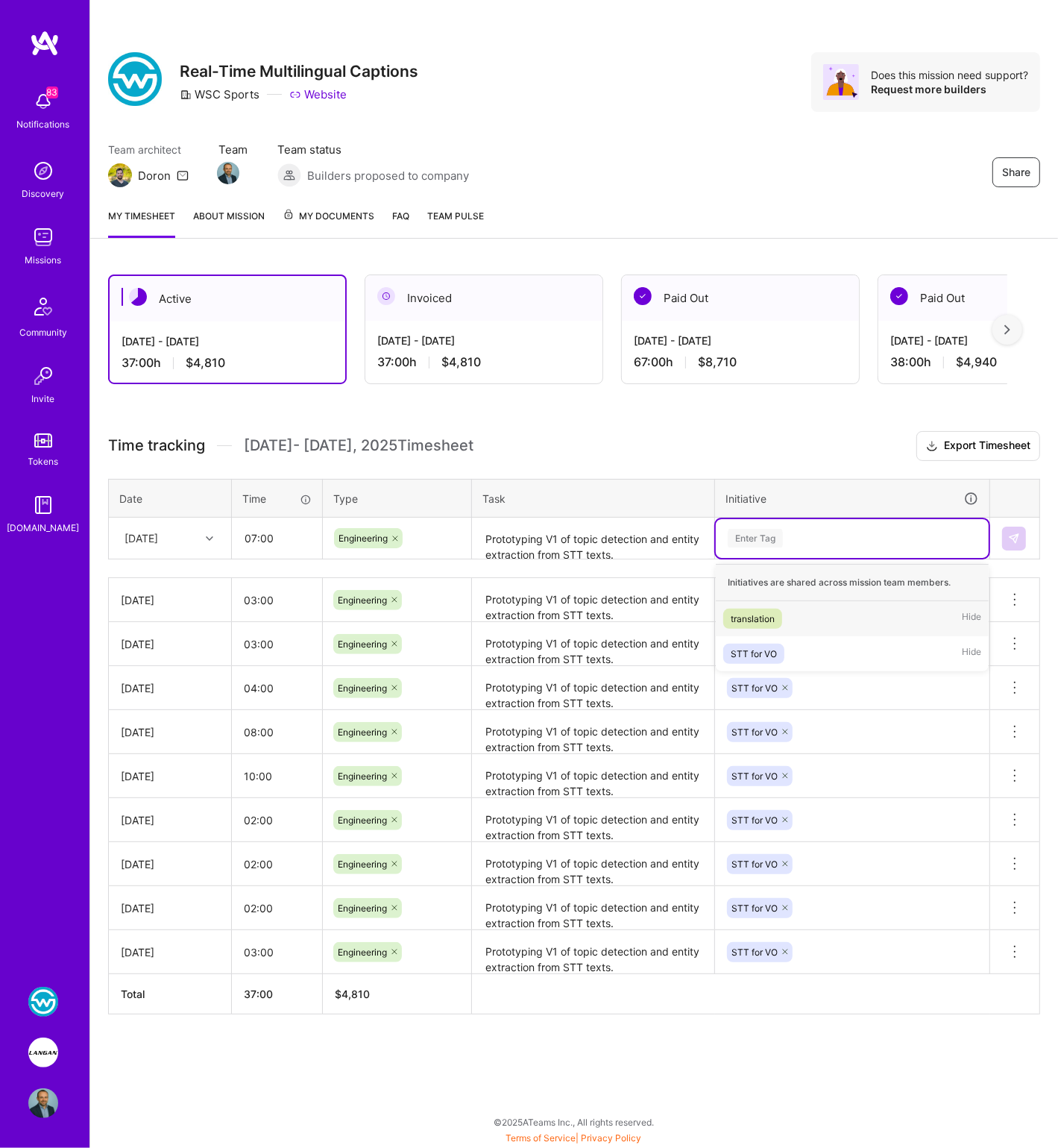
click at [763, 538] on div "Enter Tag" at bounding box center [756, 538] width 55 height 23
click at [758, 650] on div "STT for VO" at bounding box center [754, 653] width 46 height 16
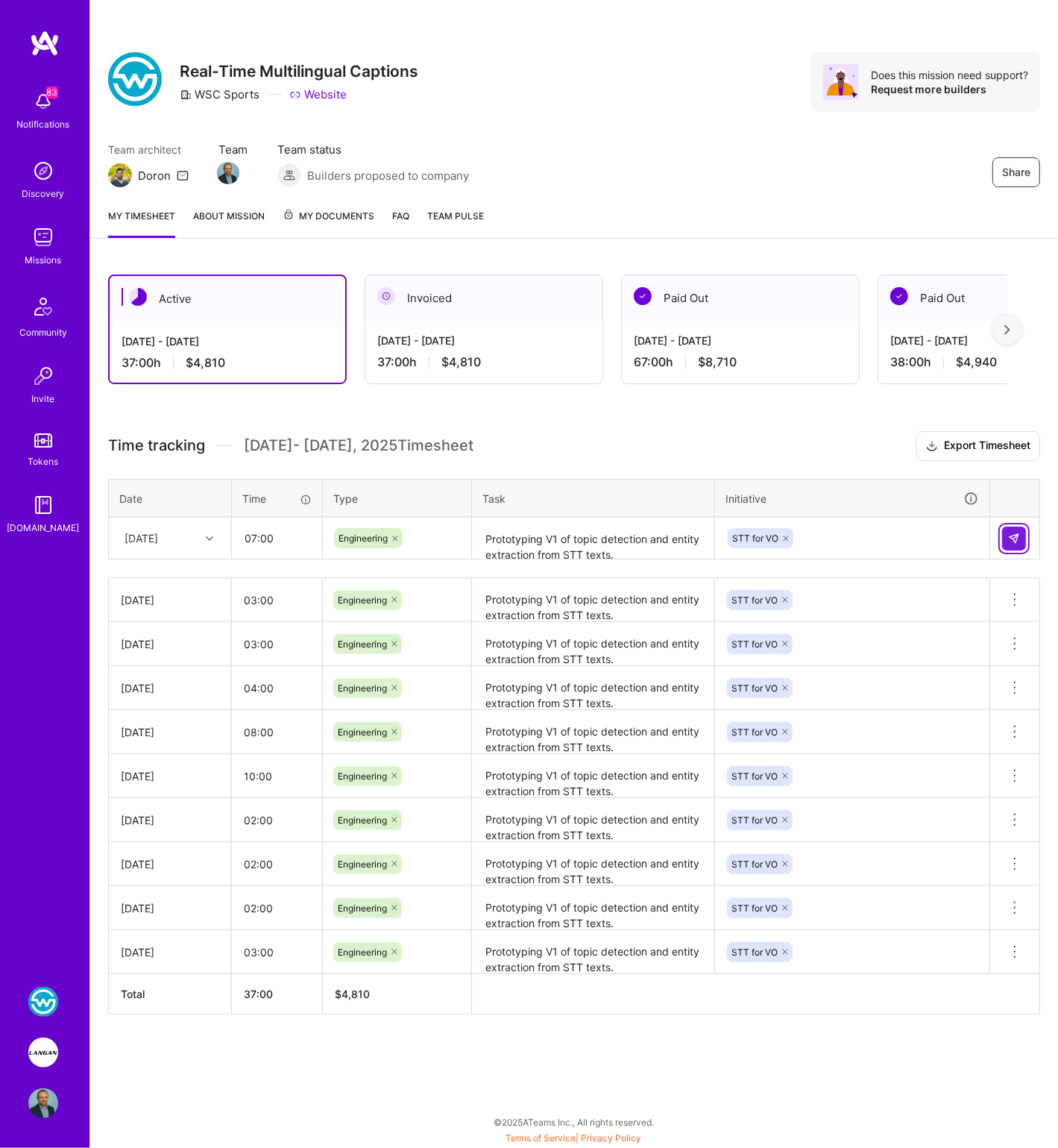
click at [1015, 536] on img at bounding box center [1014, 538] width 12 height 12
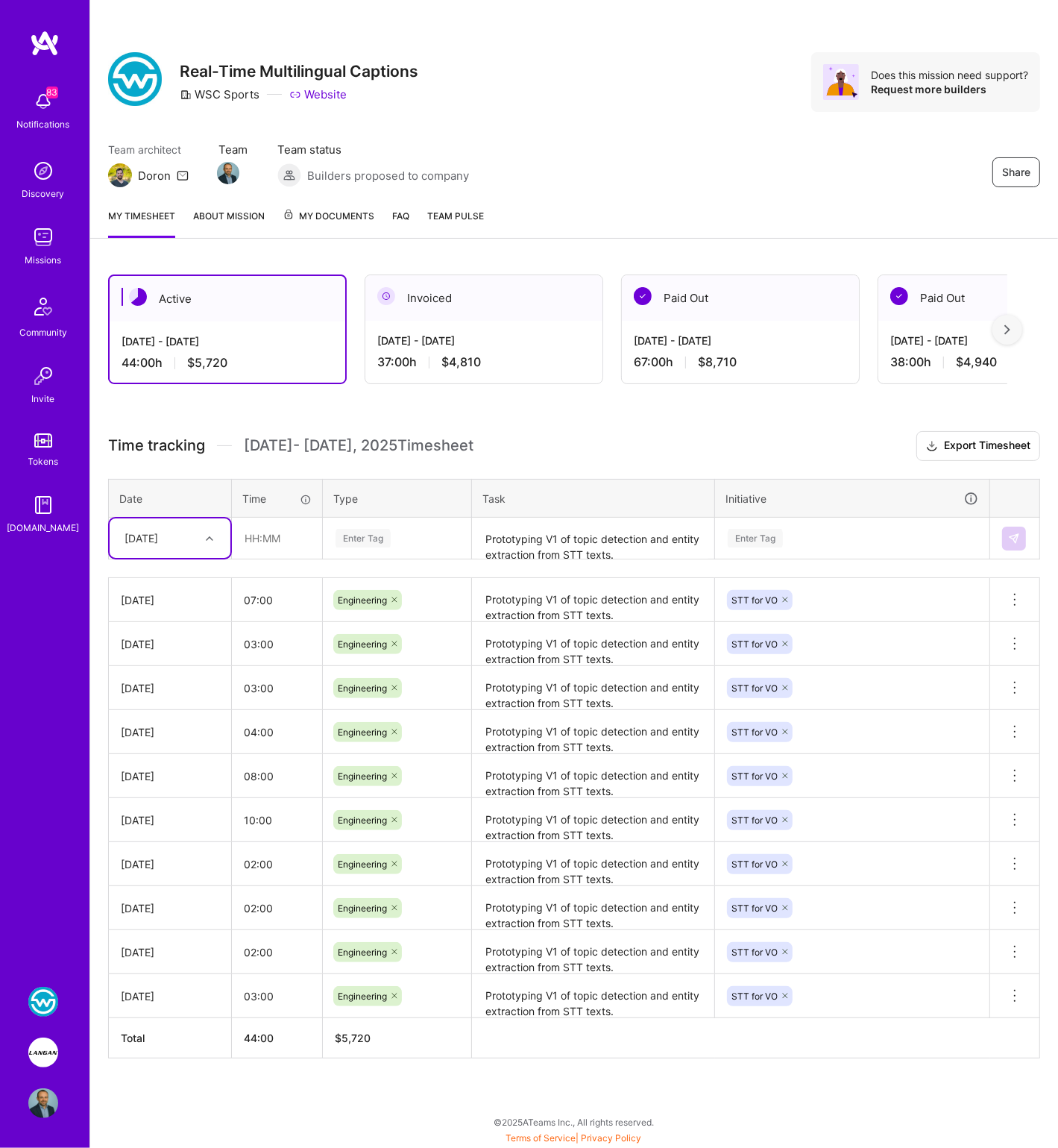
click at [158, 542] on div "[DATE]" at bounding box center [141, 538] width 33 height 16
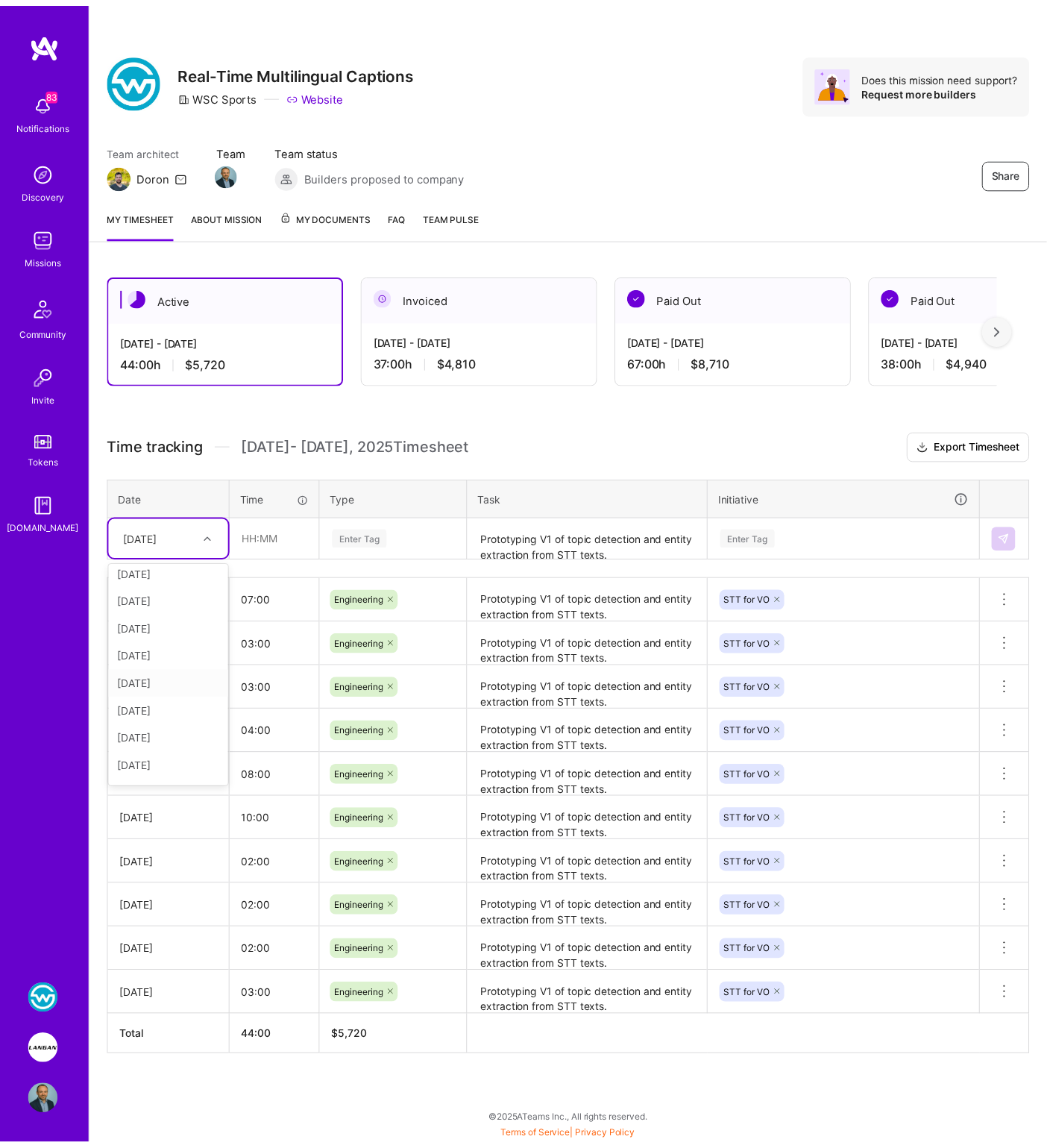
scroll to position [112, 0]
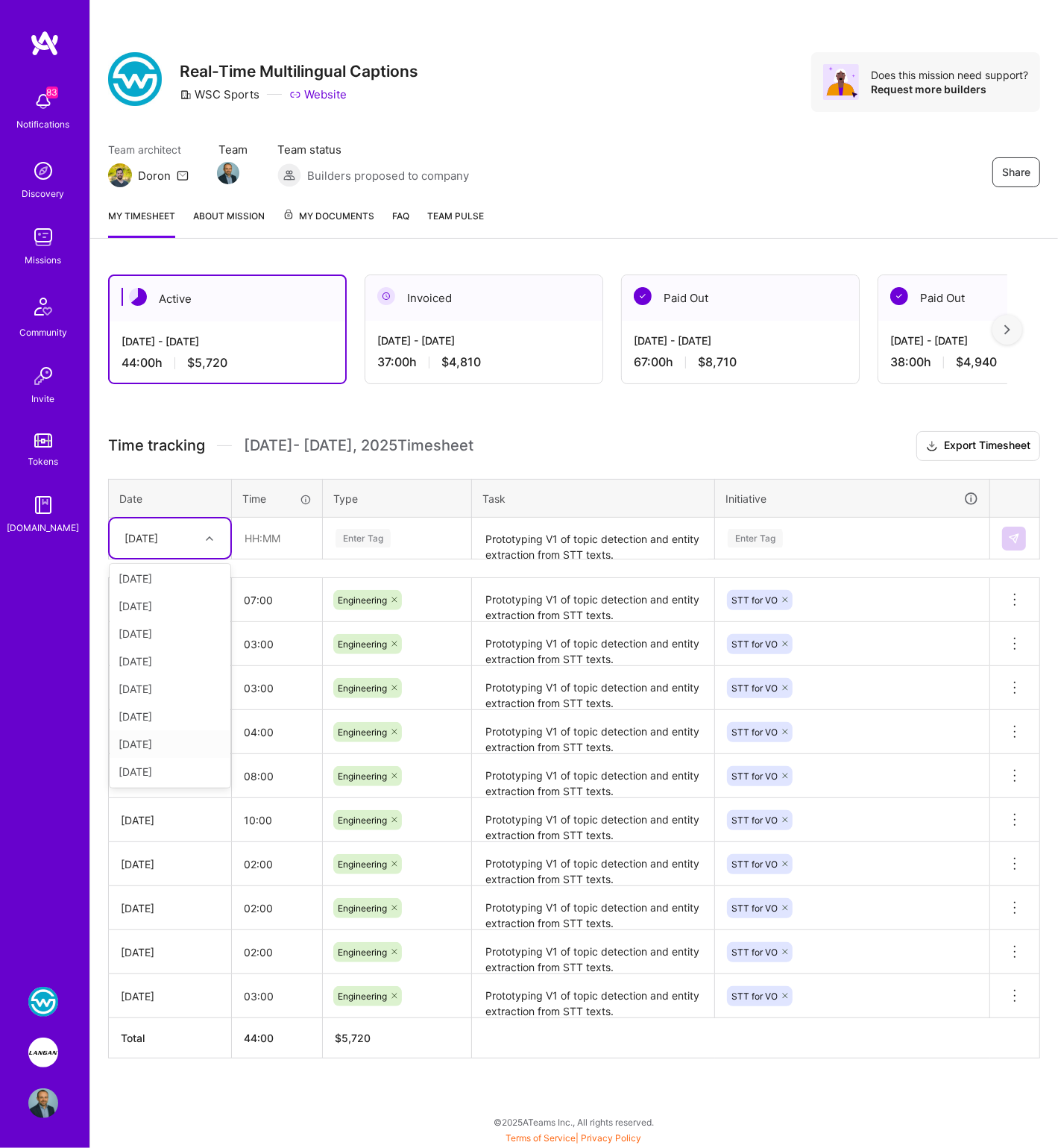
click at [183, 734] on div "[DATE]" at bounding box center [169, 744] width 121 height 28
click at [260, 536] on input "text" at bounding box center [277, 538] width 88 height 40
type input "08:00"
click at [351, 536] on div "Enter Tag" at bounding box center [364, 538] width 55 height 23
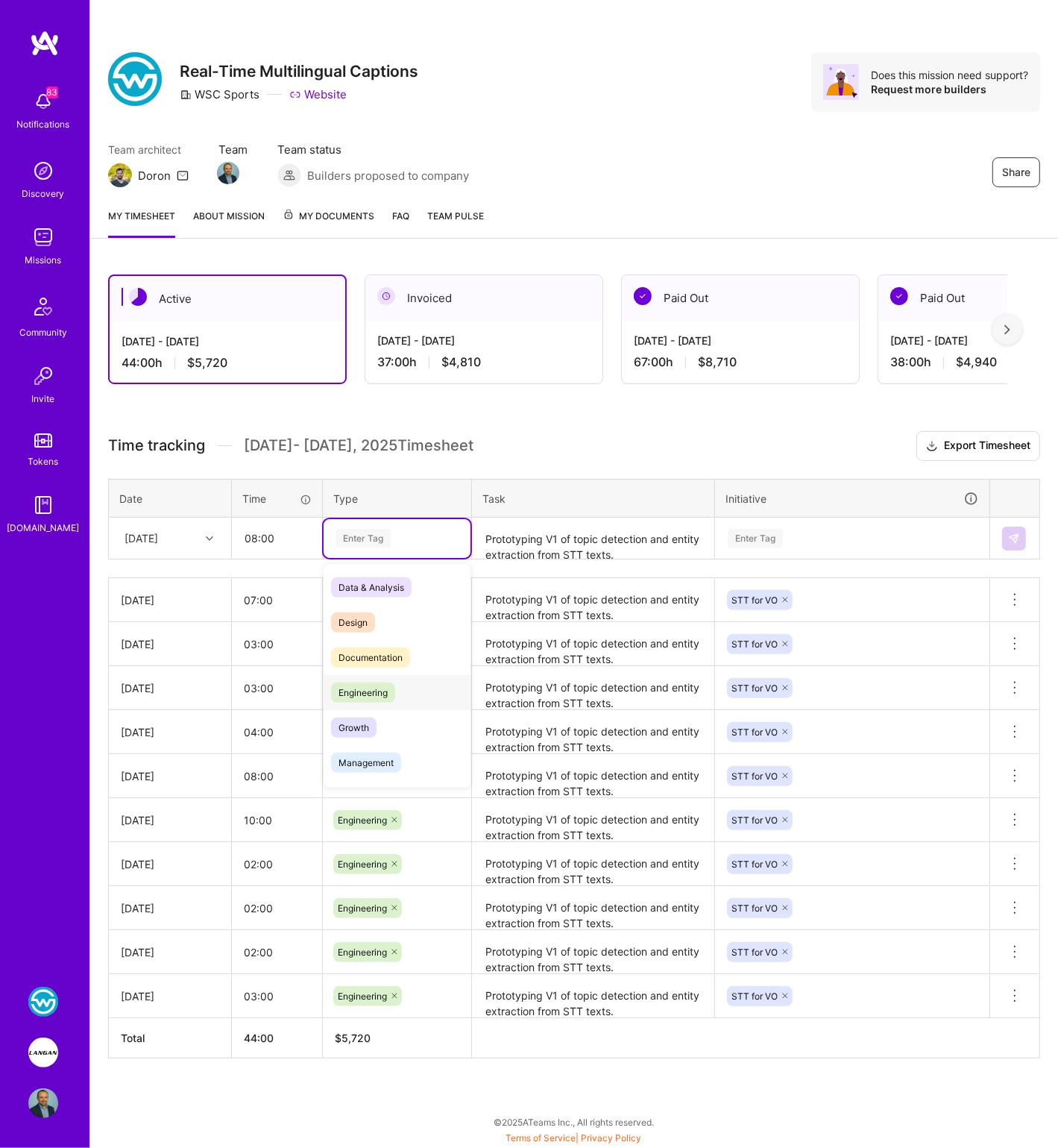
click at [372, 676] on div "Engineering" at bounding box center [398, 692] width 147 height 35
click at [512, 528] on textarea "Prototyping V1 of topic detection and entity extraction from STT texts." at bounding box center [593, 539] width 239 height 40
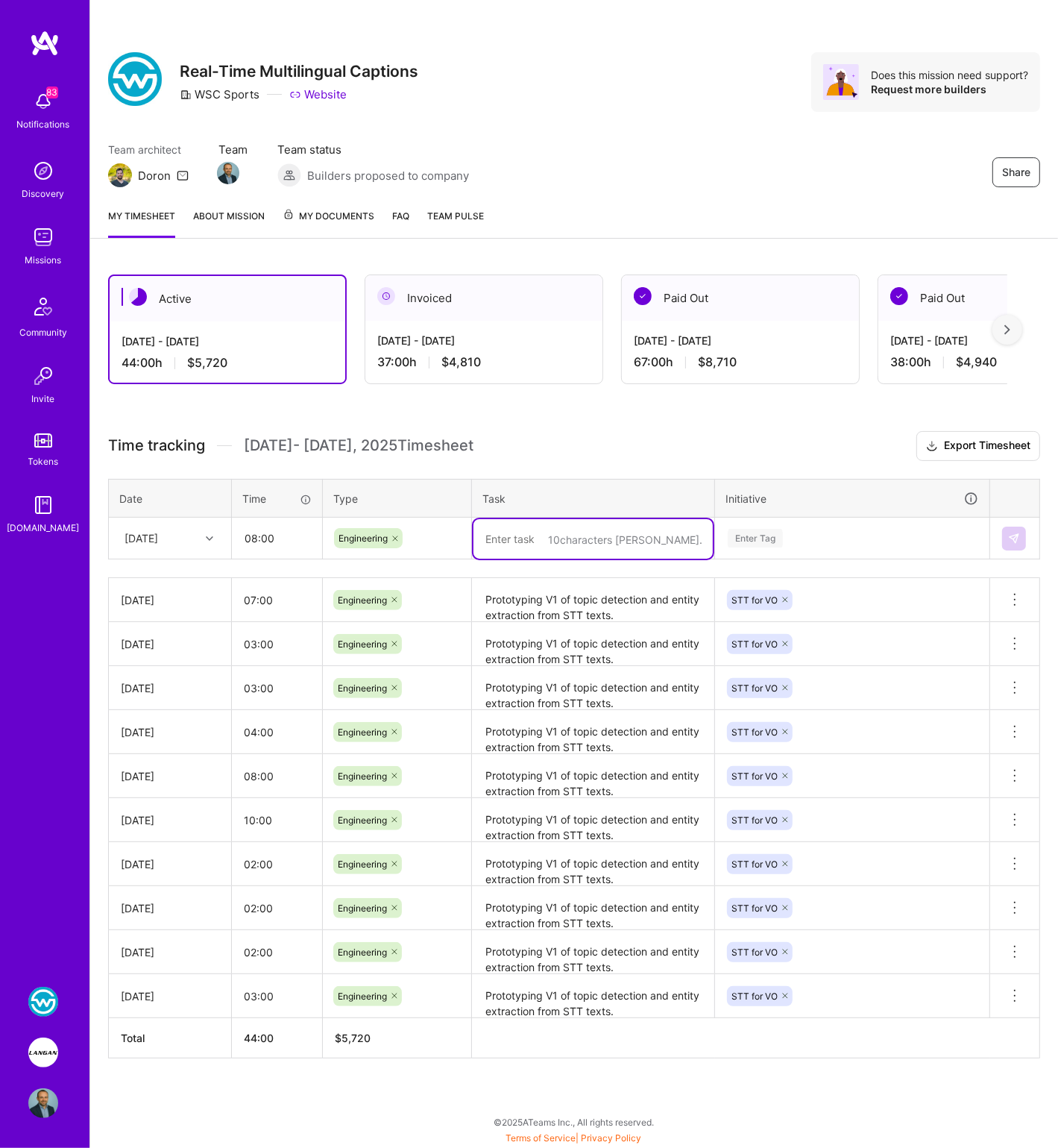
paste textarea "Prototyping V1 of topic detection and entity extraction from STT texts."
type textarea "Prototyping V1 of topic detection and entity extraction from STT texts."
click at [777, 532] on div "Enter Tag" at bounding box center [756, 538] width 55 height 23
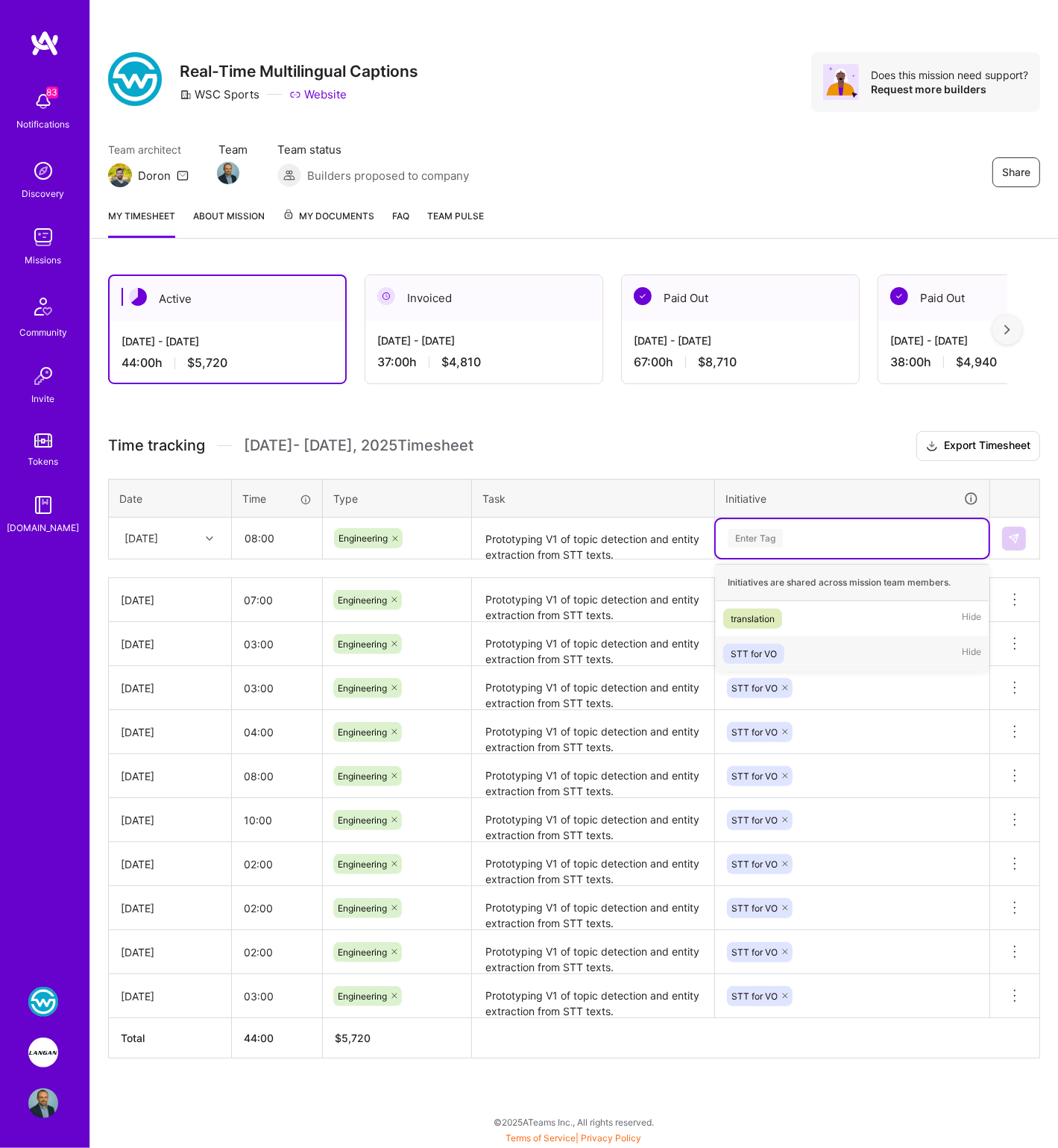
click at [771, 644] on span "STT for VO" at bounding box center [754, 654] width 61 height 20
click at [1003, 532] on button at bounding box center [1015, 539] width 24 height 24
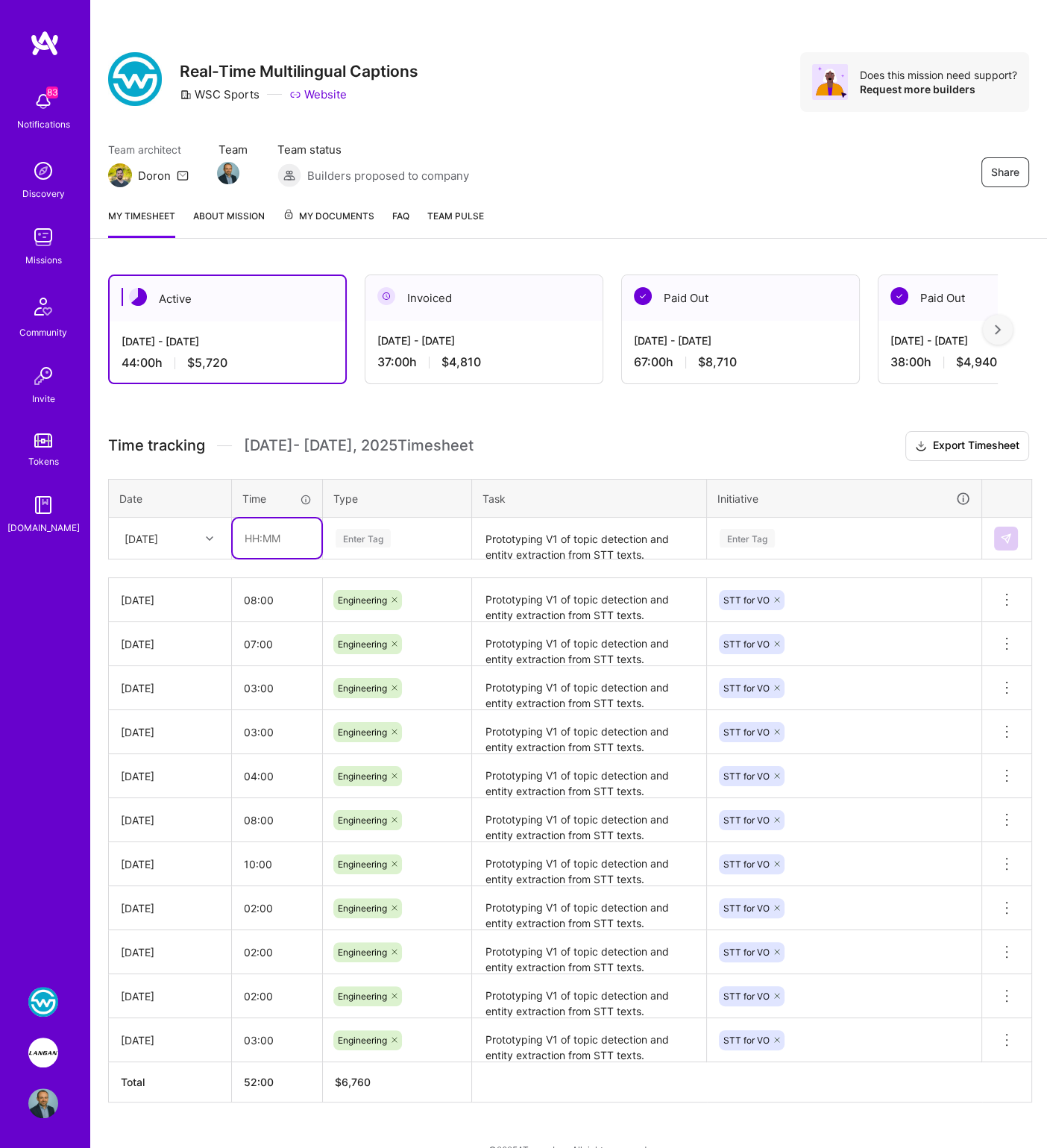
click at [265, 538] on input "text" at bounding box center [277, 538] width 88 height 40
type input "09:00"
click at [145, 537] on div "[DATE]" at bounding box center [141, 538] width 33 height 16
click at [163, 715] on div "[DATE]" at bounding box center [169, 718] width 121 height 28
drag, startPoint x: 373, startPoint y: 532, endPoint x: 389, endPoint y: 556, distance: 28.8
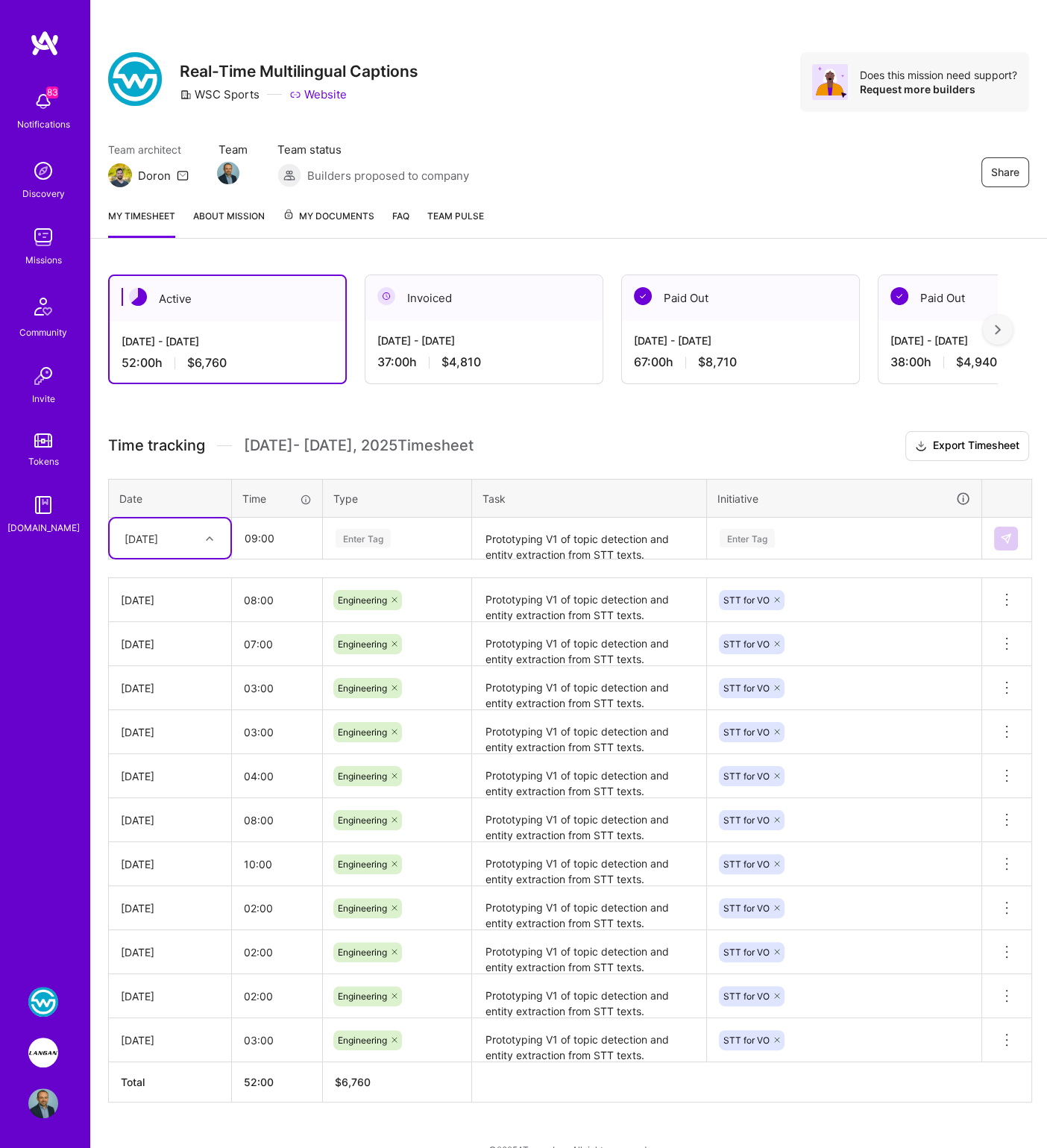
click at [374, 534] on div "Enter Tag" at bounding box center [364, 538] width 55 height 23
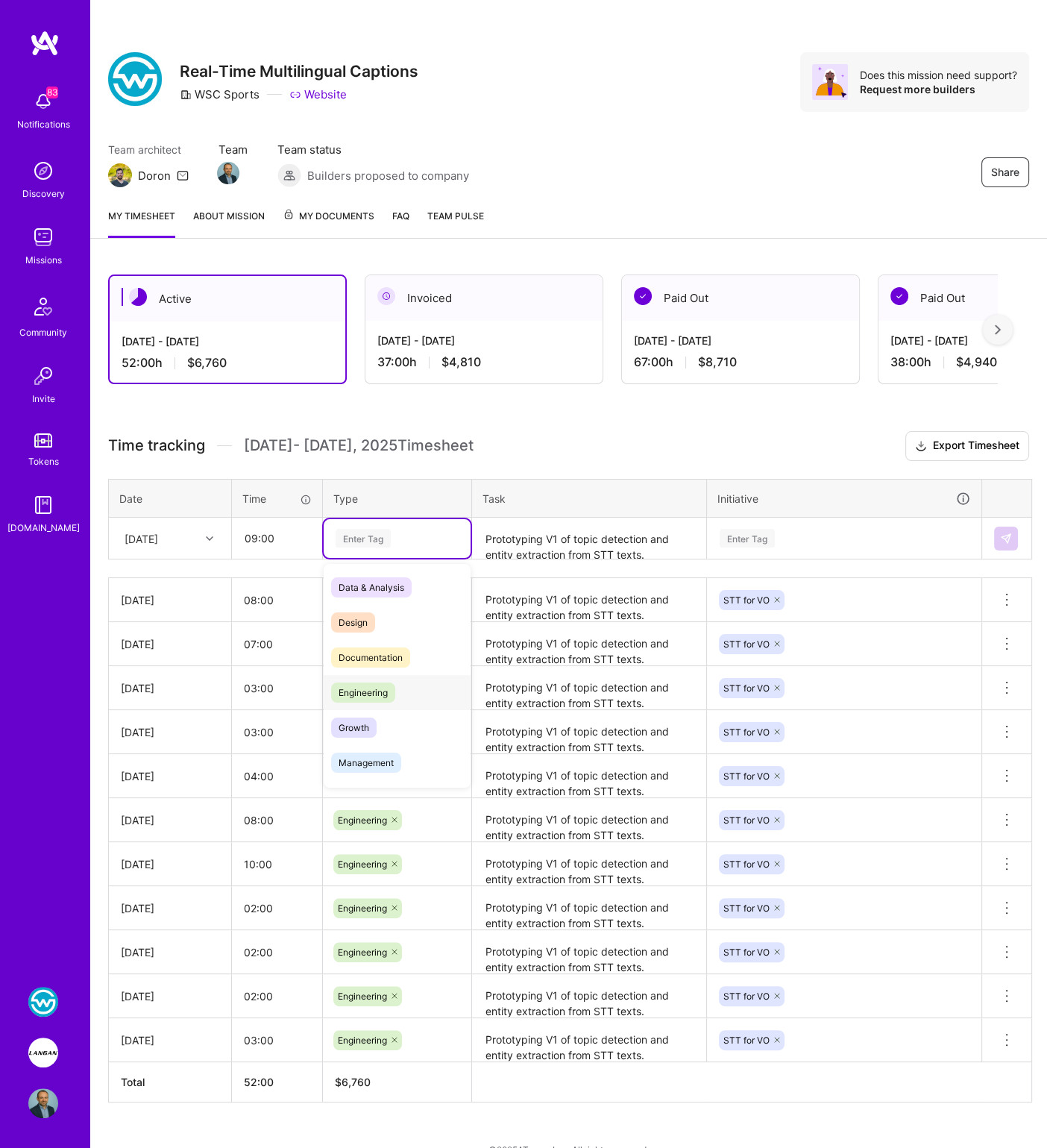
click at [390, 685] on span "Engineering" at bounding box center [364, 692] width 64 height 20
click at [528, 529] on textarea "Prototyping V1 of topic detection and entity extraction from STT texts." at bounding box center [588, 539] width 231 height 40
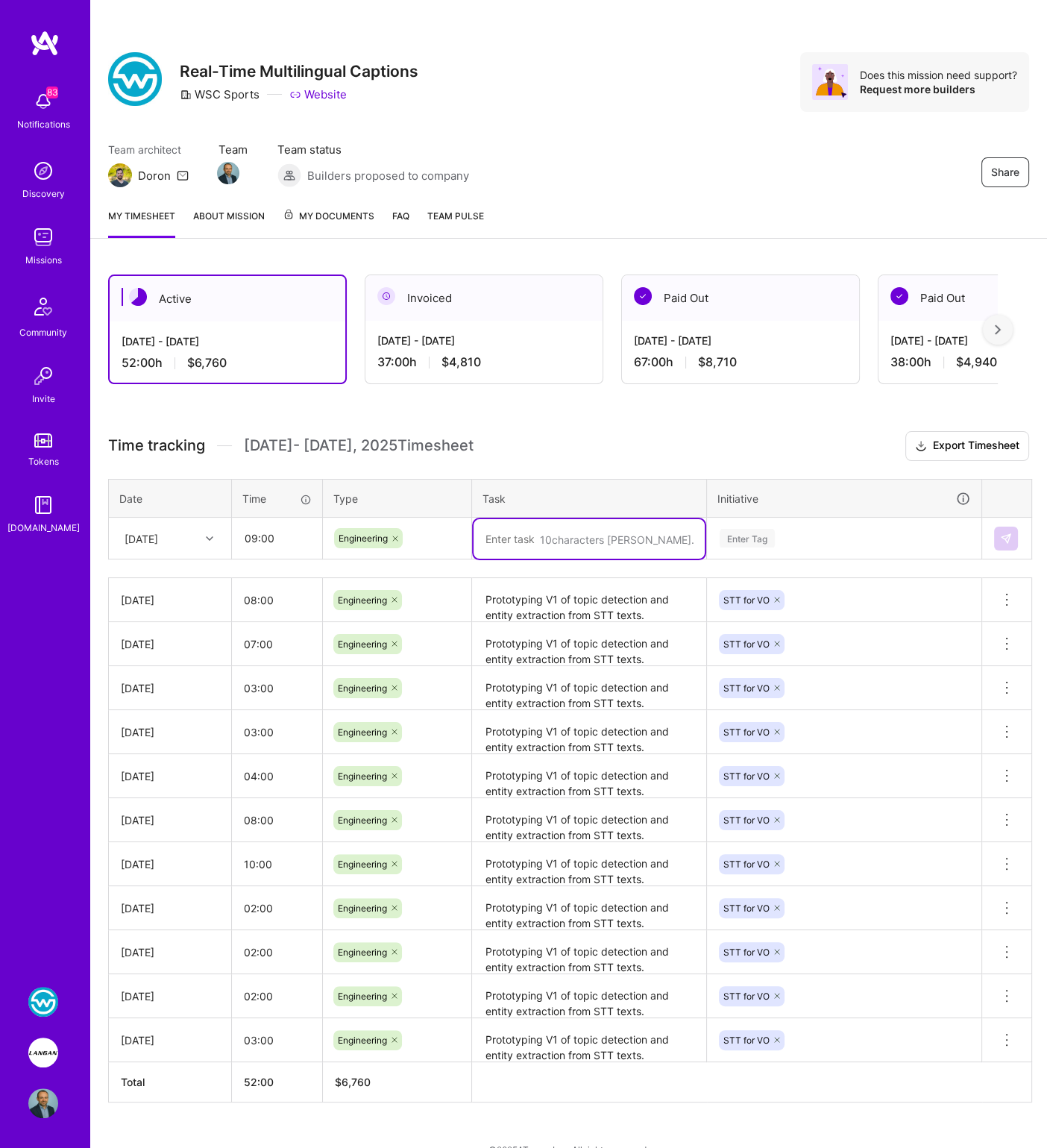
paste textarea "Prototyping V1 of topic detection and entity extraction from STT texts."
type textarea "Prototyping V1 of topic detection and entity extraction from STT texts."
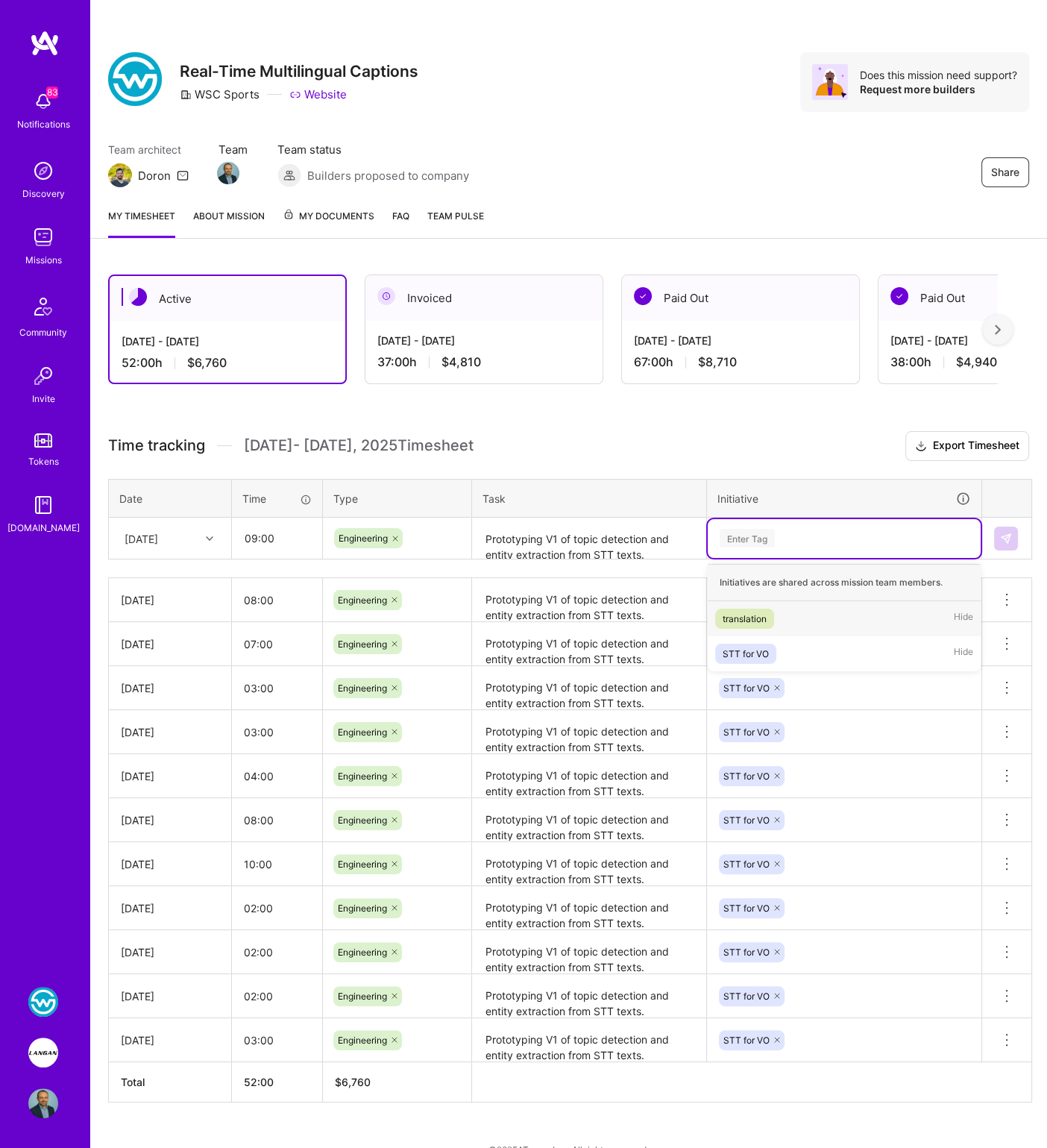
click at [736, 536] on div "Enter Tag" at bounding box center [748, 538] width 55 height 23
click at [749, 644] on span "STT for VO" at bounding box center [746, 654] width 61 height 20
click at [1006, 536] on img at bounding box center [1006, 538] width 12 height 12
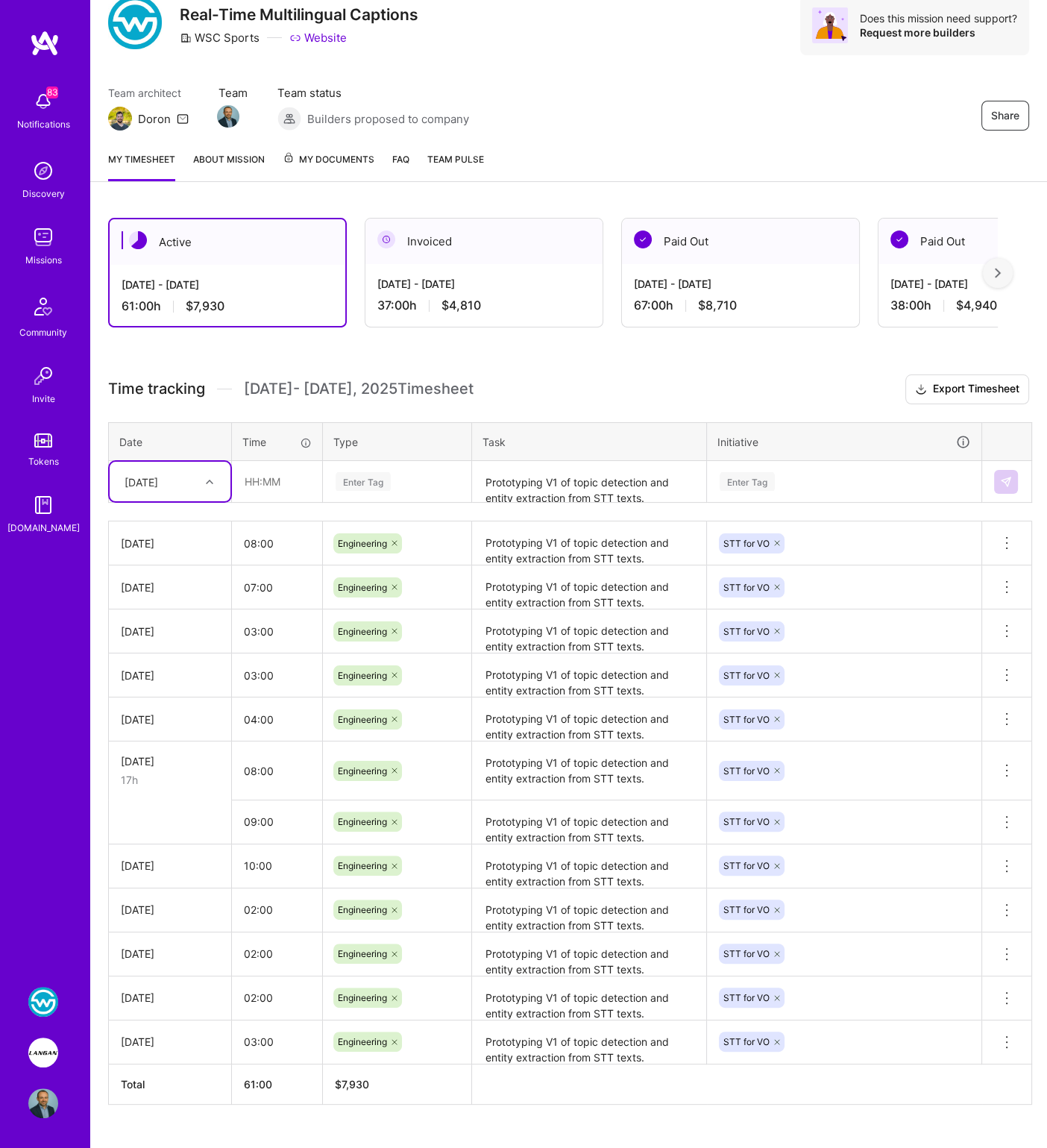
scroll to position [81, 0]
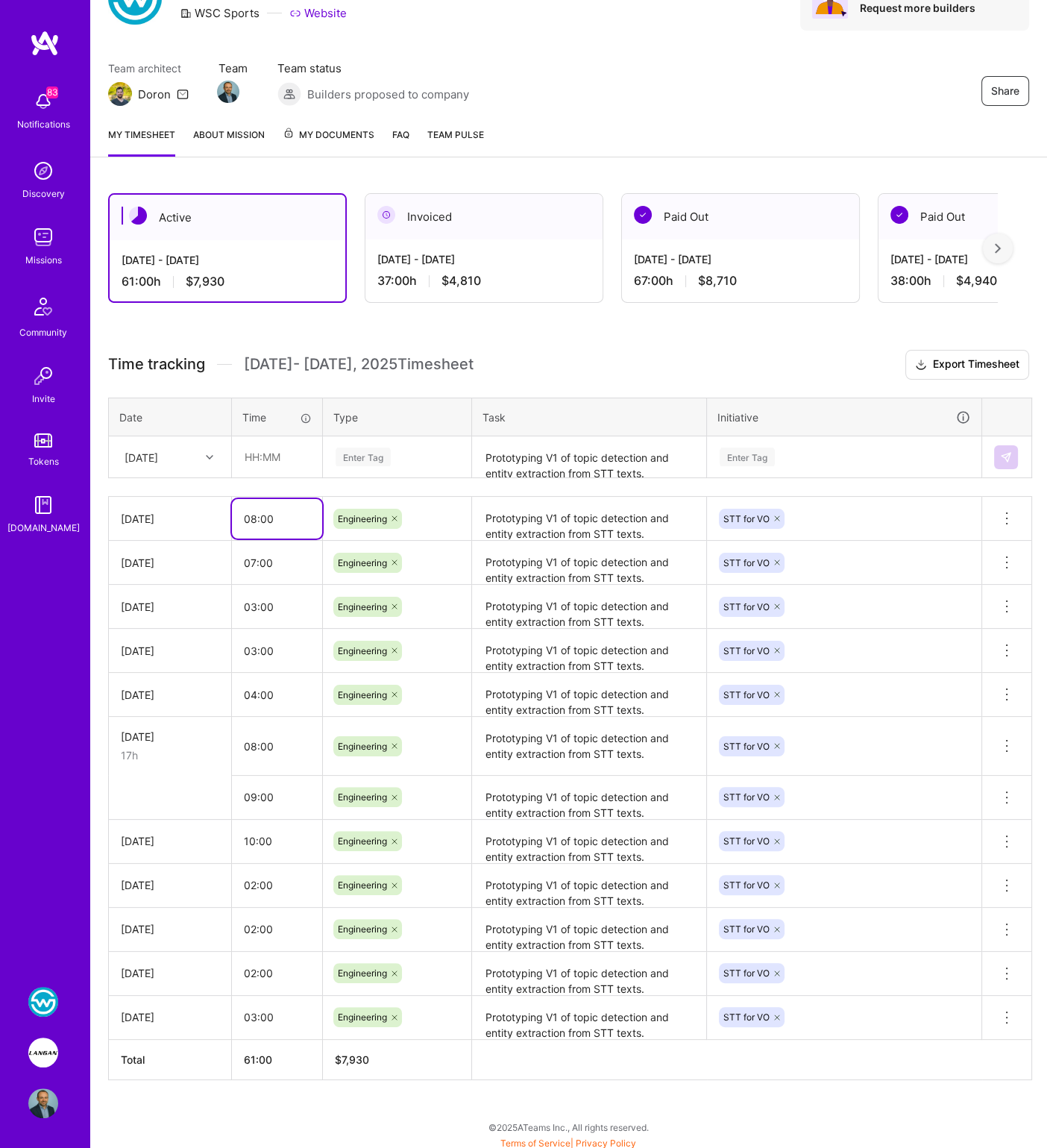
click at [254, 516] on input "08:00" at bounding box center [277, 518] width 90 height 40
type input "05:00"
click at [457, 338] on div "Active [DATE] - [DATE] 61:00 h $7,930 Invoiced [DATE] - [DATE] 37:00 h $4,810 P…" at bounding box center [568, 664] width 957 height 978
click at [256, 559] on input "07:00" at bounding box center [277, 562] width 90 height 40
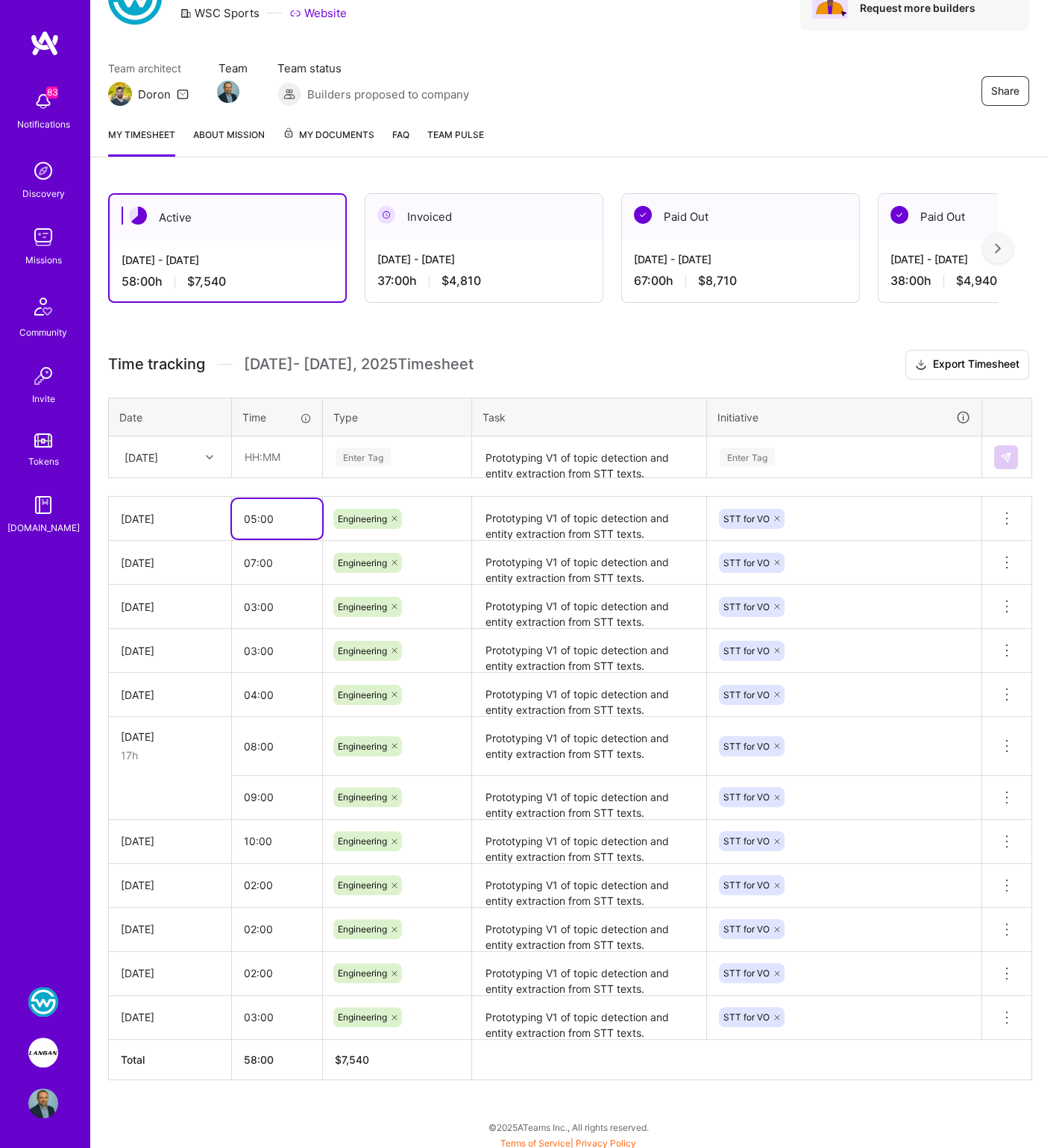
click at [251, 517] on input "05:00" at bounding box center [277, 518] width 90 height 40
click at [251, 563] on input "07:00" at bounding box center [277, 562] width 90 height 40
type input "05:00"
click at [257, 512] on input "05:00" at bounding box center [277, 518] width 90 height 40
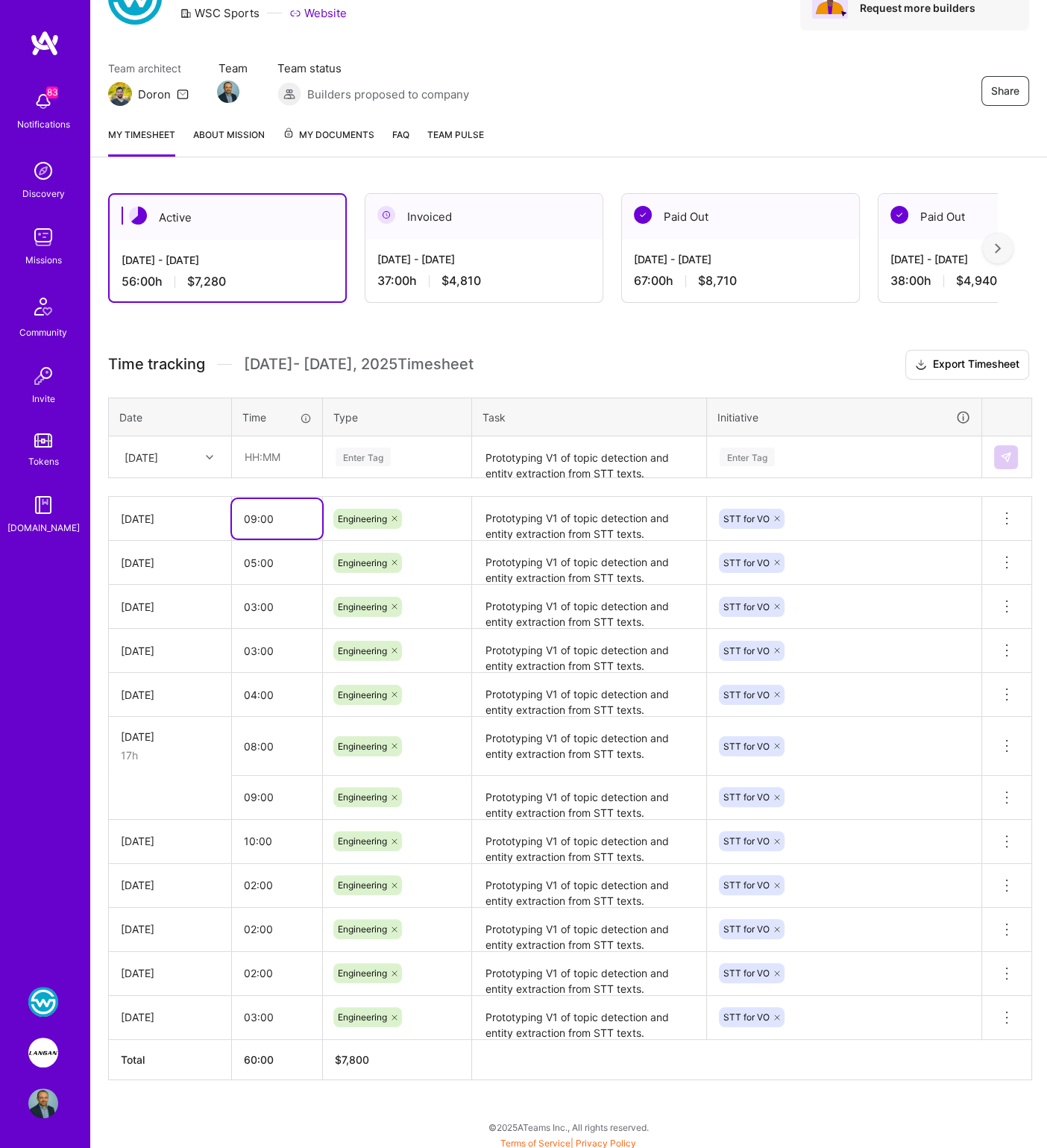
type input "09:00"
click at [266, 365] on span "[DATE] - [DATE] Timesheet" at bounding box center [358, 365] width 229 height 18
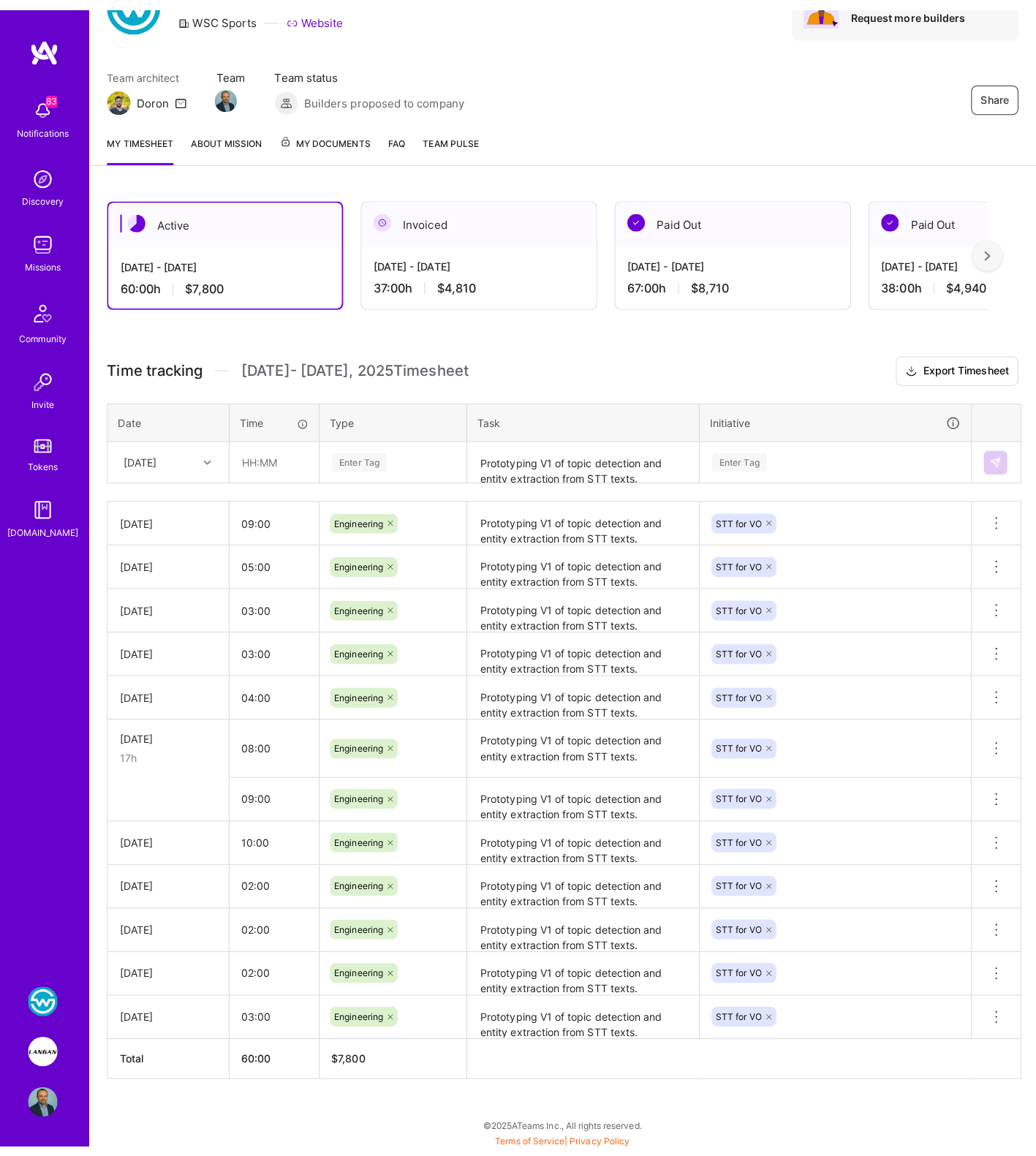
scroll to position [48, 0]
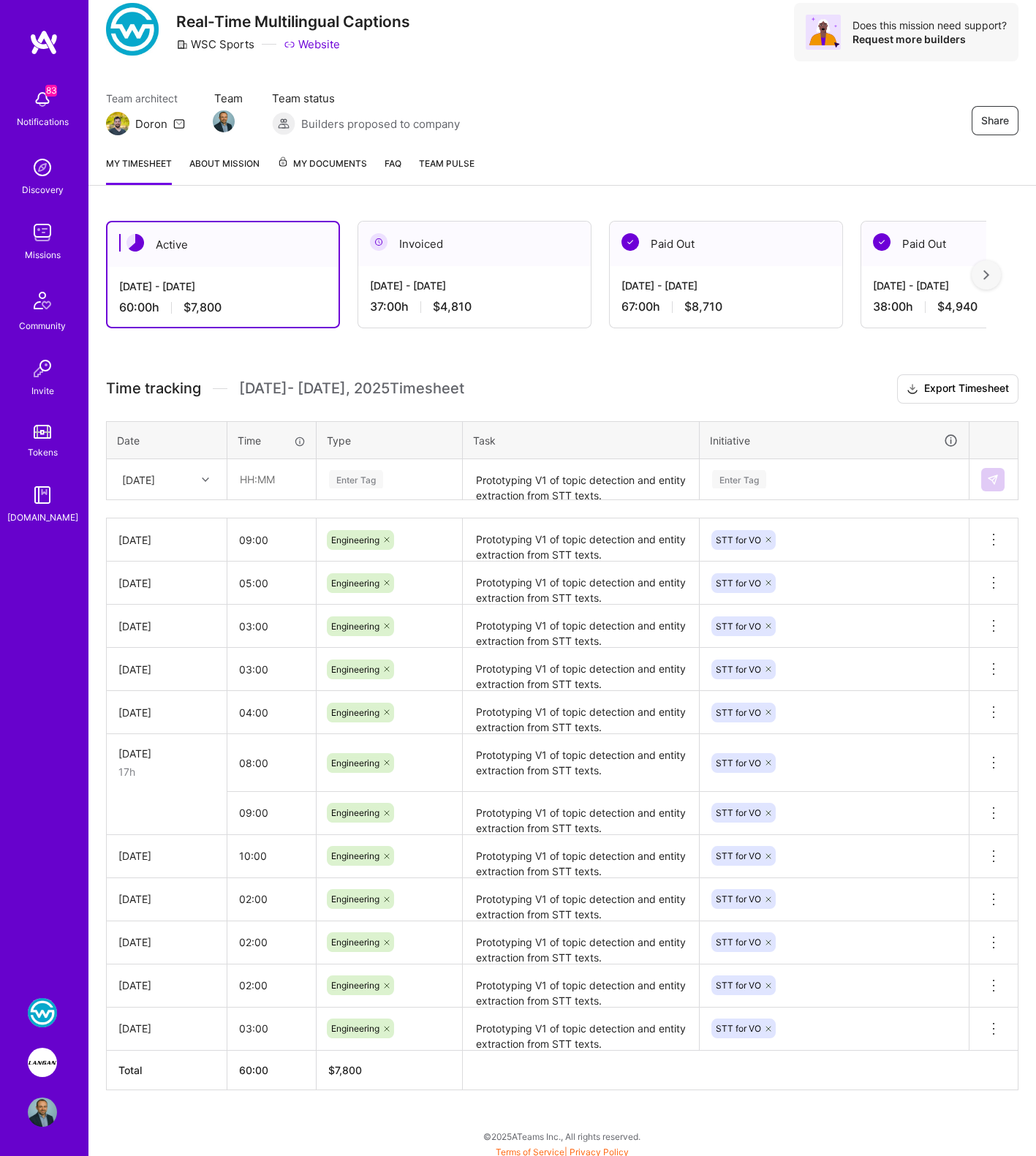
click at [776, 368] on div "Active [DATE] - [DATE] 60:00 h $7,800 Invoiced [DATE] - [DATE] 37:00 h $4,810 P…" at bounding box center [562, 682] width 948 height 958
drag, startPoint x: 474, startPoint y: 806, endPoint x: 652, endPoint y: 828, distance: 179.4
click at [652, 828] on textarea "Prototyping V1 of topic detection and entity extraction from STT texts." at bounding box center [580, 820] width 233 height 54
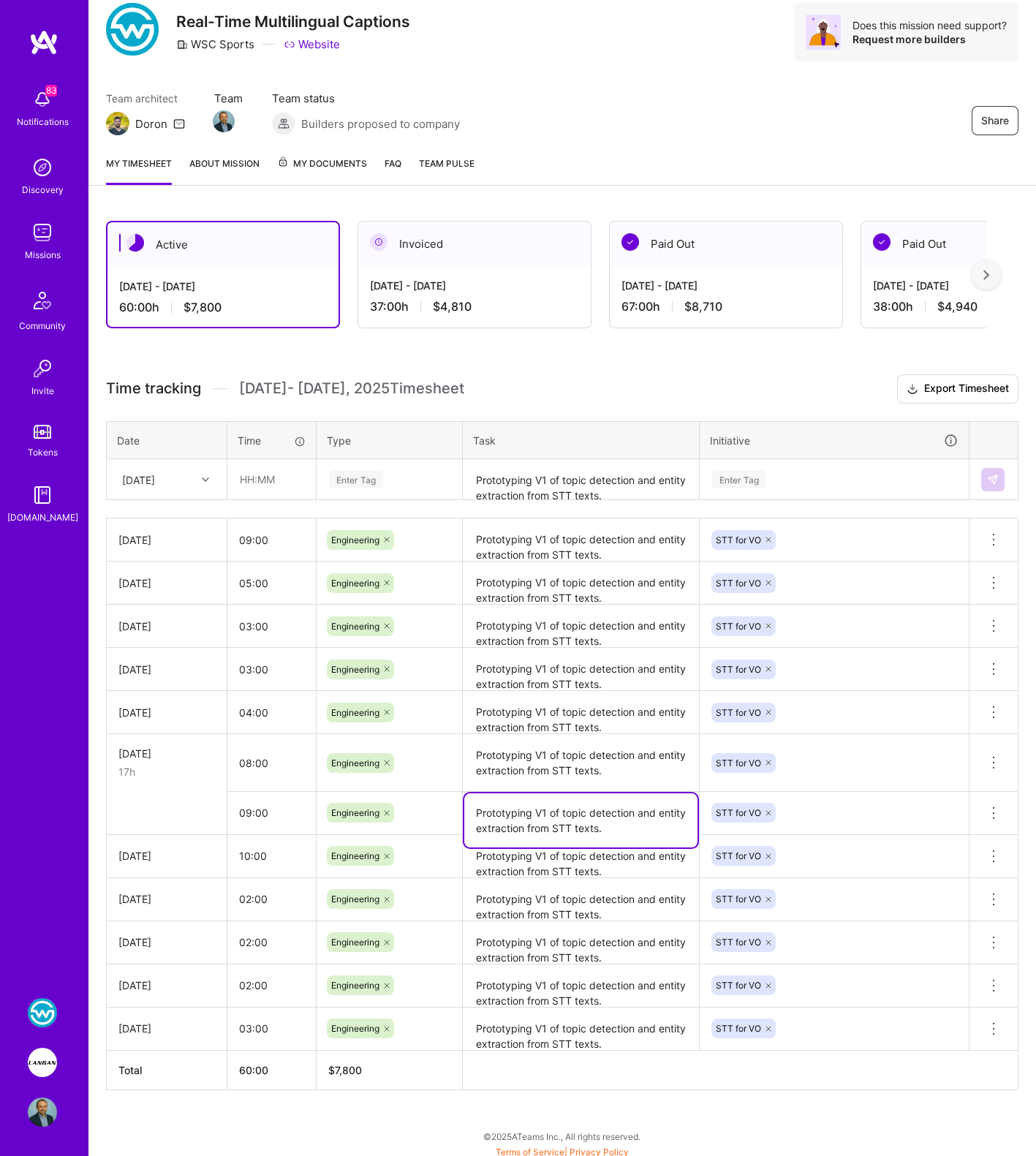
click at [652, 828] on textarea "Prototyping V1 of topic detection and entity extraction from STT texts." at bounding box center [580, 820] width 233 height 54
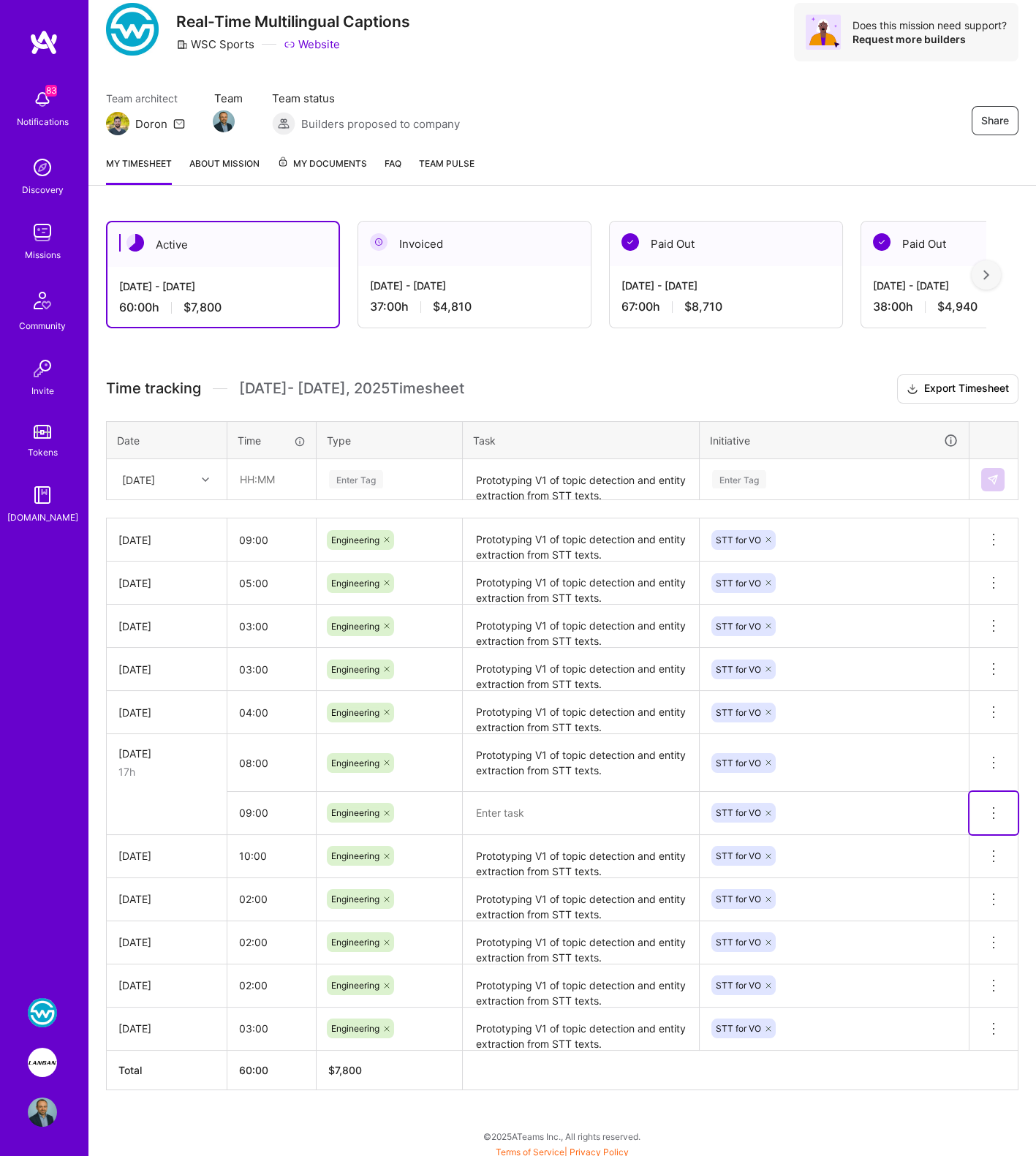
click at [989, 810] on icon at bounding box center [993, 812] width 17 height 17
click at [983, 837] on button "Delete row" at bounding box center [957, 838] width 76 height 36
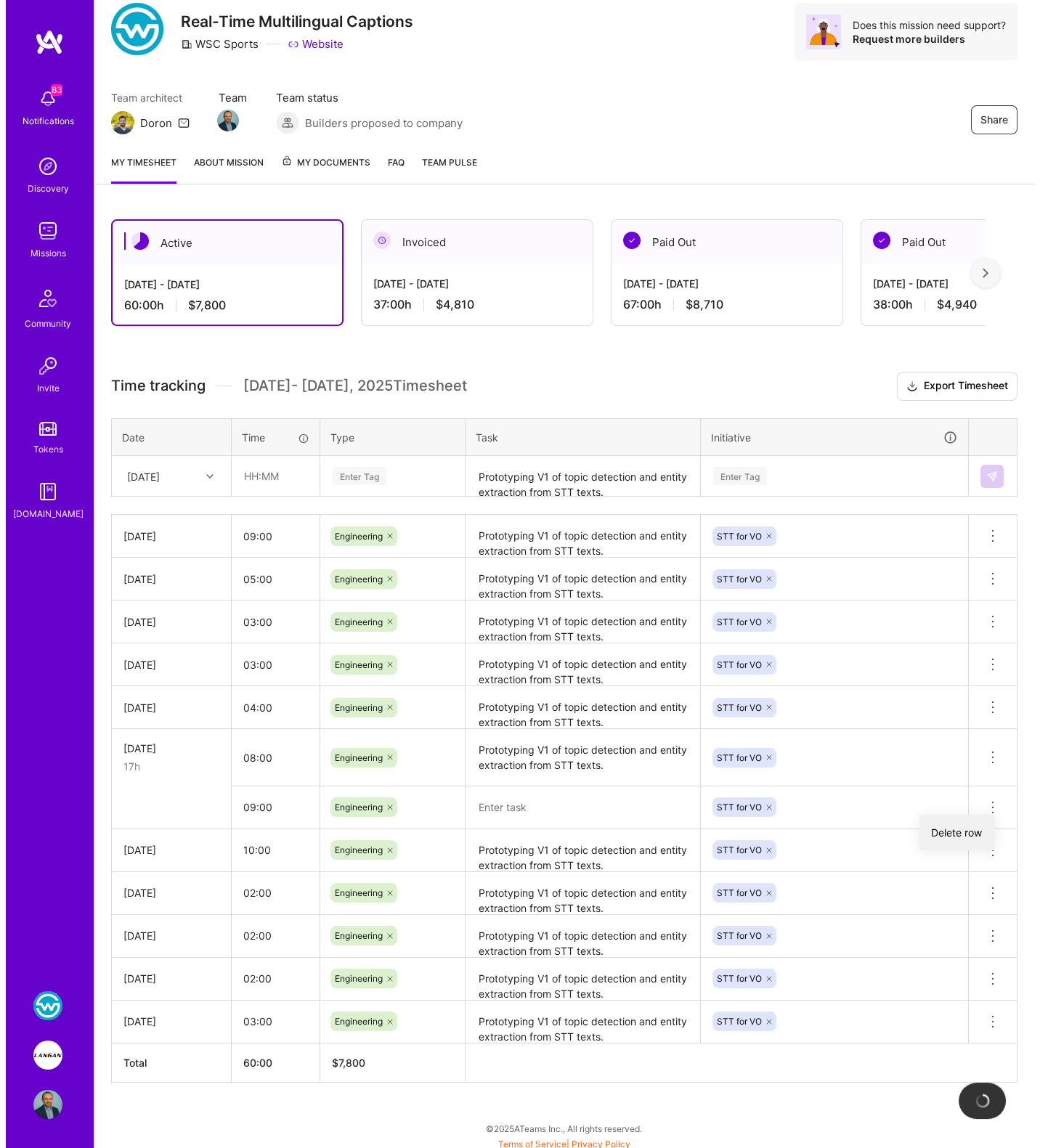
scroll to position [0, 0]
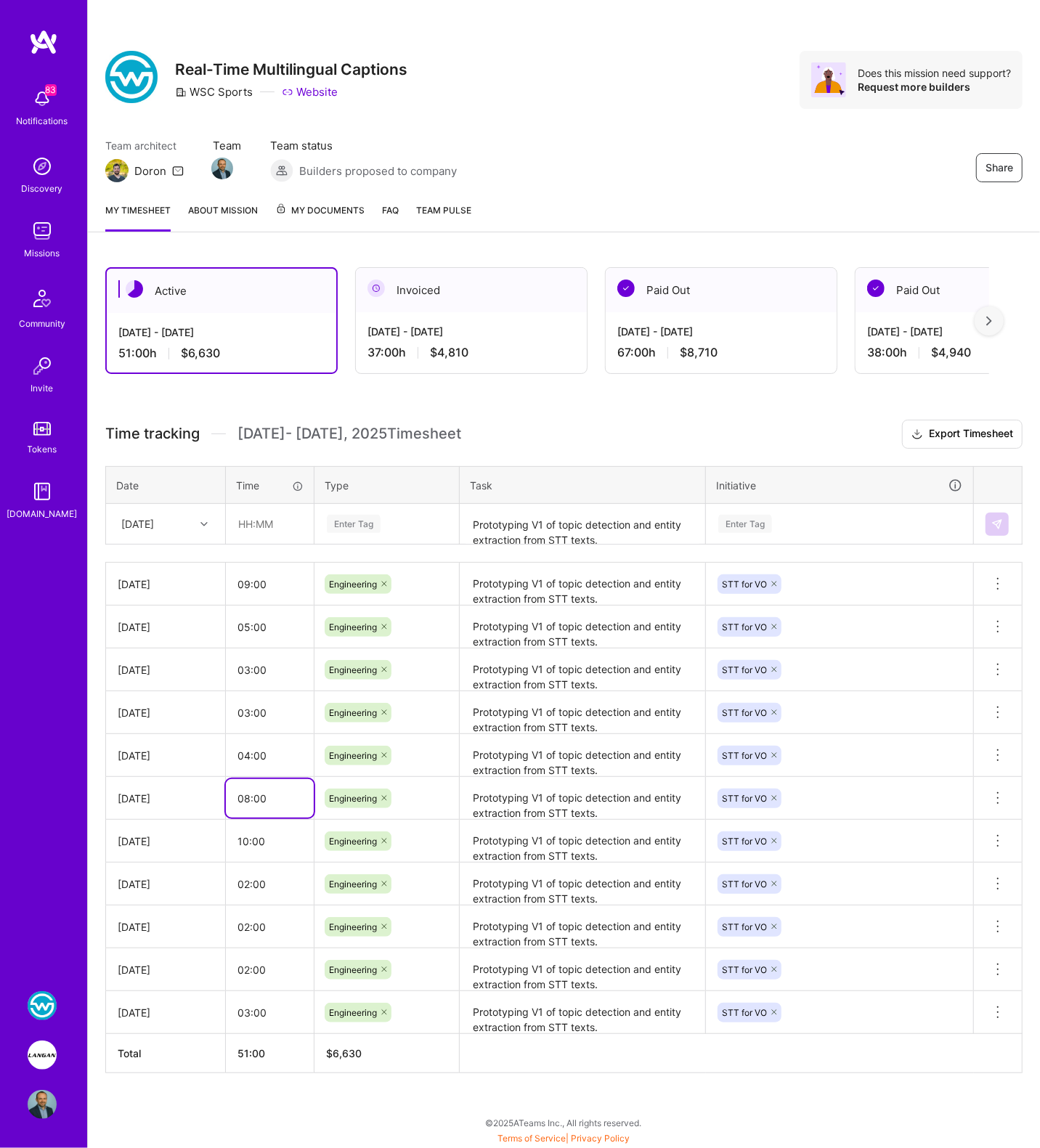
click at [247, 793] on input "08:00" at bounding box center [270, 798] width 88 height 39
click at [243, 750] on input "04:00" at bounding box center [270, 755] width 88 height 39
drag, startPoint x: 243, startPoint y: 626, endPoint x: 250, endPoint y: 625, distance: 7.1
click at [250, 625] on input "05:00" at bounding box center [270, 626] width 88 height 39
click at [247, 626] on input "05:00" at bounding box center [270, 626] width 88 height 39
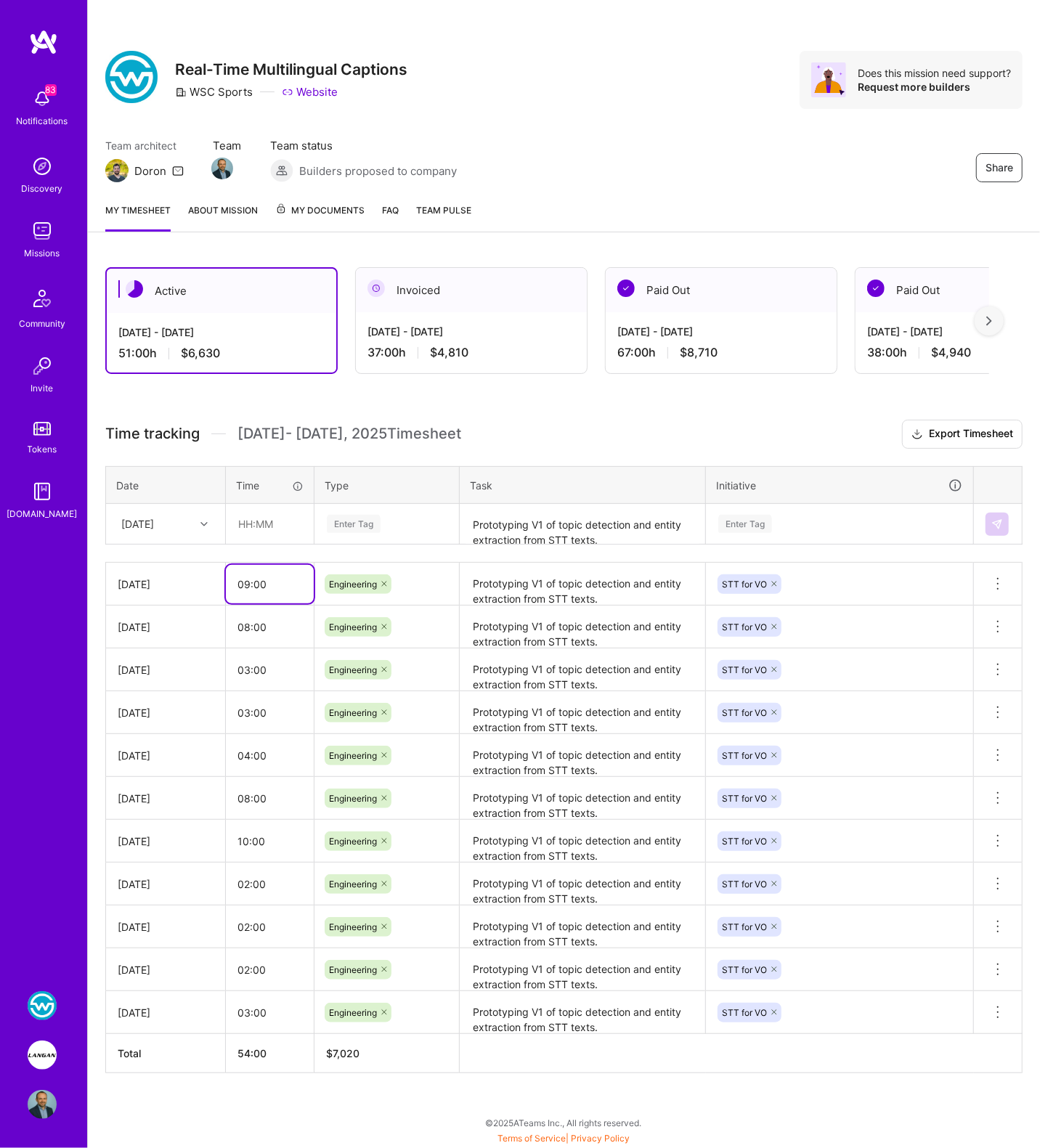
click at [256, 583] on input "09:00" at bounding box center [270, 583] width 88 height 39
drag, startPoint x: 618, startPoint y: 598, endPoint x: 480, endPoint y: 591, distance: 138.2
click at [487, 590] on textarea "Prototyping V1 of topic detection and entity extraction from STT texts." at bounding box center [582, 591] width 243 height 54
click at [247, 623] on input "08:00" at bounding box center [270, 626] width 88 height 39
type input "09:00"
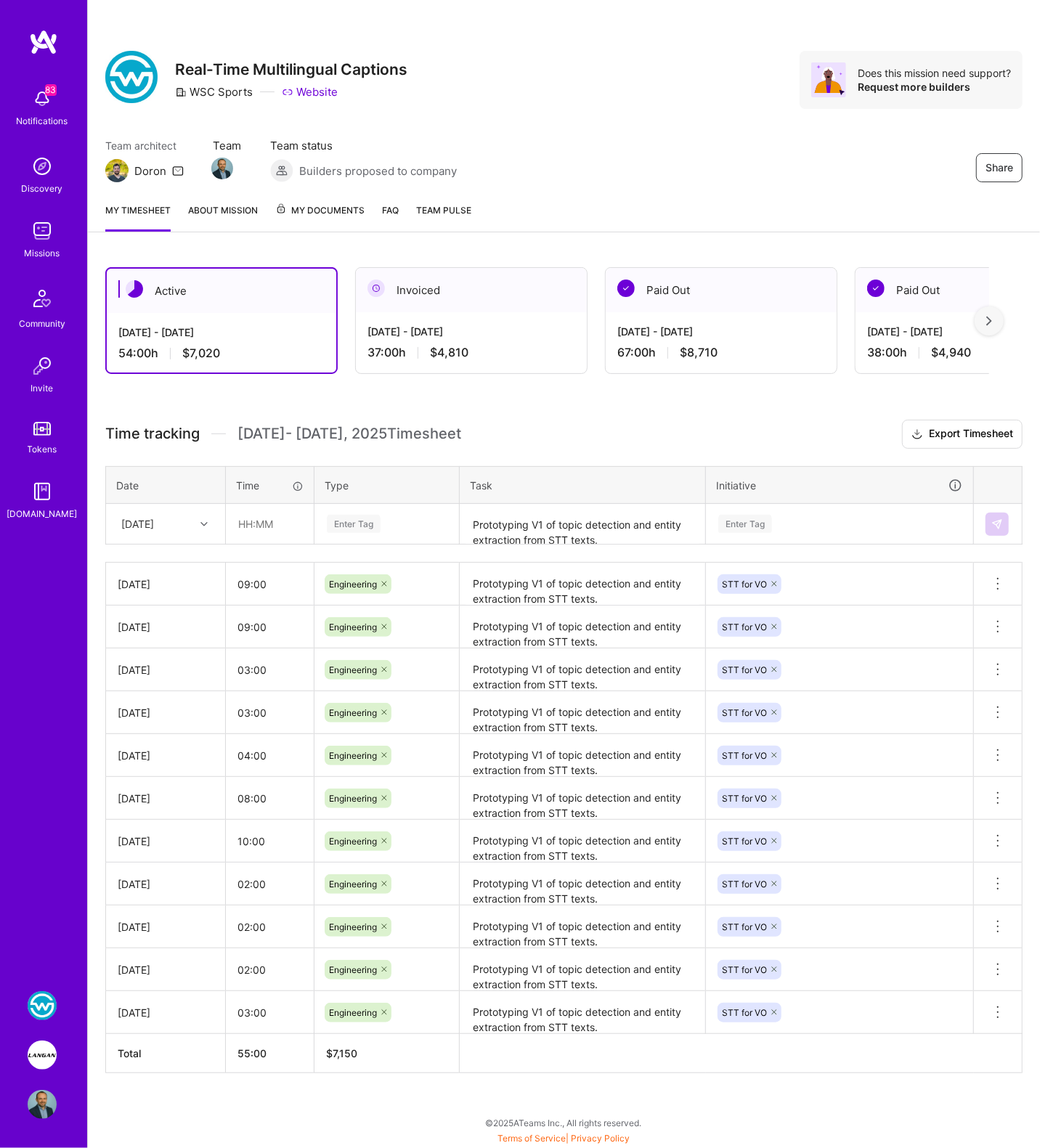
click at [311, 487] on th "Time" at bounding box center [270, 485] width 89 height 38
drag, startPoint x: 625, startPoint y: 589, endPoint x: 466, endPoint y: 582, distance: 159.2
click at [466, 582] on textarea "Prototyping V1 of topic detection and entity extraction from STT texts." at bounding box center [582, 591] width 243 height 54
click at [491, 529] on textarea "Prototyping V1 of topic detection and entity extraction from STT texts." at bounding box center [582, 524] width 243 height 39
paste textarea "Prototyping V1 of topic detection and entity extraction from STT texts."
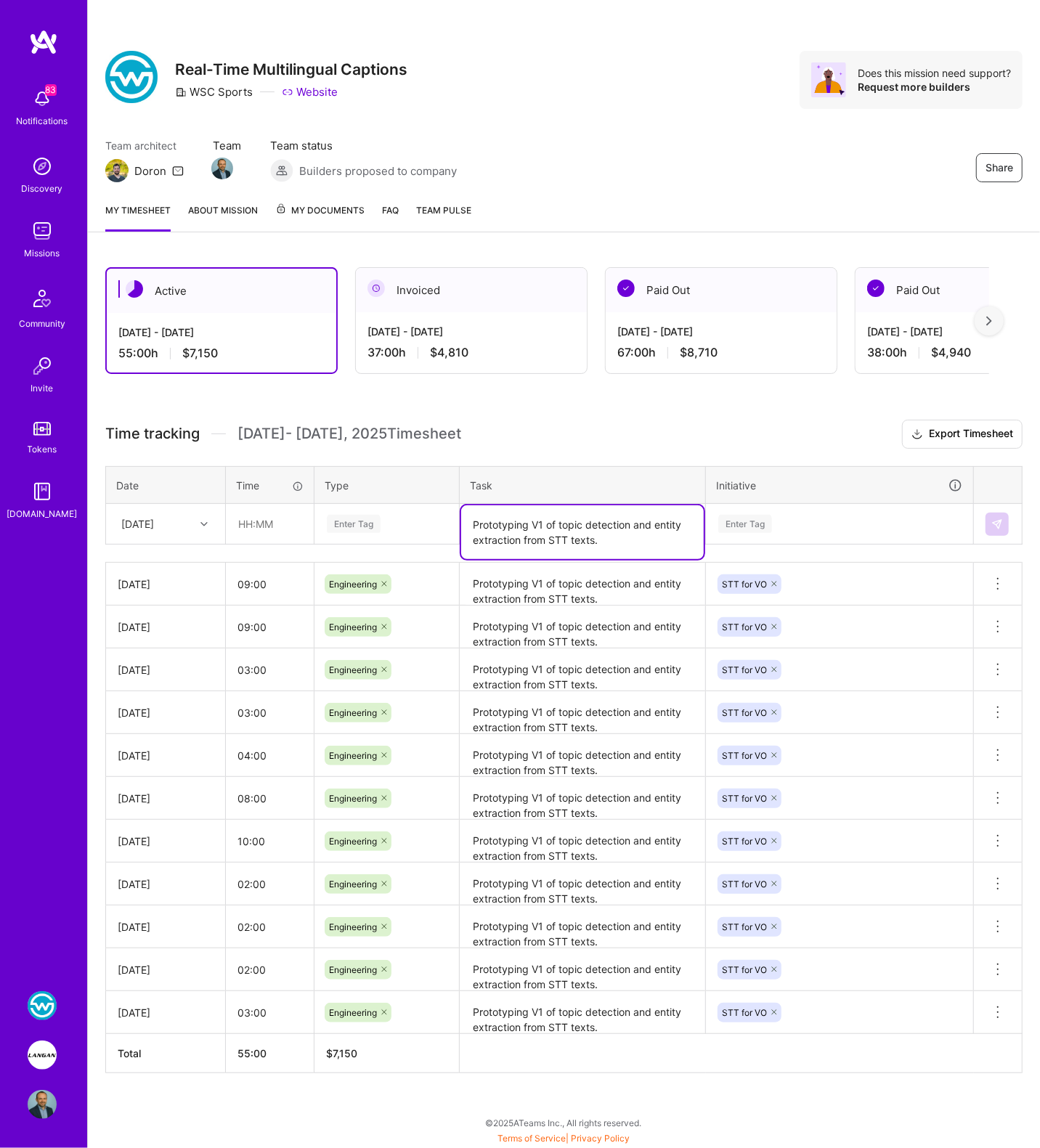
type textarea "Prototyping V1 of topic detection and entity extraction from STT texts."
click at [246, 522] on input "text" at bounding box center [270, 523] width 86 height 39
type input "06:00"
click at [196, 525] on div at bounding box center [205, 523] width 22 height 19
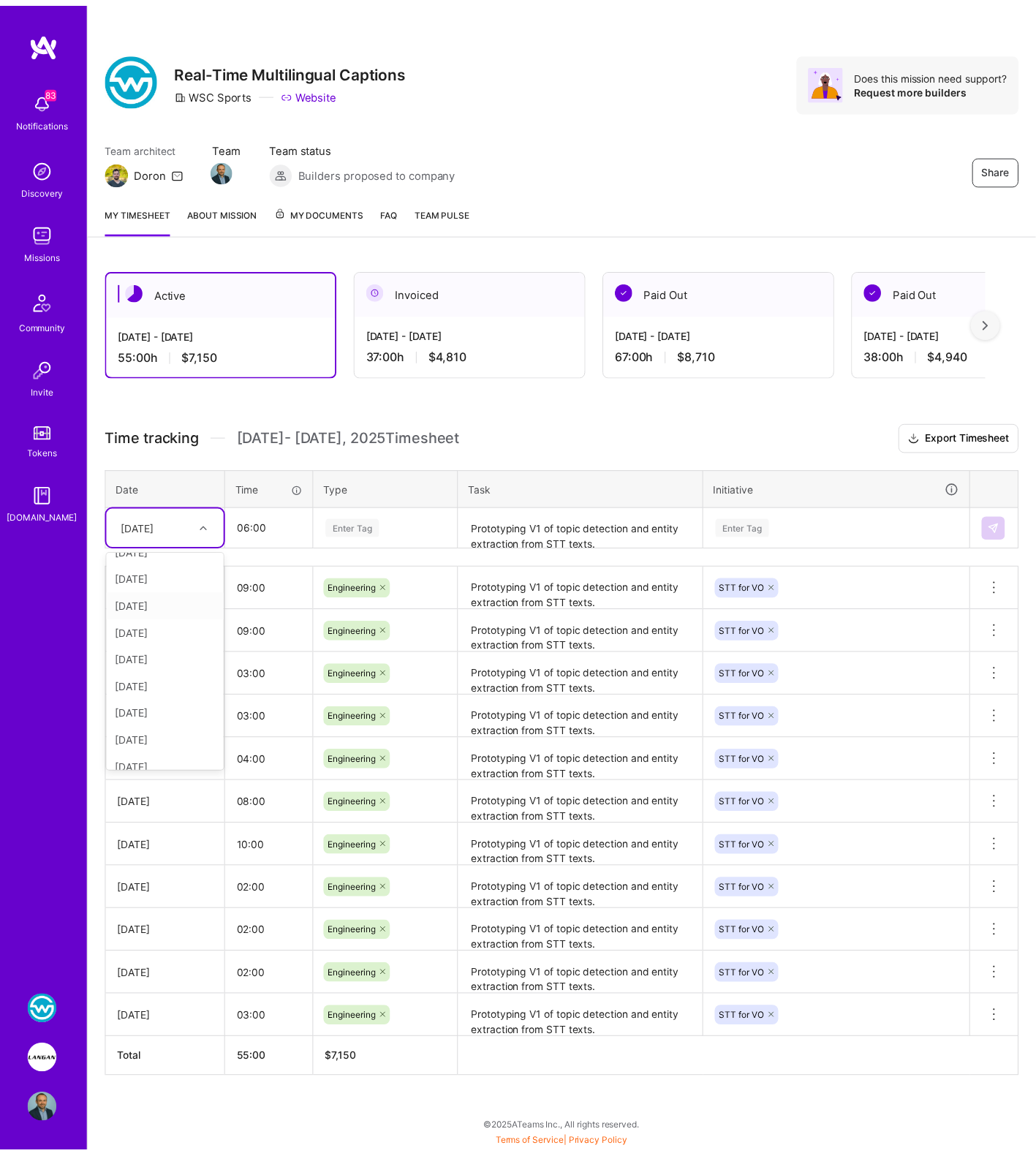
scroll to position [110, 0]
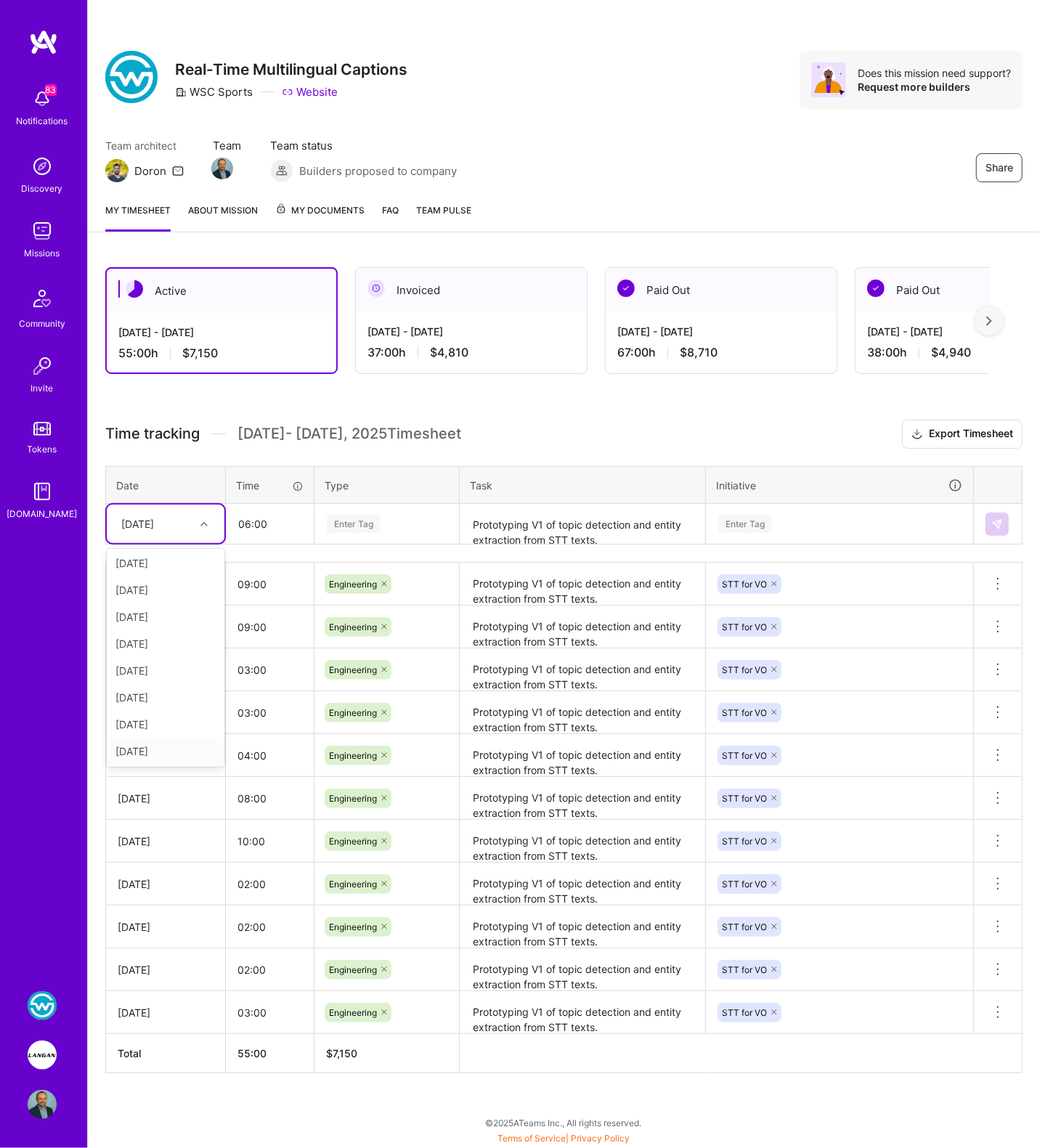
click at [158, 743] on div "[DATE]" at bounding box center [165, 751] width 117 height 27
click at [346, 529] on div "Enter Tag" at bounding box center [354, 523] width 54 height 22
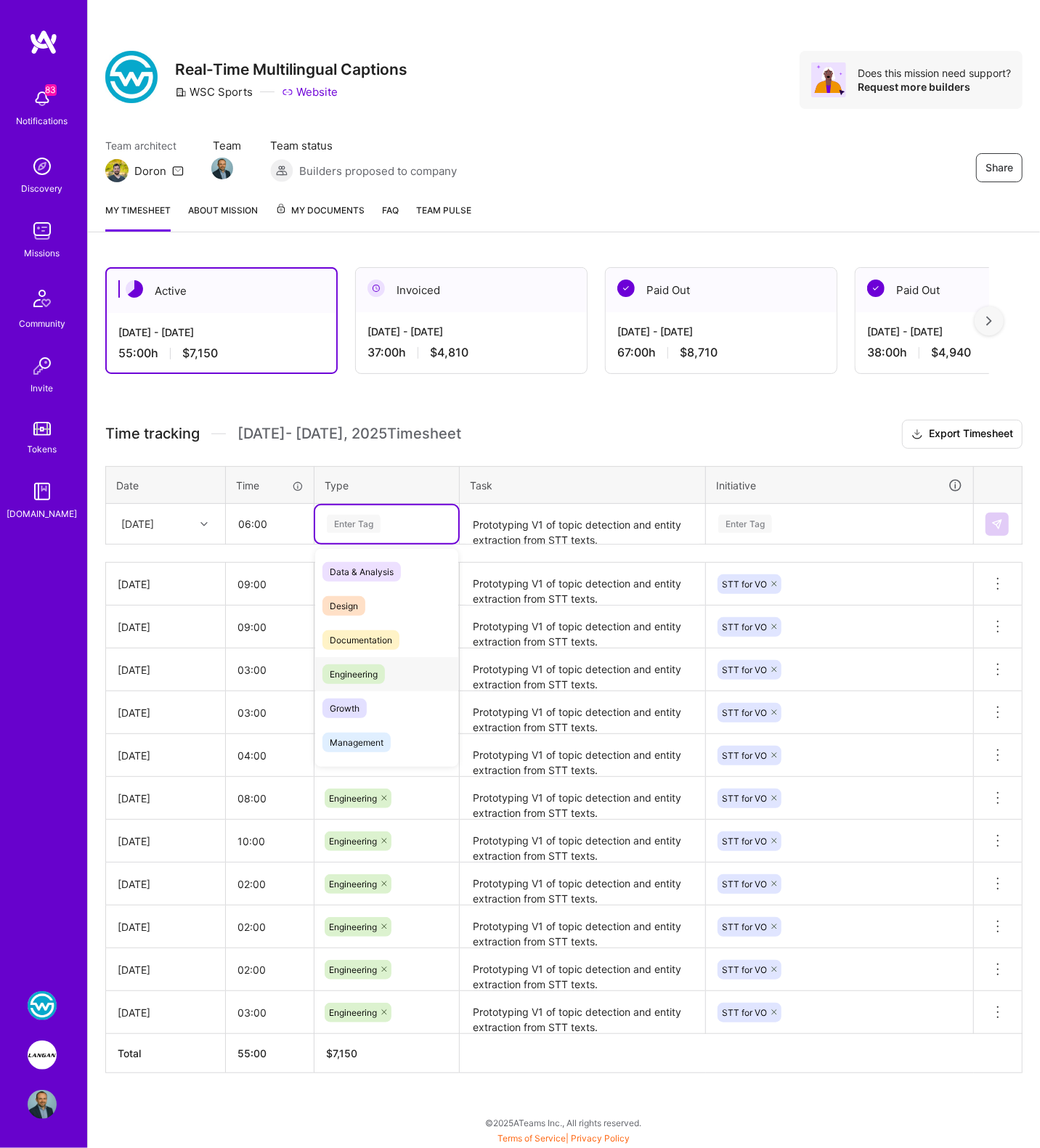
drag, startPoint x: 373, startPoint y: 665, endPoint x: 571, endPoint y: 581, distance: 215.1
click at [373, 664] on span "Engineering" at bounding box center [354, 674] width 63 height 20
click at [763, 518] on div "Enter Tag" at bounding box center [745, 523] width 54 height 22
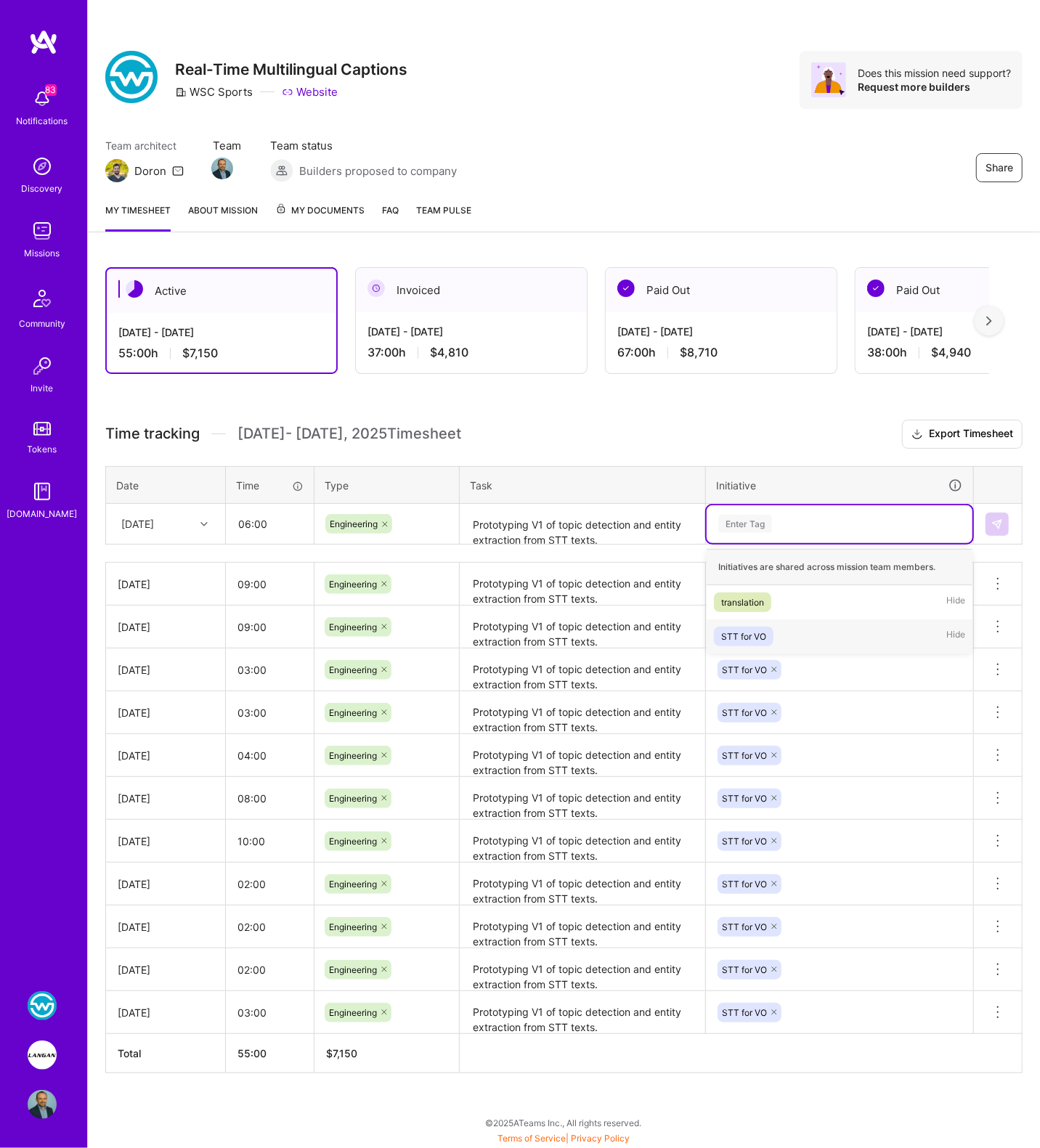
click at [746, 634] on div "STT for VO" at bounding box center [743, 635] width 45 height 15
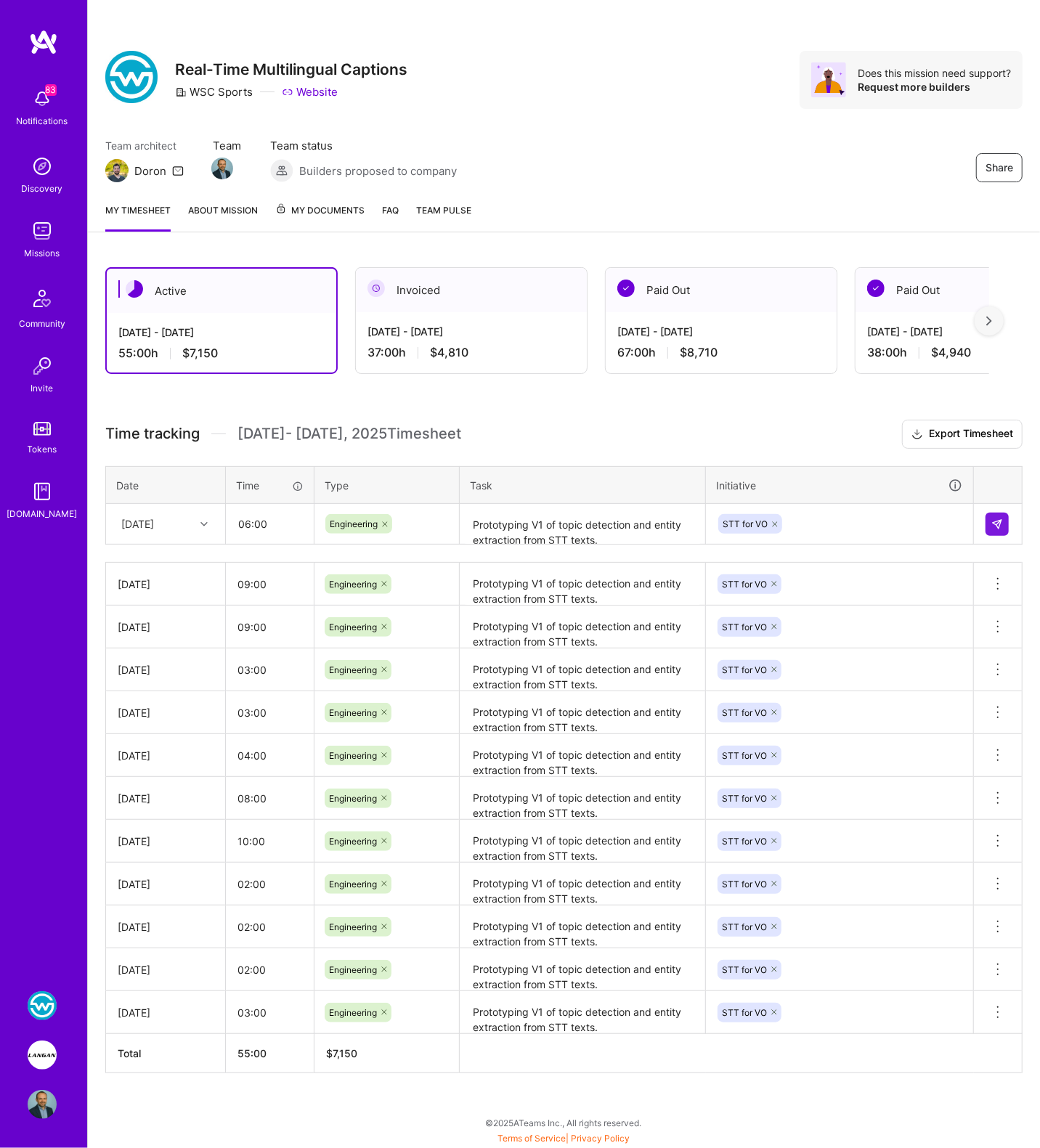
click at [1014, 519] on td at bounding box center [998, 523] width 48 height 40
click at [1008, 520] on button at bounding box center [997, 524] width 23 height 23
